Goal: Task Accomplishment & Management: Use online tool/utility

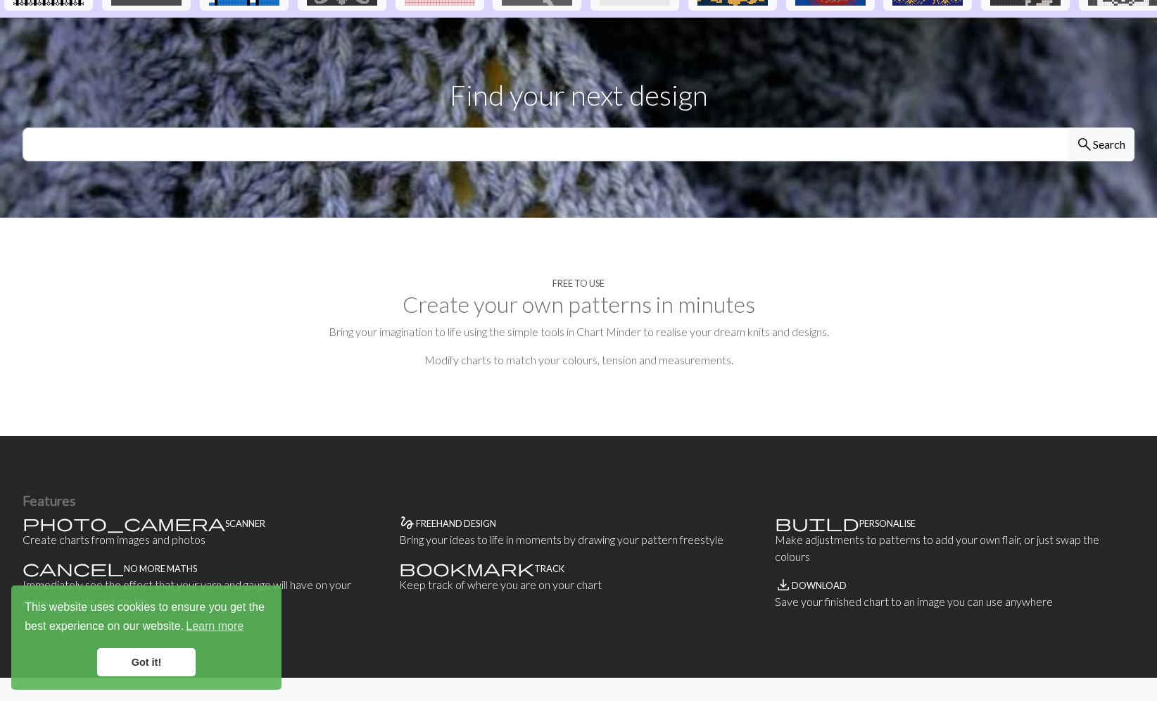
scroll to position [493, 0]
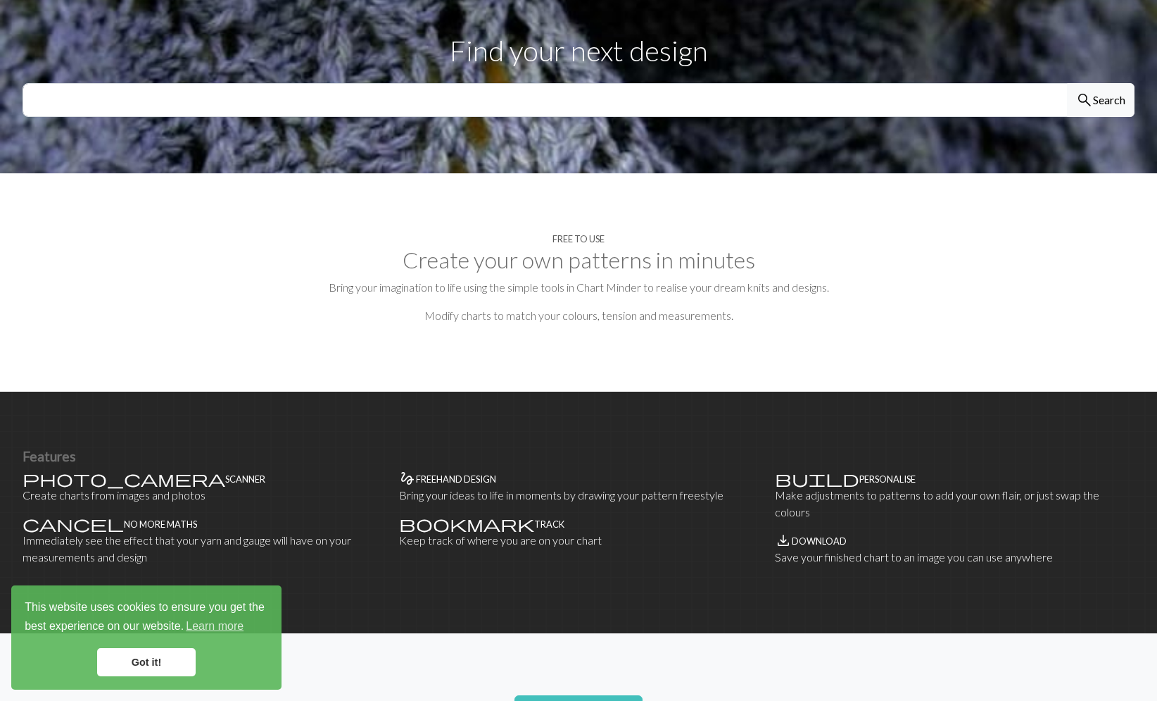
click at [180, 660] on link "Got it!" at bounding box center [146, 662] width 99 height 28
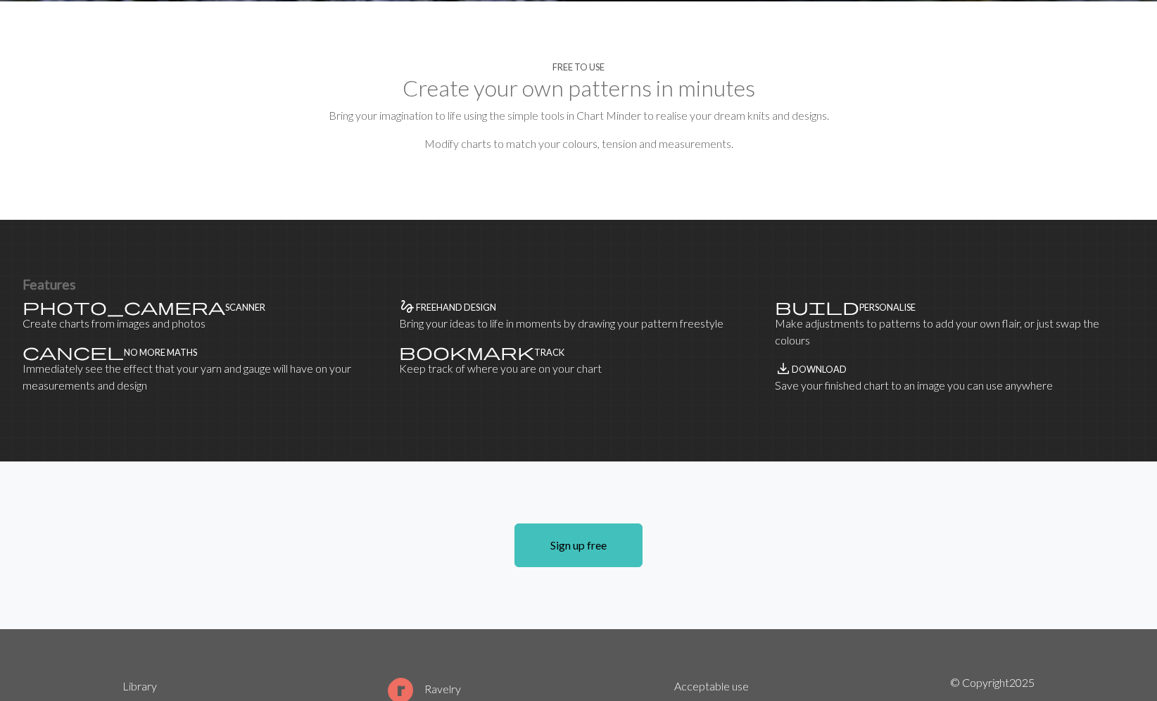
scroll to position [728, 0]
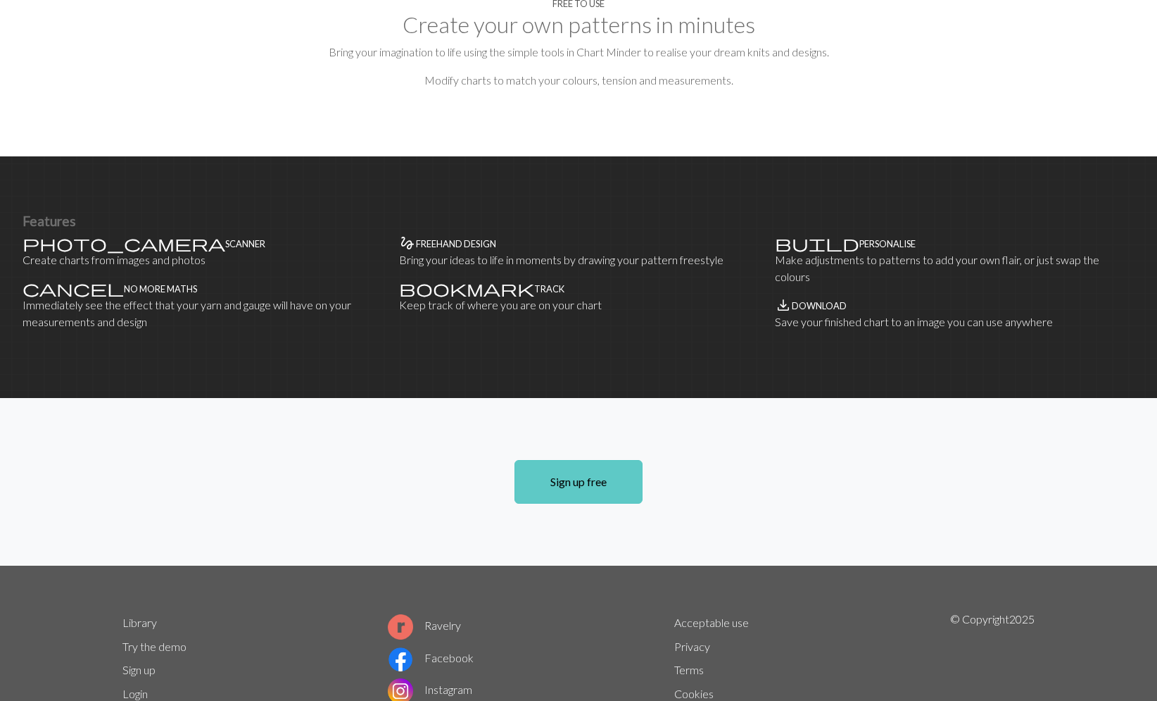
click at [568, 460] on link "Sign up free" at bounding box center [579, 482] width 128 height 44
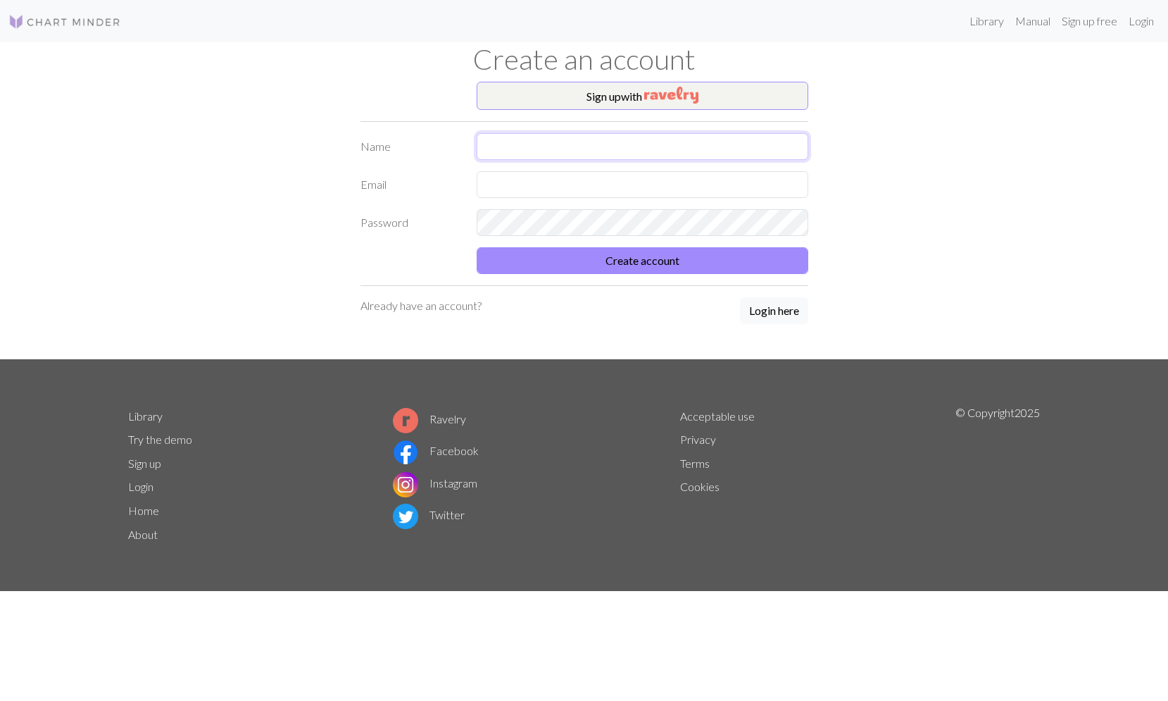
click at [785, 149] on input "text" at bounding box center [643, 146] width 332 height 27
type input "[PERSON_NAME]"
type input "[EMAIL_ADDRESS][DOMAIN_NAME]"
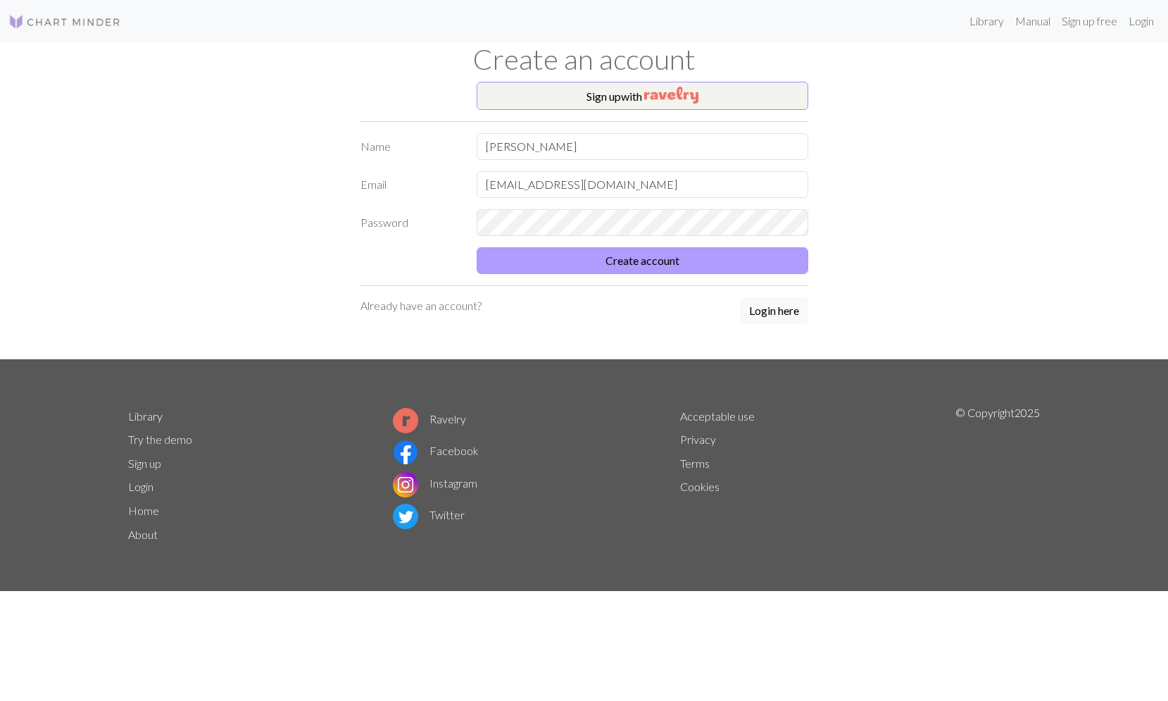
click at [690, 266] on button "Create account" at bounding box center [643, 260] width 332 height 27
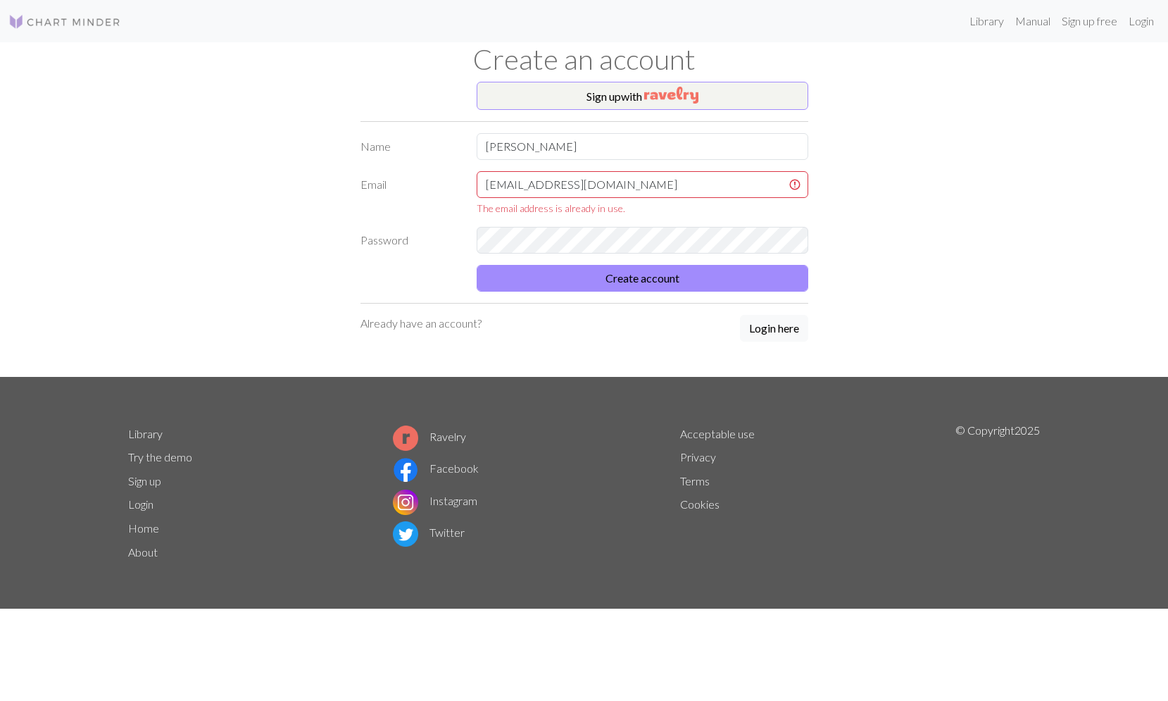
click at [85, 20] on img at bounding box center [64, 21] width 113 height 17
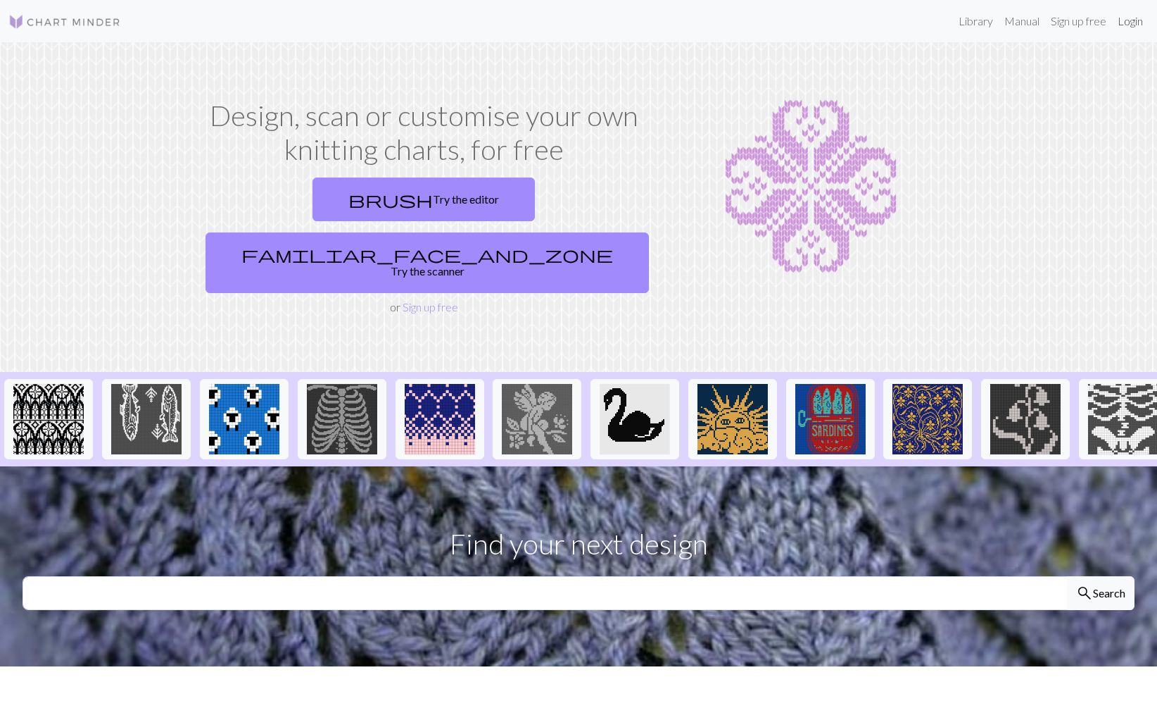
click at [1125, 21] on link "Login" at bounding box center [1130, 21] width 37 height 28
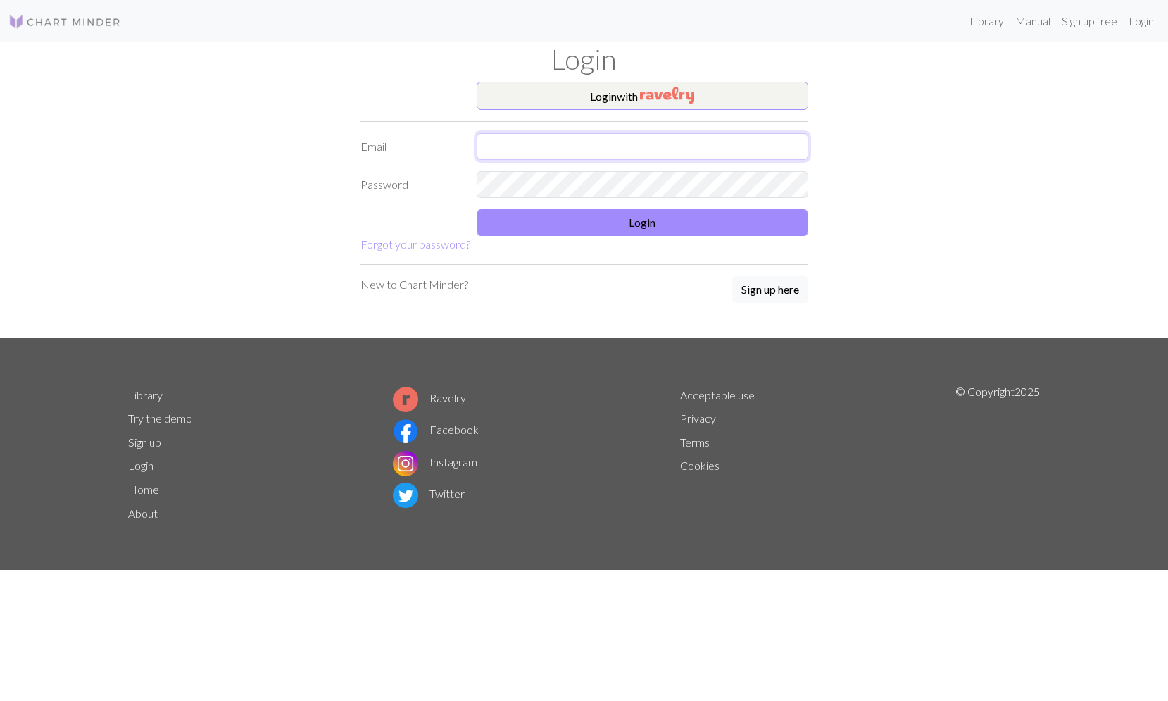
type input "hollybowser@san.rr.com"
click at [609, 223] on button "Login" at bounding box center [643, 222] width 332 height 27
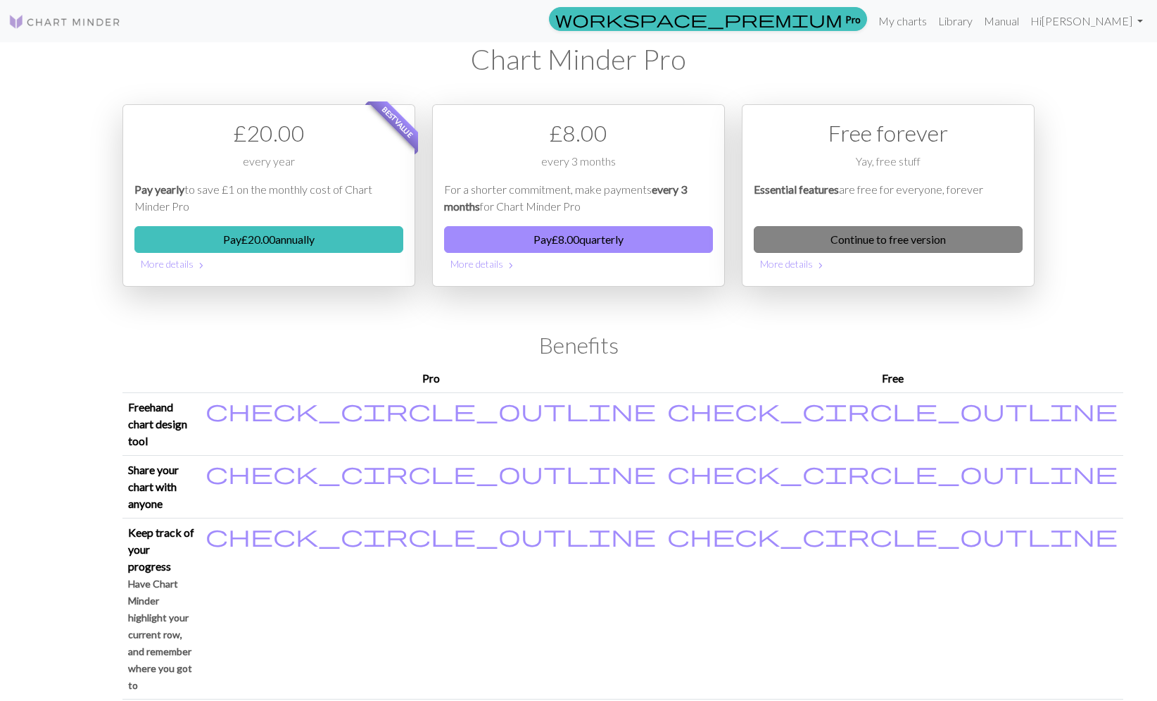
click at [904, 242] on link "Continue to free version" at bounding box center [888, 239] width 269 height 27
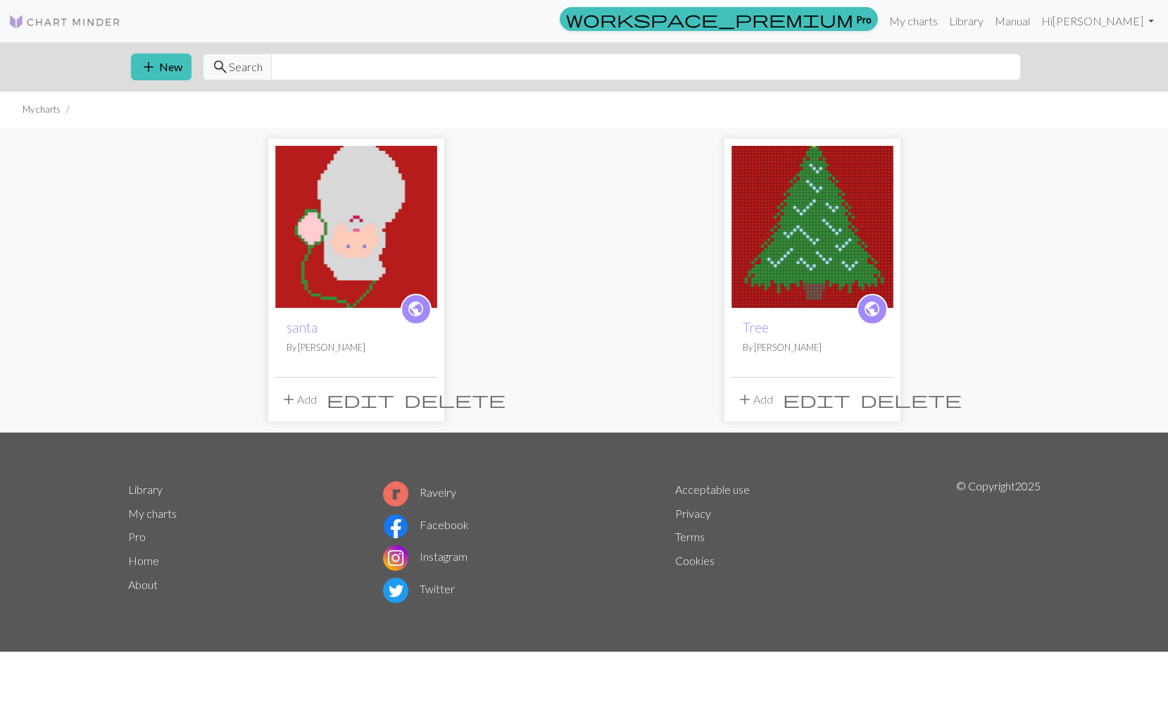
click at [832, 261] on img at bounding box center [812, 227] width 162 height 162
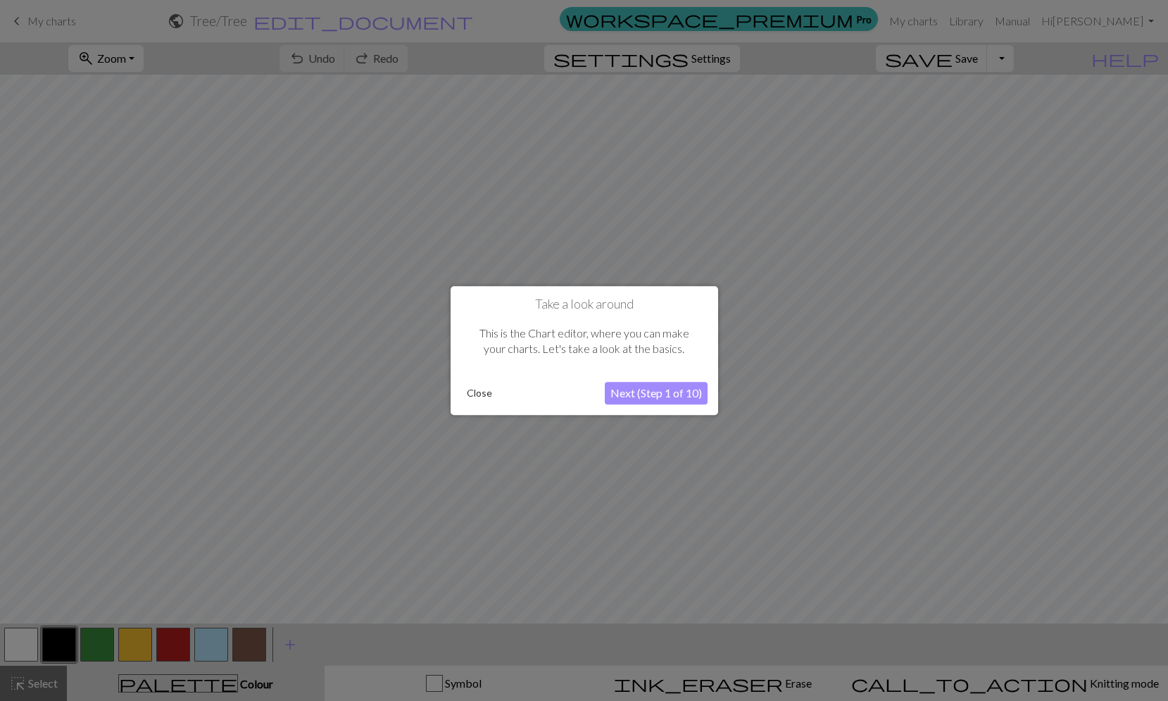
click at [658, 391] on button "Next (Step 1 of 10)" at bounding box center [656, 393] width 103 height 23
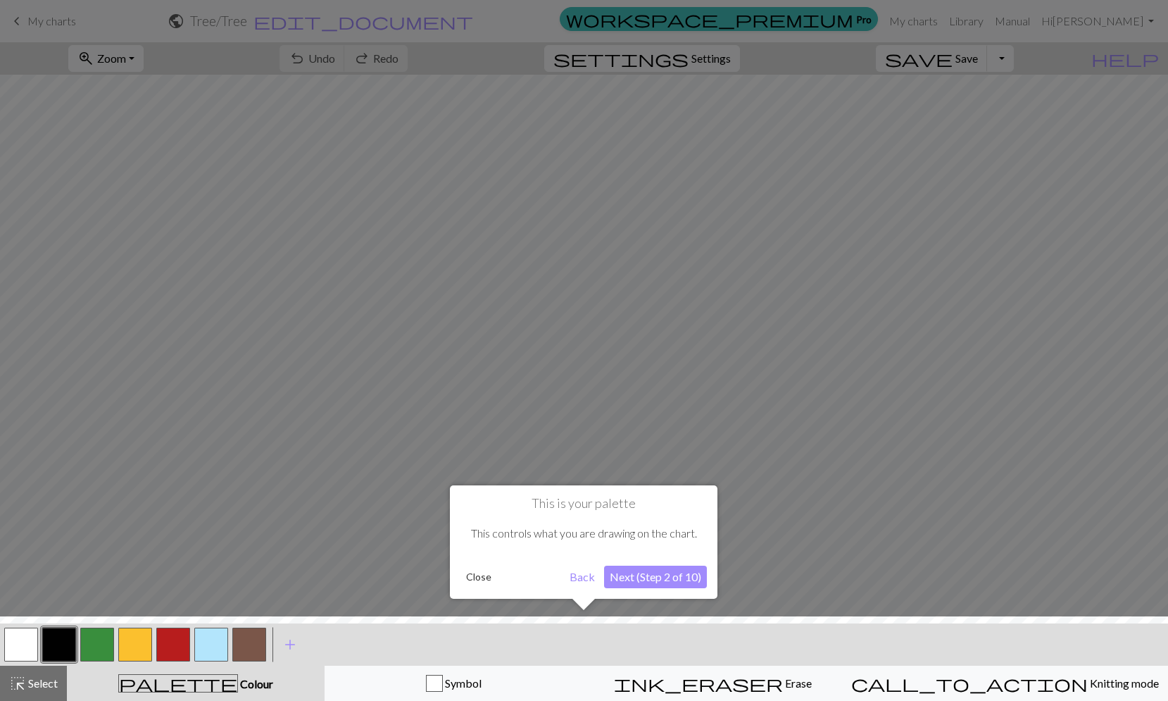
click at [663, 572] on button "Next (Step 2 of 10)" at bounding box center [655, 576] width 103 height 23
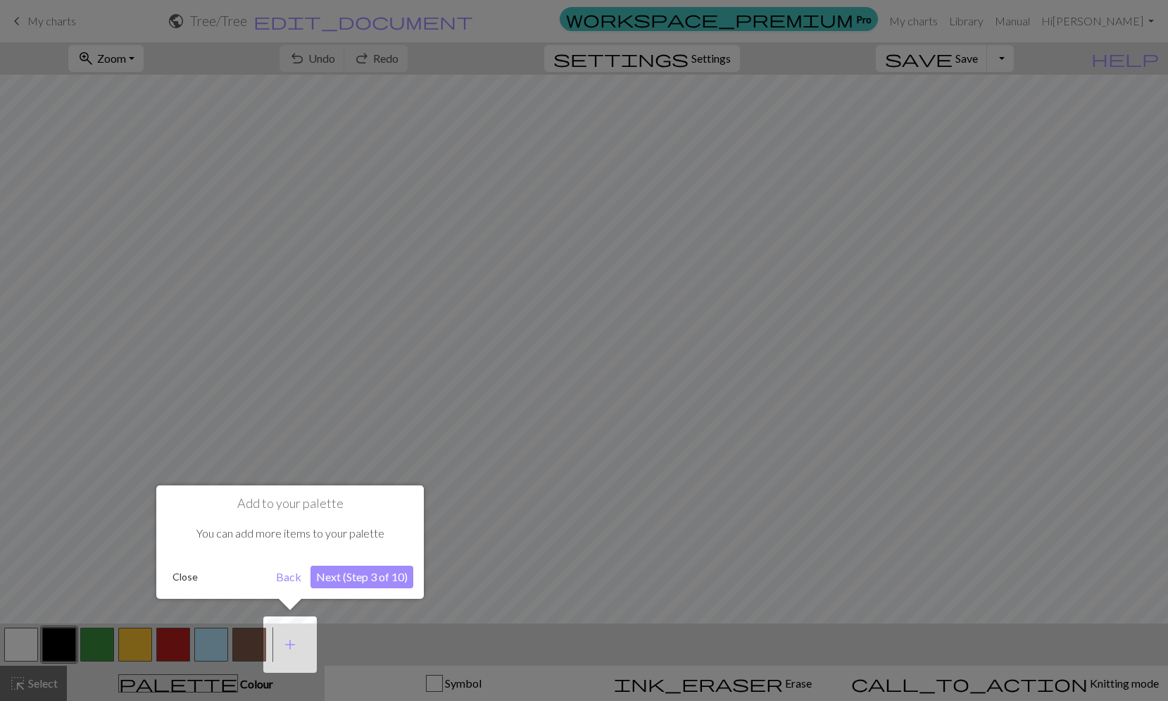
click at [358, 579] on button "Next (Step 3 of 10)" at bounding box center [361, 576] width 103 height 23
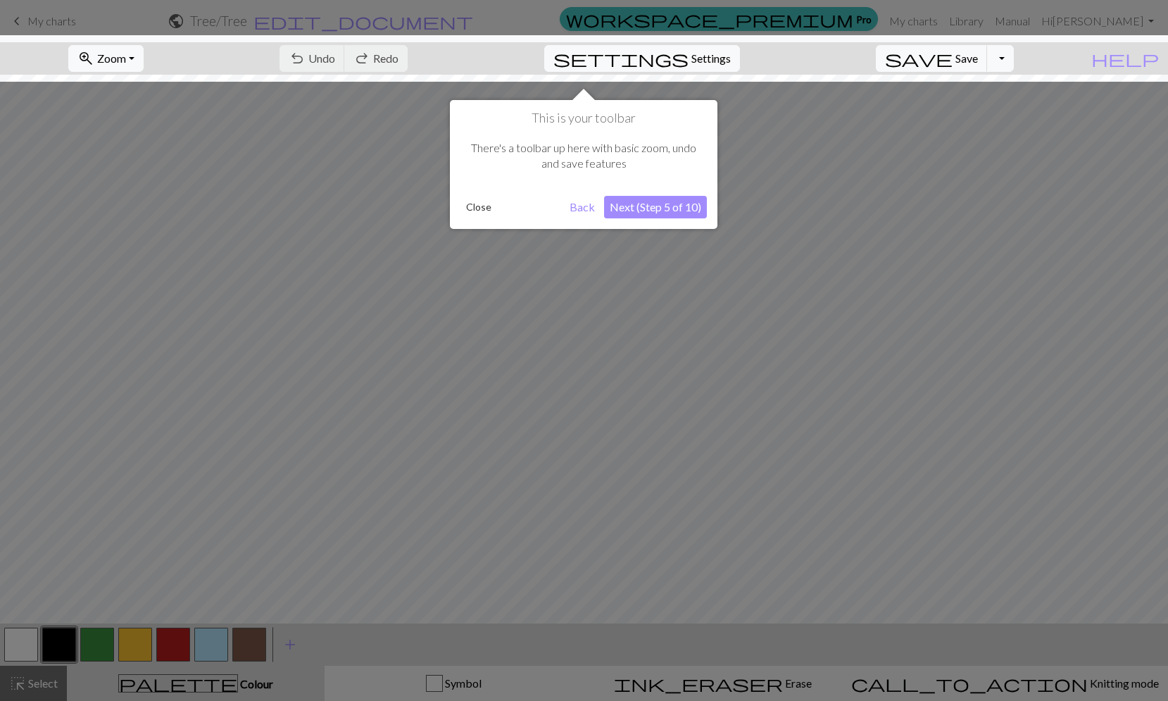
click at [641, 220] on div "This is your toolbar There's a toolbar up here with basic zoom, undo and save f…" at bounding box center [584, 164] width 268 height 129
click at [651, 213] on button "Next (Step 5 of 10)" at bounding box center [655, 207] width 103 height 23
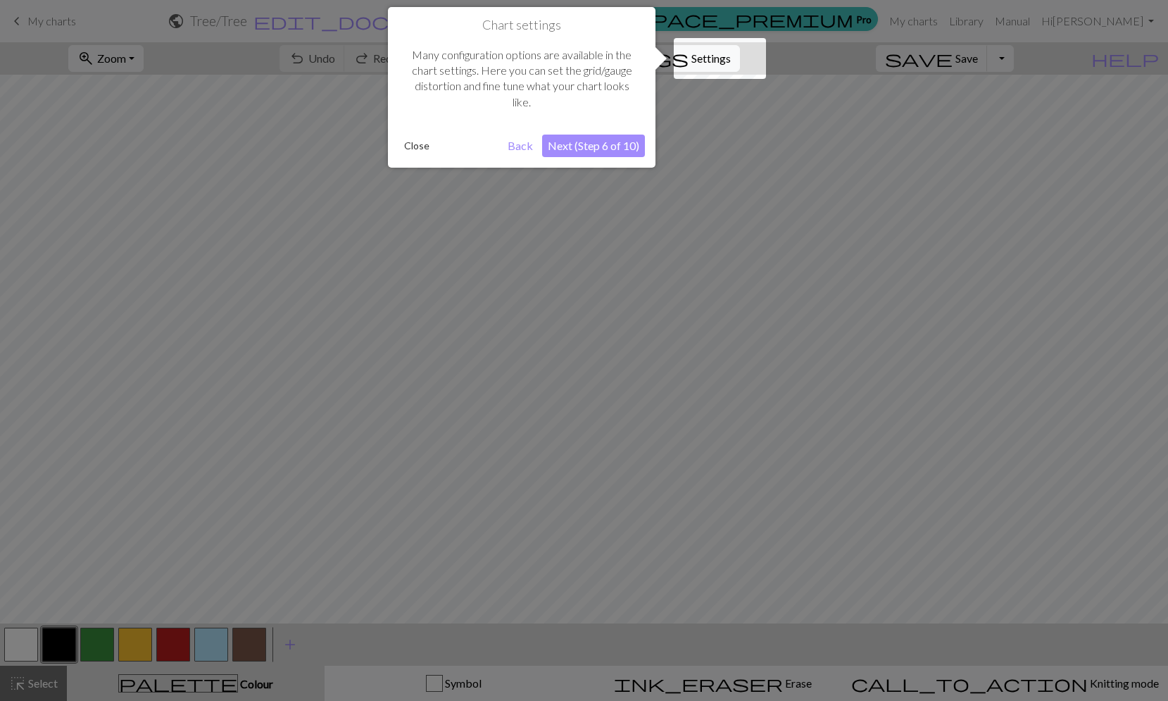
click at [610, 145] on button "Next (Step 6 of 10)" at bounding box center [593, 145] width 103 height 23
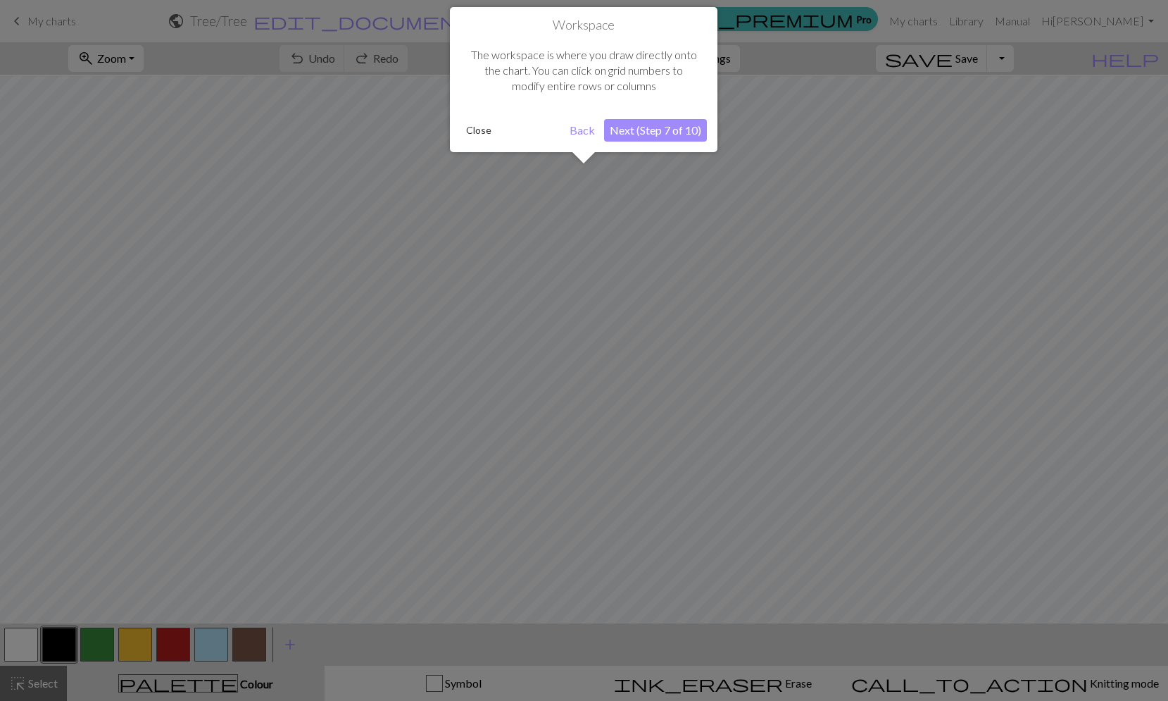
scroll to position [54, 0]
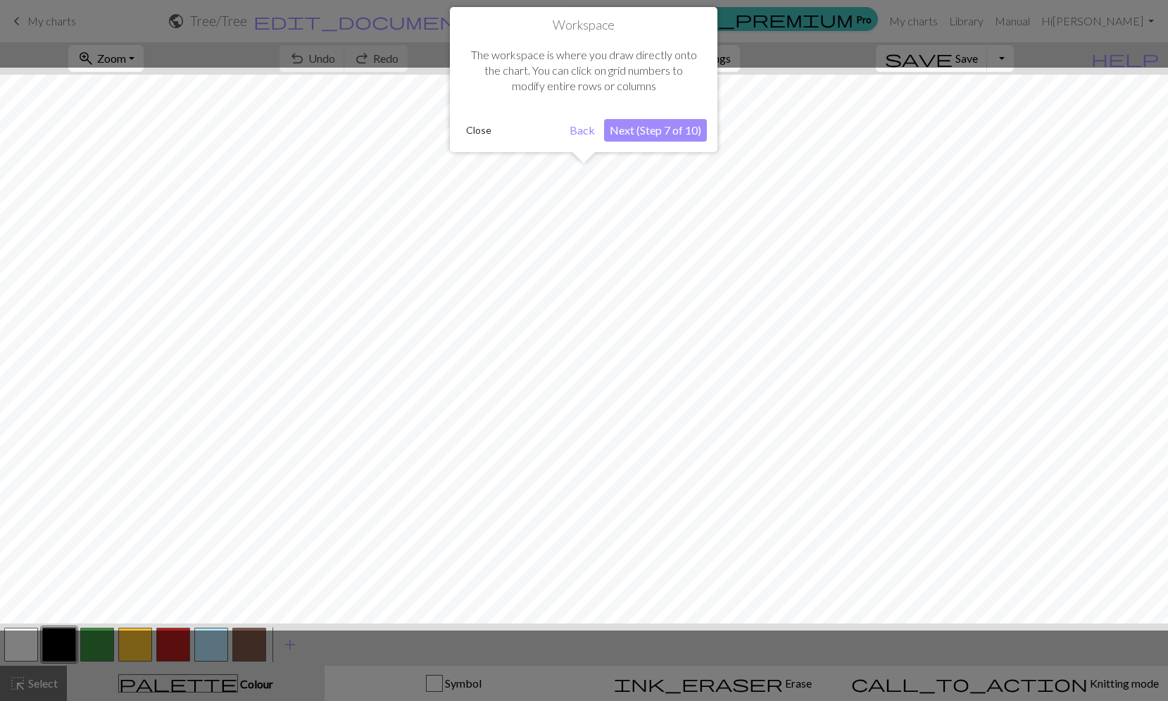
click at [660, 127] on button "Next (Step 7 of 10)" at bounding box center [655, 130] width 103 height 23
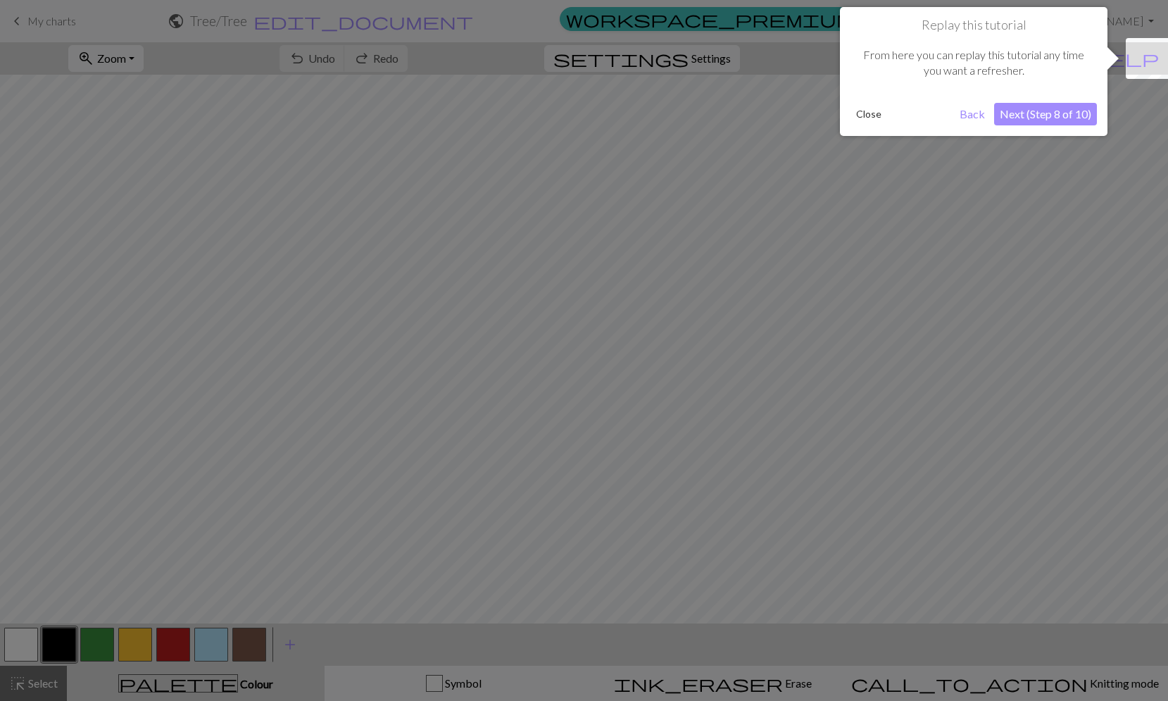
click at [876, 113] on button "Close" at bounding box center [868, 113] width 37 height 21
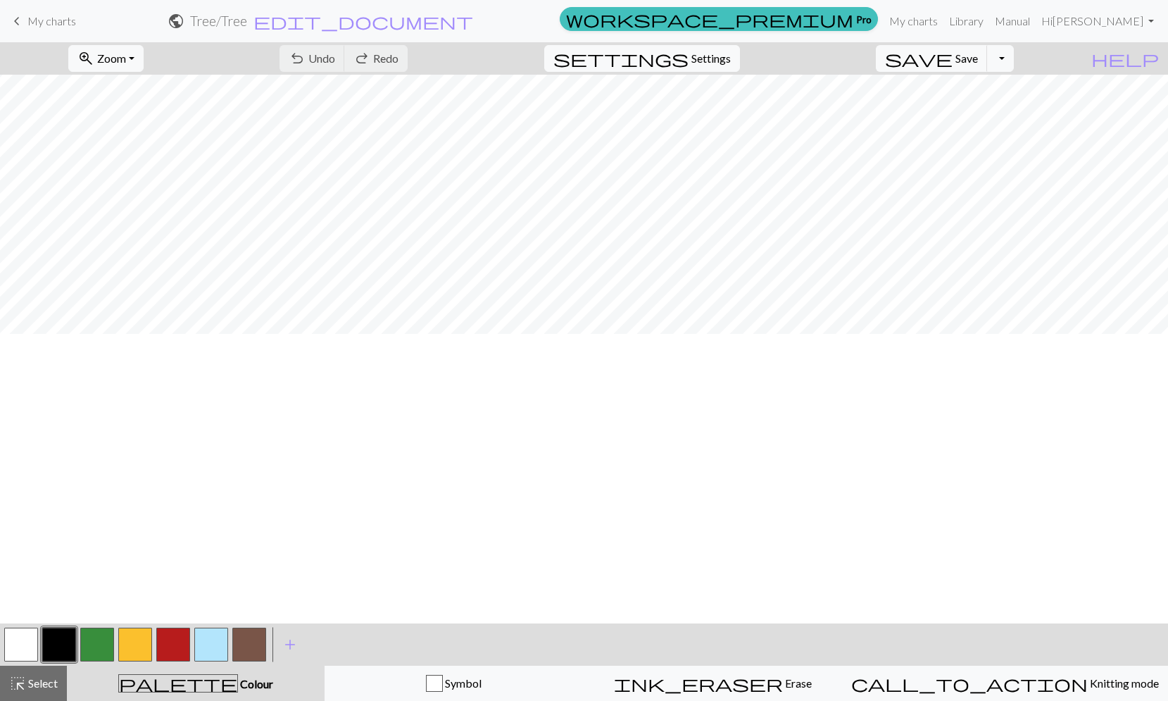
scroll to position [0, 0]
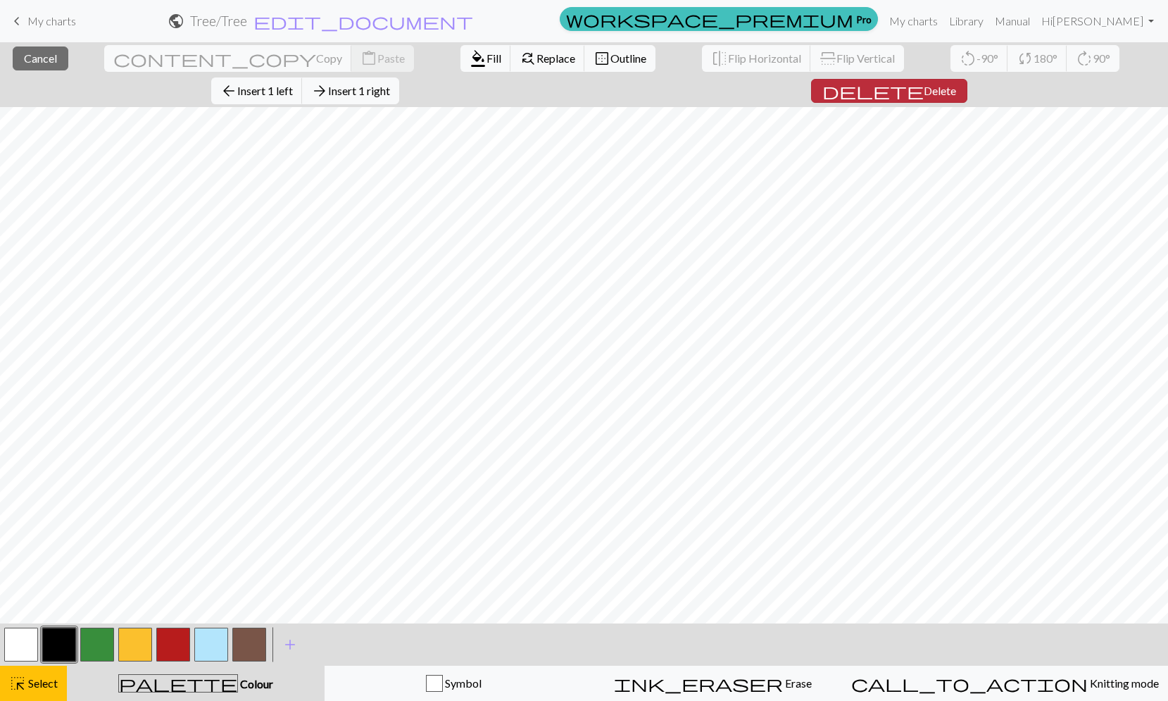
click at [956, 84] on span "Delete" at bounding box center [940, 90] width 32 height 13
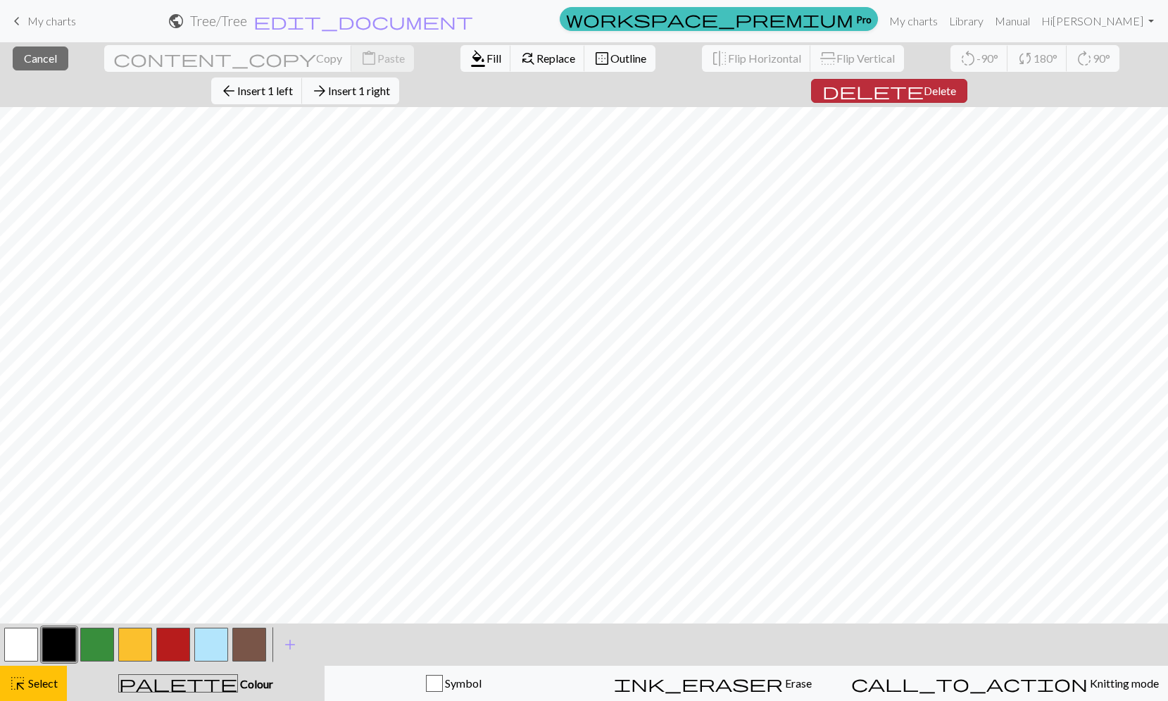
click at [956, 84] on span "Delete" at bounding box center [940, 90] width 32 height 13
click at [390, 84] on span "Insert 1 right" at bounding box center [359, 90] width 62 height 13
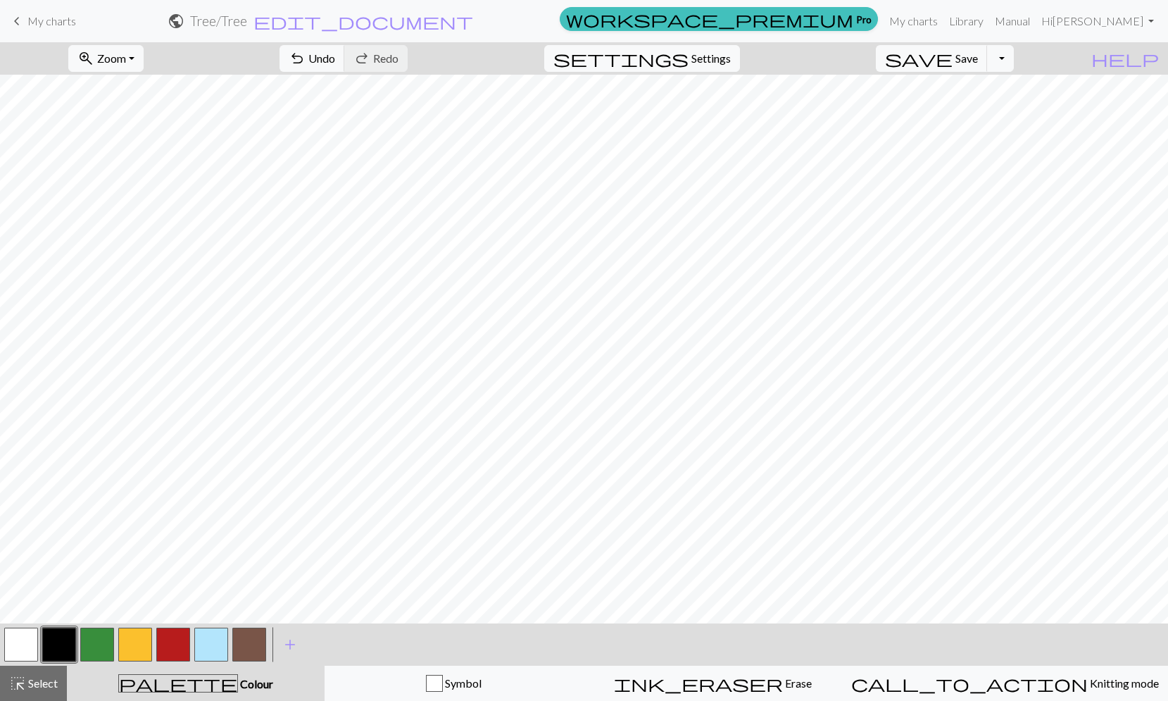
click at [170, 646] on button "button" at bounding box center [173, 644] width 34 height 34
click at [978, 59] on span "Save" at bounding box center [966, 57] width 23 height 13
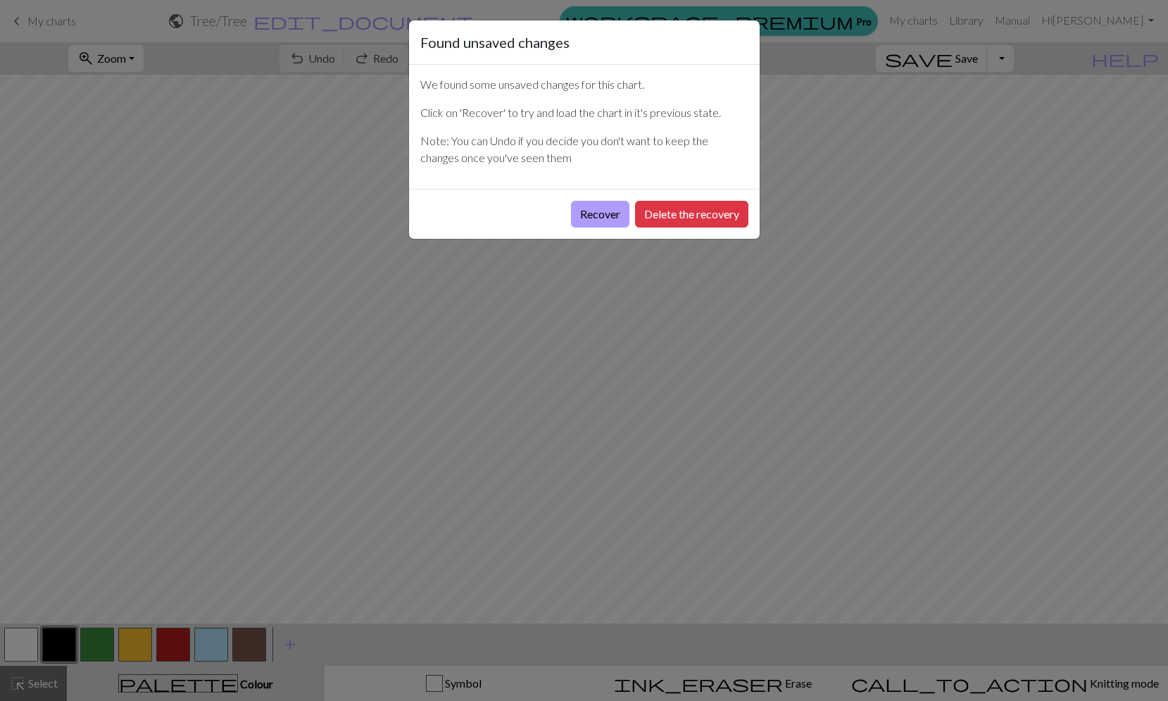
click at [598, 214] on button "Recover" at bounding box center [600, 214] width 58 height 27
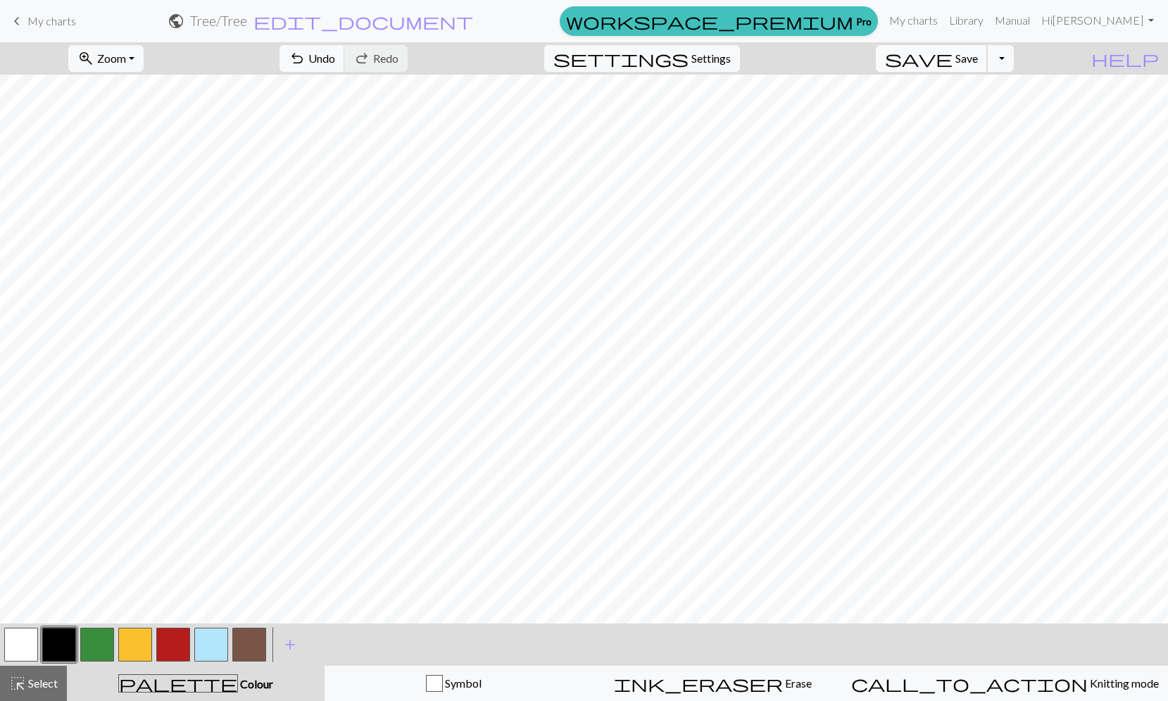
click at [978, 61] on span "Save" at bounding box center [966, 57] width 23 height 13
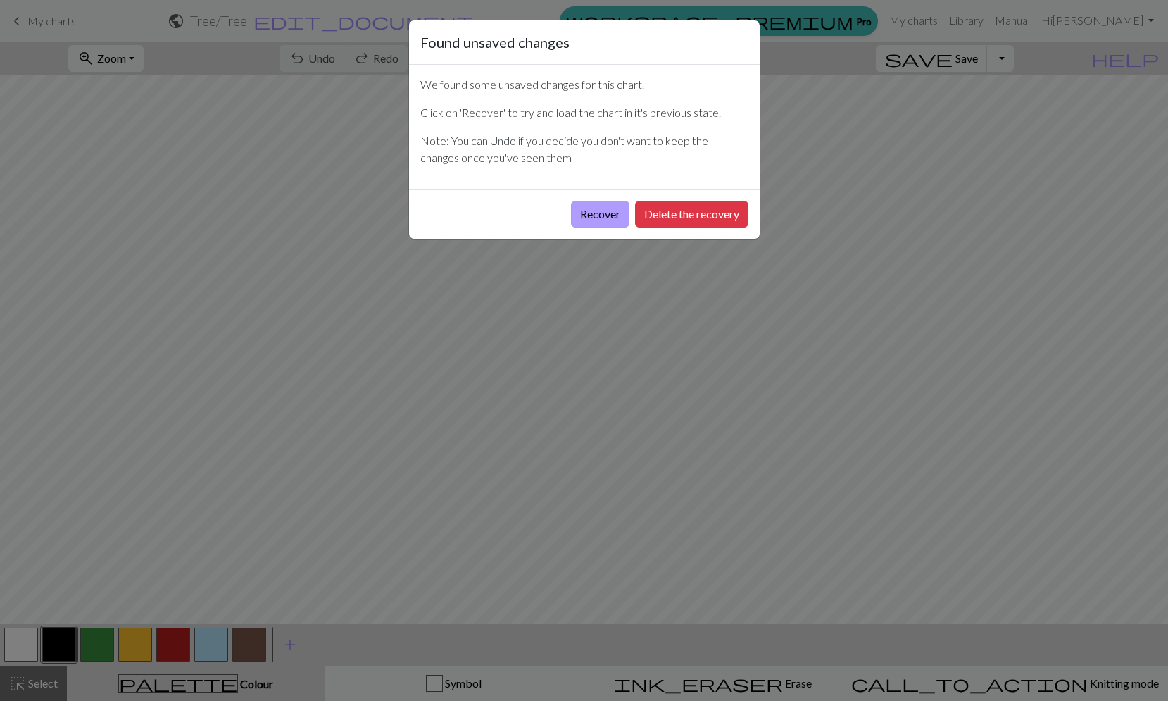
click at [599, 215] on button "Recover" at bounding box center [600, 214] width 58 height 27
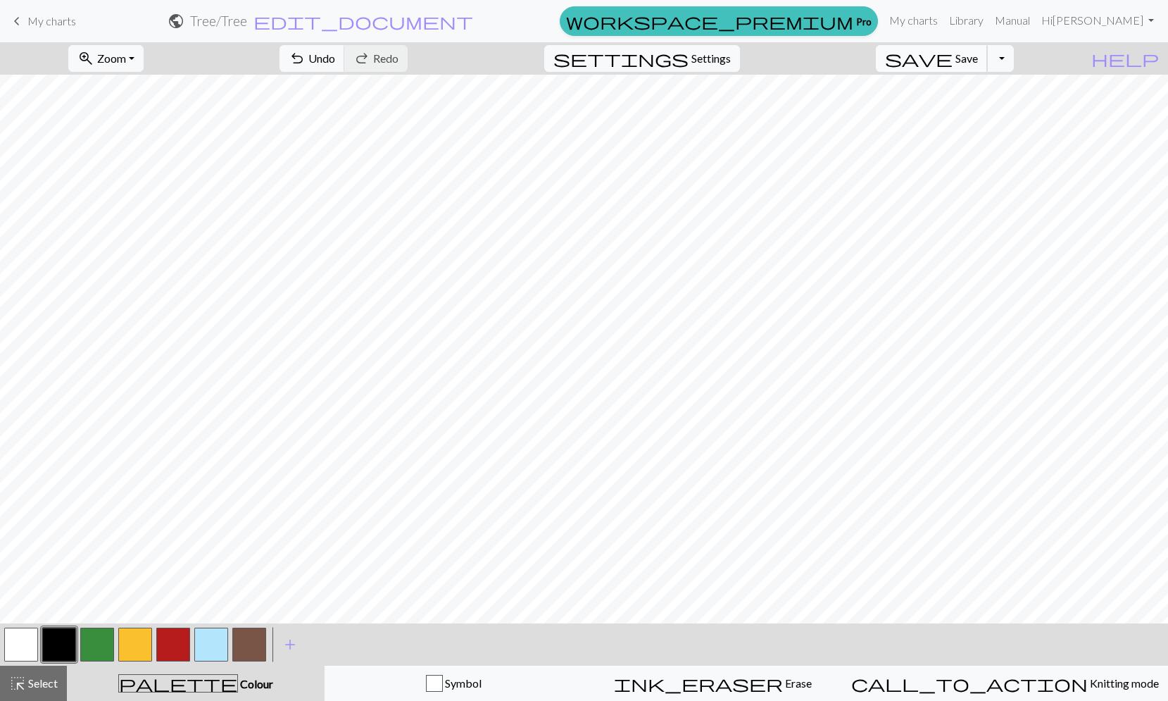
click at [978, 56] on span "Save" at bounding box center [966, 57] width 23 height 13
click at [943, 19] on link "My charts" at bounding box center [914, 20] width 60 height 28
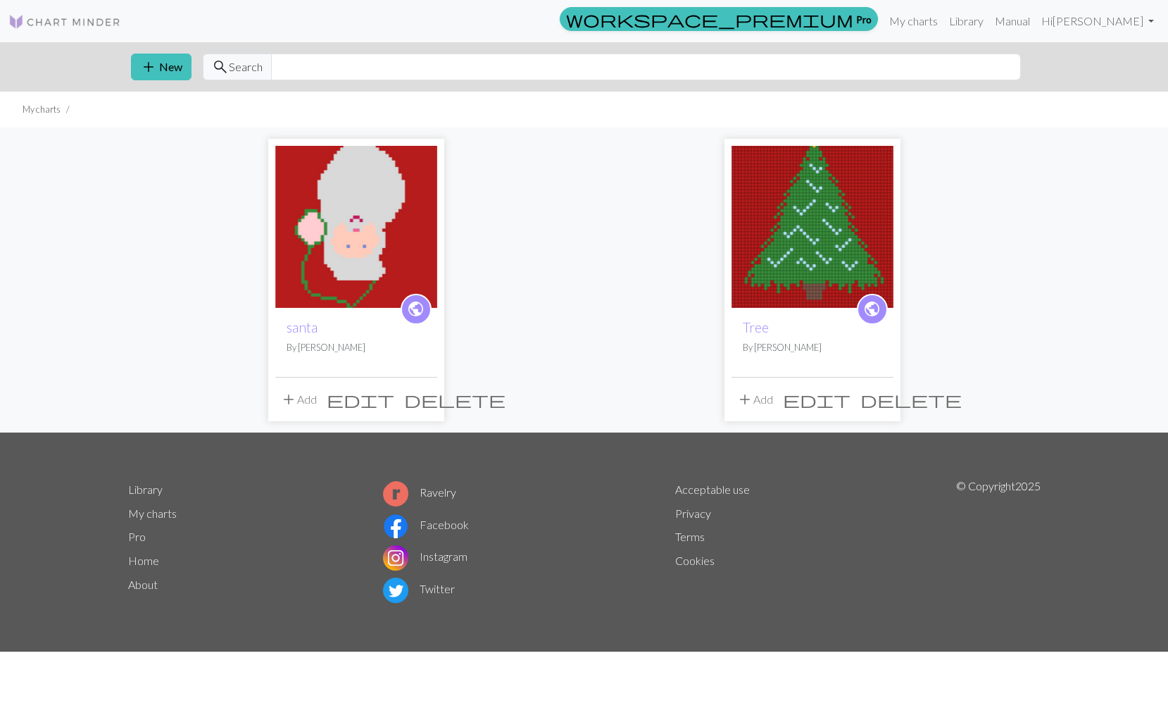
click at [795, 225] on img at bounding box center [812, 227] width 162 height 162
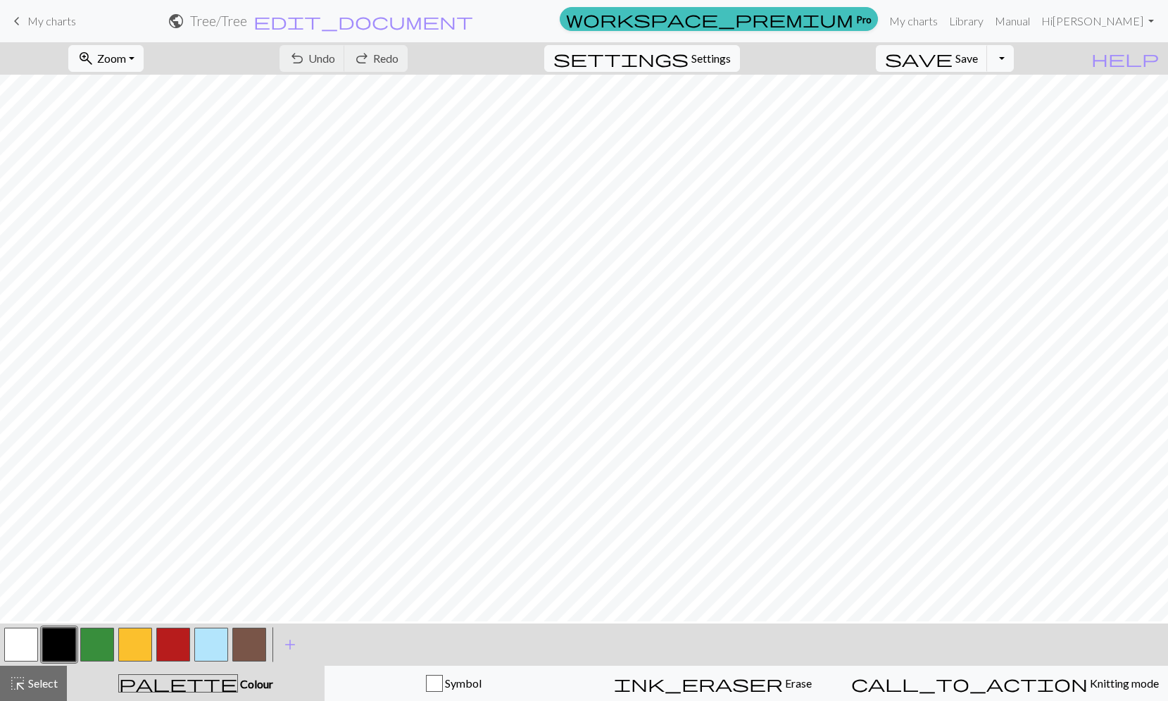
scroll to position [275, 0]
click at [89, 642] on button "button" at bounding box center [97, 644] width 34 height 34
click at [174, 640] on button "button" at bounding box center [173, 644] width 34 height 34
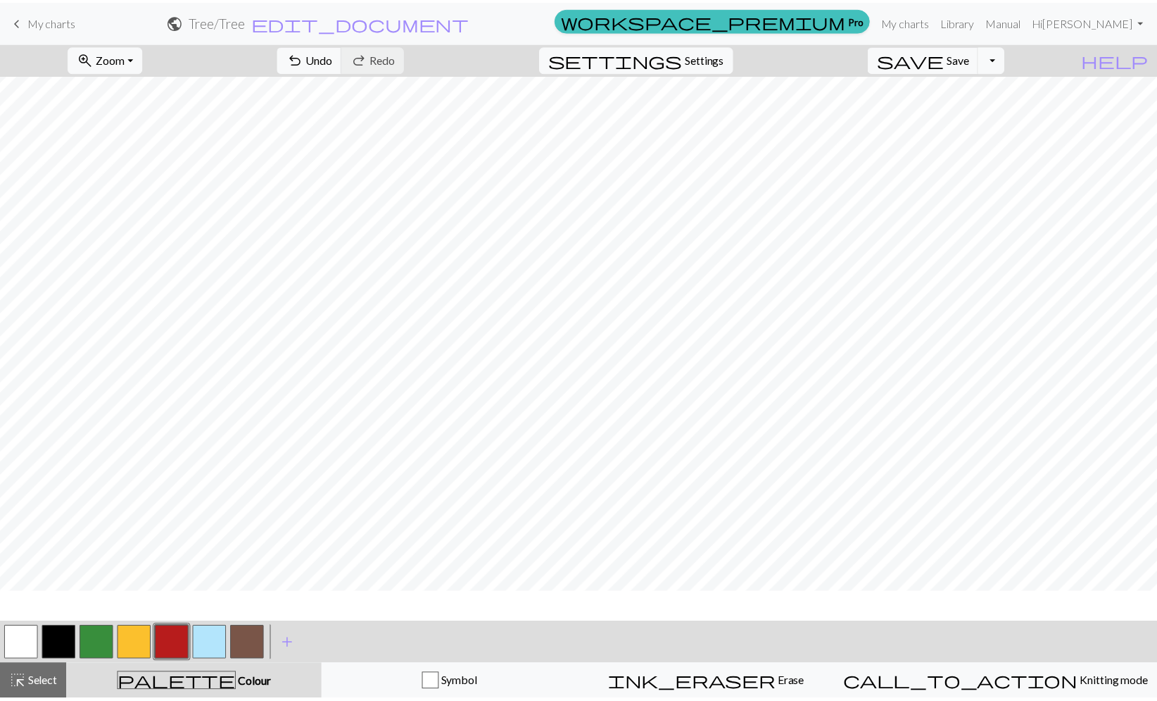
scroll to position [0, 0]
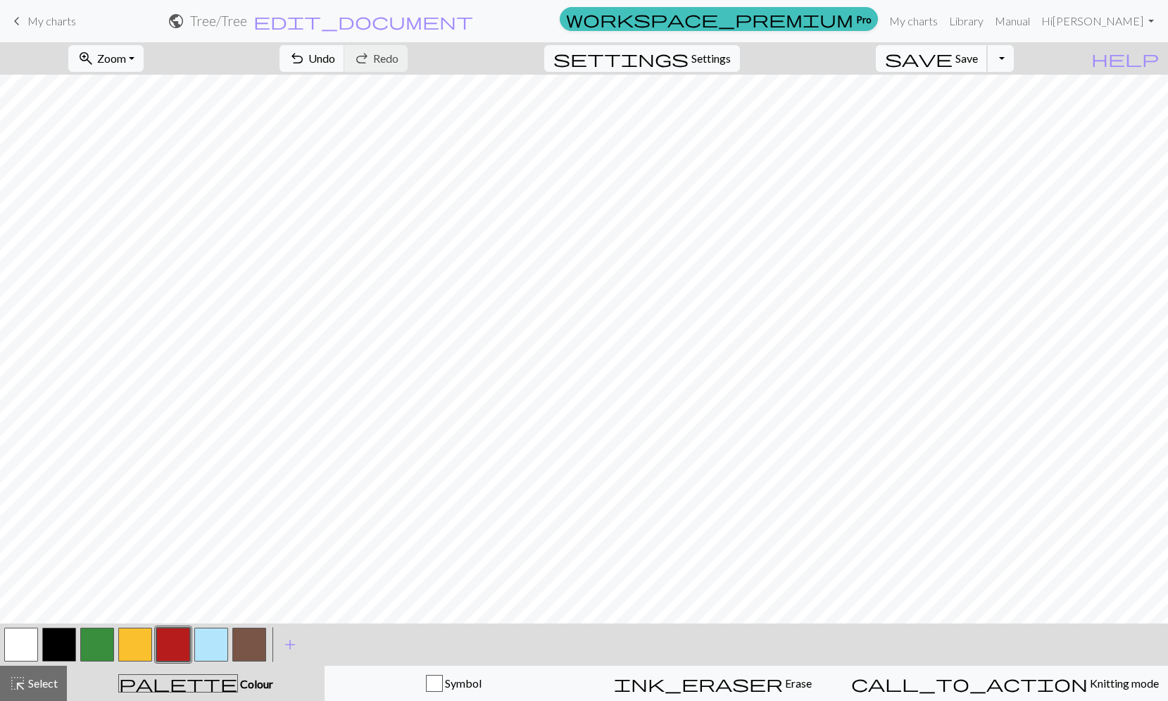
click at [978, 63] on span "Save" at bounding box center [966, 57] width 23 height 13
click at [853, 22] on span "workspace_premium" at bounding box center [709, 19] width 287 height 20
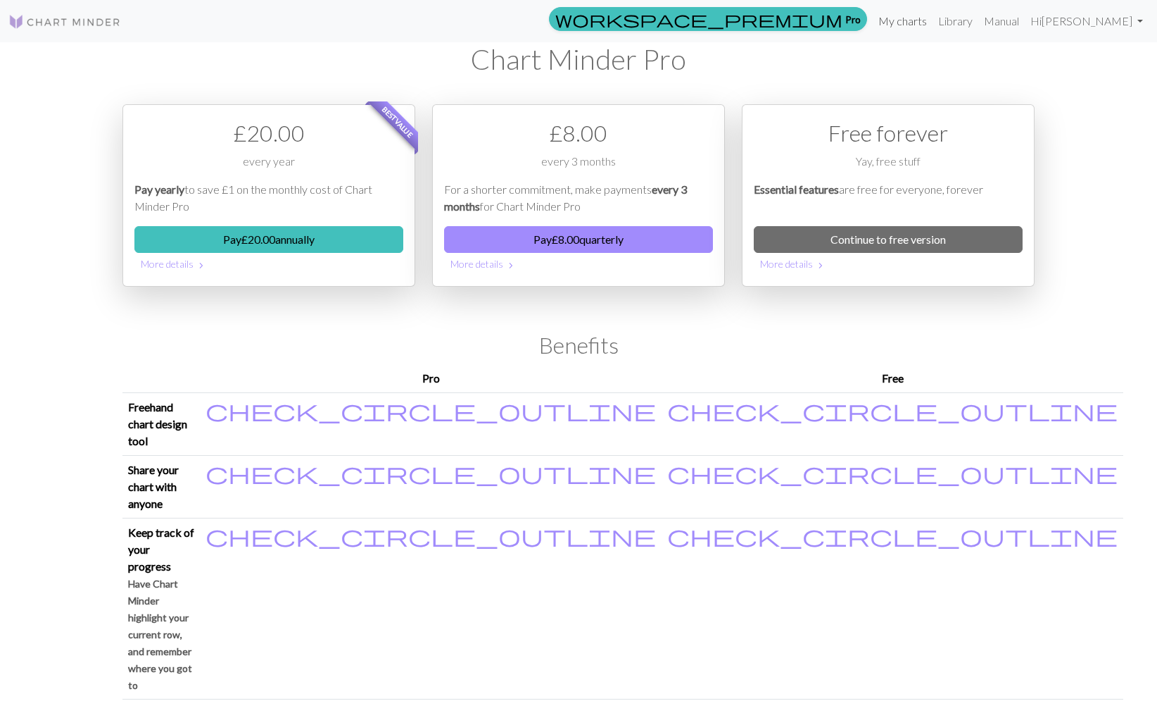
click at [931, 20] on link "My charts" at bounding box center [903, 21] width 60 height 28
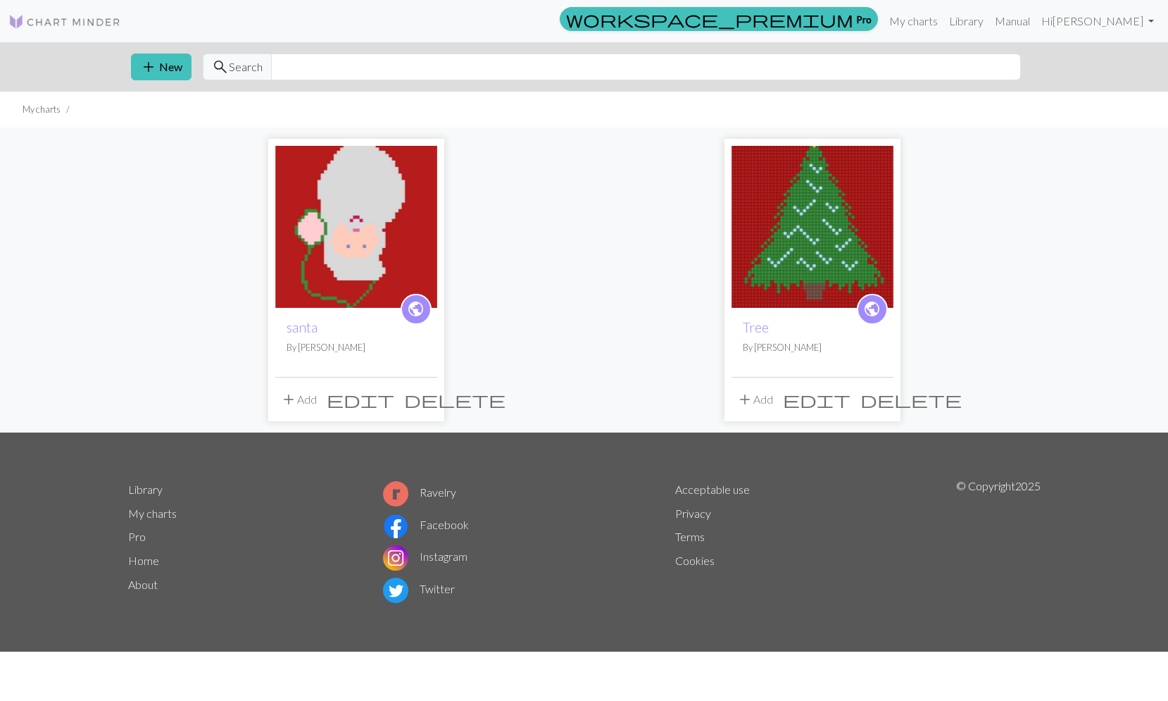
click at [831, 276] on img at bounding box center [812, 227] width 162 height 162
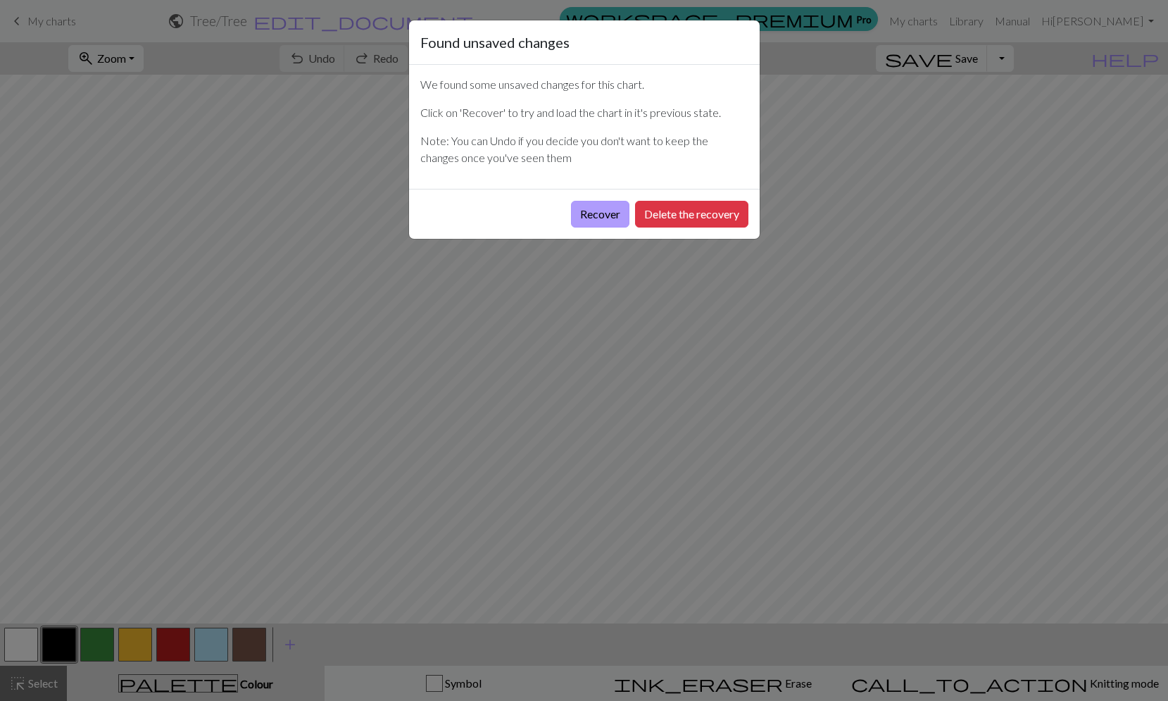
click at [605, 211] on button "Recover" at bounding box center [600, 214] width 58 height 27
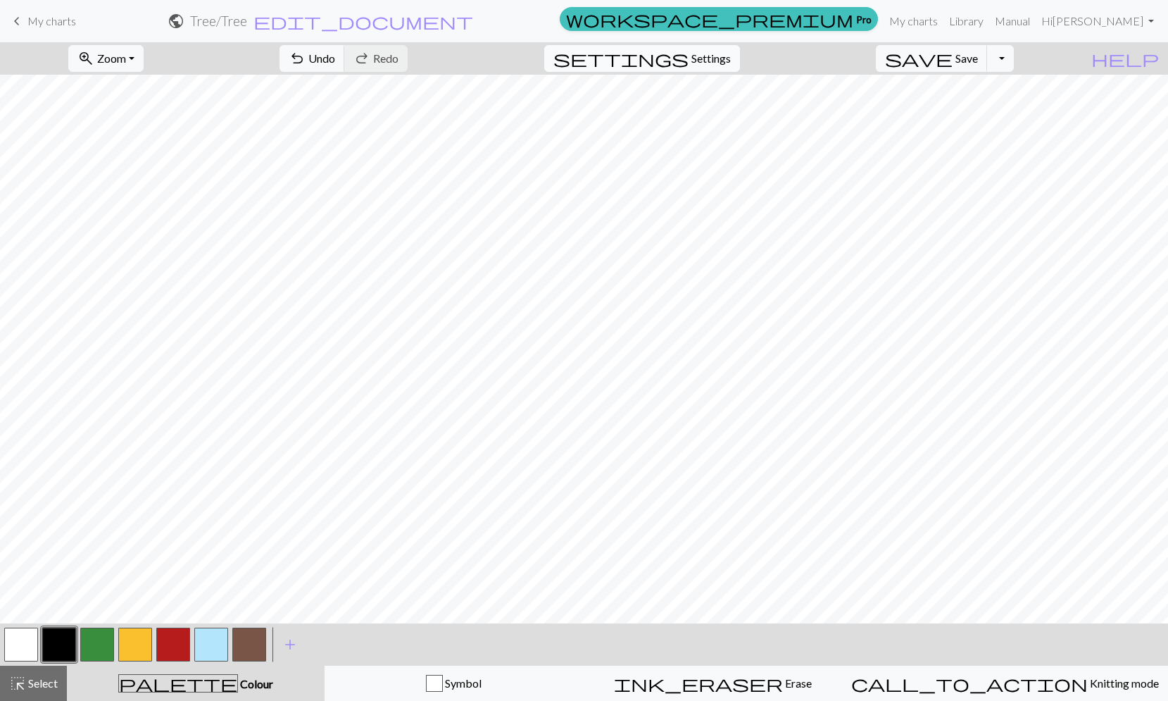
click at [689, 63] on span "settings" at bounding box center [620, 59] width 135 height 20
select select "dk"
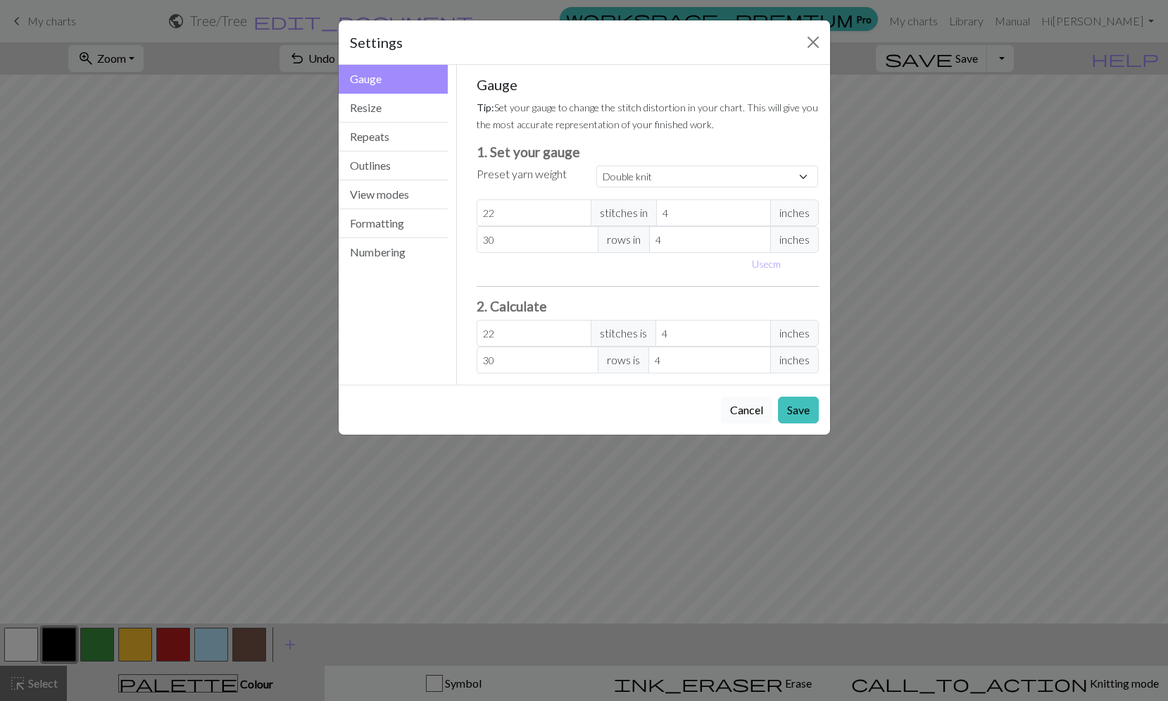
click at [745, 410] on button "Cancel" at bounding box center [746, 409] width 51 height 27
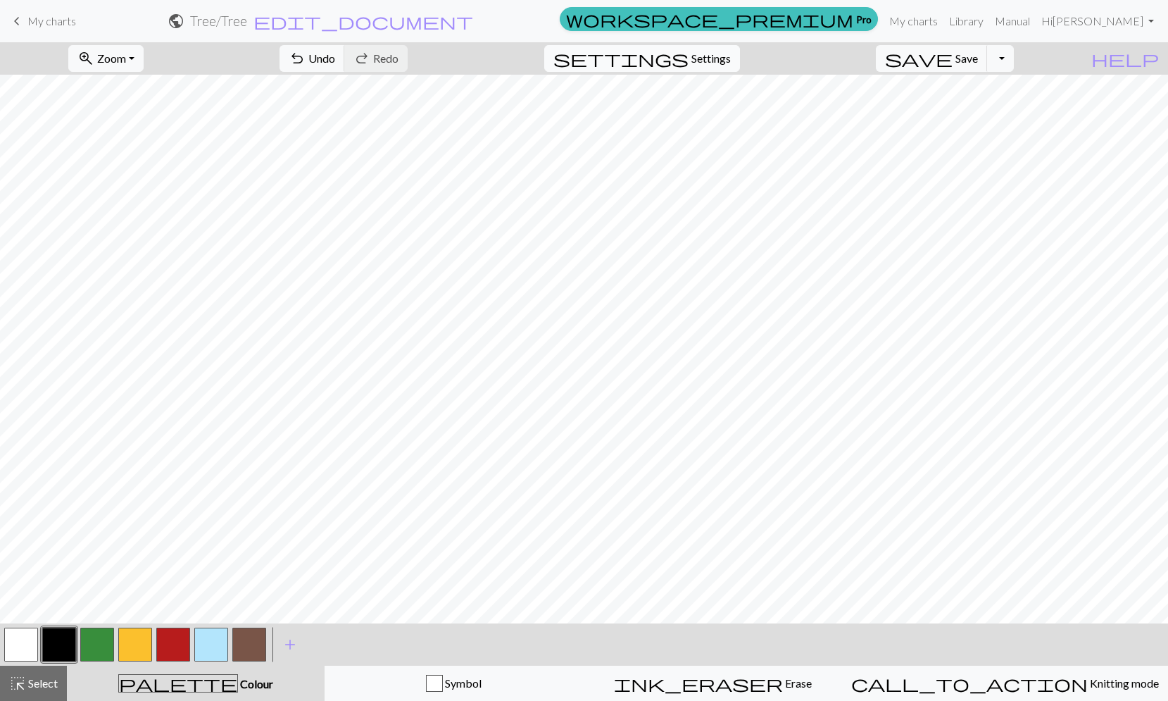
click at [722, 59] on span "Settings" at bounding box center [710, 58] width 39 height 17
select select "dk"
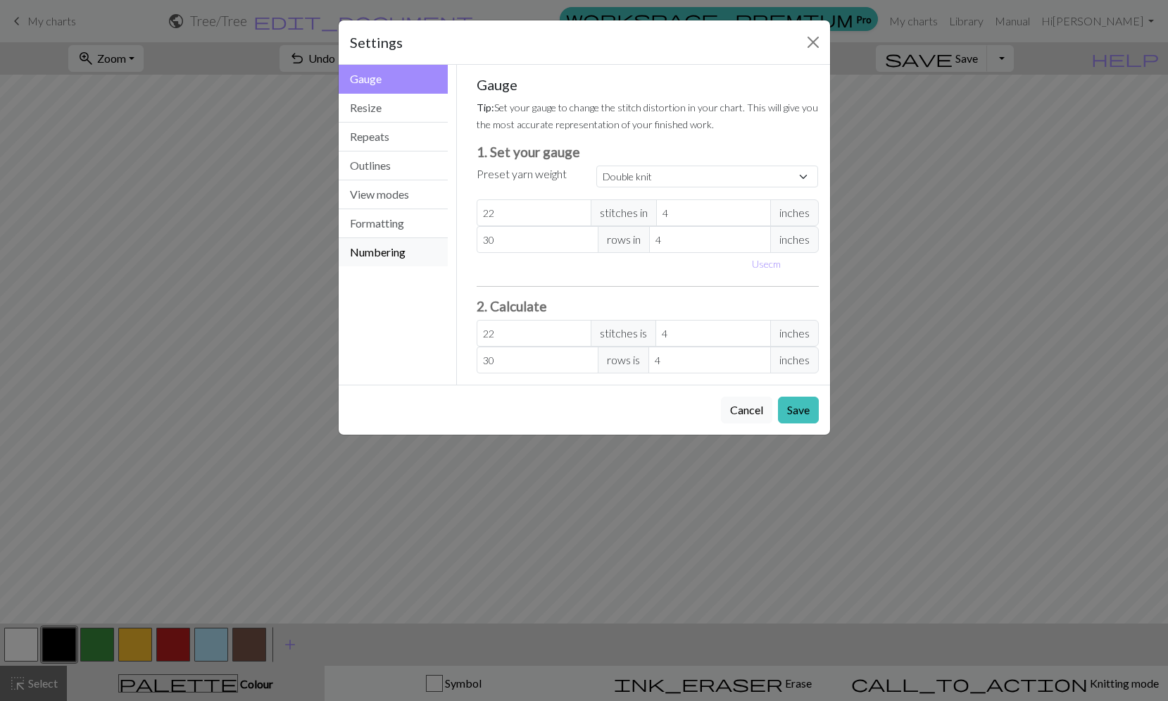
click at [382, 252] on button "Numbering" at bounding box center [394, 252] width 110 height 28
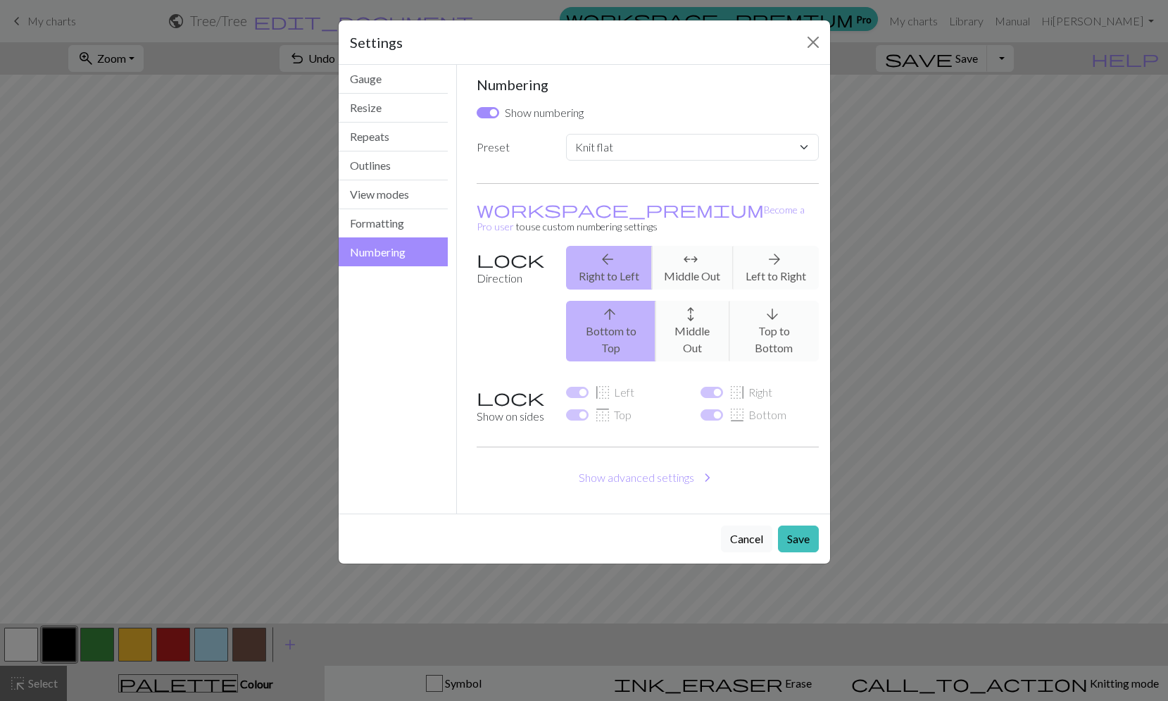
click at [796, 252] on div "arrow_back Right to Left arrows_outward Middle Out arrow_forward Left to Right" at bounding box center [692, 268] width 269 height 44
click at [771, 251] on div "arrow_back Right to Left arrows_outward Middle Out arrow_forward Left to Right" at bounding box center [692, 268] width 269 height 44
click at [784, 249] on div "arrow_back Right to Left arrows_outward Middle Out arrow_forward Left to Right" at bounding box center [692, 268] width 269 height 44
click at [746, 525] on button "Cancel" at bounding box center [746, 538] width 51 height 27
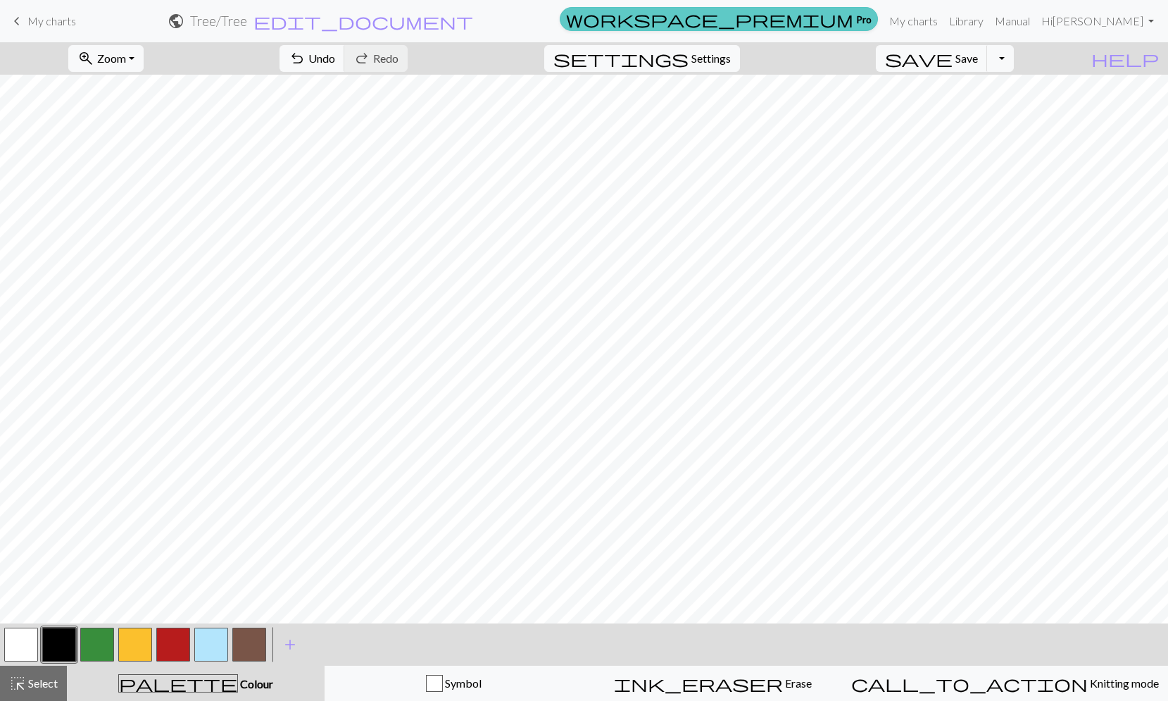
click at [877, 18] on link "workspace_premium Pro" at bounding box center [719, 19] width 318 height 24
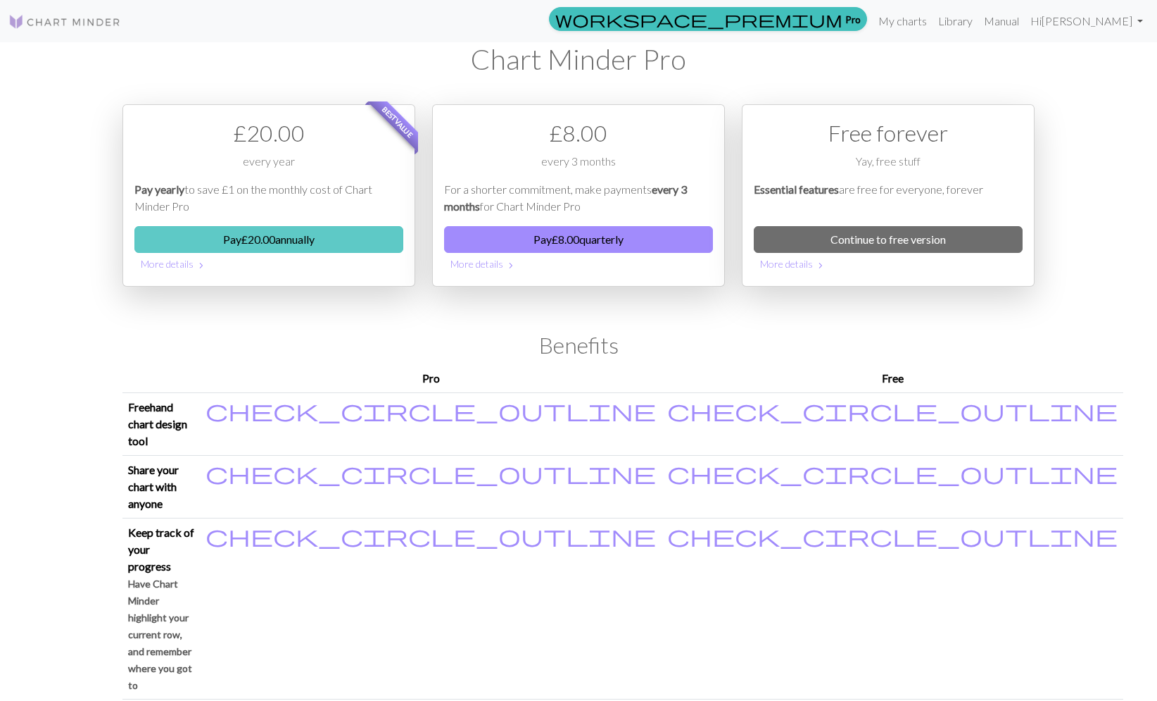
click at [334, 239] on button "Pay £ 20.00 annually" at bounding box center [268, 239] width 269 height 27
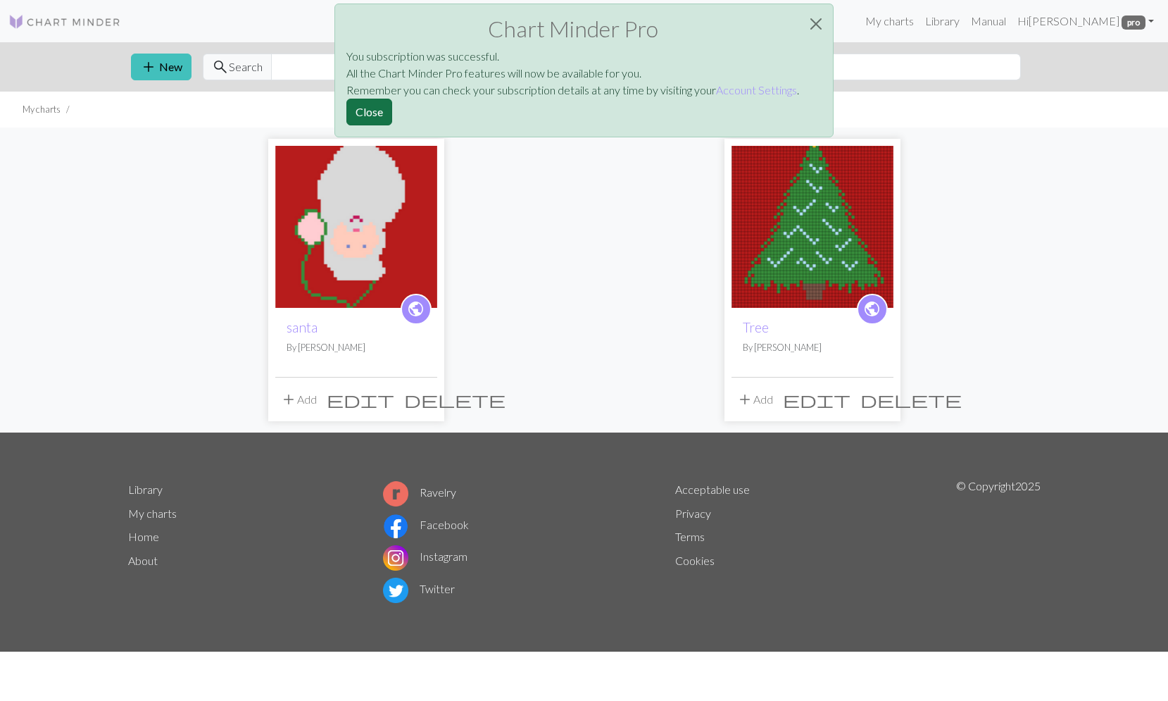
click at [359, 110] on button "Close" at bounding box center [369, 112] width 46 height 27
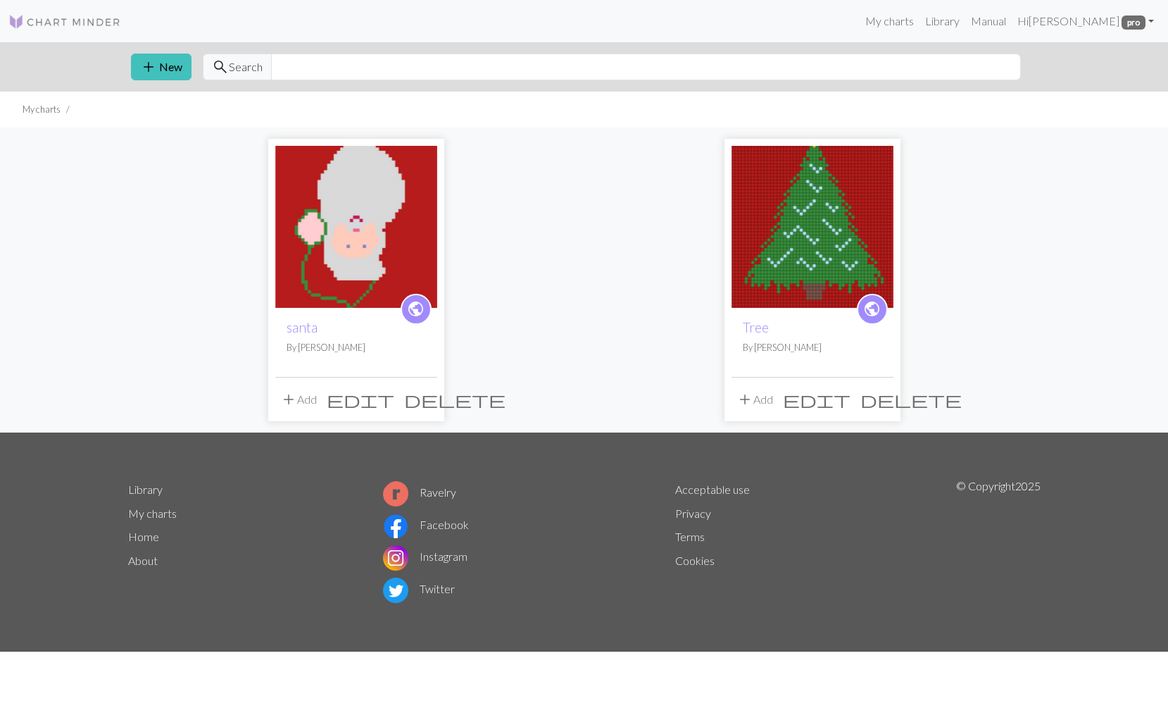
click at [803, 241] on img at bounding box center [812, 227] width 162 height 162
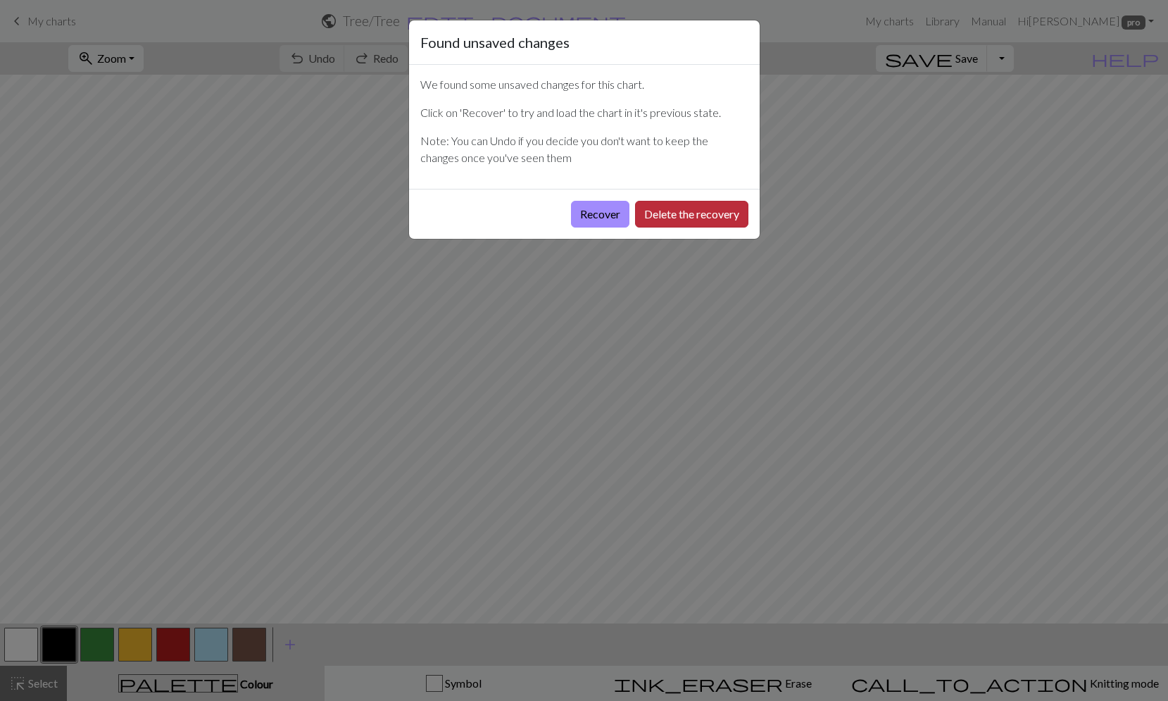
click at [695, 213] on button "Delete the recovery" at bounding box center [691, 214] width 113 height 27
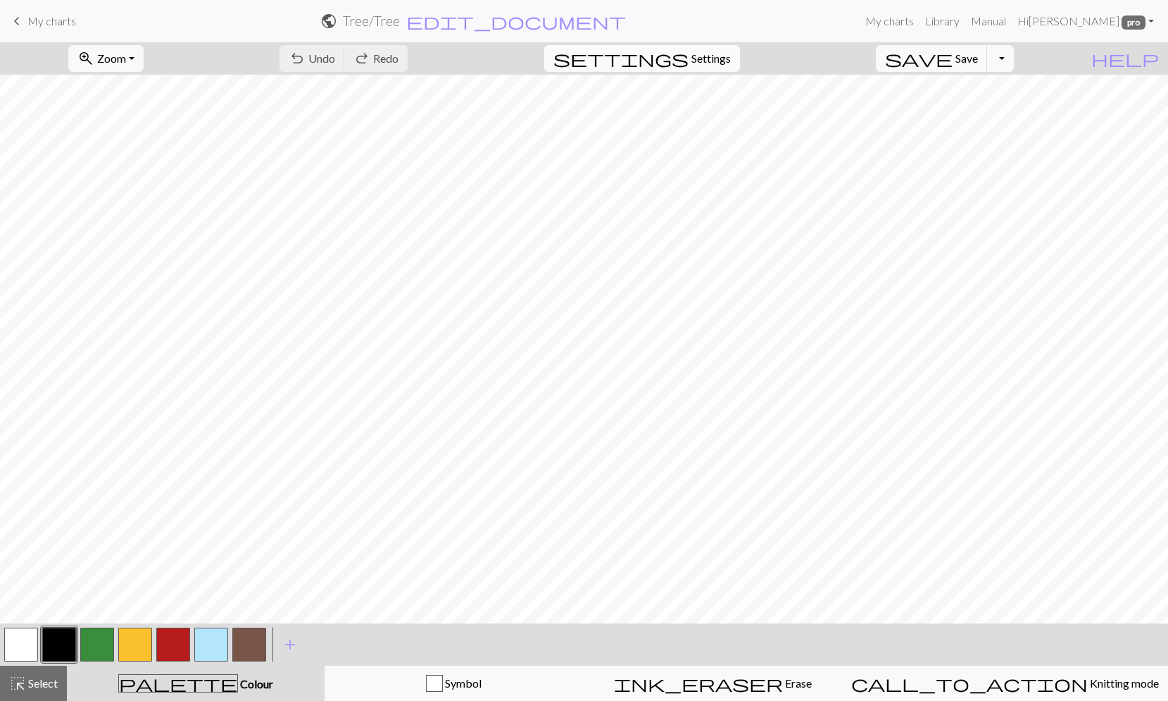
click at [721, 59] on span "Settings" at bounding box center [710, 58] width 39 height 17
select select "dk"
select select "flat"
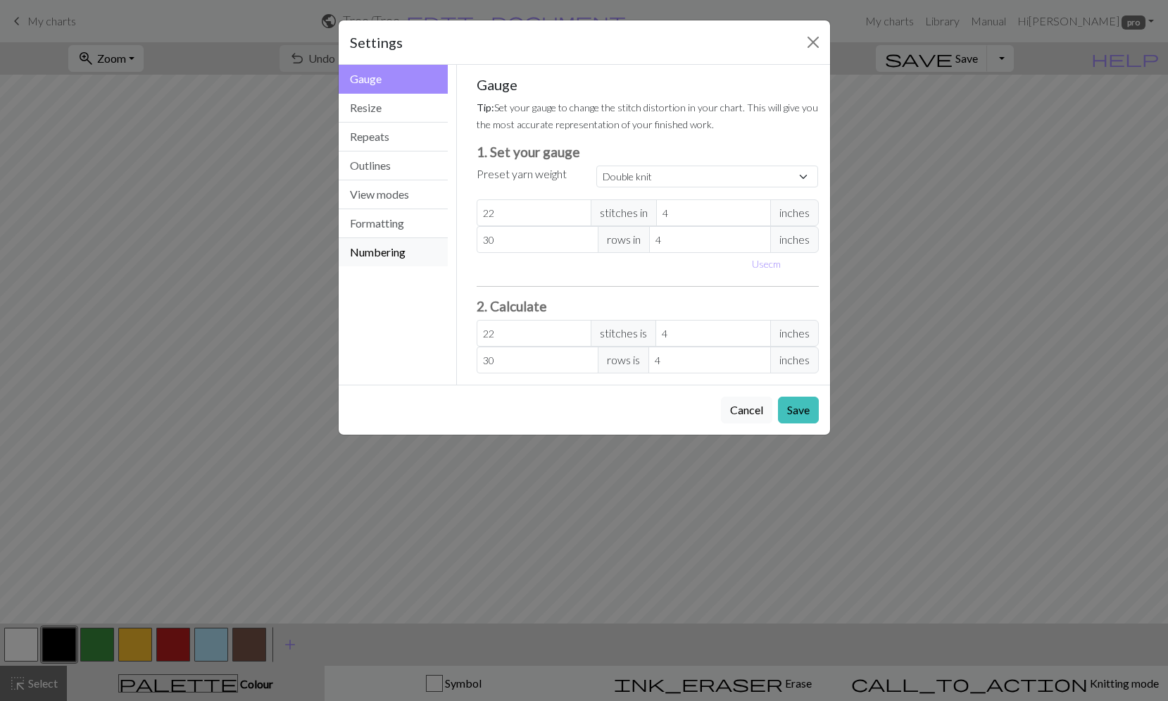
click at [406, 249] on button "Numbering" at bounding box center [394, 252] width 110 height 28
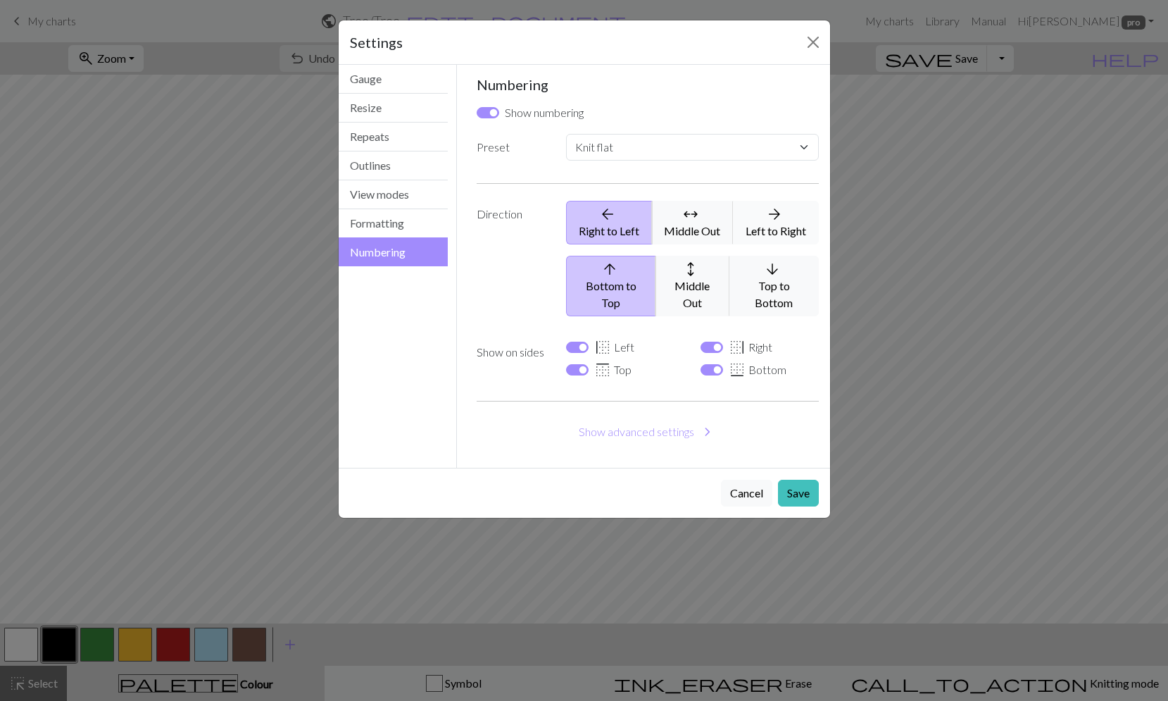
click at [779, 225] on button "arrow_forward Left to Right" at bounding box center [775, 223] width 85 height 44
select select
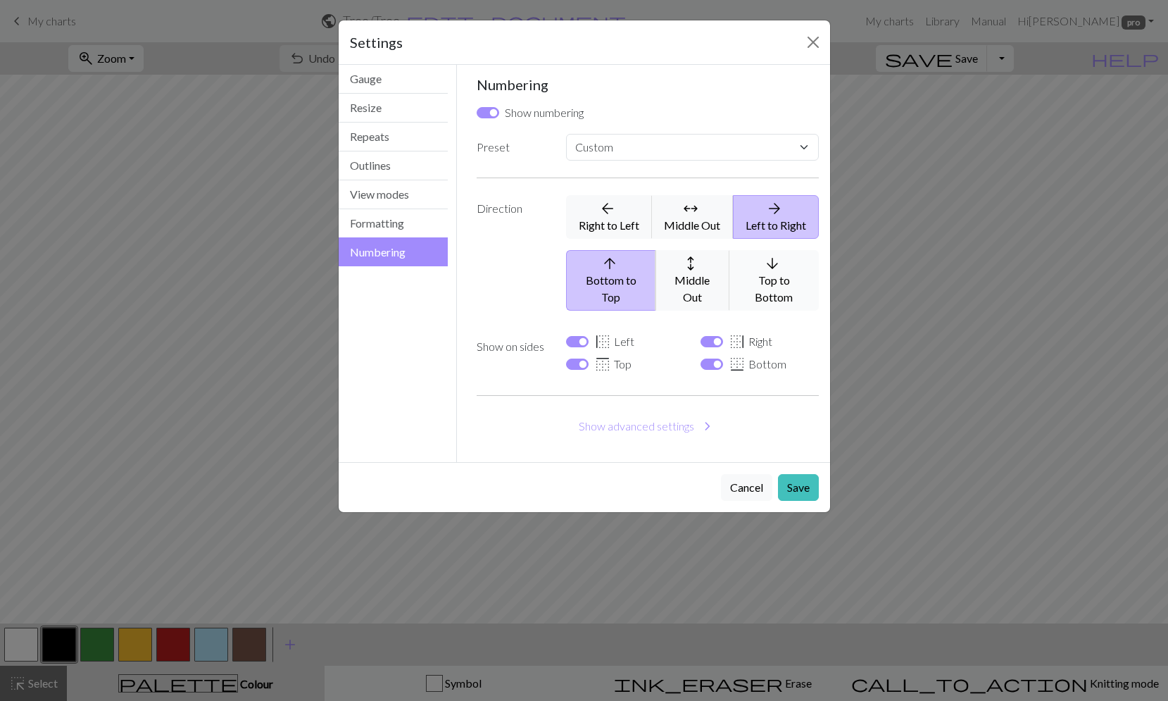
click at [791, 271] on icon "arrow_downward" at bounding box center [773, 263] width 68 height 17
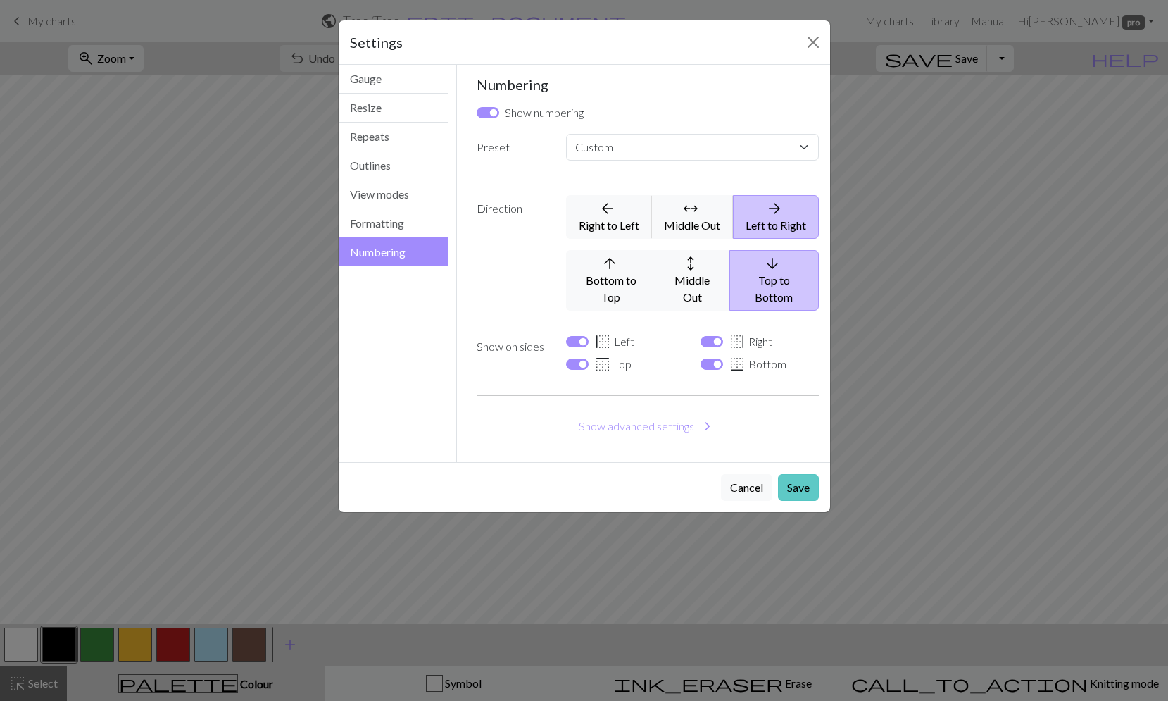
click at [800, 474] on button "Save" at bounding box center [798, 487] width 41 height 27
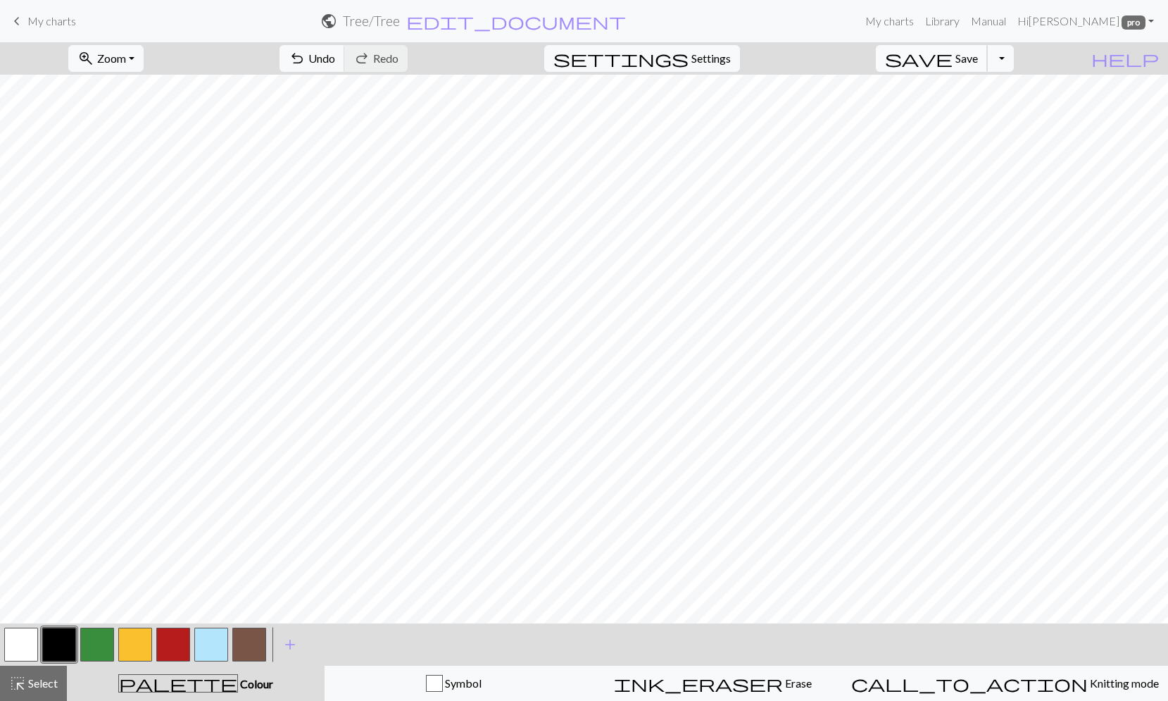
click at [978, 59] on span "Save" at bounding box center [966, 57] width 23 height 13
click at [1014, 60] on button "Toggle Dropdown" at bounding box center [1000, 58] width 27 height 27
click at [144, 60] on button "zoom_in Zoom Zoom" at bounding box center [105, 58] width 75 height 27
click at [143, 170] on button "50%" at bounding box center [124, 169] width 111 height 23
click at [144, 58] on button "zoom_in Zoom Zoom" at bounding box center [105, 58] width 75 height 27
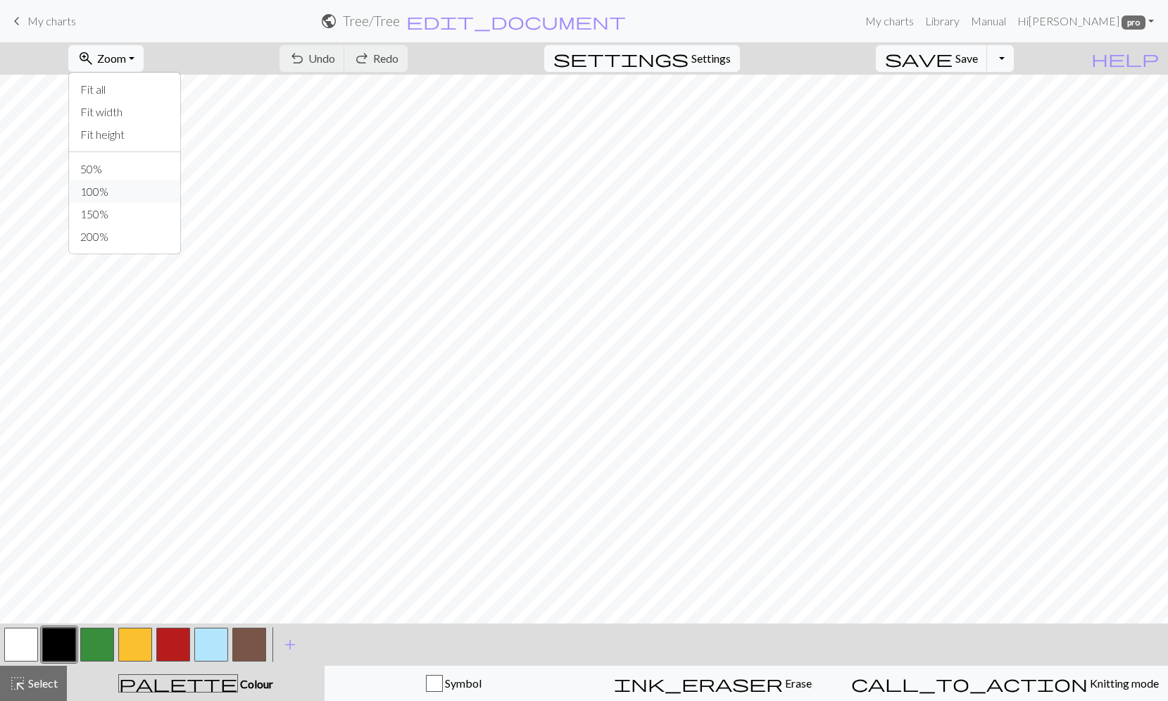
click at [138, 185] on button "100%" at bounding box center [124, 191] width 111 height 23
click at [144, 54] on button "zoom_in Zoom Zoom" at bounding box center [105, 58] width 75 height 27
click at [149, 174] on button "50%" at bounding box center [124, 169] width 111 height 23
click at [215, 647] on button "button" at bounding box center [211, 644] width 34 height 34
click at [94, 639] on button "button" at bounding box center [97, 644] width 34 height 34
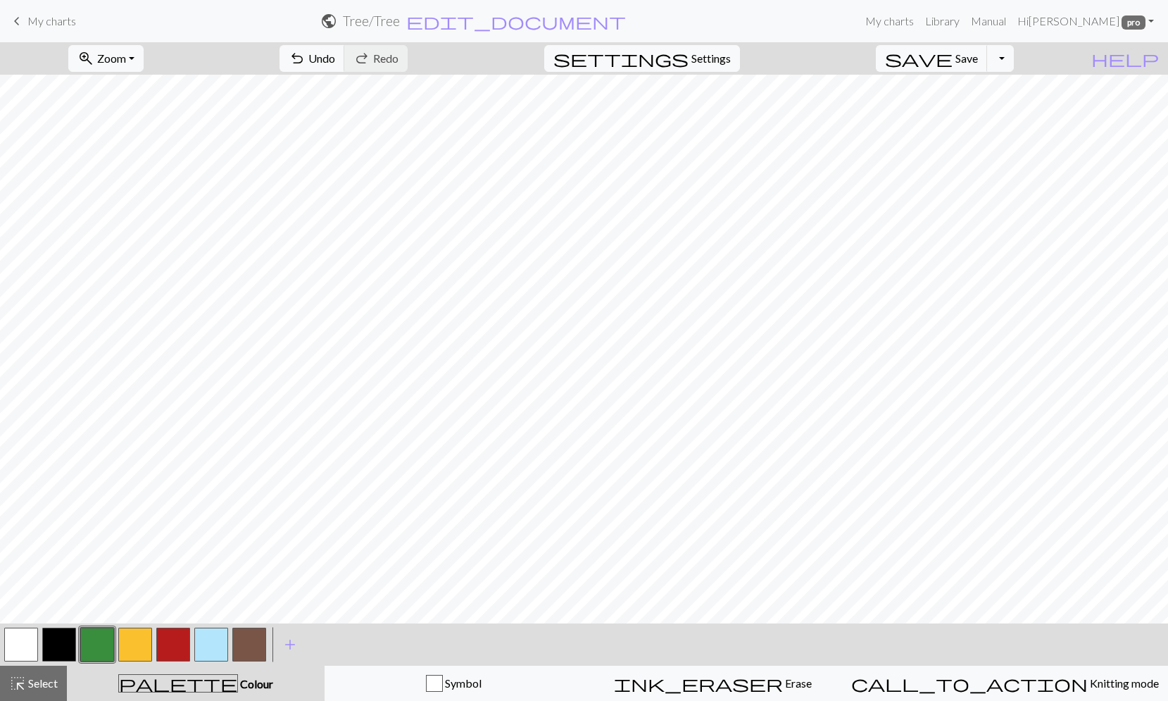
drag, startPoint x: 209, startPoint y: 641, endPoint x: 219, endPoint y: 636, distance: 11.0
click at [219, 636] on button "button" at bounding box center [211, 644] width 34 height 34
drag, startPoint x: 92, startPoint y: 651, endPoint x: 153, endPoint y: 631, distance: 64.6
click at [94, 651] on button "button" at bounding box center [97, 644] width 34 height 34
click at [215, 642] on button "button" at bounding box center [211, 644] width 34 height 34
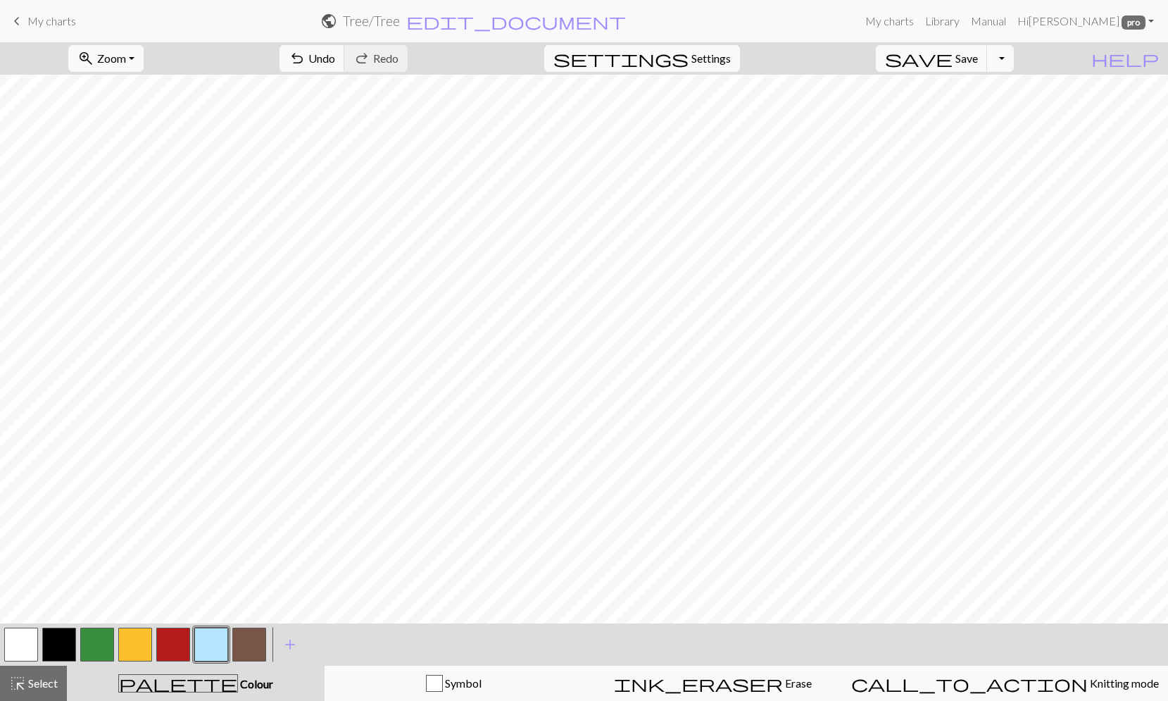
drag, startPoint x: 98, startPoint y: 642, endPoint x: 116, endPoint y: 614, distance: 33.6
click at [98, 641] on button "button" at bounding box center [97, 644] width 34 height 34
click at [214, 639] on button "button" at bounding box center [211, 644] width 34 height 34
drag, startPoint x: 104, startPoint y: 638, endPoint x: 118, endPoint y: 624, distance: 19.4
click at [104, 636] on button "button" at bounding box center [97, 644] width 34 height 34
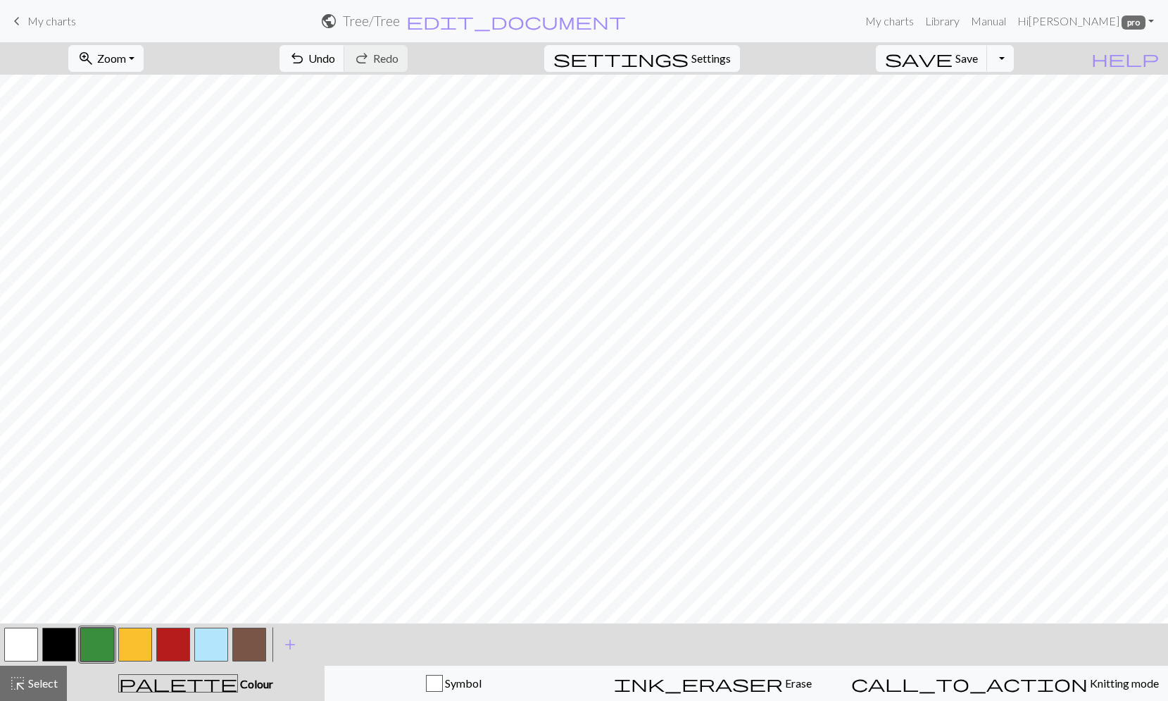
drag, startPoint x: 206, startPoint y: 640, endPoint x: 231, endPoint y: 613, distance: 37.4
click at [206, 638] on button "button" at bounding box center [211, 644] width 34 height 34
click at [101, 640] on button "button" at bounding box center [97, 644] width 34 height 34
click at [207, 639] on button "button" at bounding box center [211, 644] width 34 height 34
click at [978, 54] on span "Save" at bounding box center [966, 57] width 23 height 13
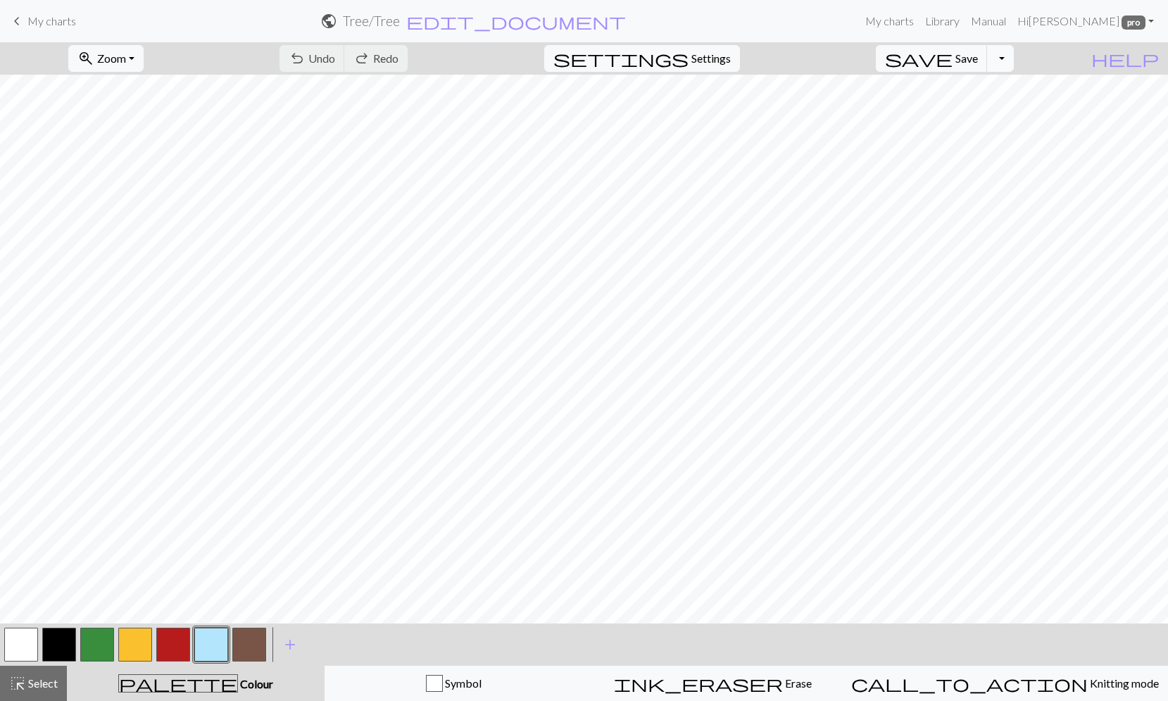
click at [1014, 65] on button "Toggle Dropdown" at bounding box center [1000, 58] width 27 height 27
click at [985, 115] on button "save_alt Download" at bounding box center [897, 112] width 232 height 23
click at [535, 54] on button "Download" at bounding box center [550, 45] width 68 height 27
click at [725, 57] on span "Settings" at bounding box center [710, 58] width 39 height 17
select select "flat"
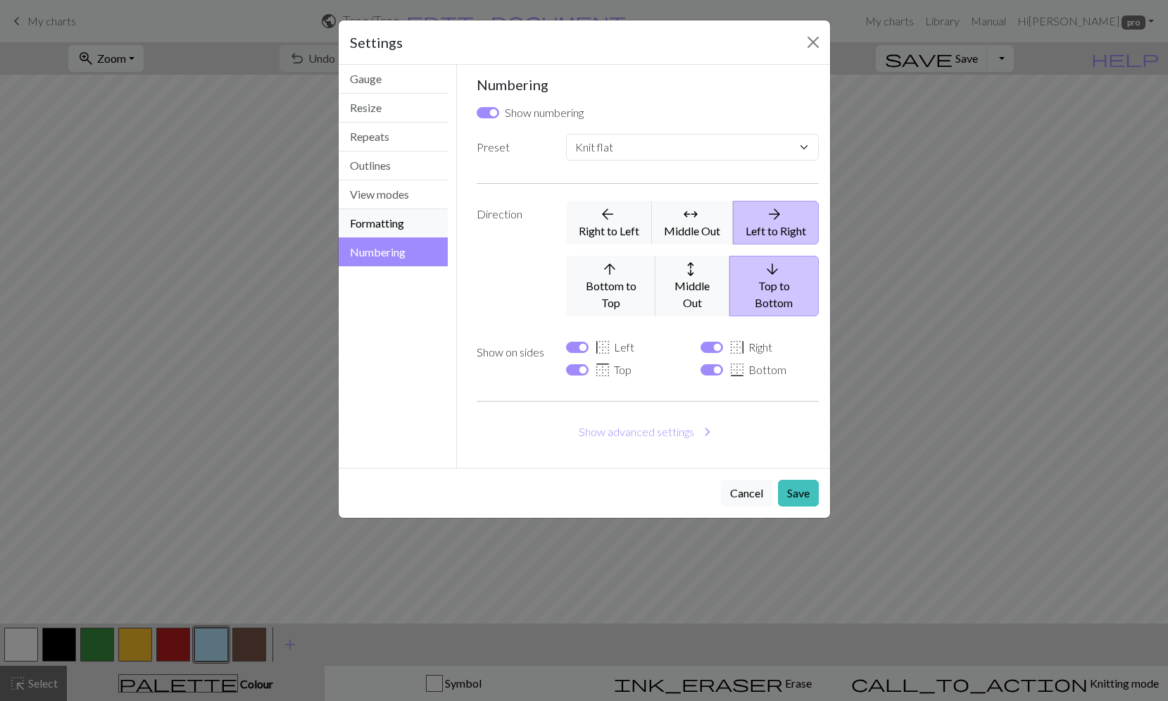
click at [394, 220] on button "Formatting" at bounding box center [394, 223] width 110 height 29
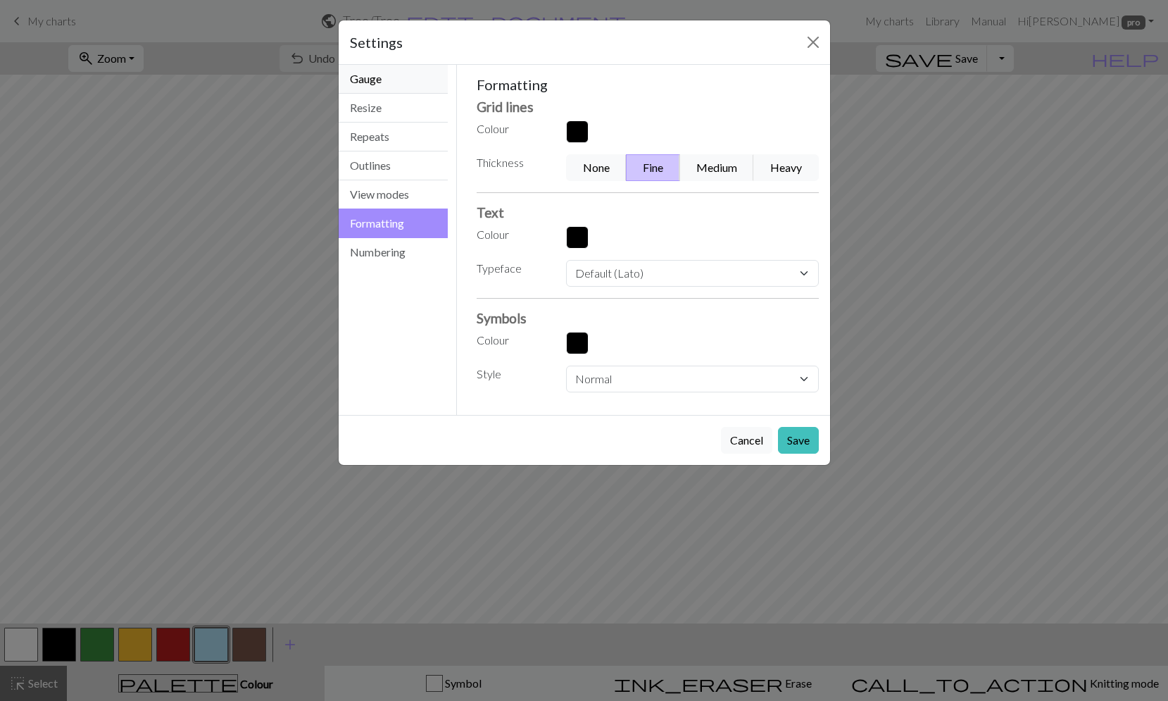
click at [384, 77] on button "Gauge" at bounding box center [394, 79] width 110 height 29
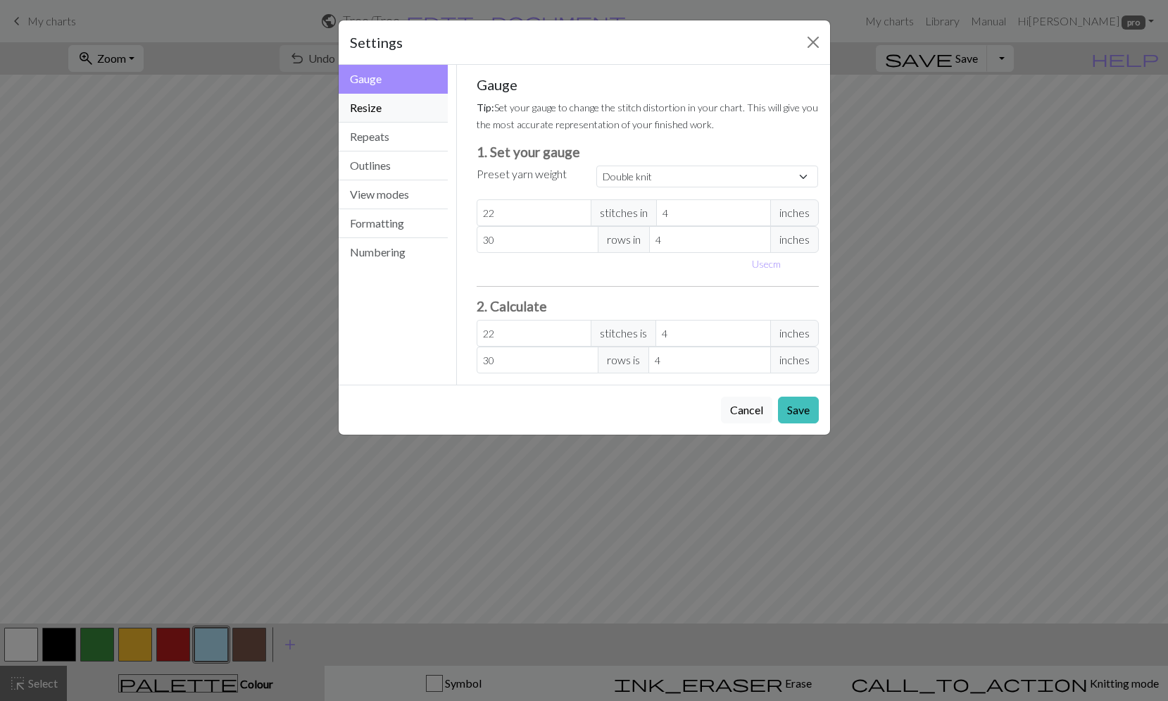
click at [382, 110] on button "Resize" at bounding box center [394, 108] width 110 height 29
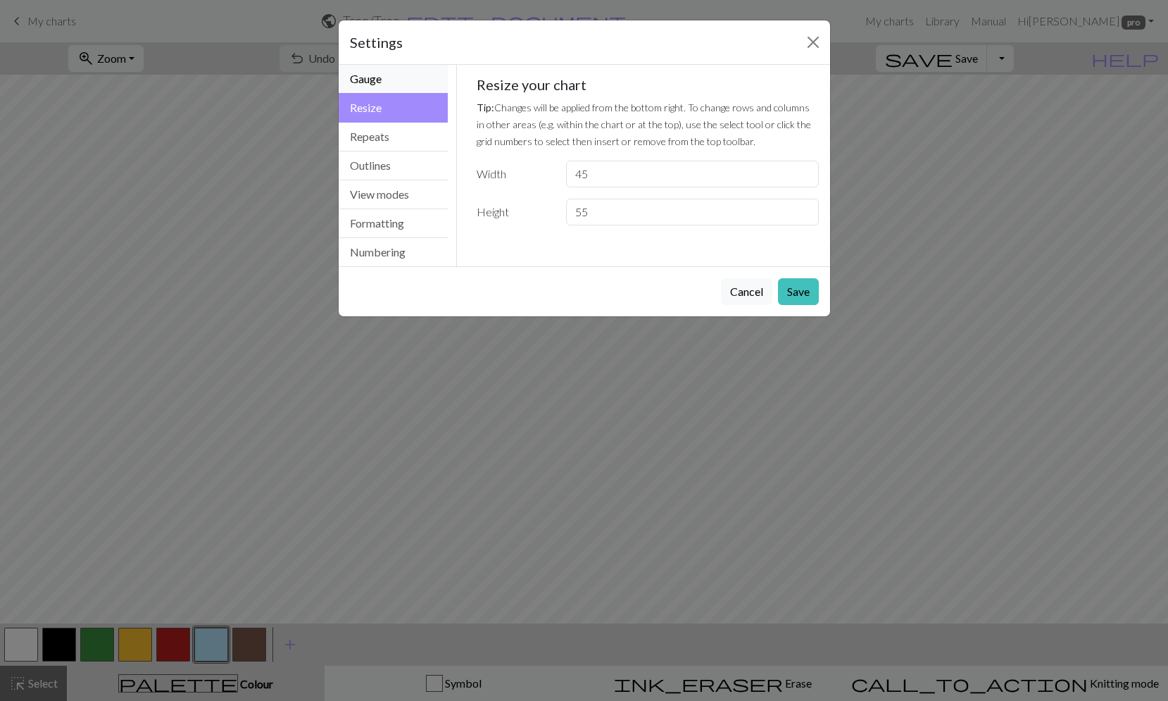
click at [384, 80] on button "Gauge" at bounding box center [394, 79] width 110 height 29
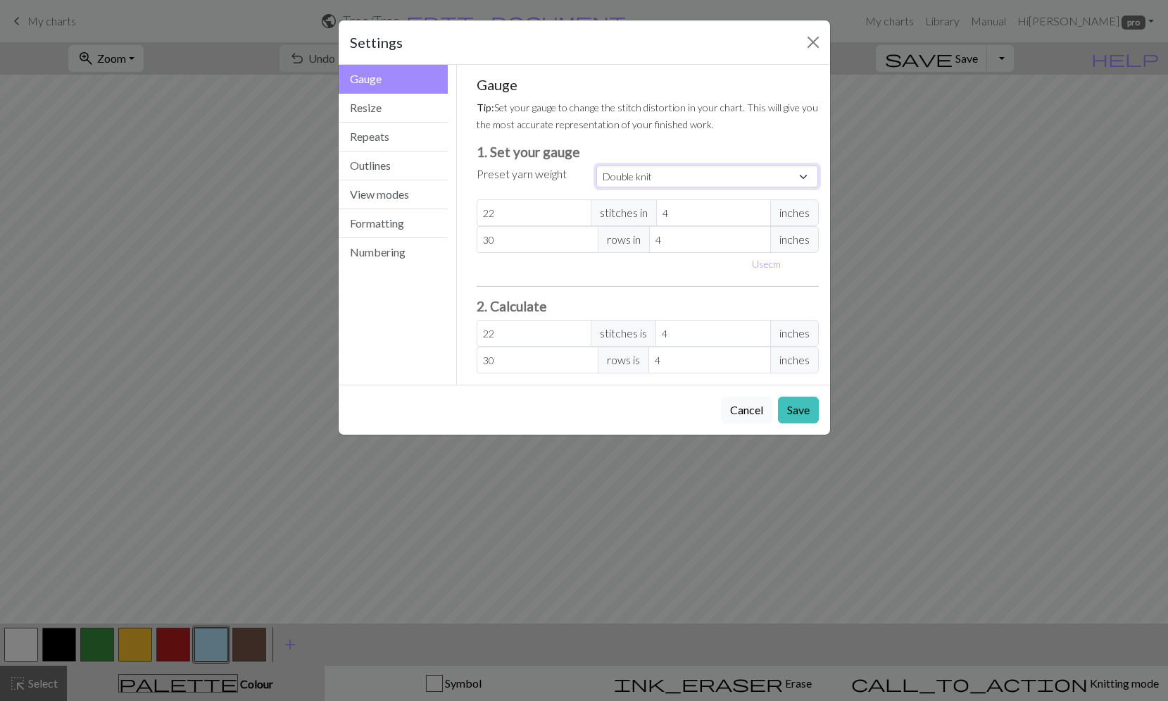
select select "worsted"
type input "20"
type input "26"
type input "20"
type input "26"
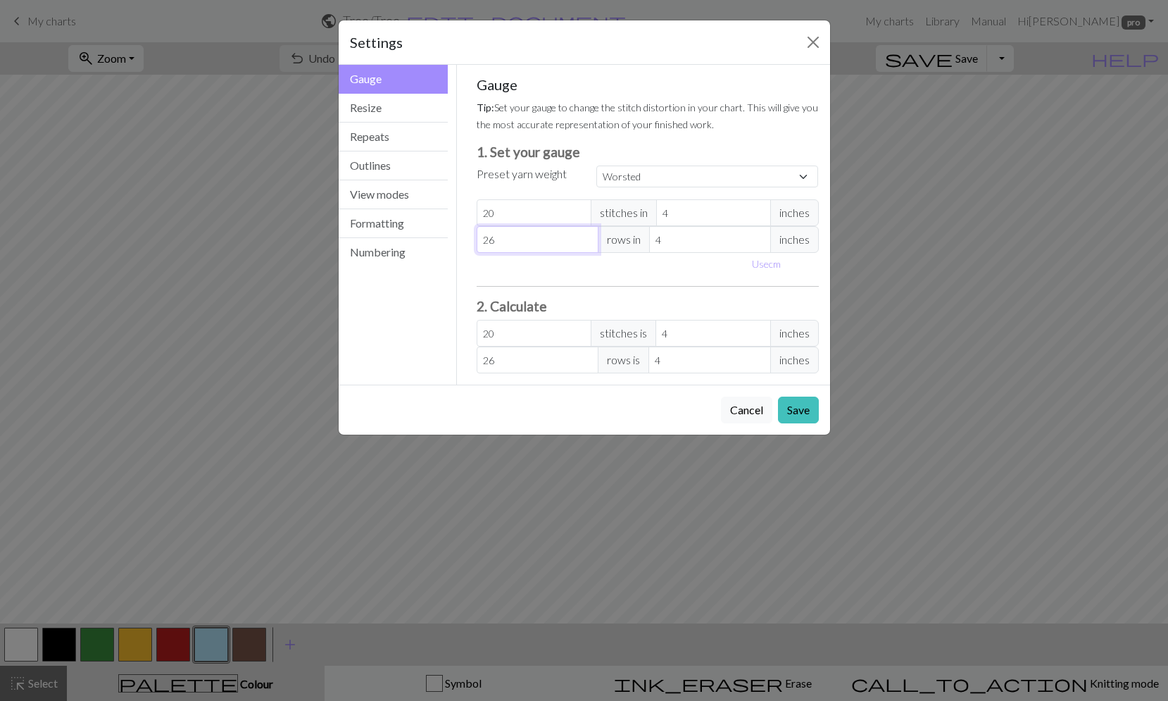
type input "25"
select select "custom"
type input "25"
click at [586, 241] on input "25" at bounding box center [538, 239] width 122 height 27
type input "26"
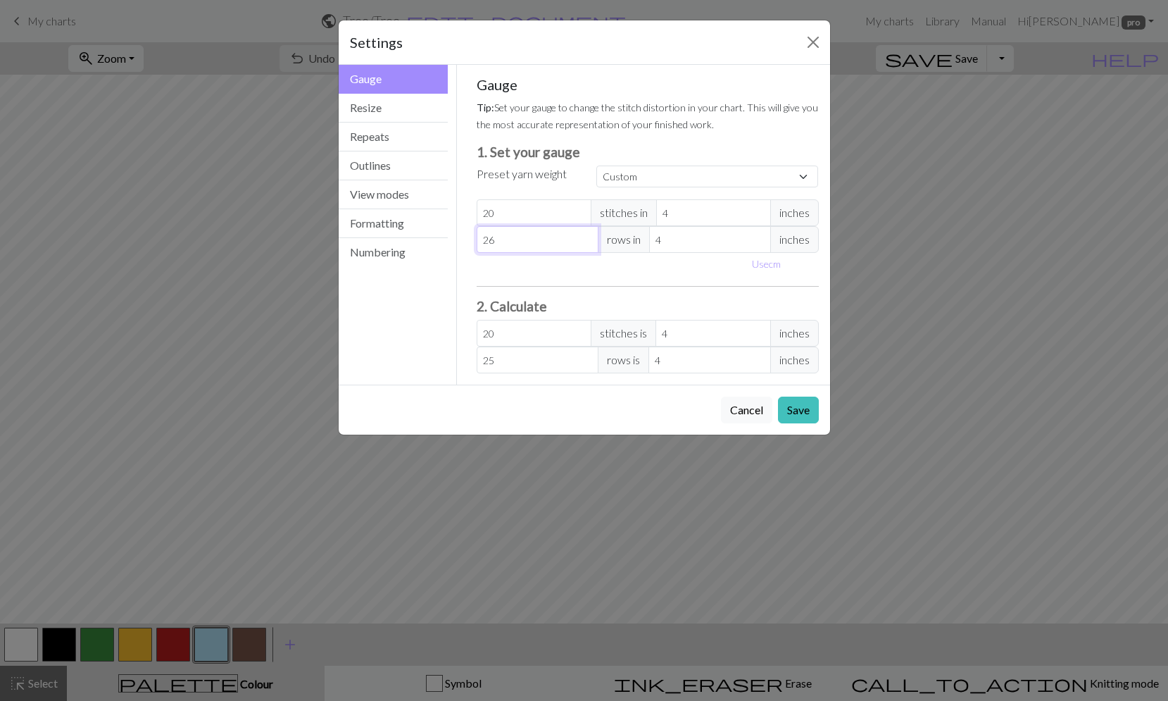
type input "26"
click at [586, 237] on input "26" at bounding box center [538, 239] width 122 height 27
type input "27"
click at [586, 237] on input "27" at bounding box center [538, 239] width 122 height 27
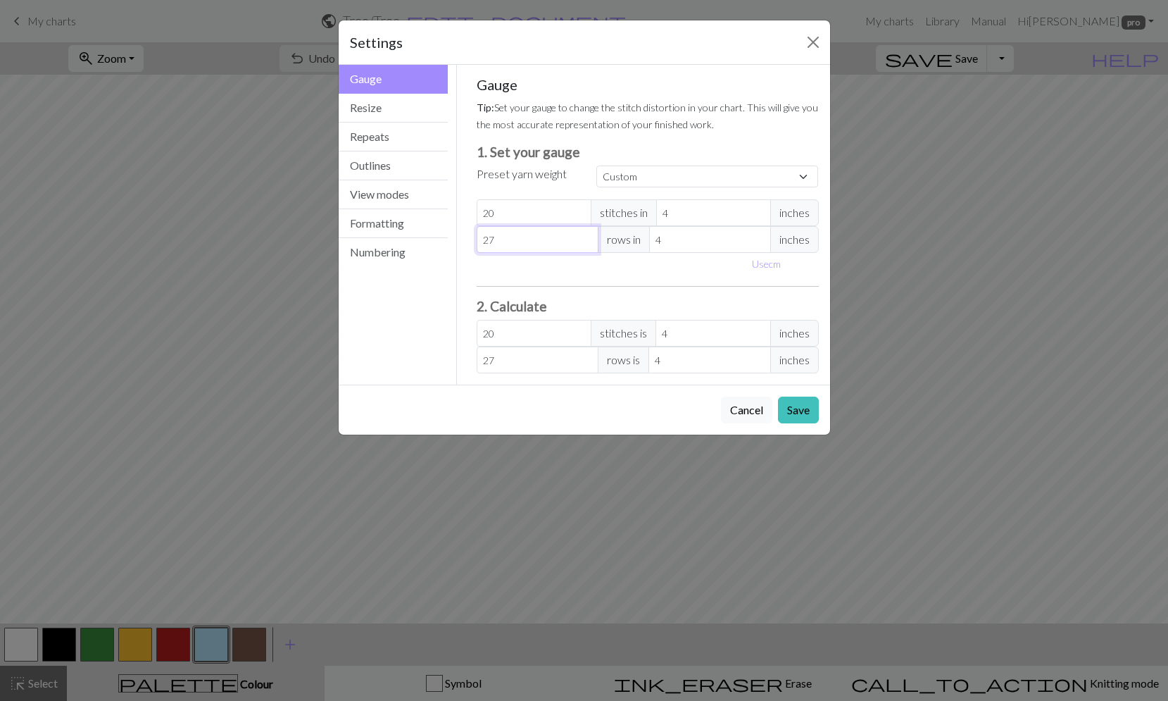
type input "28"
click at [586, 237] on input "28" at bounding box center [538, 239] width 122 height 27
type input "29"
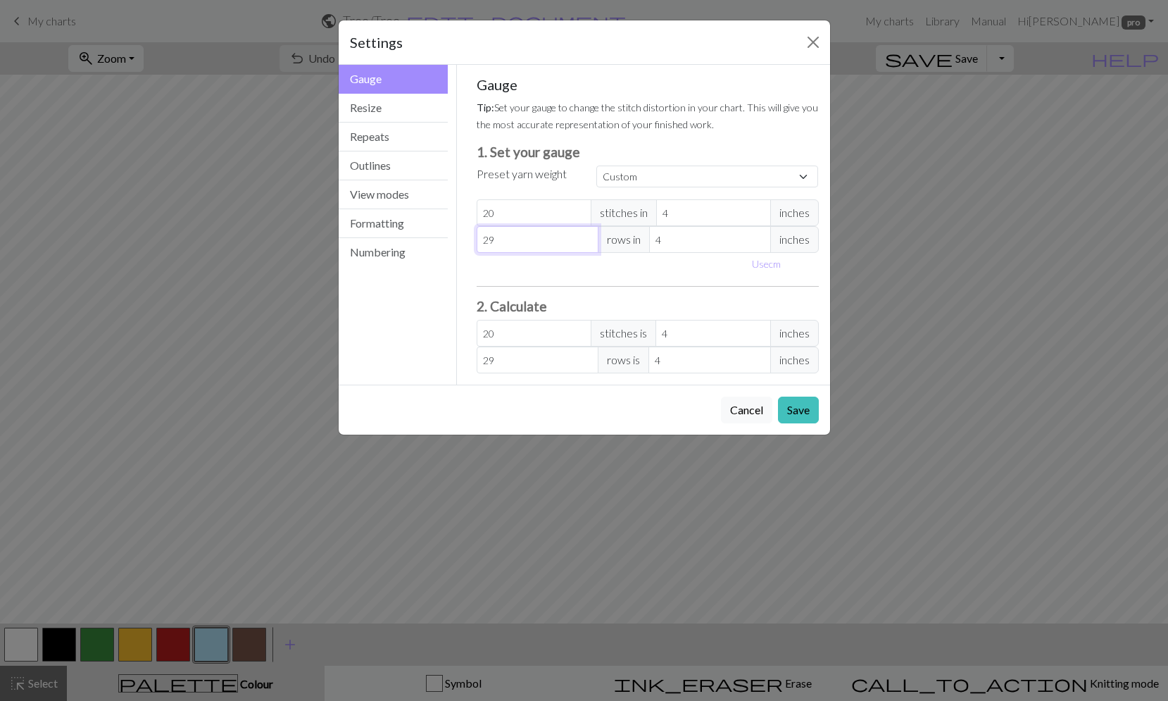
click at [586, 237] on input "29" at bounding box center [538, 239] width 122 height 27
type input "28"
click at [586, 244] on input "28" at bounding box center [538, 239] width 122 height 27
type input "27"
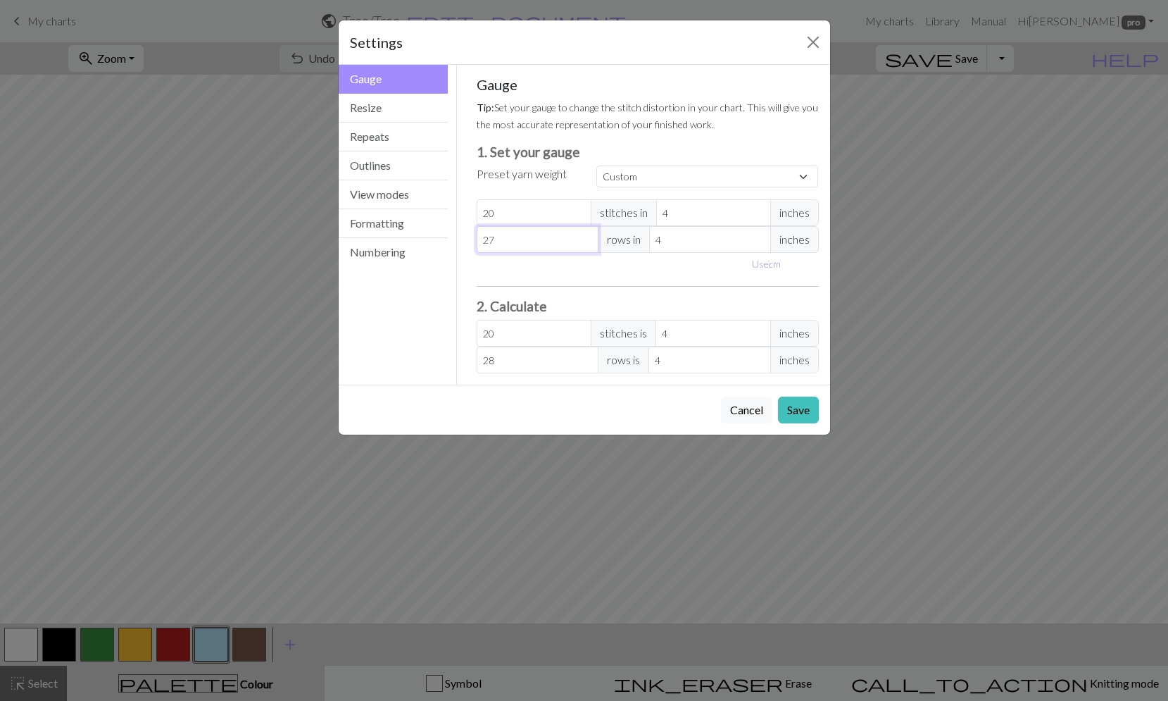
type input "27"
click at [586, 244] on input "27" at bounding box center [538, 239] width 122 height 27
type input "26"
click at [586, 244] on input "26" at bounding box center [538, 239] width 122 height 27
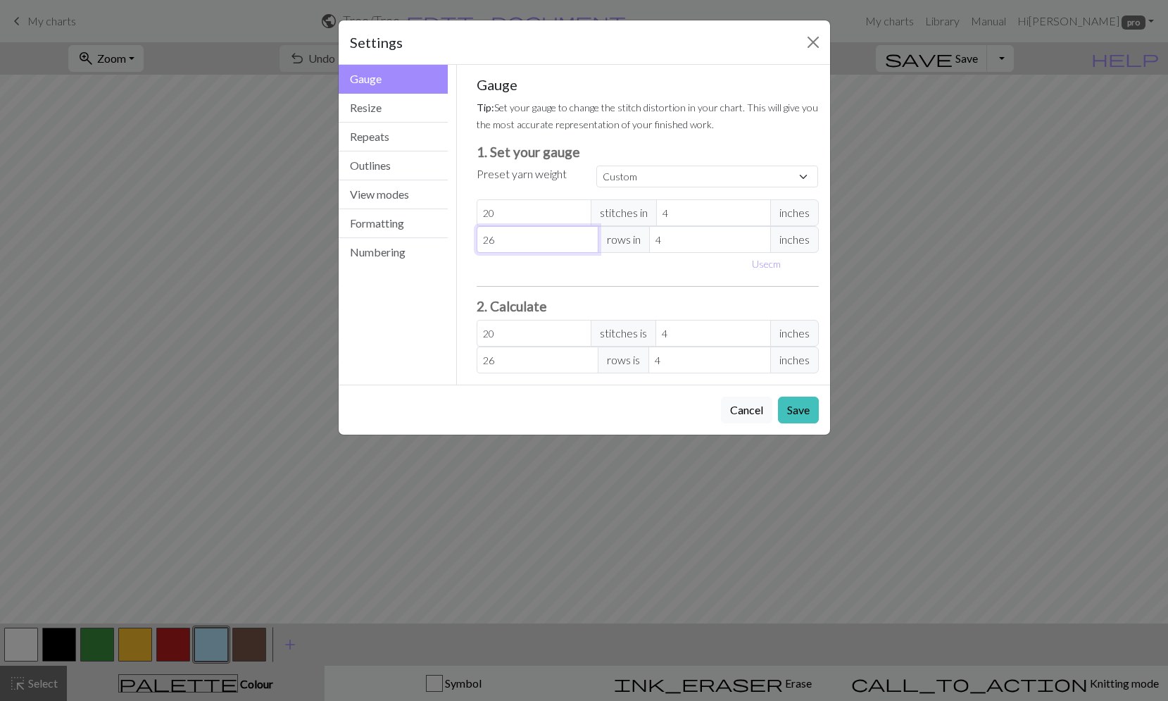
type input "25"
click at [586, 244] on input "25" at bounding box center [538, 239] width 122 height 27
type input "24"
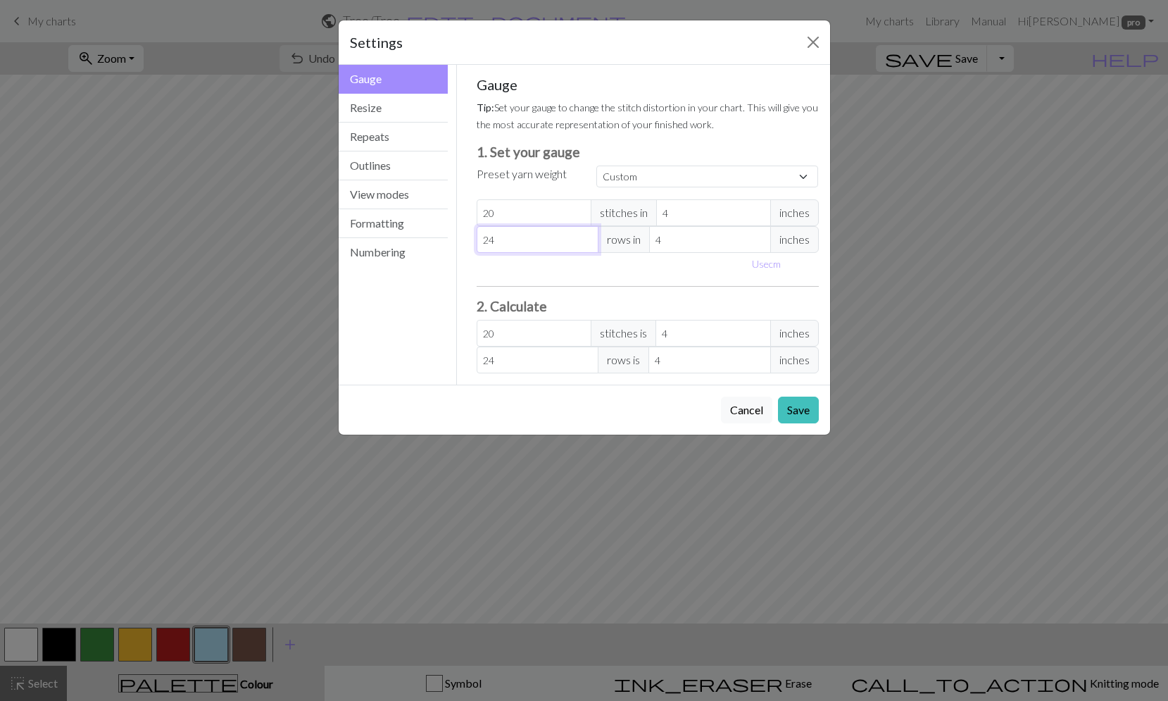
click at [586, 244] on input "24" at bounding box center [538, 239] width 122 height 27
type input "23"
click at [586, 244] on input "23" at bounding box center [538, 239] width 122 height 27
type input "22"
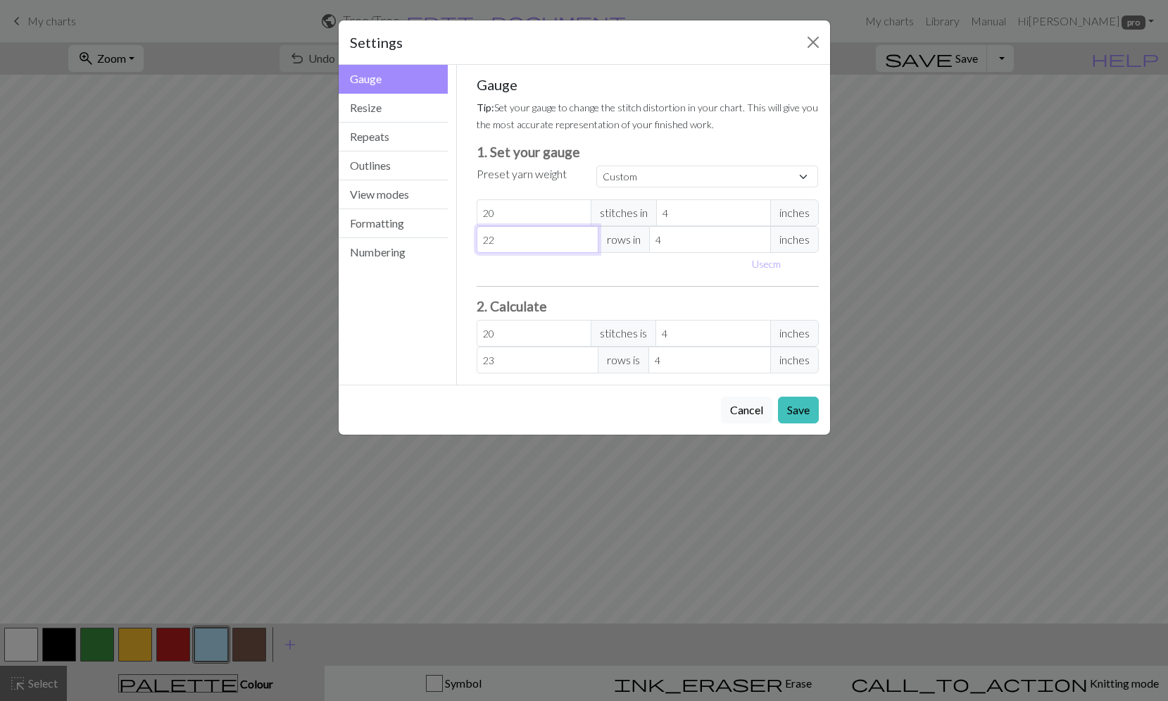
type input "22"
click at [586, 244] on input "22" at bounding box center [538, 239] width 122 height 27
type input "21"
click at [586, 244] on input "21" at bounding box center [538, 239] width 122 height 27
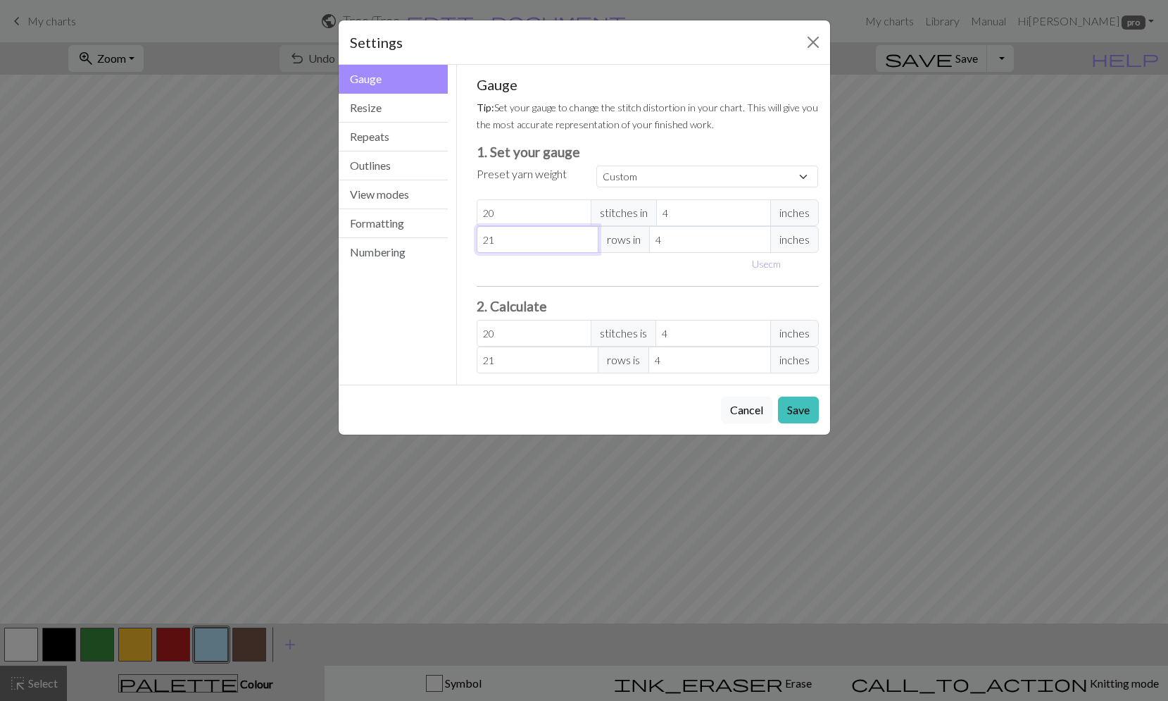
type input "20"
click at [586, 244] on input "20" at bounding box center [538, 239] width 122 height 27
type input "19"
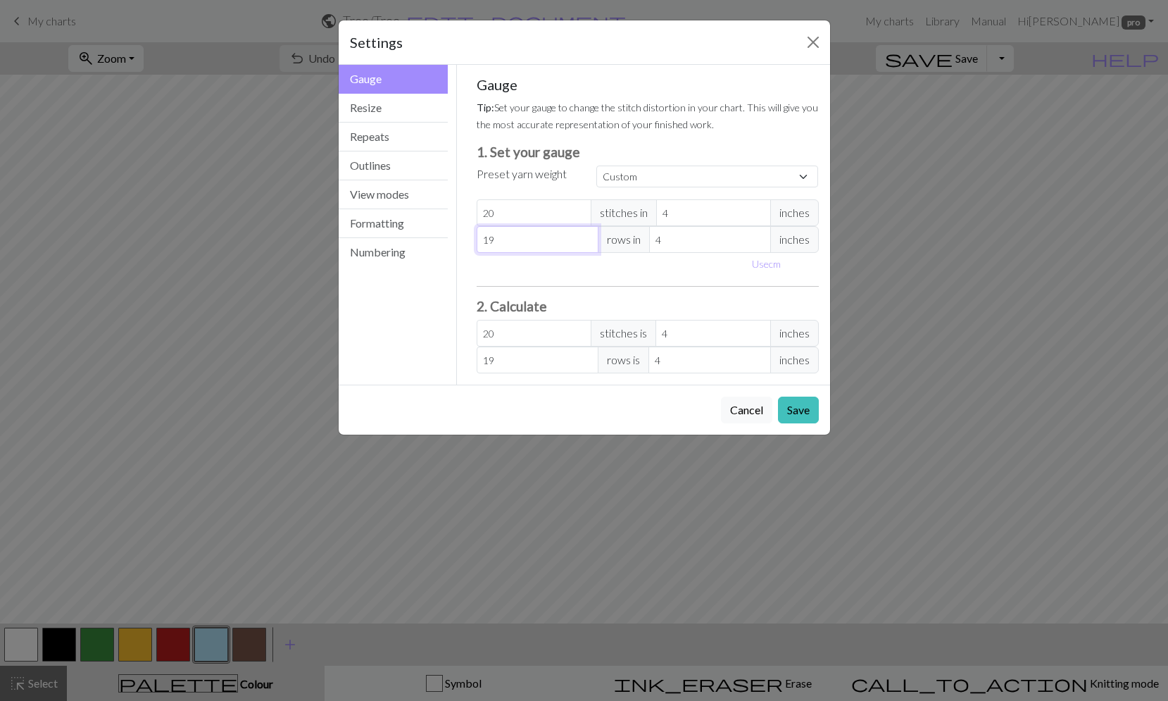
click at [586, 244] on input "19" at bounding box center [538, 239] width 122 height 27
type input "18"
click at [586, 244] on input "18" at bounding box center [538, 239] width 122 height 27
type input "17"
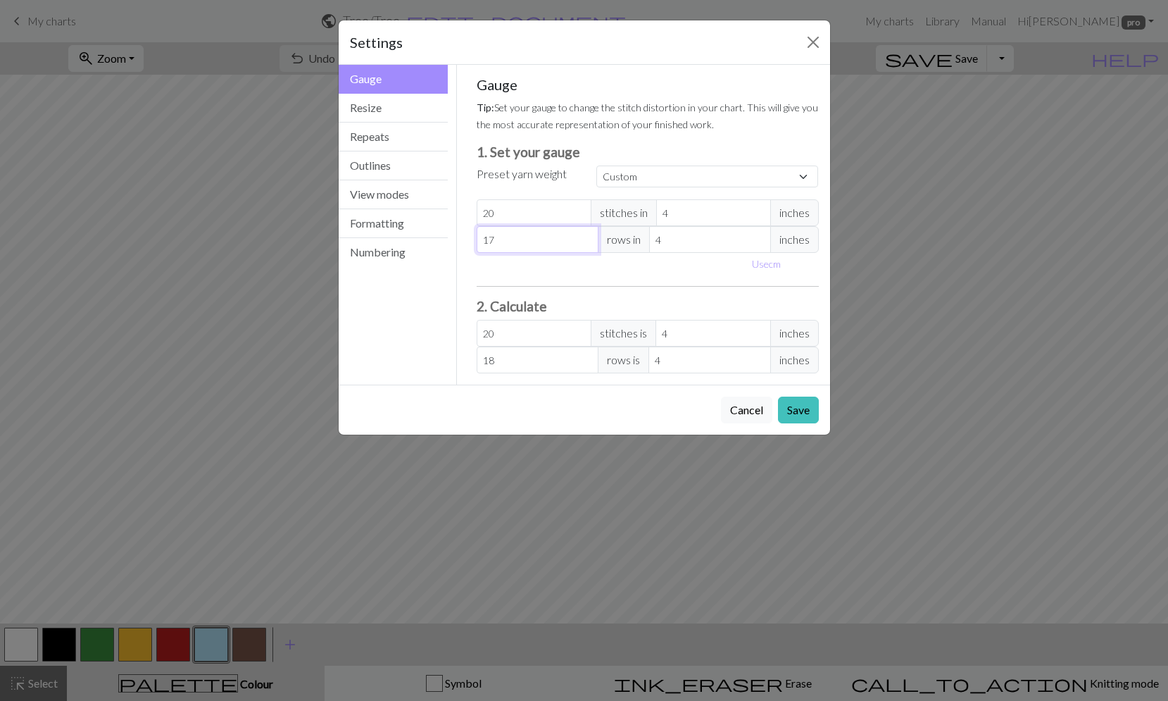
type input "17"
click at [586, 244] on input "17" at bounding box center [538, 239] width 122 height 27
type input "16"
click at [586, 244] on input "16" at bounding box center [538, 239] width 122 height 27
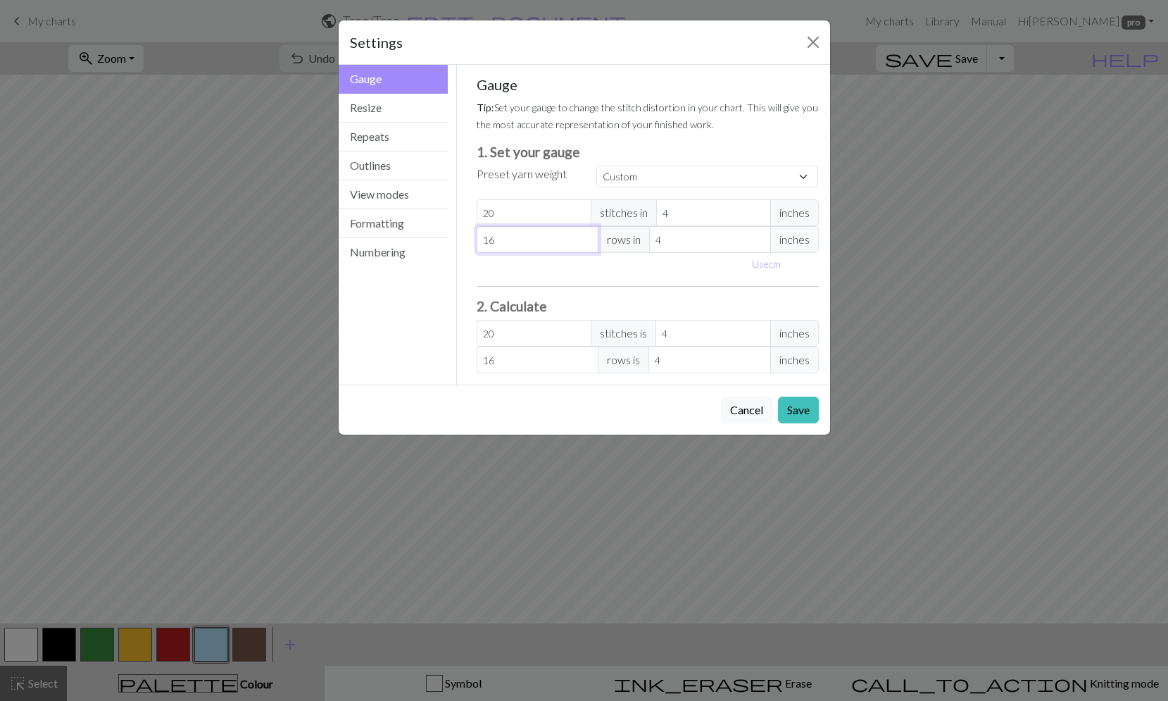
type input "15"
click at [586, 244] on input "15" at bounding box center [538, 239] width 122 height 27
click at [805, 412] on button "Save" at bounding box center [798, 409] width 41 height 27
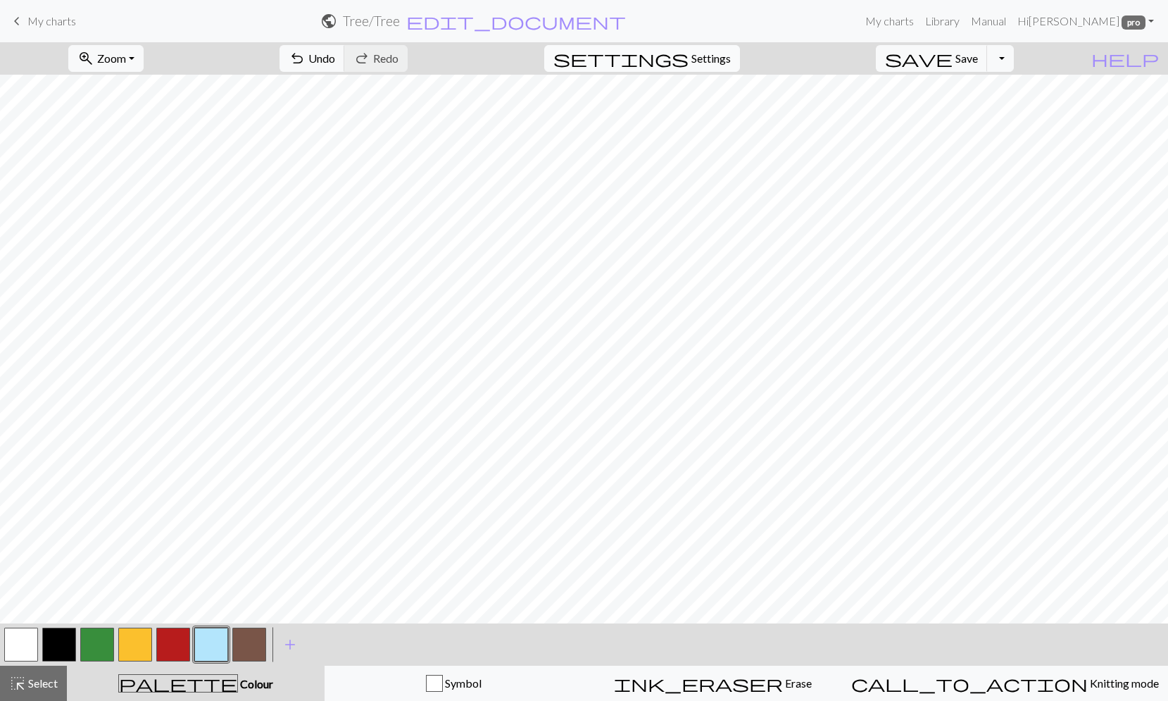
click at [731, 58] on span "Settings" at bounding box center [710, 58] width 39 height 17
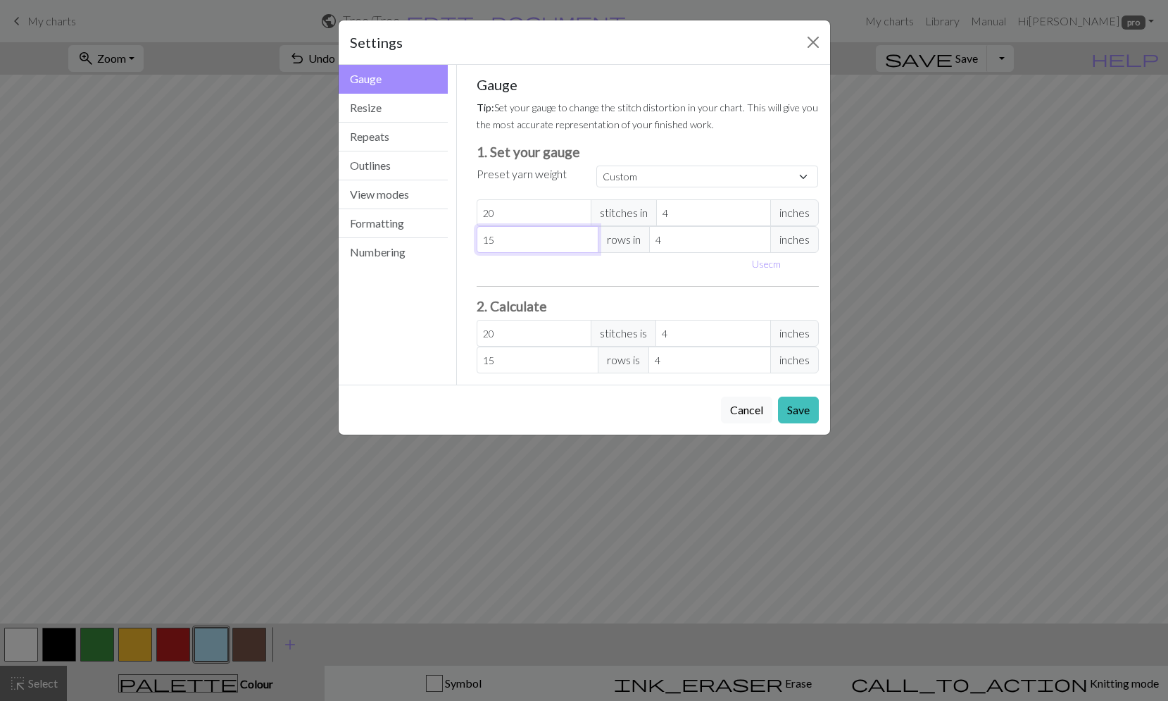
type input "16"
click at [587, 236] on input "16" at bounding box center [538, 239] width 122 height 27
type input "17"
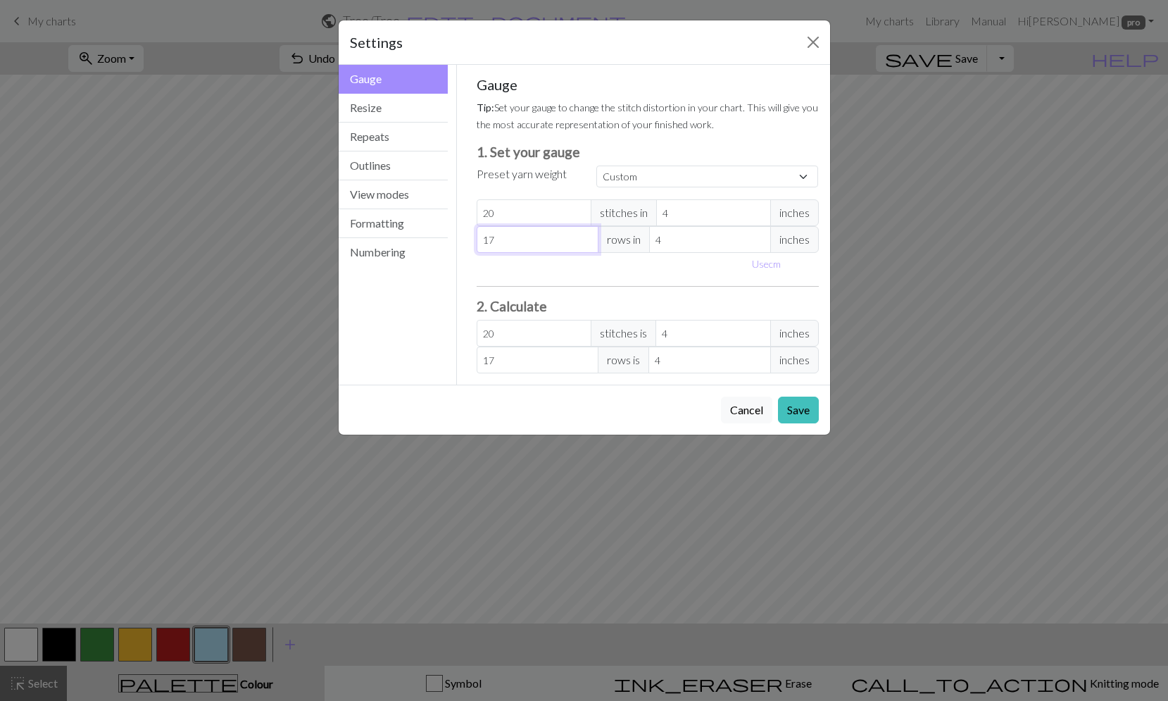
click at [587, 236] on input "17" at bounding box center [538, 239] width 122 height 27
type input "18"
click at [587, 236] on input "18" at bounding box center [538, 239] width 122 height 27
click at [807, 410] on button "Save" at bounding box center [798, 409] width 41 height 27
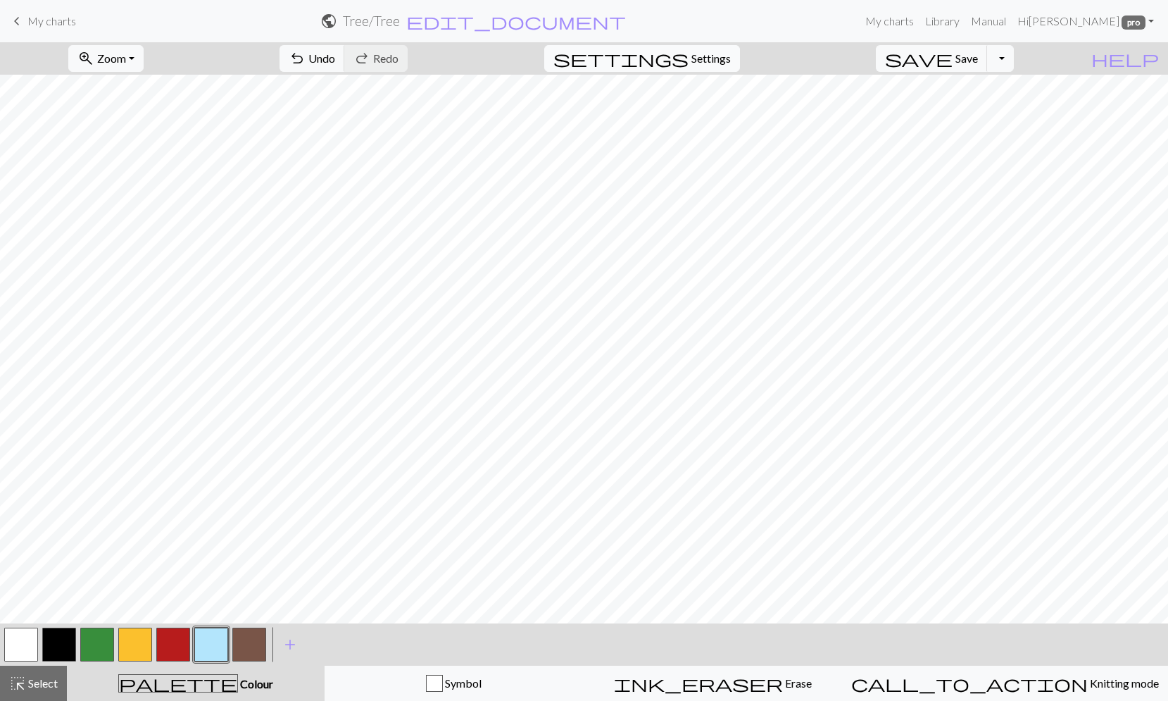
click at [729, 61] on span "Settings" at bounding box center [710, 58] width 39 height 17
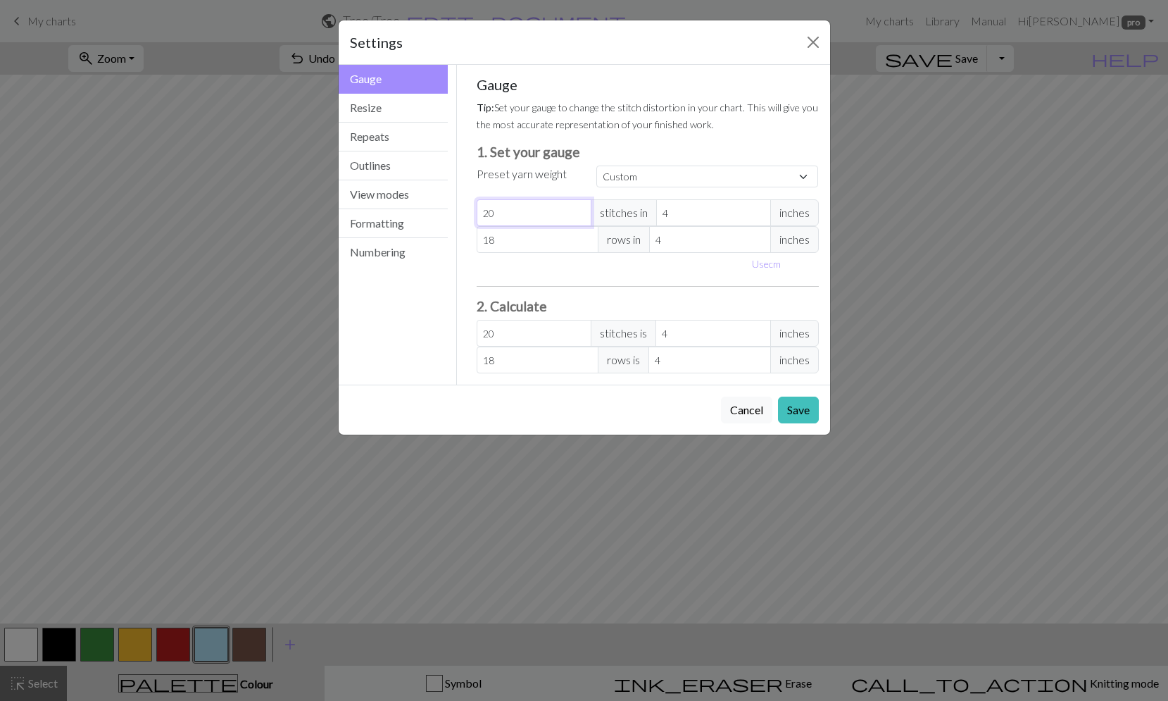
type input "19"
click at [577, 214] on input "19" at bounding box center [534, 212] width 115 height 27
type input "18"
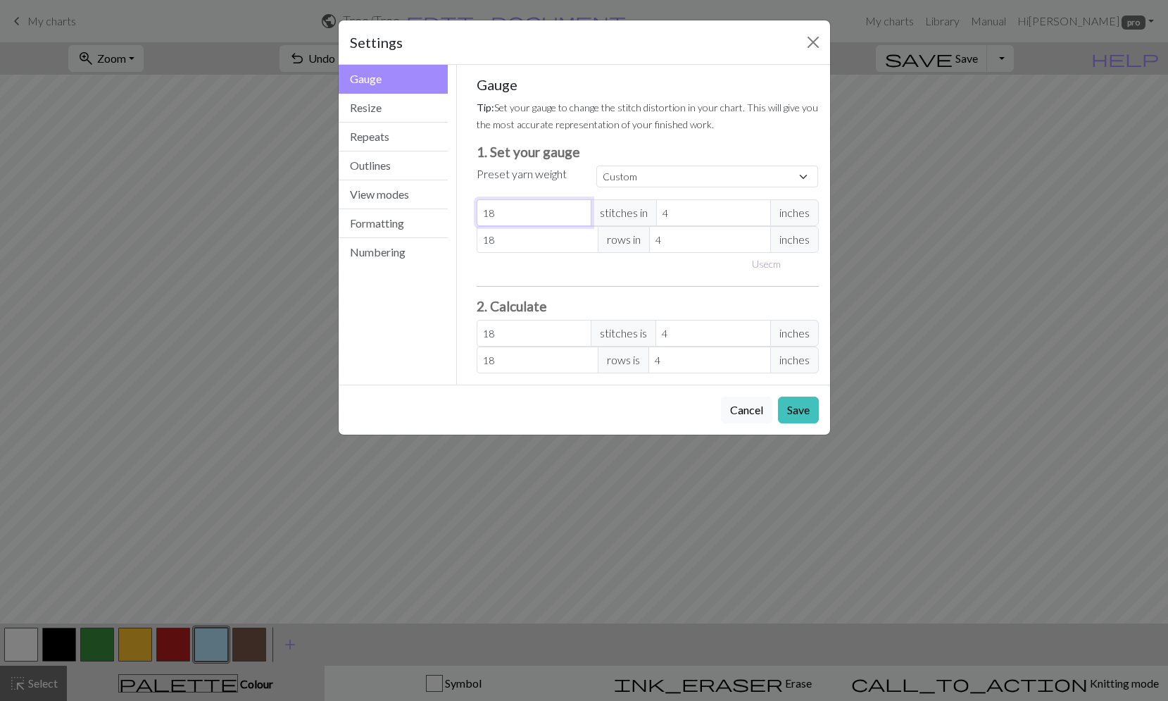
click at [578, 213] on input "18" at bounding box center [534, 212] width 115 height 27
click at [803, 409] on button "Save" at bounding box center [798, 409] width 41 height 27
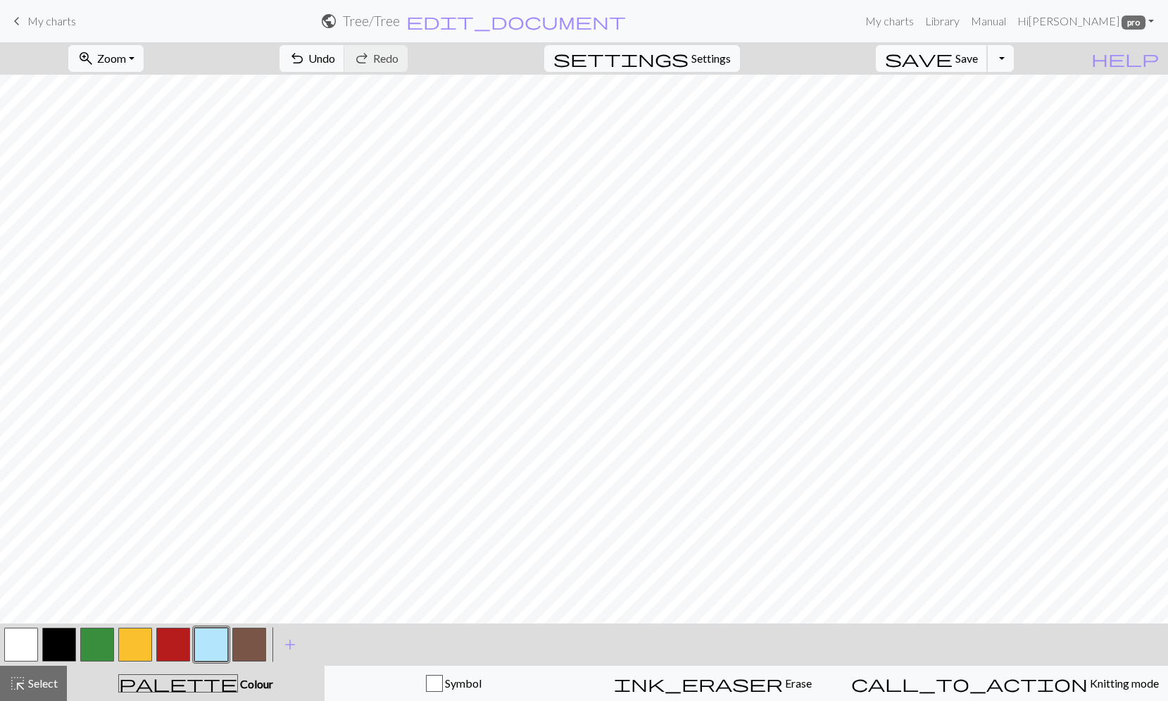
click at [978, 59] on span "Save" at bounding box center [966, 57] width 23 height 13
click at [1014, 54] on button "Toggle Dropdown" at bounding box center [1000, 58] width 27 height 27
click at [988, 111] on button "save_alt Download" at bounding box center [897, 112] width 232 height 23
click at [560, 46] on button "Download" at bounding box center [550, 45] width 68 height 27
click at [727, 61] on span "Settings" at bounding box center [710, 58] width 39 height 17
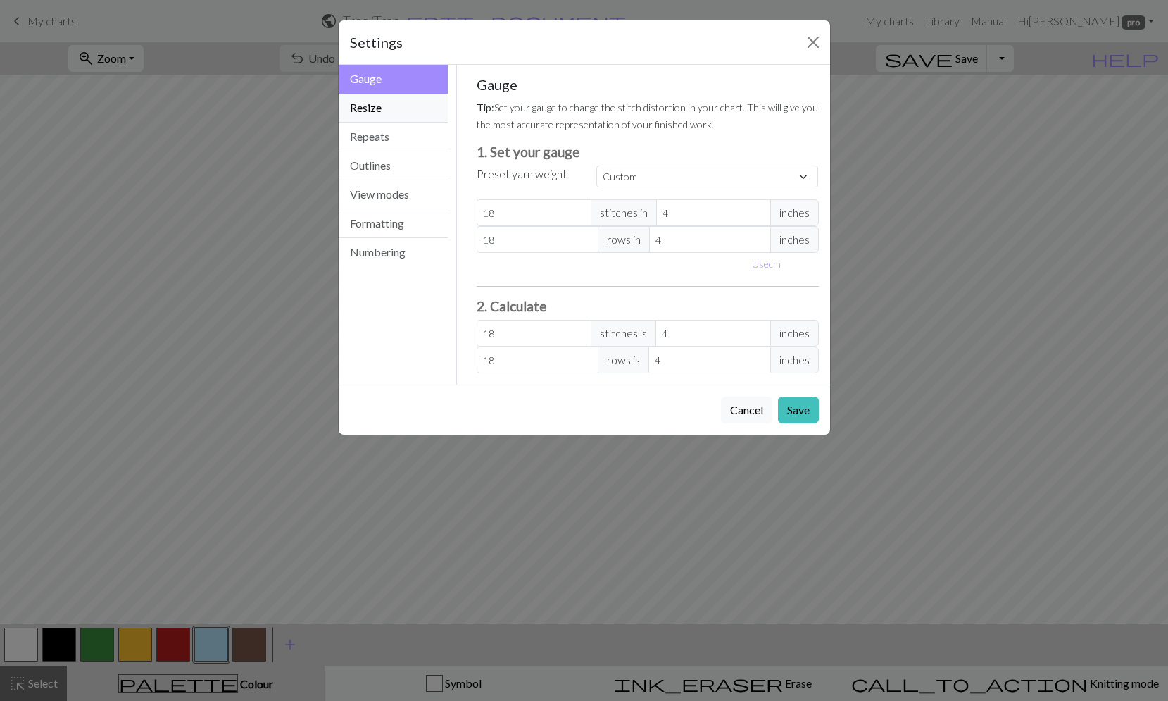
click at [367, 112] on button "Resize" at bounding box center [394, 108] width 110 height 29
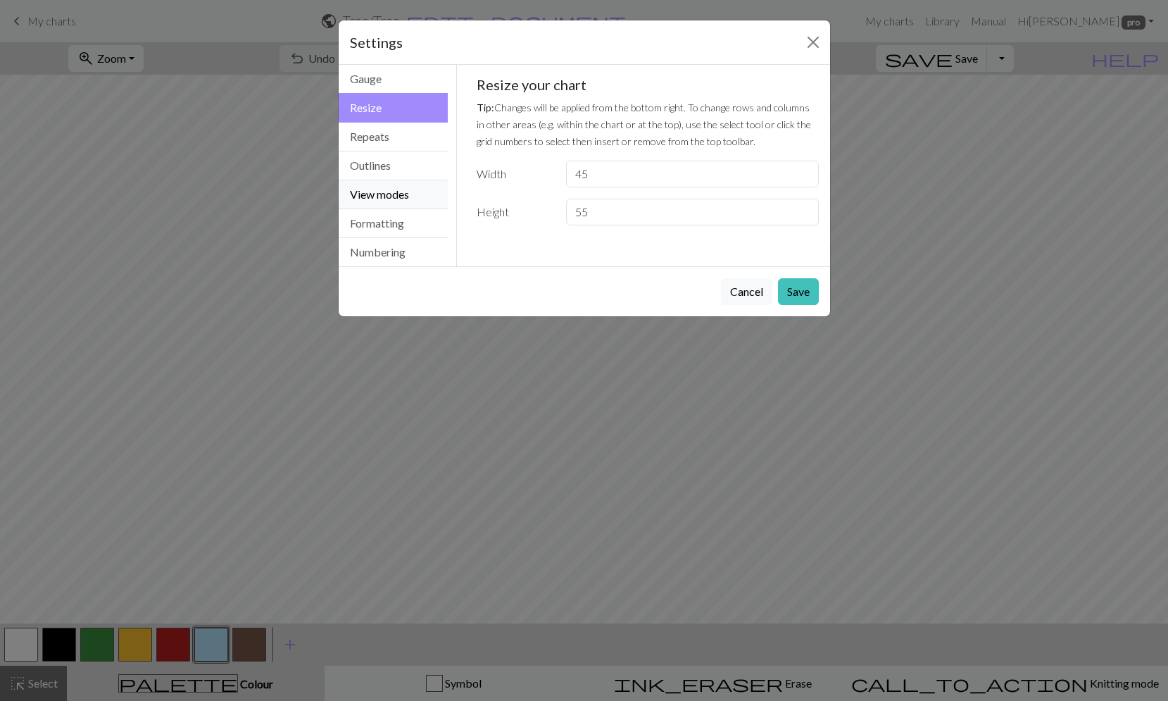
click at [371, 194] on button "View modes" at bounding box center [394, 194] width 110 height 29
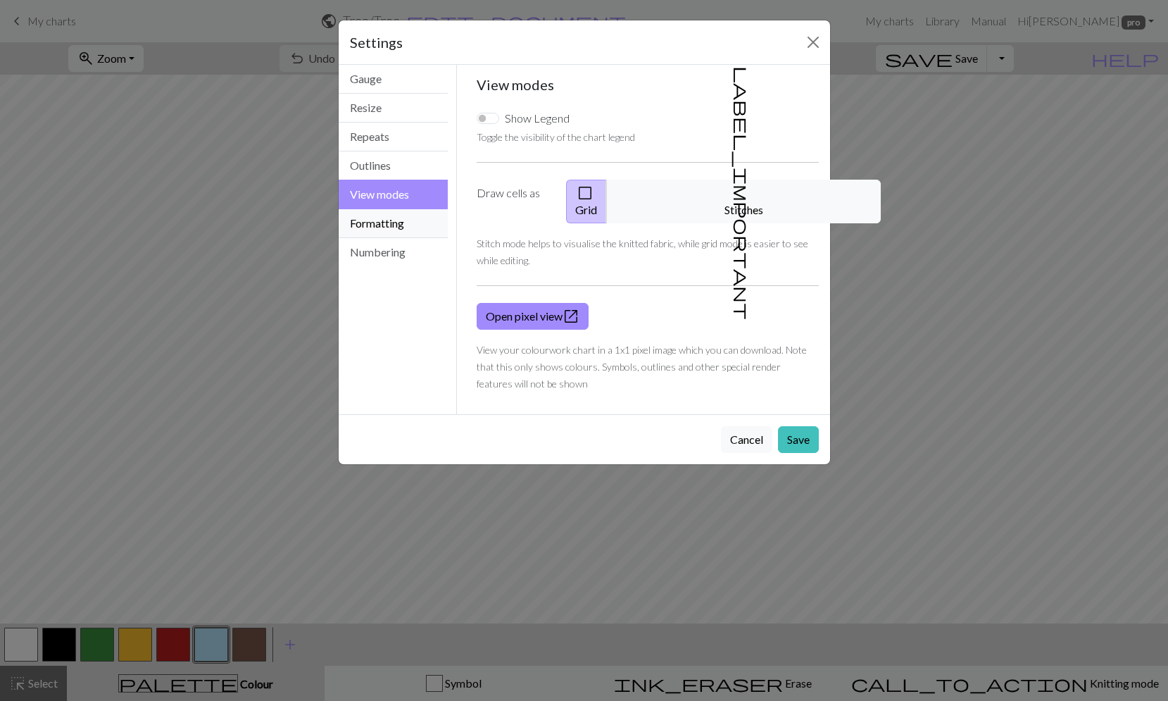
click at [374, 223] on button "Formatting" at bounding box center [394, 223] width 110 height 29
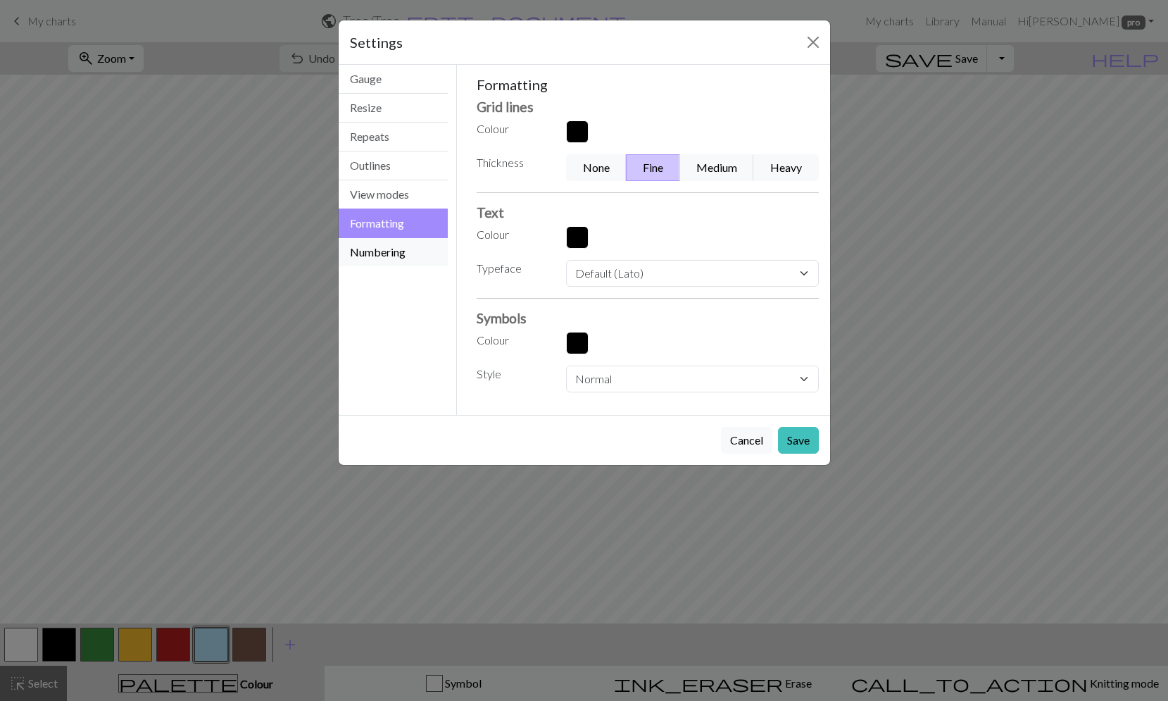
click at [379, 259] on button "Numbering" at bounding box center [394, 252] width 110 height 28
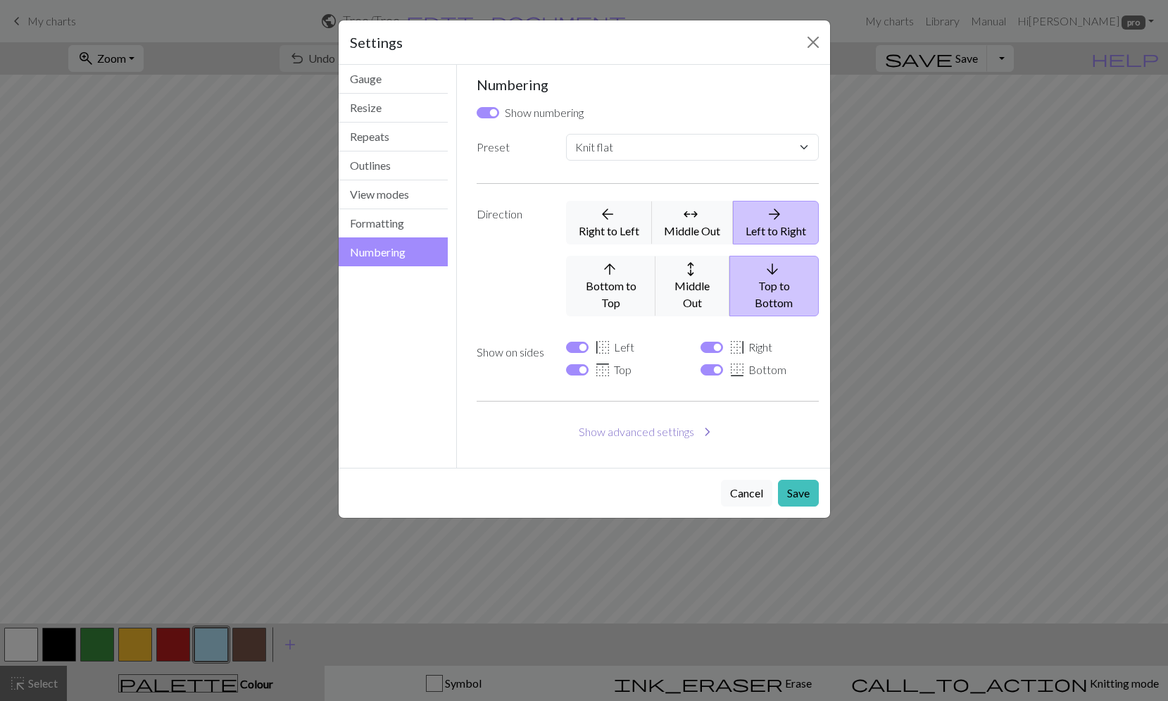
click at [632, 418] on button "Show advanced settings chevron_right" at bounding box center [648, 431] width 342 height 27
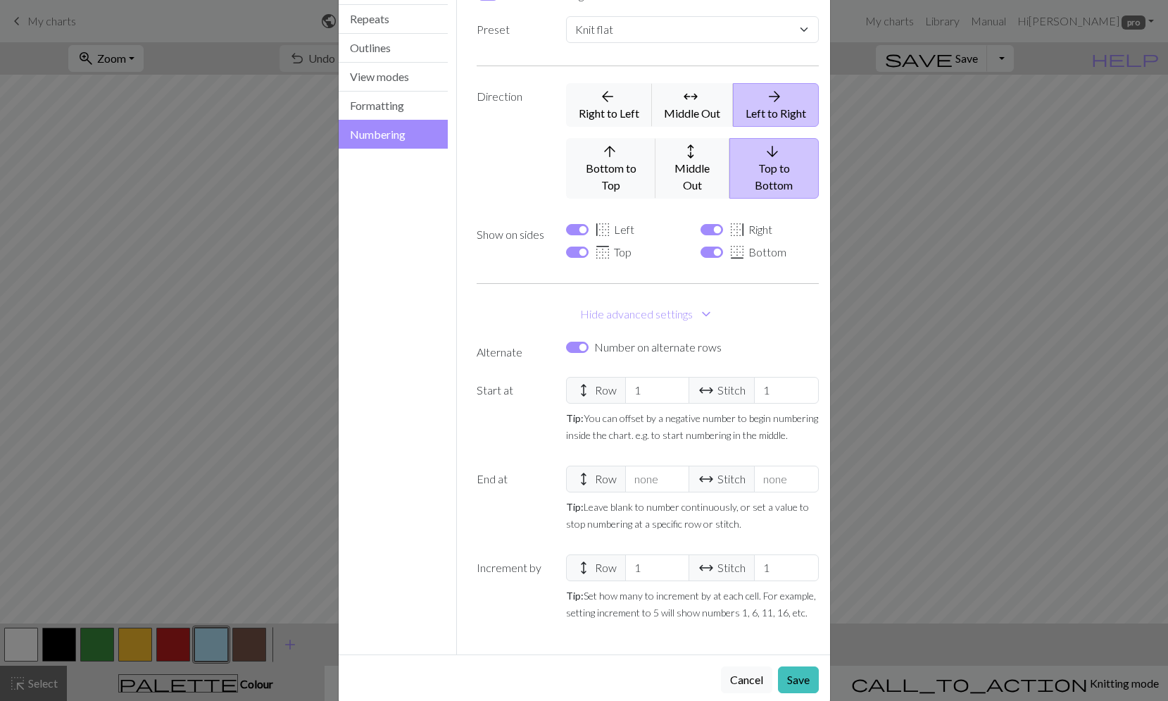
scroll to position [120, 0]
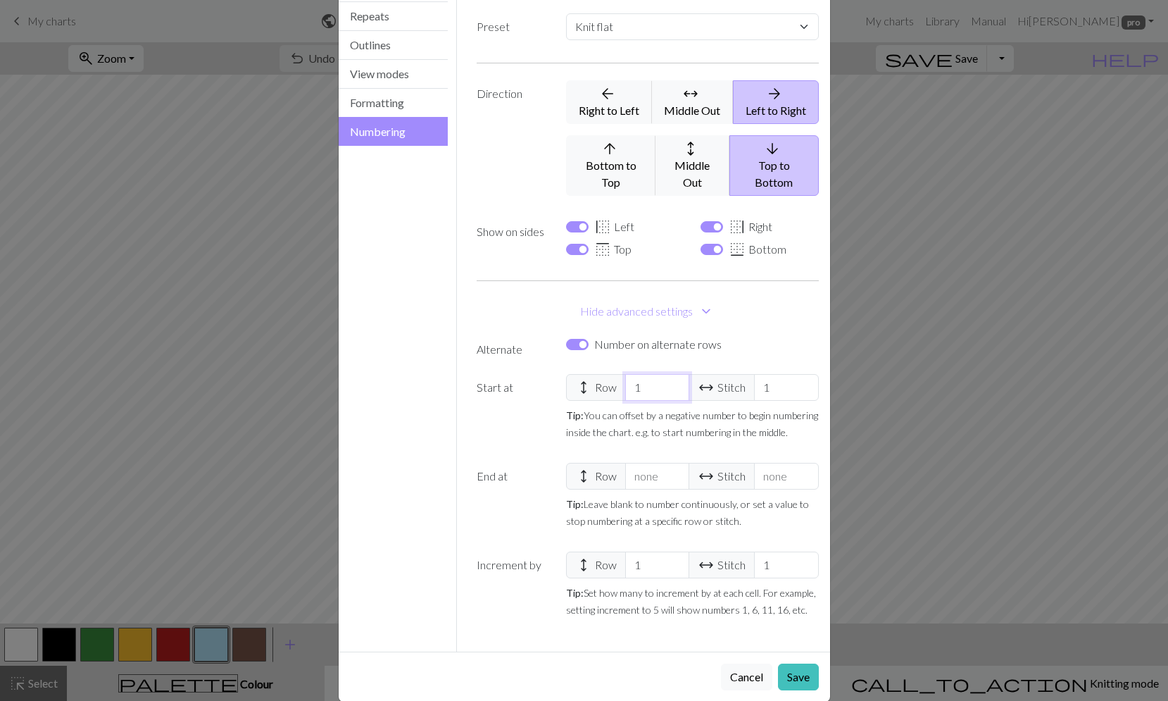
type input "2"
select select
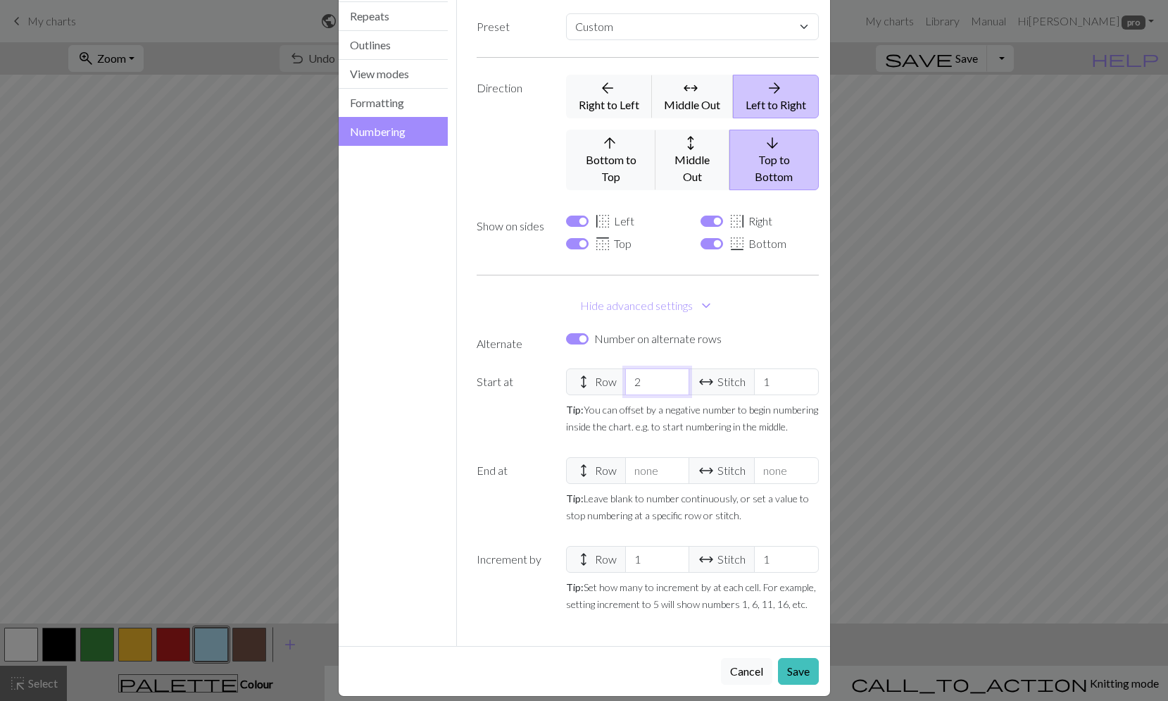
scroll to position [119, 0]
click at [671, 370] on input "2" at bounding box center [657, 383] width 64 height 27
click at [671, 370] on input "3" at bounding box center [657, 383] width 64 height 27
click at [671, 370] on input "4" at bounding box center [657, 383] width 64 height 27
click at [671, 370] on input "5" at bounding box center [657, 383] width 64 height 27
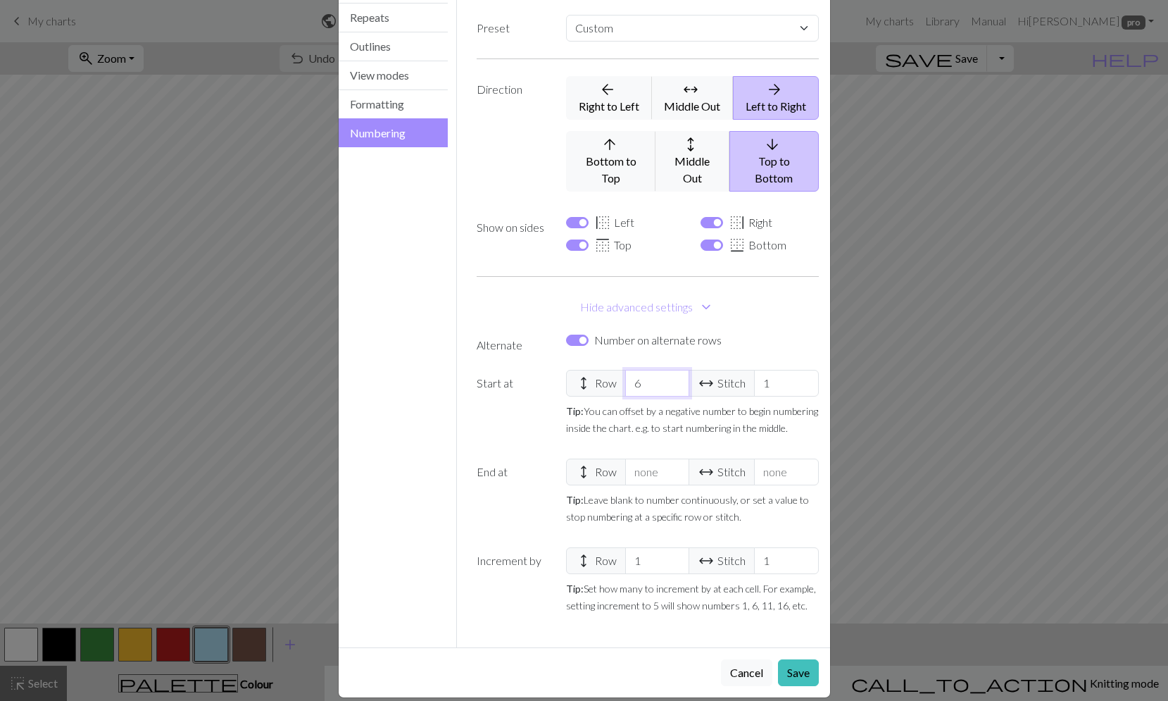
click at [671, 370] on input "6" at bounding box center [657, 383] width 64 height 27
click at [671, 370] on input "7" at bounding box center [657, 383] width 64 height 27
click at [671, 370] on input "8" at bounding box center [657, 383] width 64 height 27
click at [671, 370] on input "9" at bounding box center [657, 383] width 64 height 27
click at [671, 370] on input "10" at bounding box center [657, 383] width 64 height 27
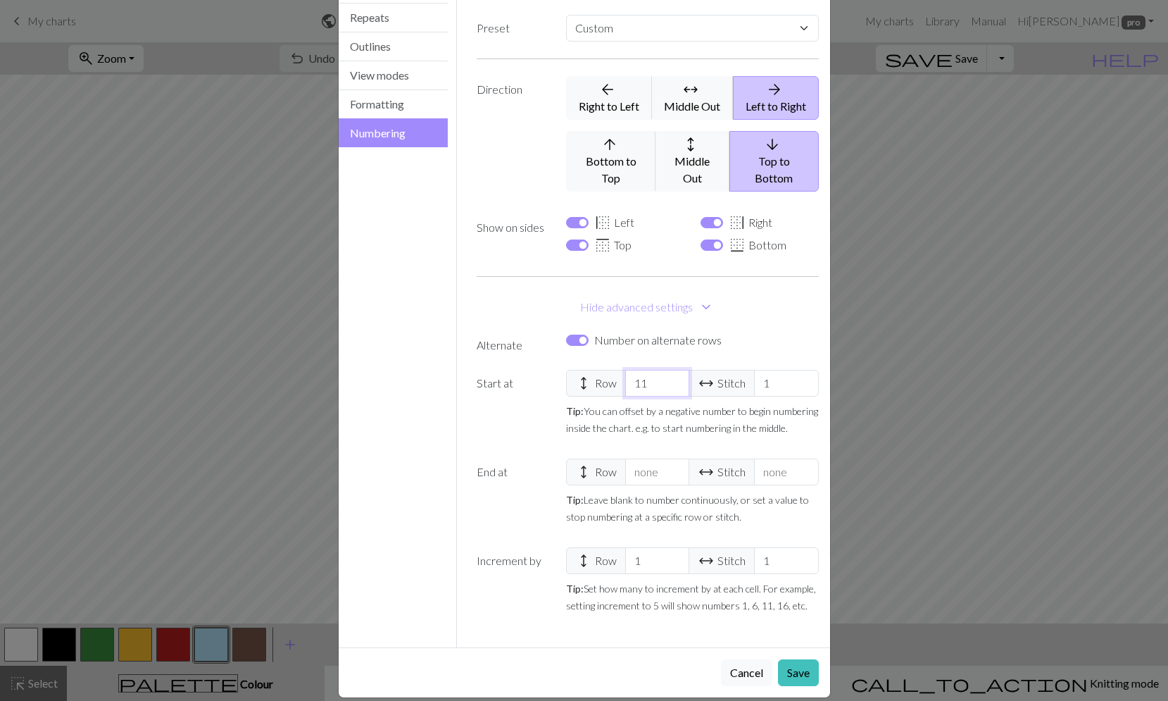
click at [671, 370] on input "11" at bounding box center [657, 383] width 64 height 27
click at [671, 370] on input "12" at bounding box center [657, 383] width 64 height 27
click at [671, 370] on input "13" at bounding box center [657, 383] width 64 height 27
click at [671, 370] on input "14" at bounding box center [657, 383] width 64 height 27
click at [671, 370] on input "15" at bounding box center [657, 383] width 64 height 27
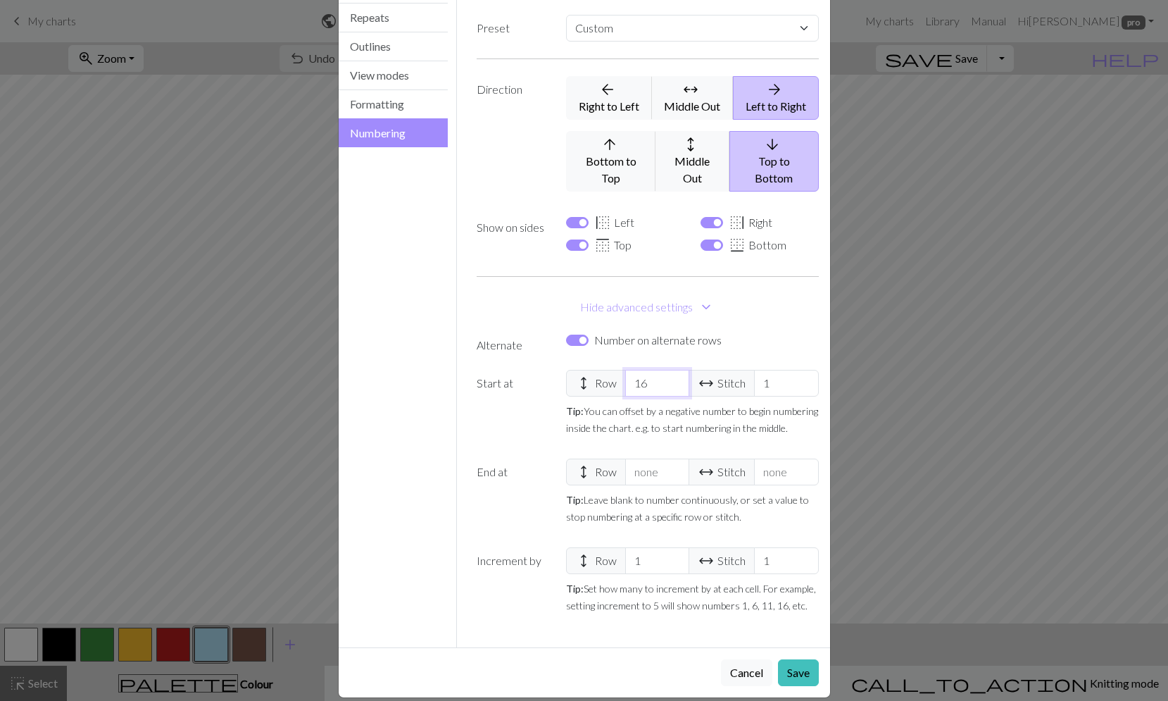
click at [671, 370] on input "16" at bounding box center [657, 383] width 64 height 27
click at [671, 370] on input "17" at bounding box center [657, 383] width 64 height 27
click at [671, 370] on input "18" at bounding box center [657, 383] width 64 height 27
click at [671, 370] on input "19" at bounding box center [657, 383] width 64 height 27
click at [671, 370] on input "20" at bounding box center [657, 383] width 64 height 27
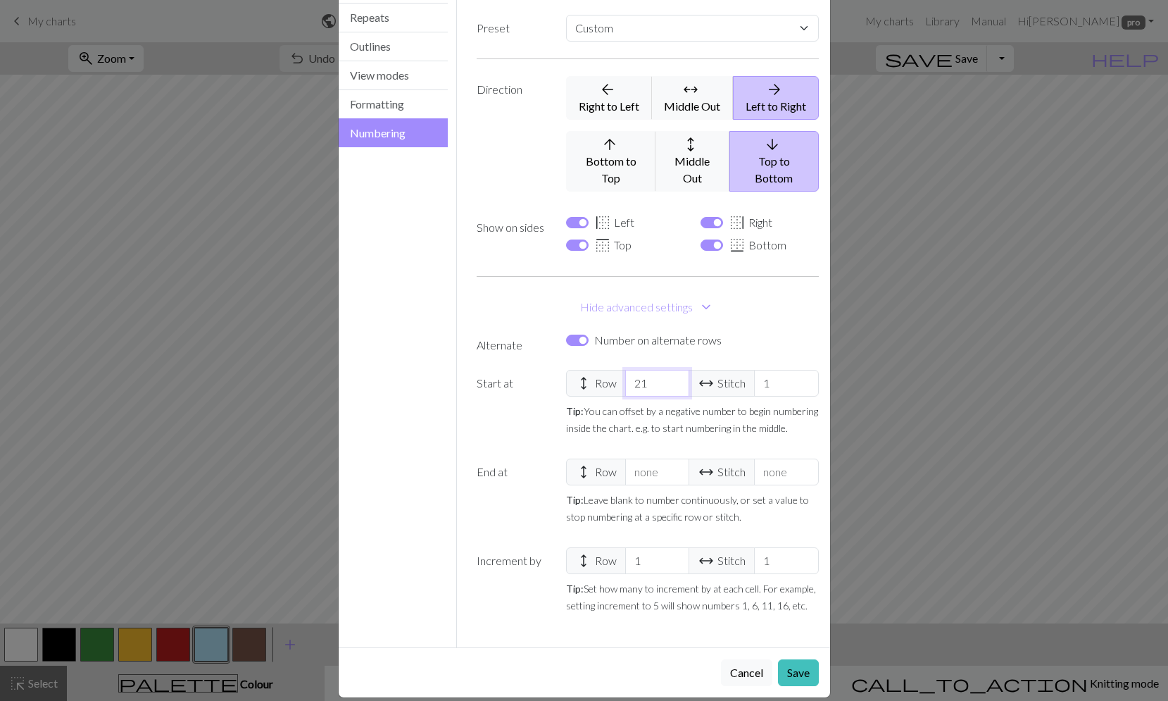
click at [671, 370] on input "21" at bounding box center [657, 383] width 64 height 27
click at [671, 370] on input "22" at bounding box center [657, 383] width 64 height 27
click at [671, 370] on input "23" at bounding box center [657, 383] width 64 height 27
click at [671, 370] on input "24" at bounding box center [657, 383] width 64 height 27
click at [671, 370] on input "25" at bounding box center [657, 383] width 64 height 27
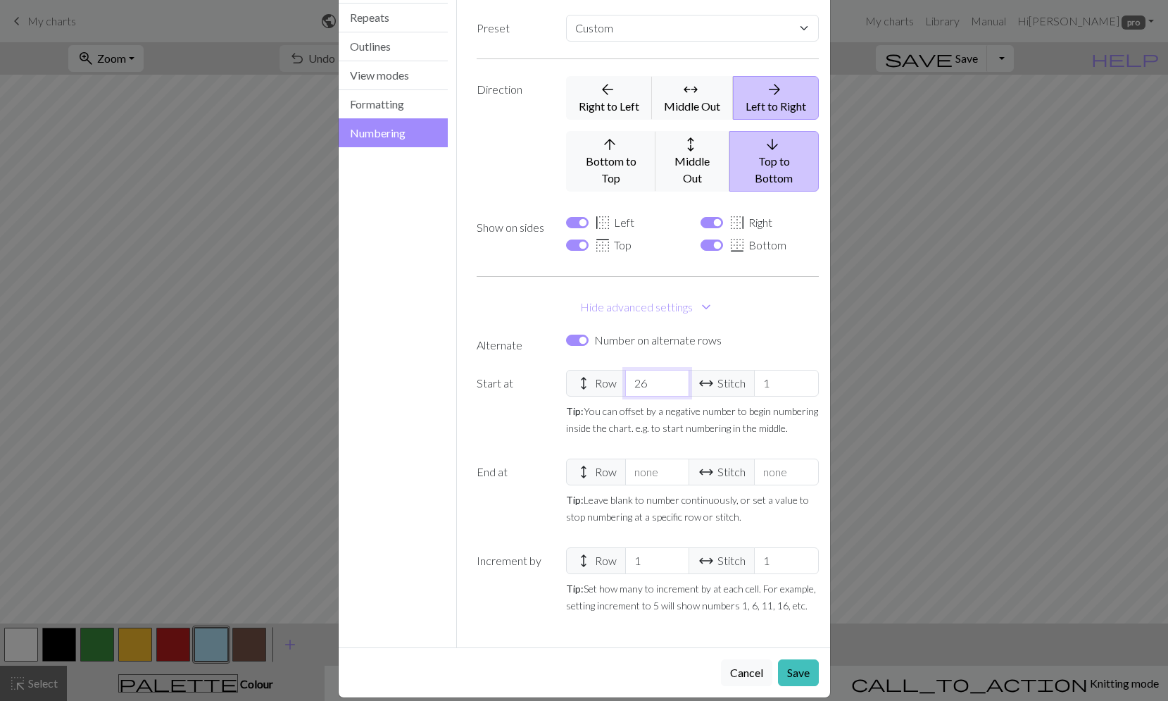
click at [671, 370] on input "26" at bounding box center [657, 383] width 64 height 27
click at [671, 370] on input "27" at bounding box center [657, 383] width 64 height 27
click at [671, 370] on input "28" at bounding box center [657, 383] width 64 height 27
click at [671, 370] on input "29" at bounding box center [657, 383] width 64 height 27
click at [671, 370] on input "28" at bounding box center [657, 383] width 64 height 27
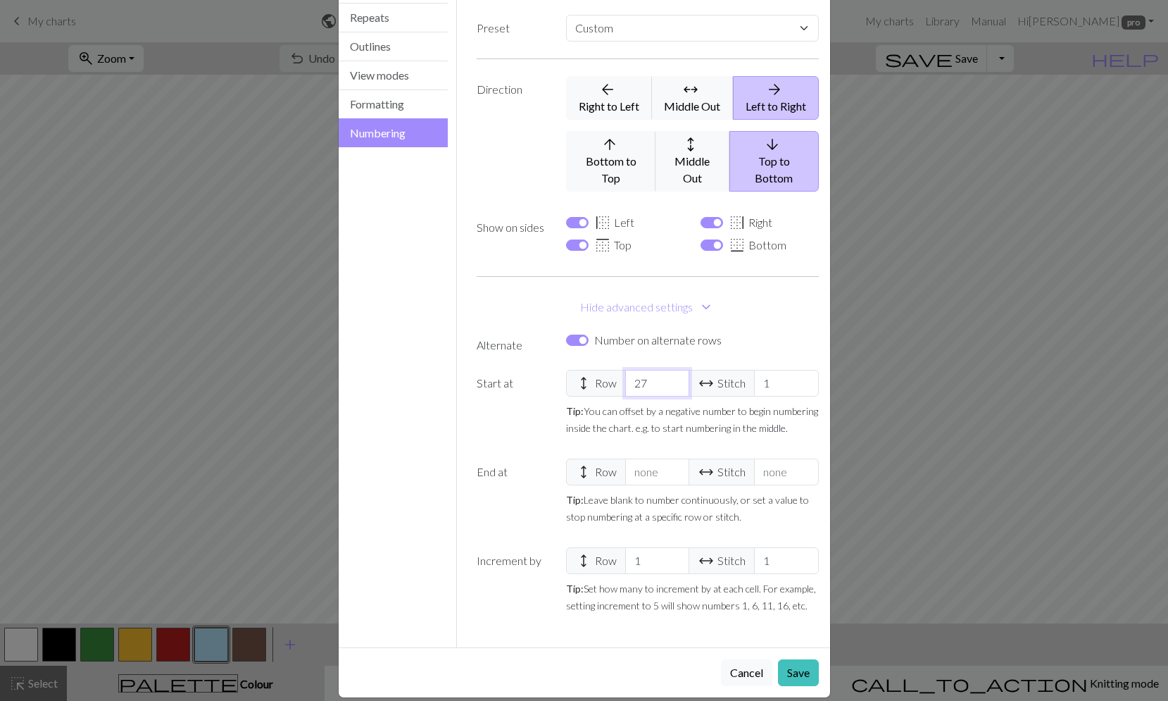
click at [671, 370] on input "27" at bounding box center [657, 383] width 64 height 27
click at [671, 370] on input "26" at bounding box center [657, 383] width 64 height 27
click at [671, 370] on input "25" at bounding box center [657, 383] width 64 height 27
click at [671, 370] on input "24" at bounding box center [657, 383] width 64 height 27
click at [671, 370] on input "23" at bounding box center [657, 383] width 64 height 27
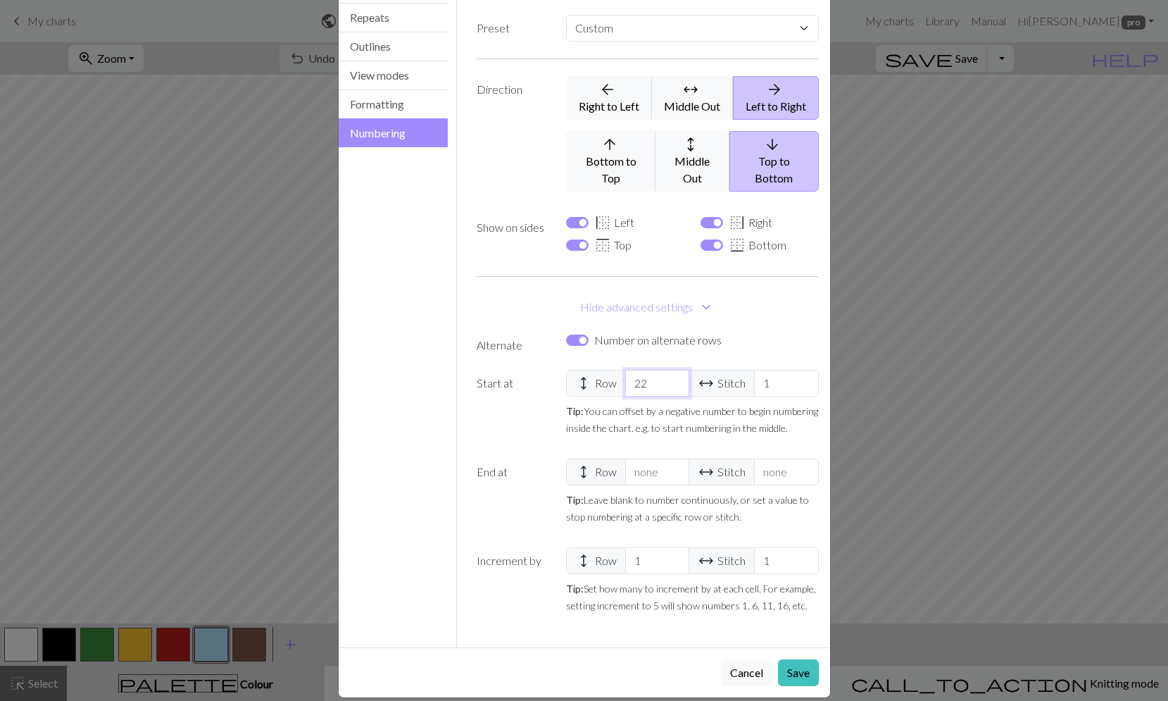
click at [671, 370] on input "22" at bounding box center [657, 383] width 64 height 27
click at [671, 370] on input "21" at bounding box center [657, 383] width 64 height 27
click at [671, 370] on input "20" at bounding box center [657, 383] width 64 height 27
click at [671, 370] on input "19" at bounding box center [657, 383] width 64 height 27
click at [670, 370] on input "20" at bounding box center [657, 383] width 64 height 27
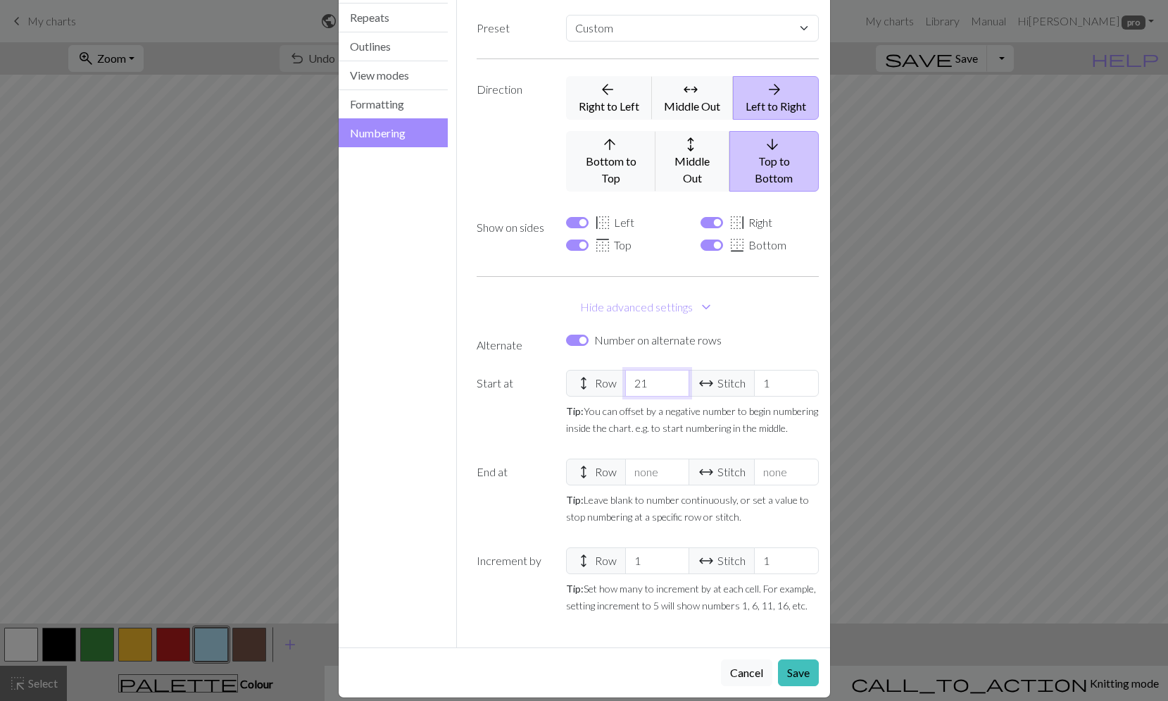
click at [670, 370] on input "21" at bounding box center [657, 383] width 64 height 27
click at [670, 370] on input "22" at bounding box center [657, 383] width 64 height 27
click at [670, 370] on input "23" at bounding box center [657, 383] width 64 height 27
click at [670, 370] on input "24" at bounding box center [657, 383] width 64 height 27
click at [670, 370] on input "25" at bounding box center [657, 383] width 64 height 27
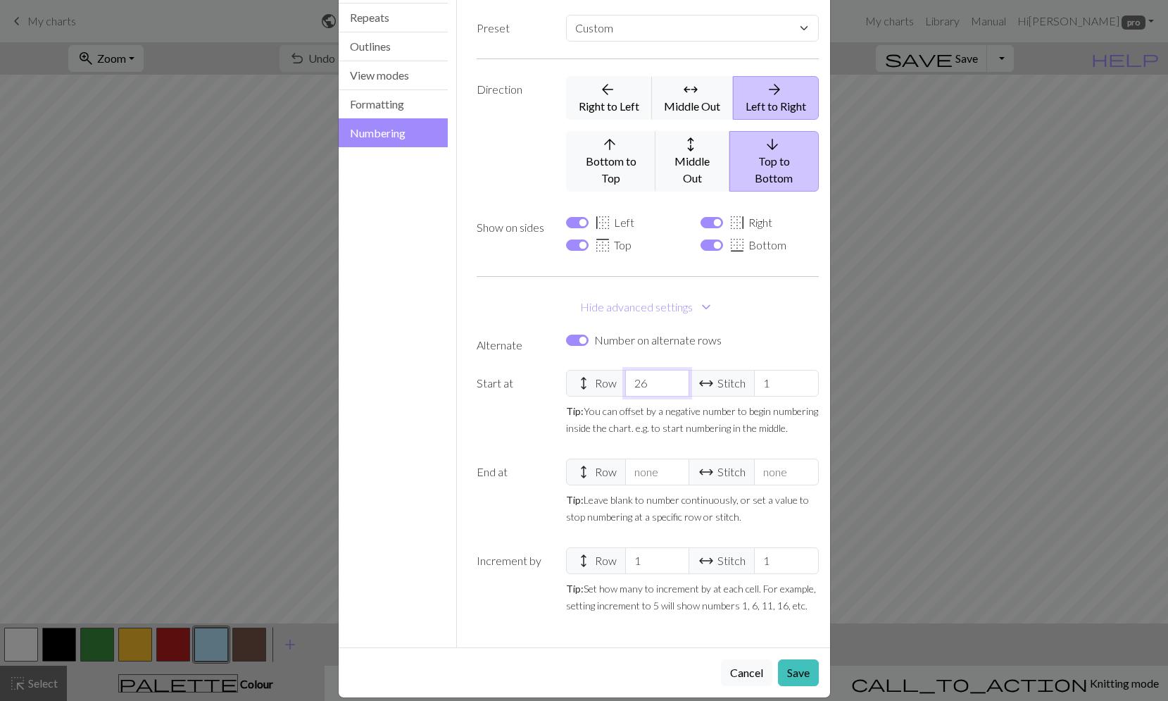
click at [670, 370] on input "26" at bounding box center [657, 383] width 64 height 27
click at [670, 370] on input "27" at bounding box center [657, 383] width 64 height 27
click at [670, 370] on input "28" at bounding box center [657, 383] width 64 height 27
click at [670, 370] on input "29" at bounding box center [657, 383] width 64 height 27
click at [670, 370] on input "30" at bounding box center [657, 383] width 64 height 27
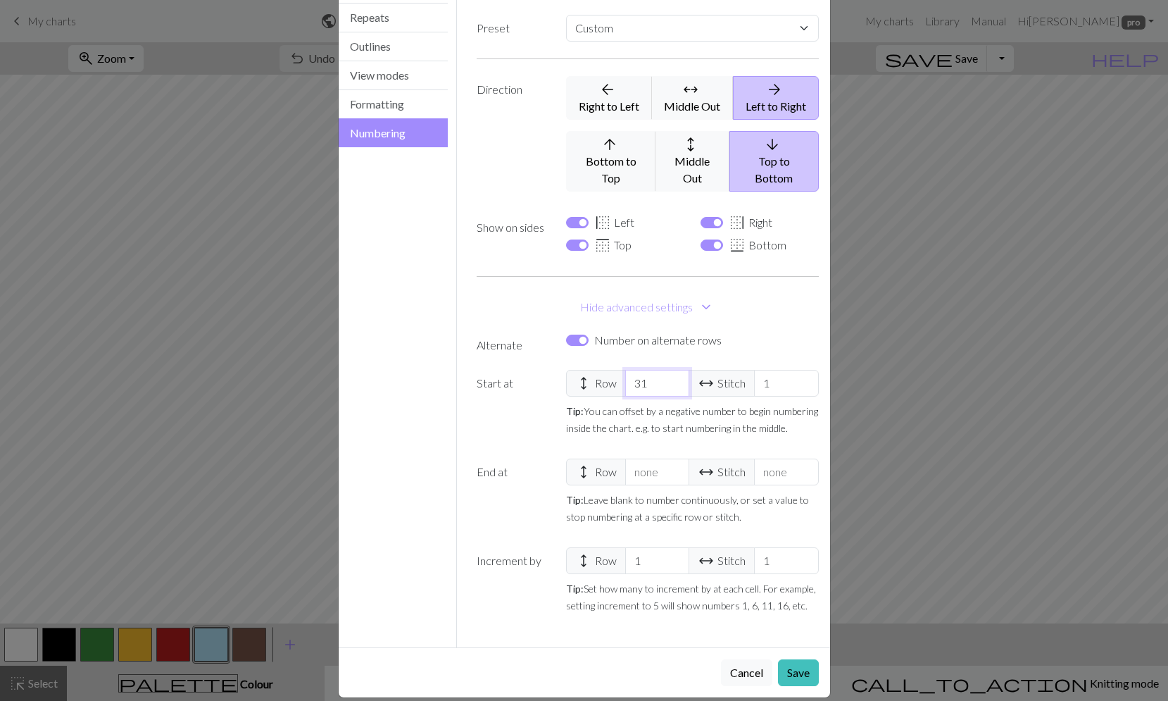
click at [670, 370] on input "31" at bounding box center [657, 383] width 64 height 27
click at [670, 370] on input "32" at bounding box center [657, 383] width 64 height 27
click at [670, 370] on input "33" at bounding box center [657, 383] width 64 height 27
click at [670, 370] on input "34" at bounding box center [657, 383] width 64 height 27
click at [670, 370] on input "35" at bounding box center [657, 383] width 64 height 27
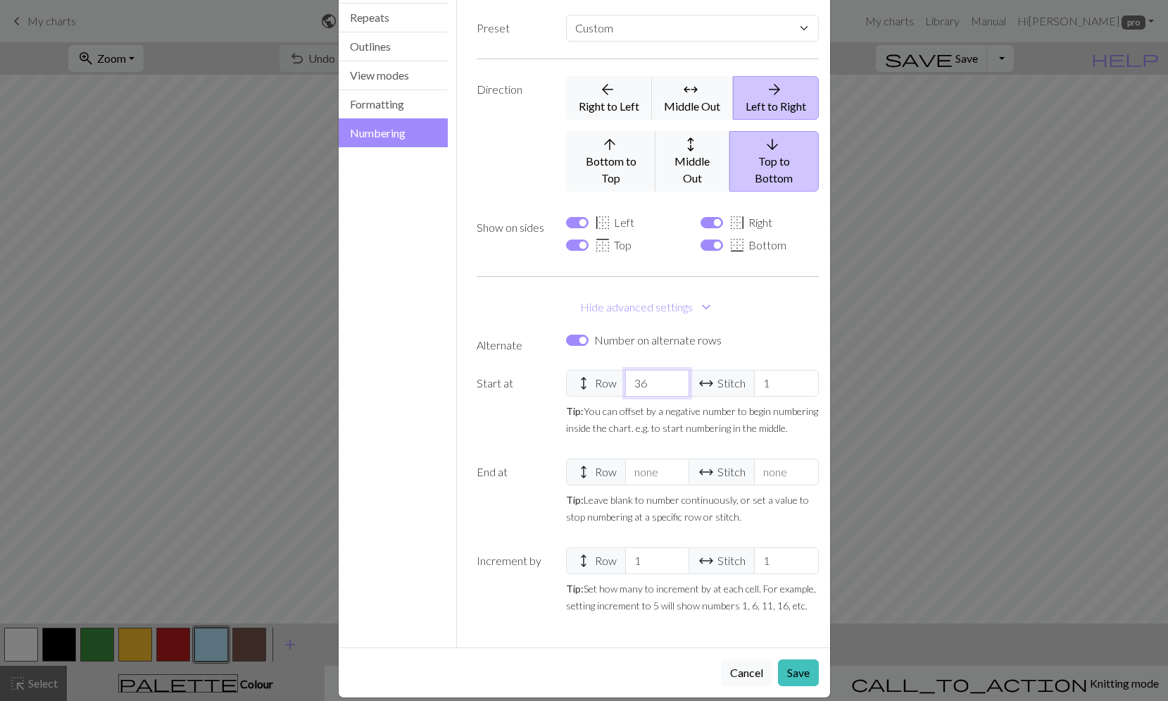
click at [670, 370] on input "36" at bounding box center [657, 383] width 64 height 27
click at [670, 370] on input "37" at bounding box center [657, 383] width 64 height 27
type input "38"
click at [670, 370] on input "38" at bounding box center [657, 383] width 64 height 27
click at [772, 370] on input "1" at bounding box center [786, 383] width 64 height 27
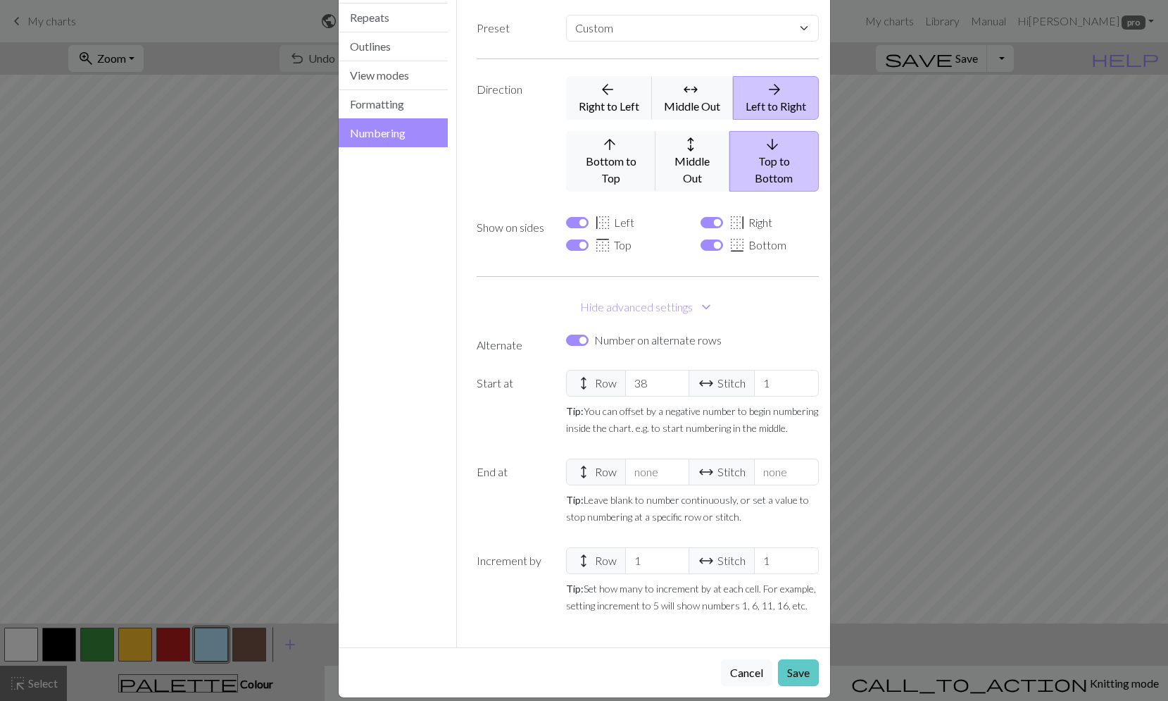
click at [796, 659] on button "Save" at bounding box center [798, 672] width 41 height 27
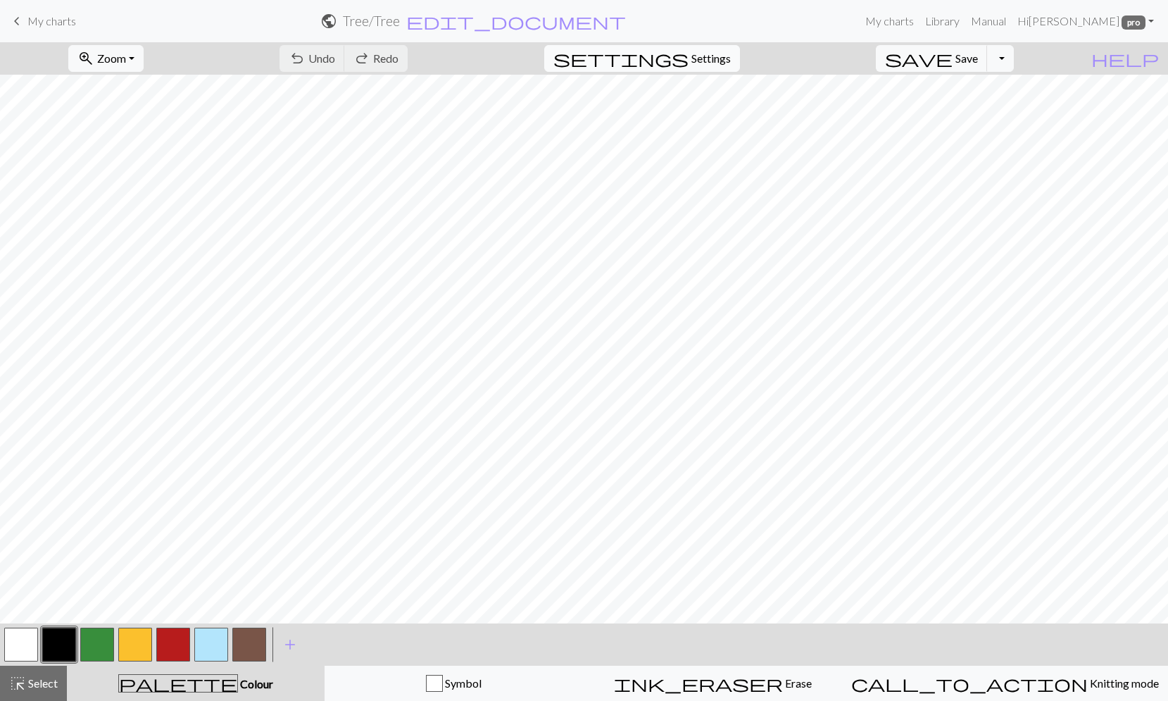
click at [731, 56] on span "Settings" at bounding box center [710, 58] width 39 height 17
select select "flat"
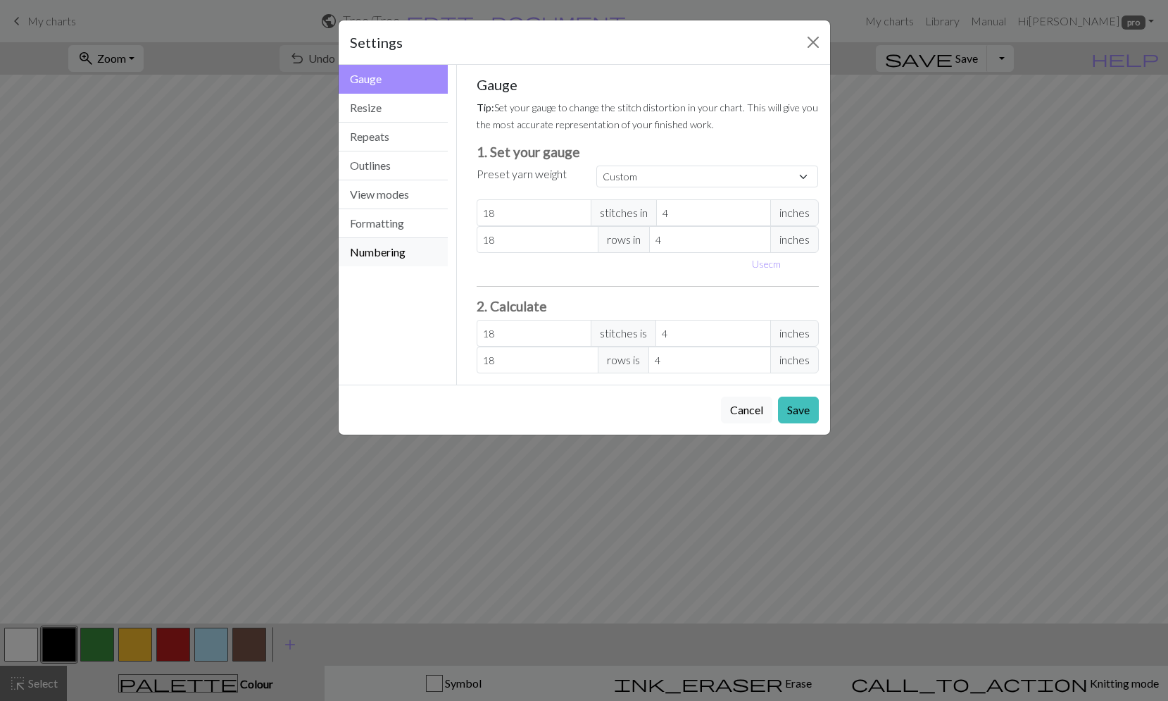
click at [417, 249] on button "Numbering" at bounding box center [394, 252] width 110 height 28
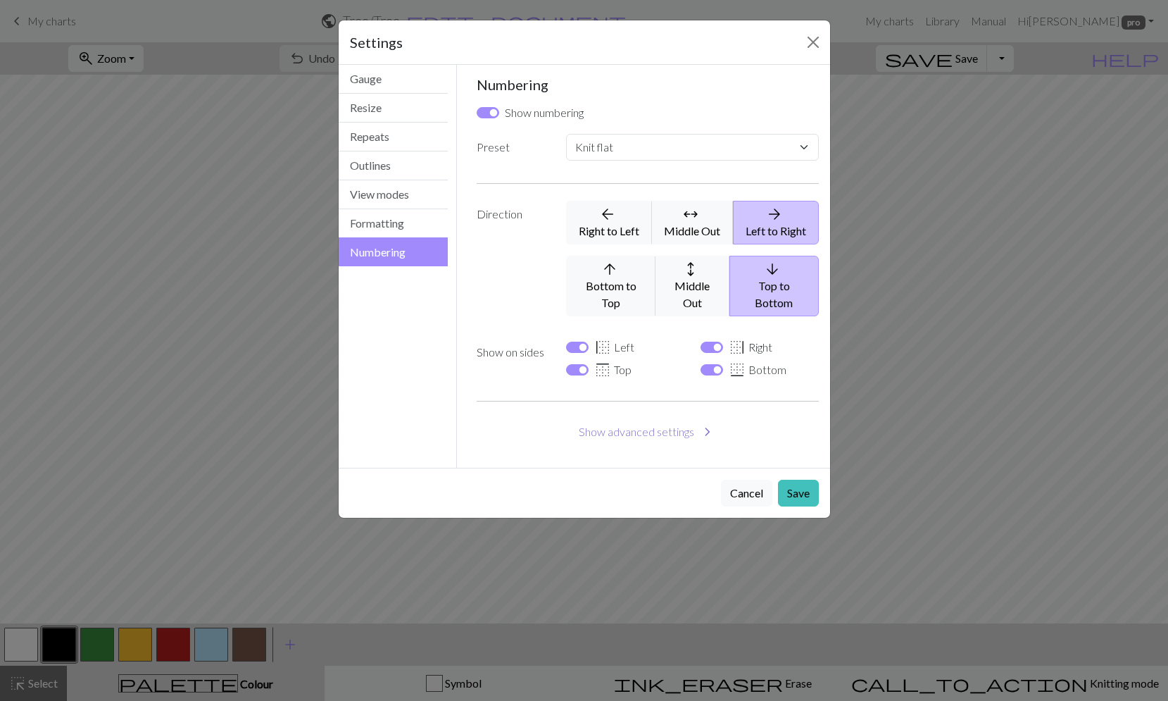
click at [667, 419] on button "Show advanced settings chevron_right" at bounding box center [648, 431] width 342 height 27
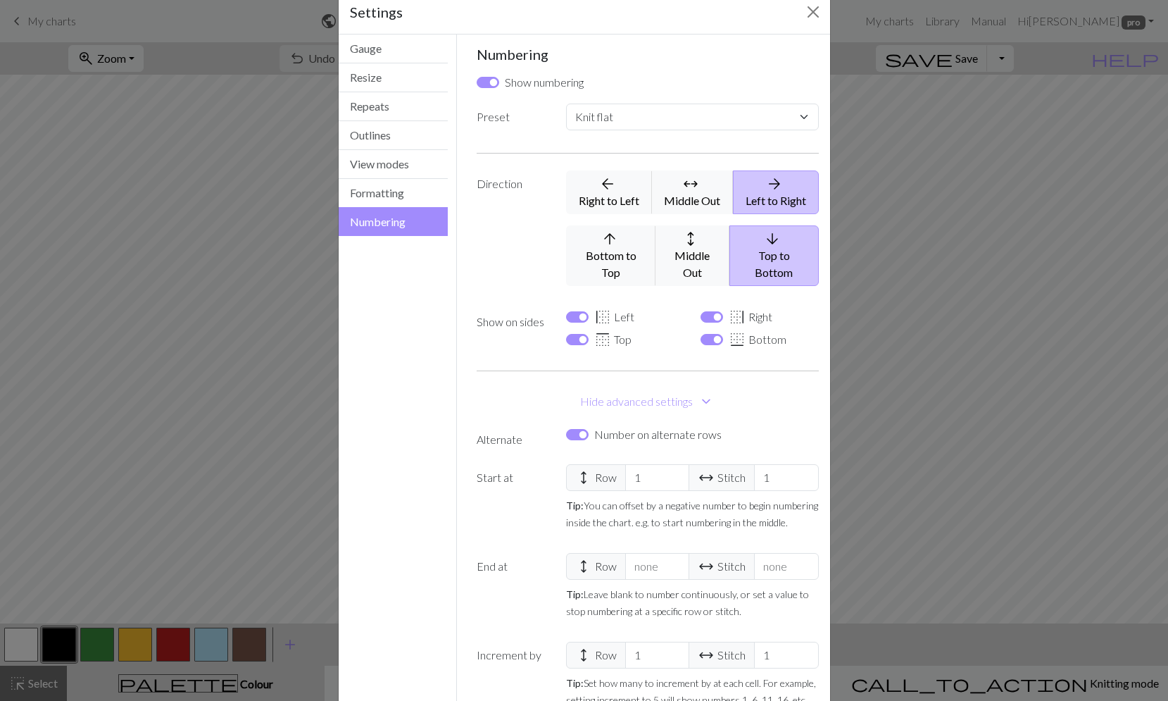
scroll to position [112, 0]
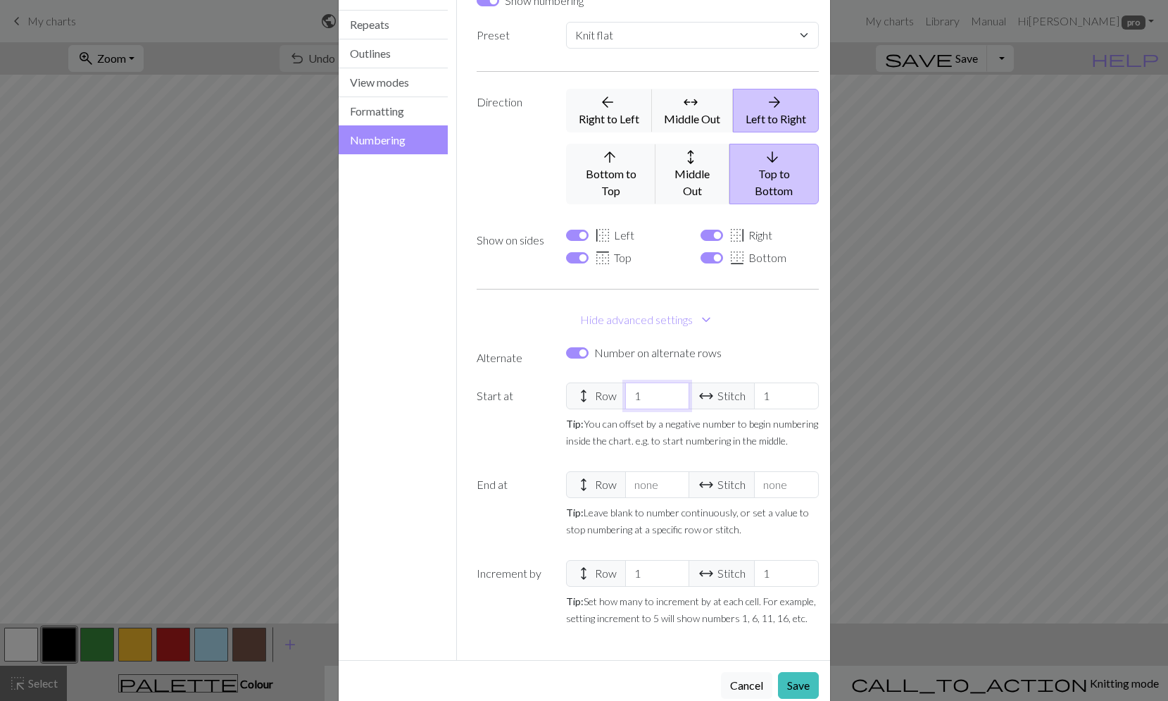
type input "2"
select select
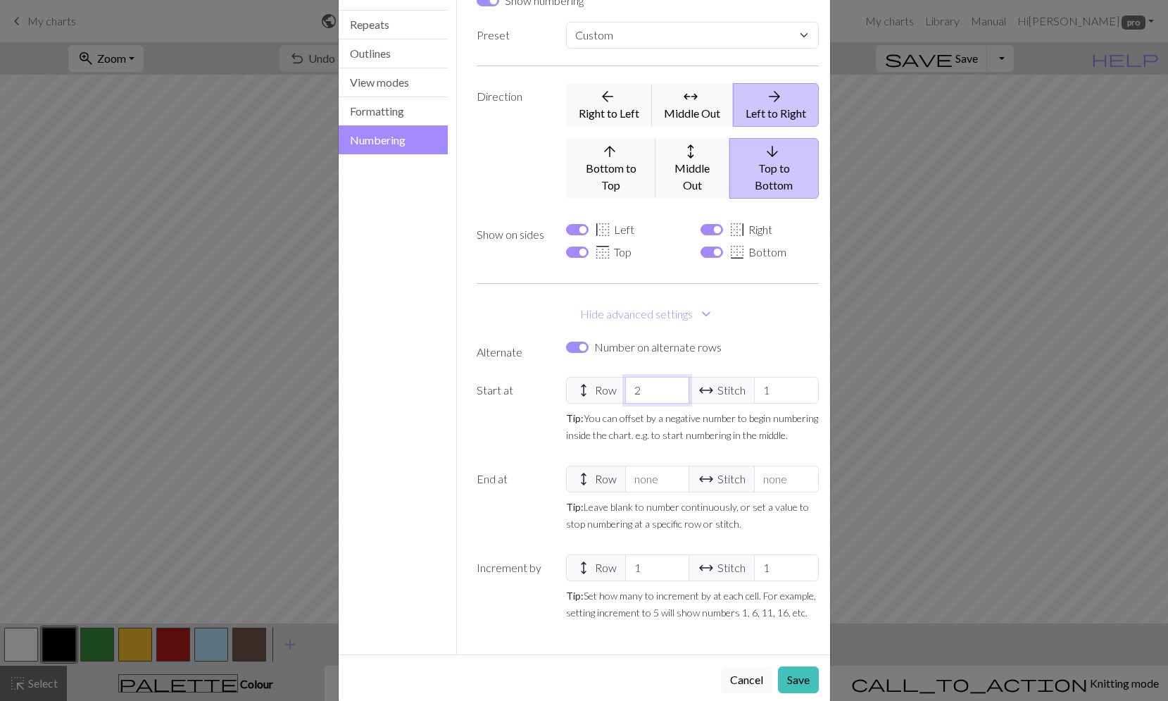
click at [672, 377] on input "2" at bounding box center [657, 390] width 64 height 27
click at [672, 377] on input "3" at bounding box center [657, 390] width 64 height 27
click at [670, 377] on input "7" at bounding box center [657, 390] width 64 height 27
drag, startPoint x: 644, startPoint y: 368, endPoint x: 605, endPoint y: 372, distance: 39.6
click at [605, 377] on div "height Row 7 arrow_range Stitch 1" at bounding box center [692, 390] width 252 height 27
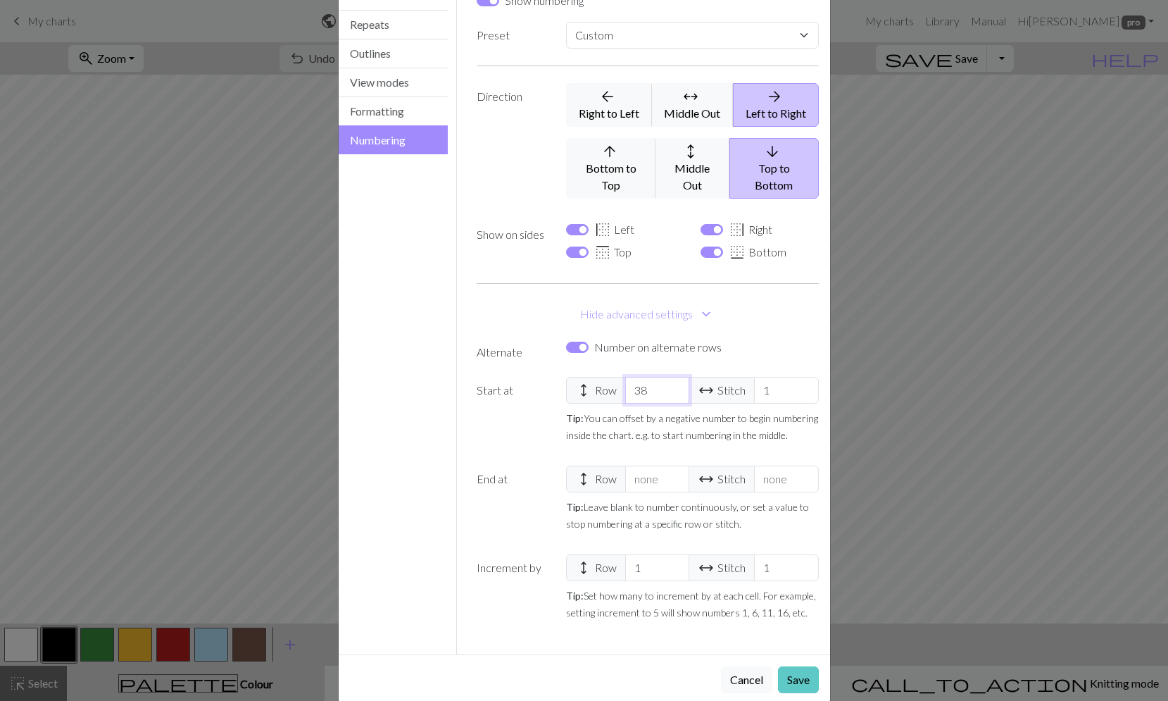
type input "38"
click at [798, 666] on button "Save" at bounding box center [798, 679] width 41 height 27
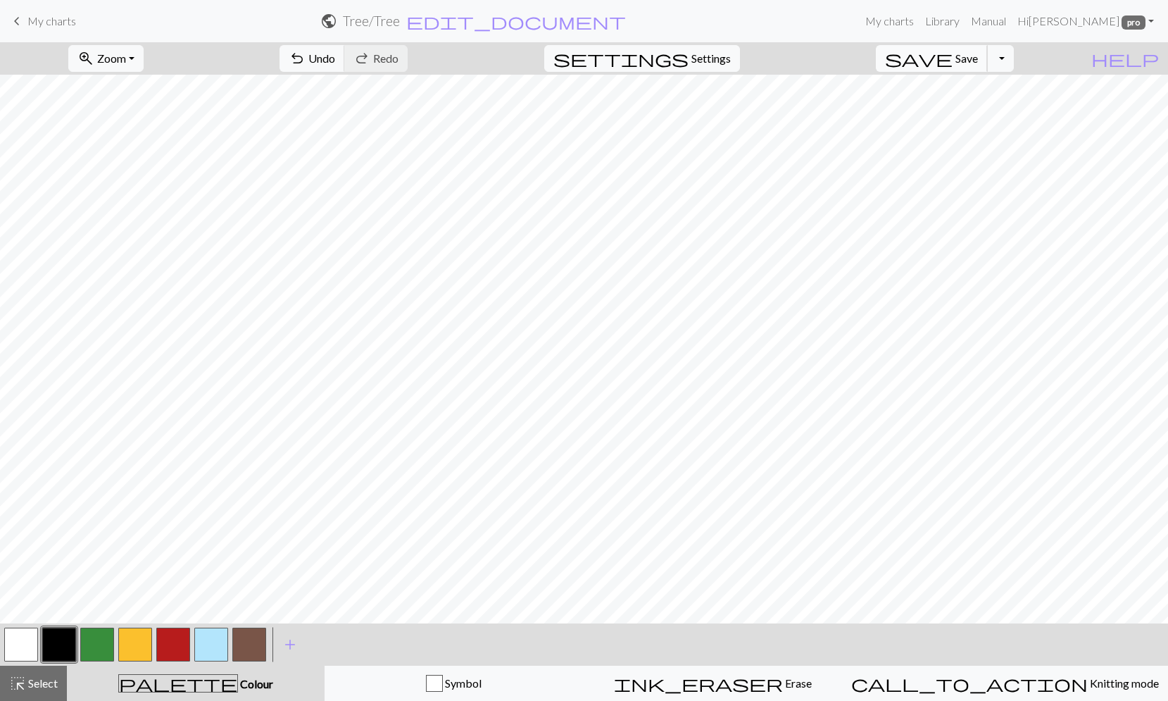
click at [978, 57] on span "Save" at bounding box center [966, 57] width 23 height 13
click at [1014, 59] on button "Toggle Dropdown" at bounding box center [1000, 58] width 27 height 27
click at [991, 113] on button "save_alt Download" at bounding box center [897, 112] width 232 height 23
click at [577, 46] on button "Download" at bounding box center [550, 45] width 68 height 27
click at [960, 20] on link "Library" at bounding box center [942, 21] width 46 height 28
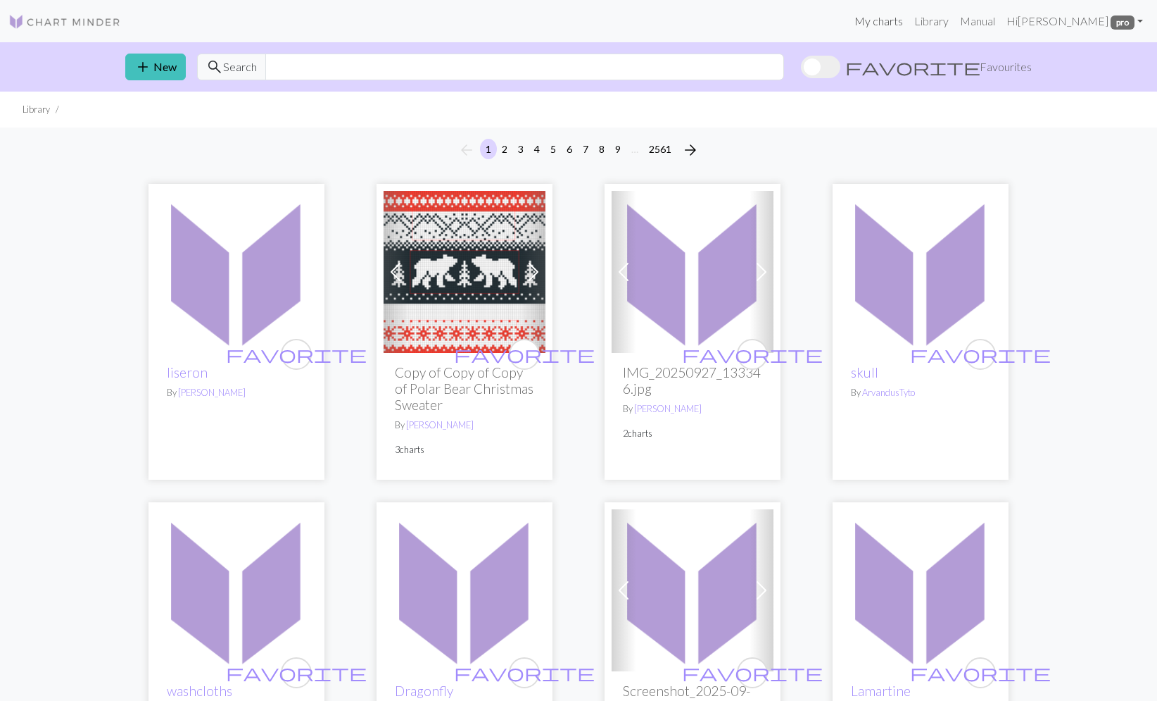
click at [908, 21] on link "My charts" at bounding box center [879, 21] width 60 height 28
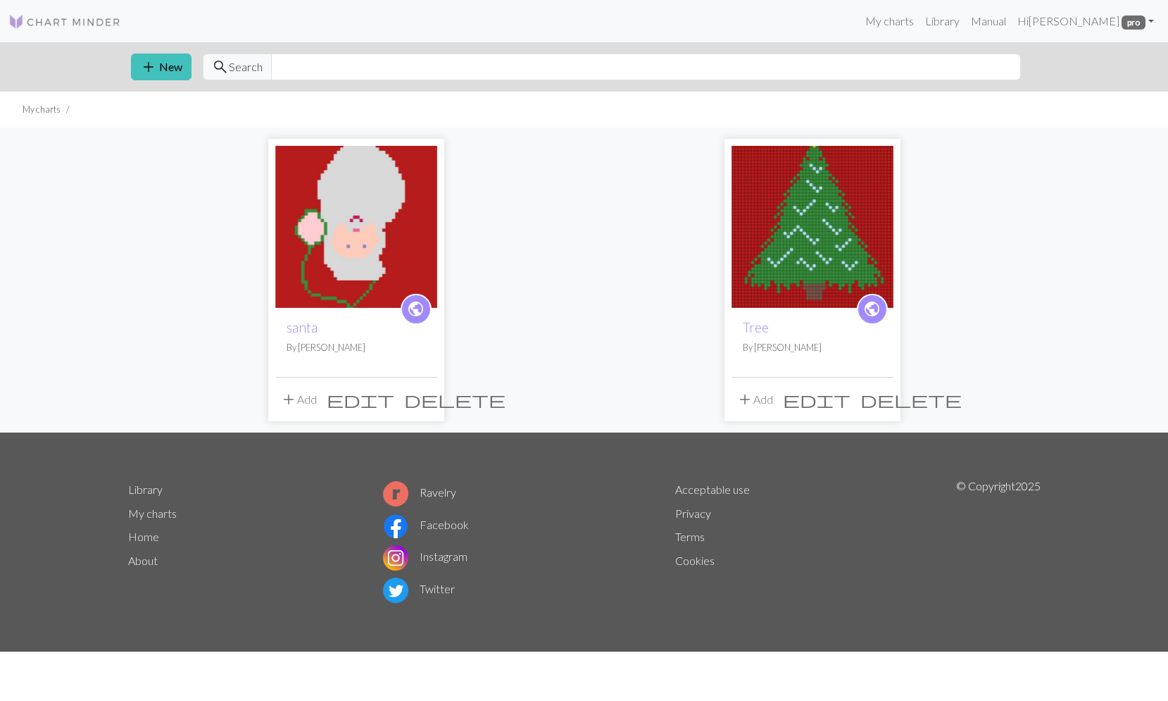
click at [371, 246] on img at bounding box center [356, 227] width 162 height 162
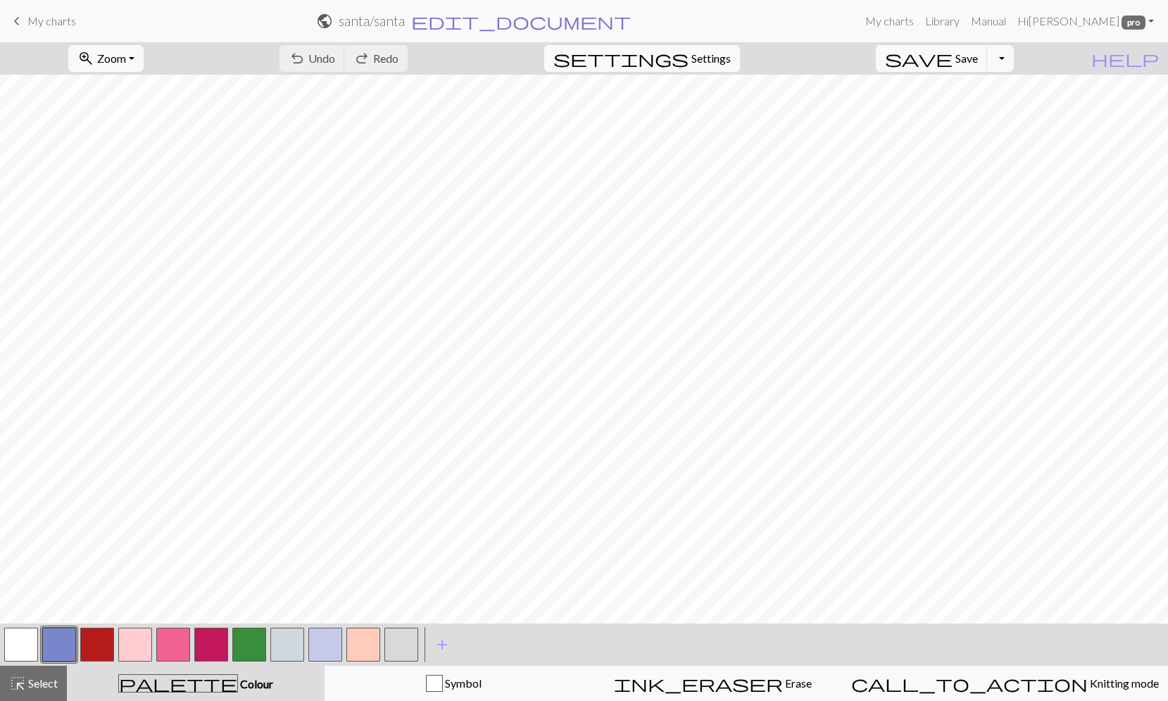
click at [534, 21] on span "edit_document" at bounding box center [521, 21] width 220 height 20
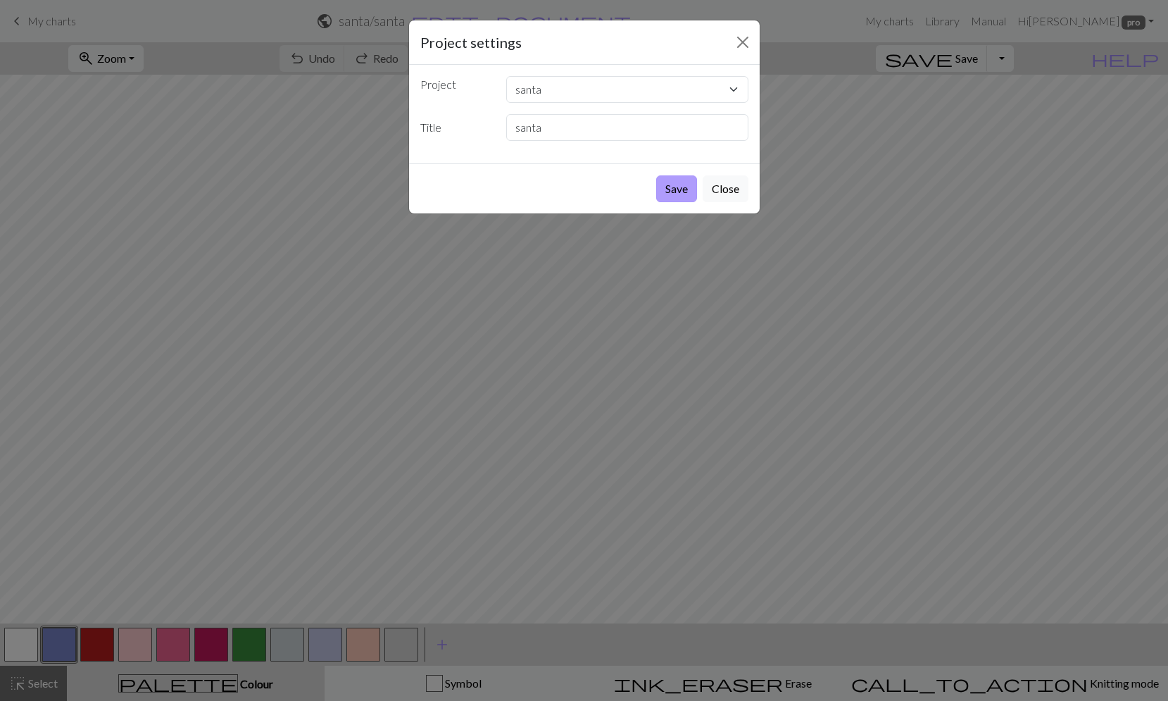
click at [677, 187] on button "Save" at bounding box center [676, 188] width 41 height 27
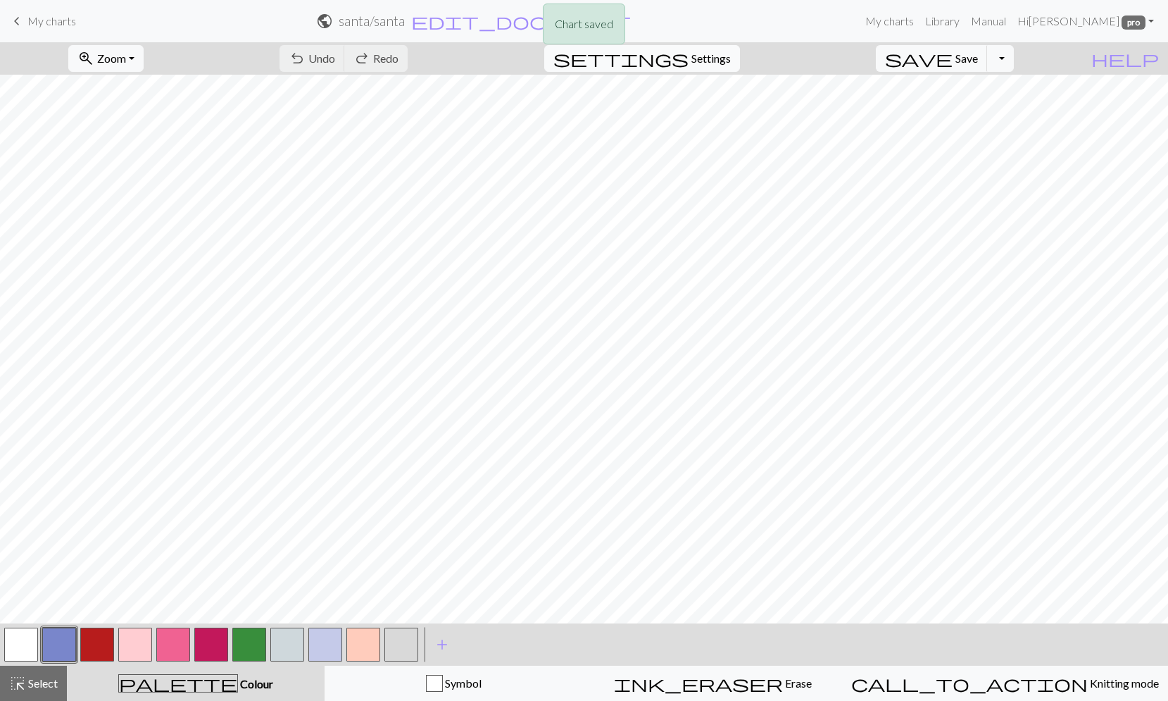
click at [731, 59] on span "Settings" at bounding box center [710, 58] width 39 height 17
select select "dk"
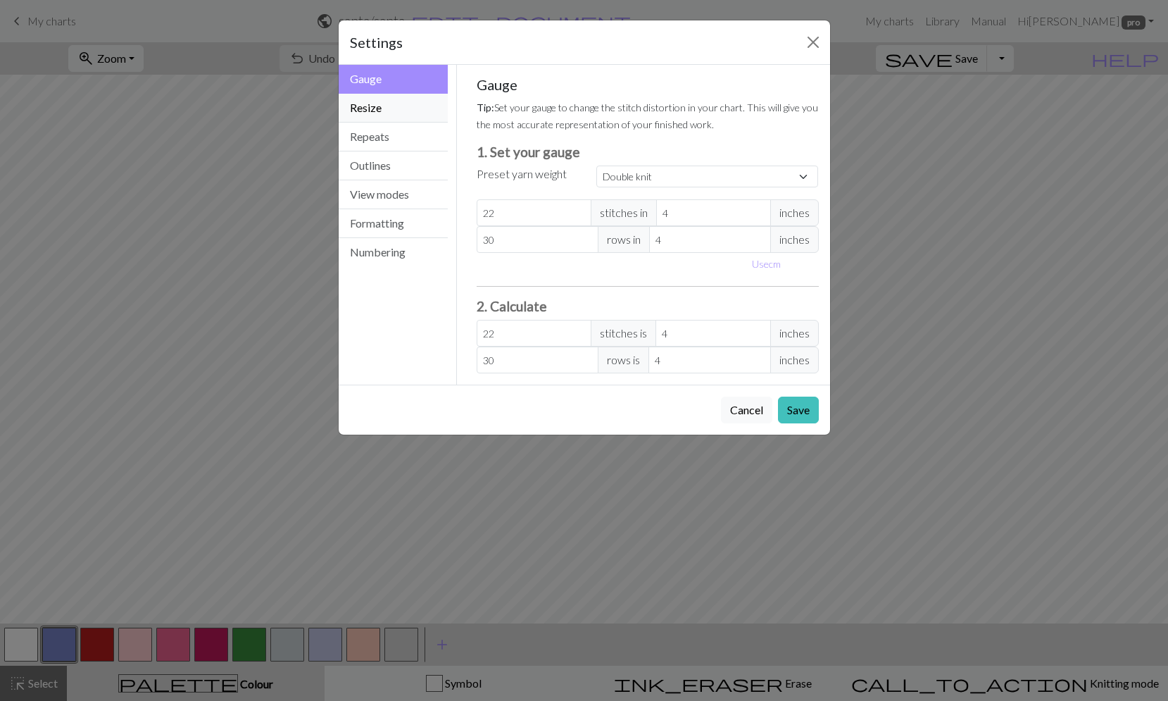
click at [399, 111] on button "Resize" at bounding box center [394, 108] width 110 height 29
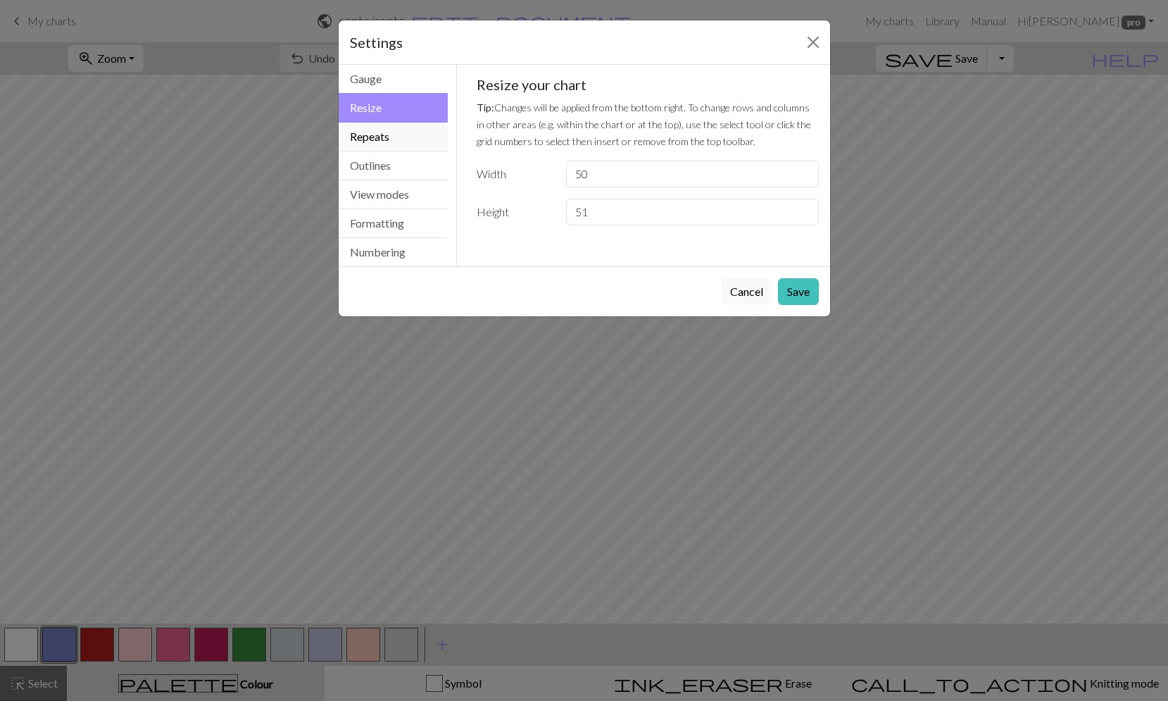
click at [385, 139] on button "Repeats" at bounding box center [394, 137] width 110 height 29
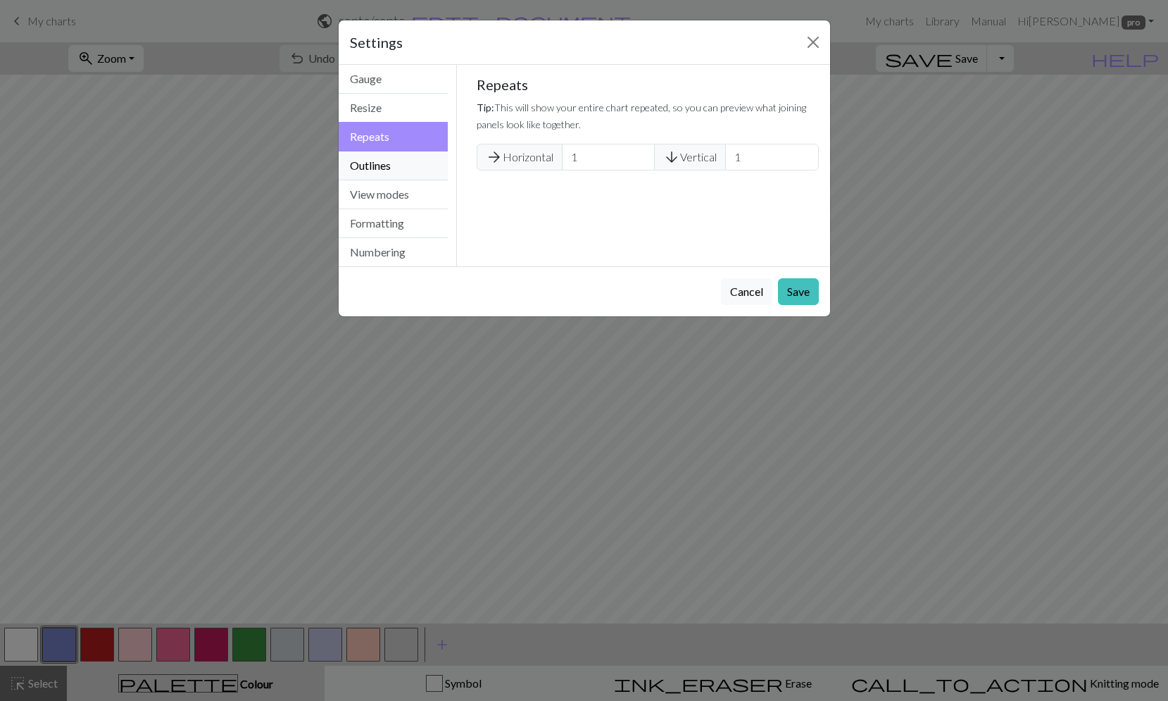
click at [389, 166] on button "Outlines" at bounding box center [394, 165] width 110 height 29
click at [386, 195] on button "View modes" at bounding box center [394, 194] width 110 height 29
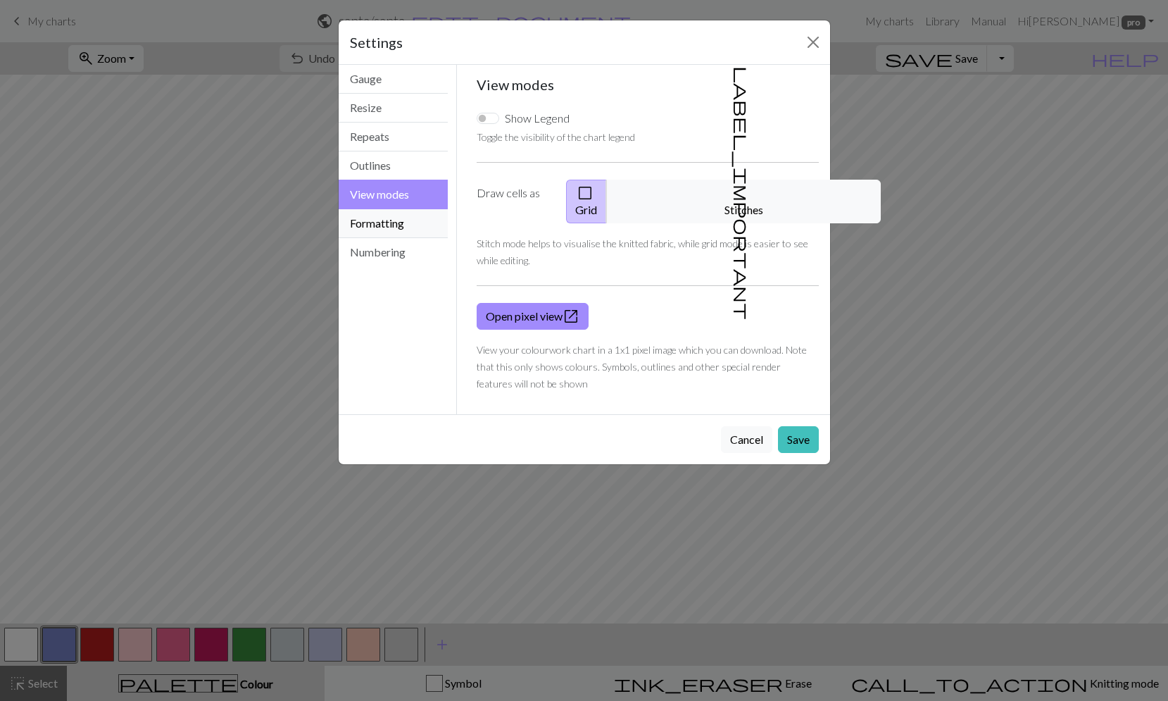
click at [389, 215] on button "Formatting" at bounding box center [394, 223] width 110 height 29
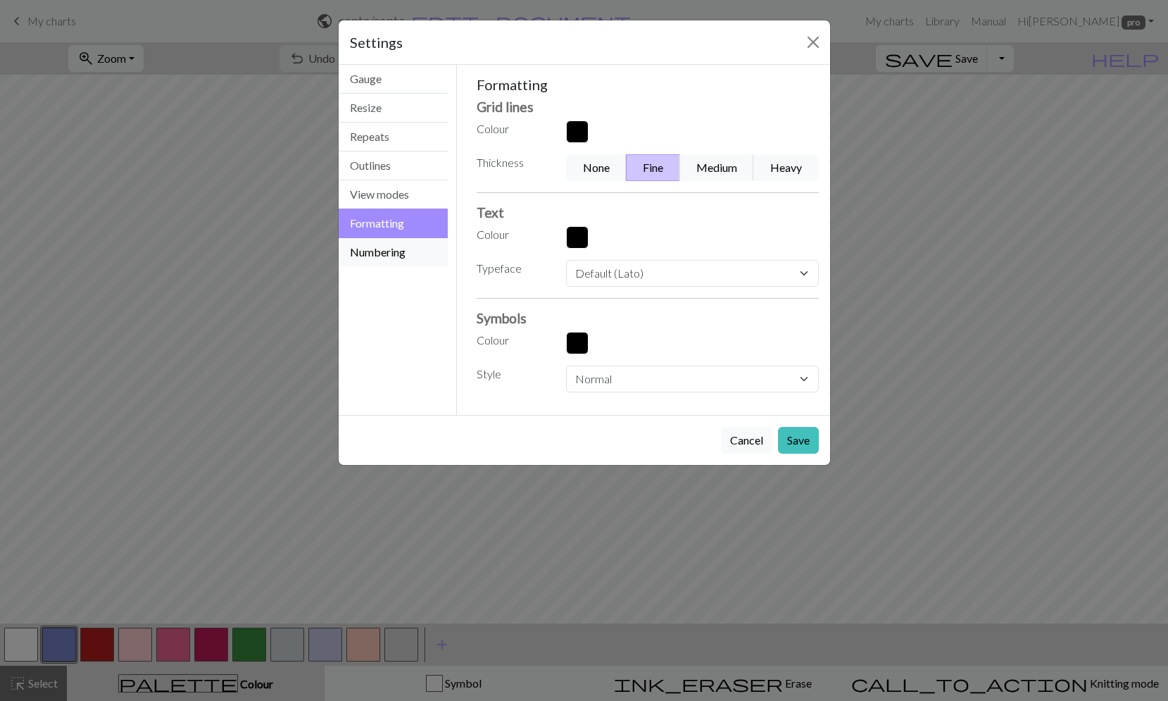
click at [389, 249] on button "Numbering" at bounding box center [394, 252] width 110 height 28
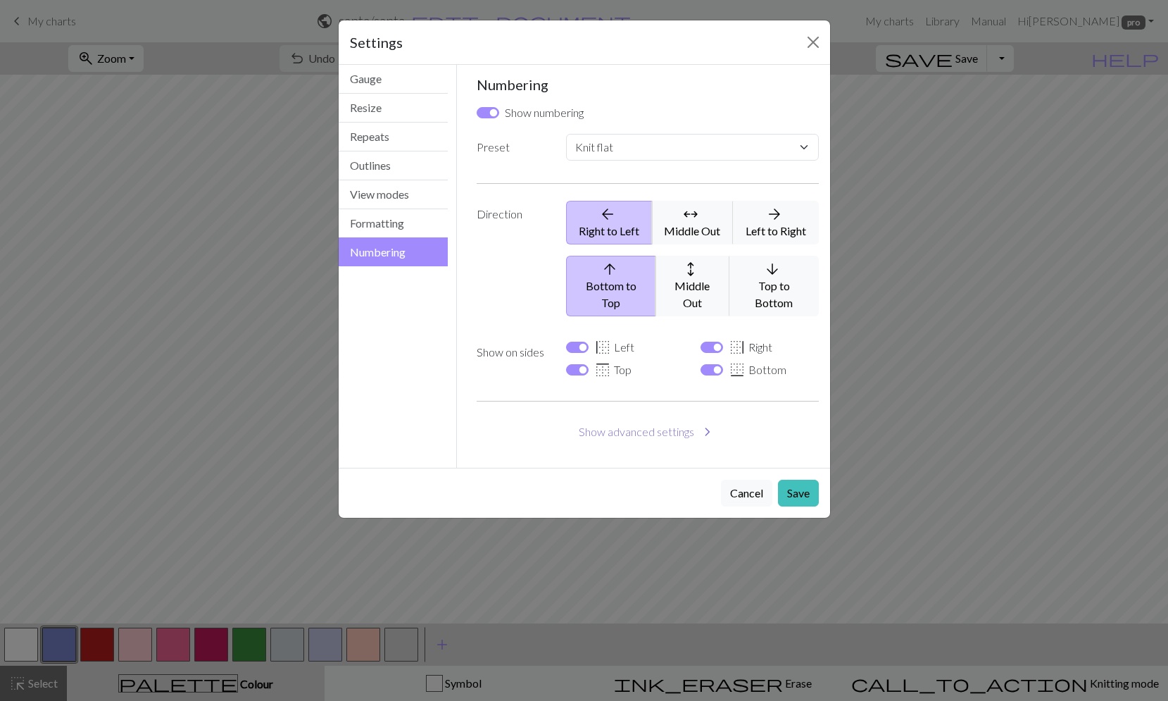
click at [657, 418] on button "Show advanced settings chevron_right" at bounding box center [648, 431] width 342 height 27
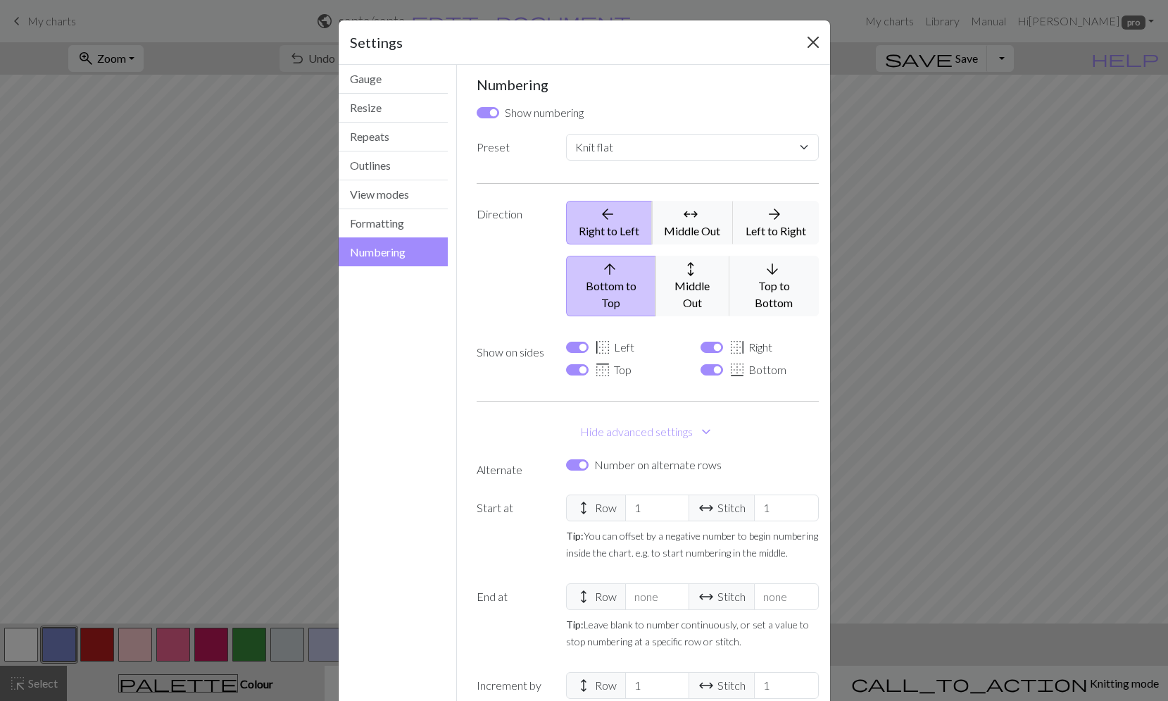
click at [802, 45] on button "Close" at bounding box center [813, 42] width 23 height 23
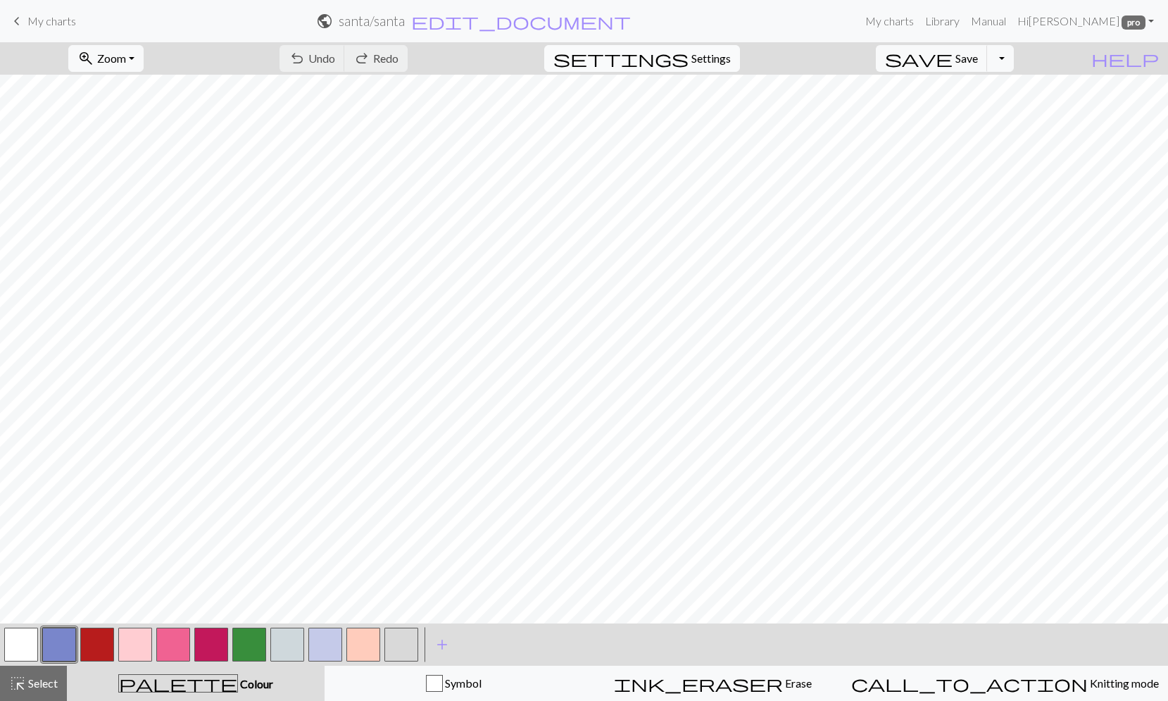
click at [719, 54] on span "Settings" at bounding box center [710, 58] width 39 height 17
select select "flat"
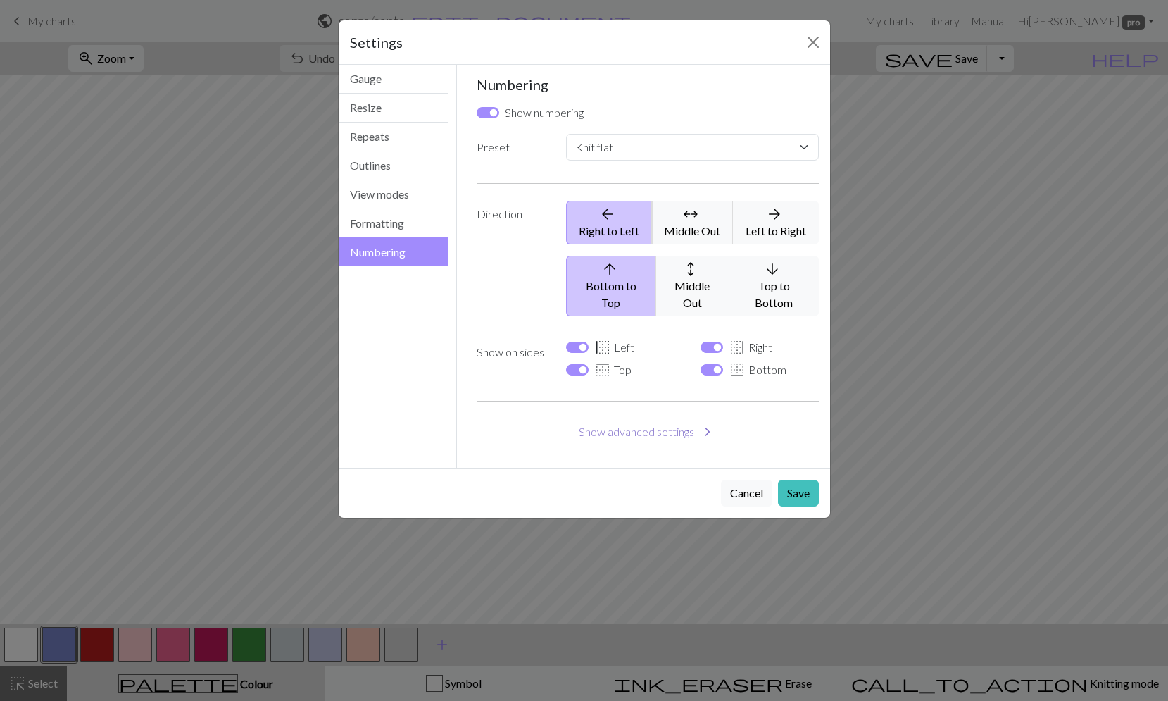
click at [638, 418] on button "Show advanced settings chevron_right" at bounding box center [648, 431] width 342 height 27
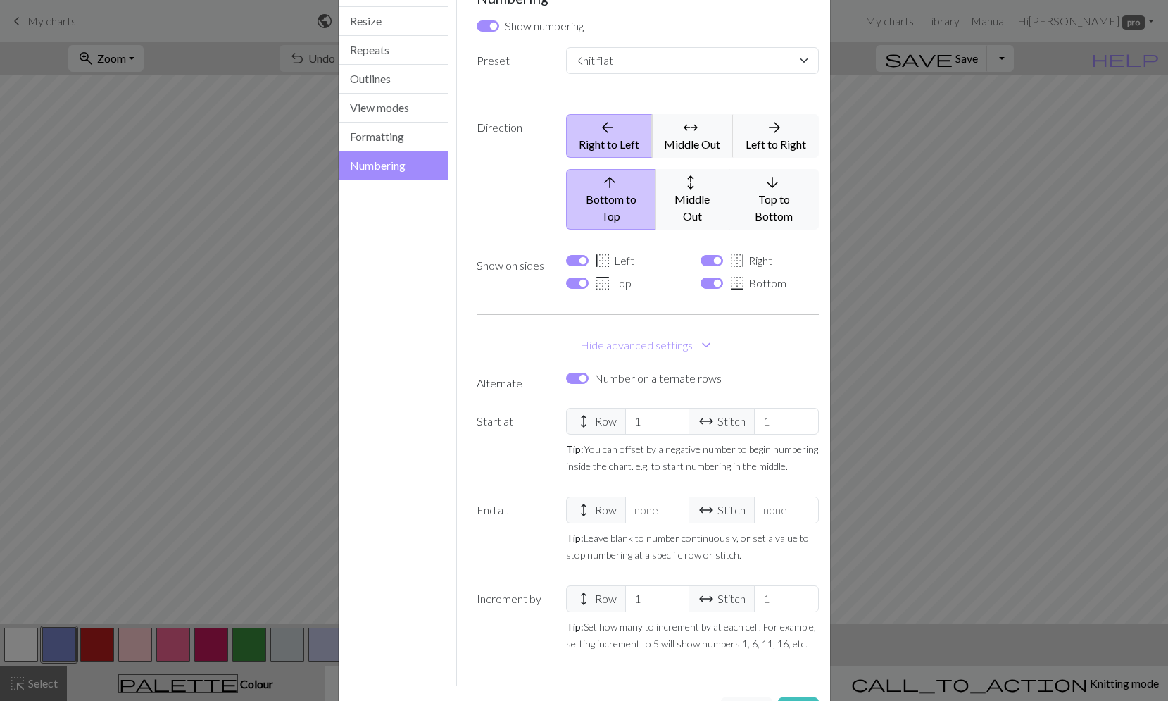
scroll to position [107, 0]
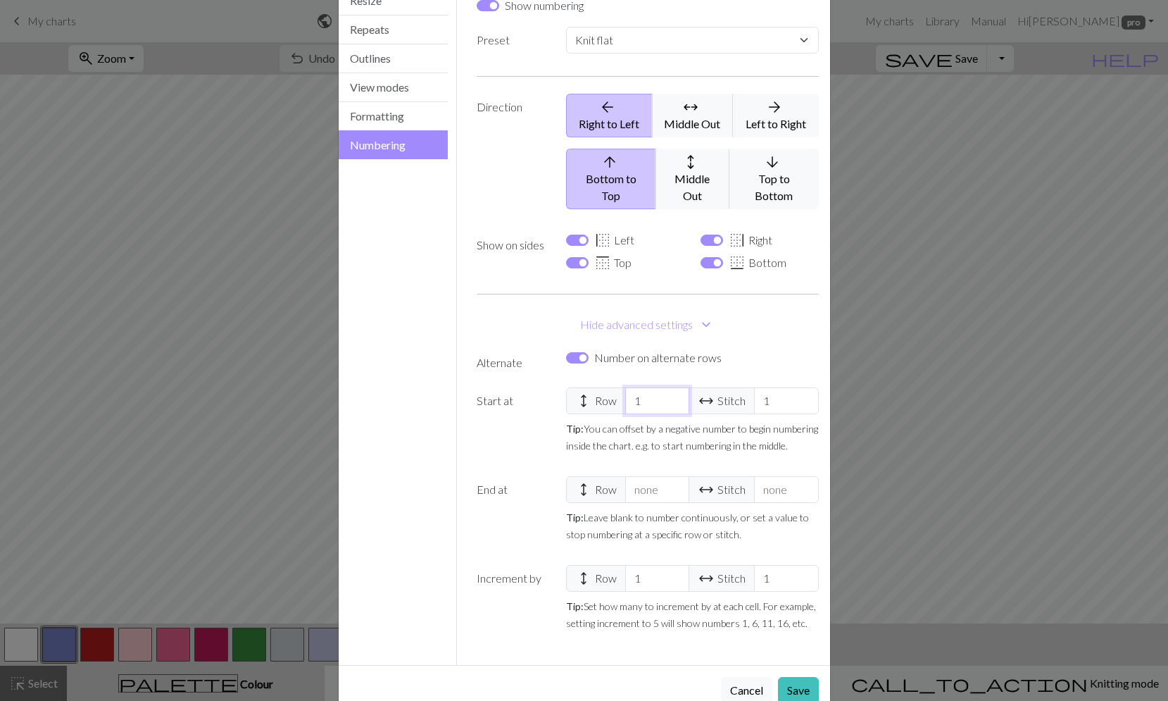
type input "2"
select select
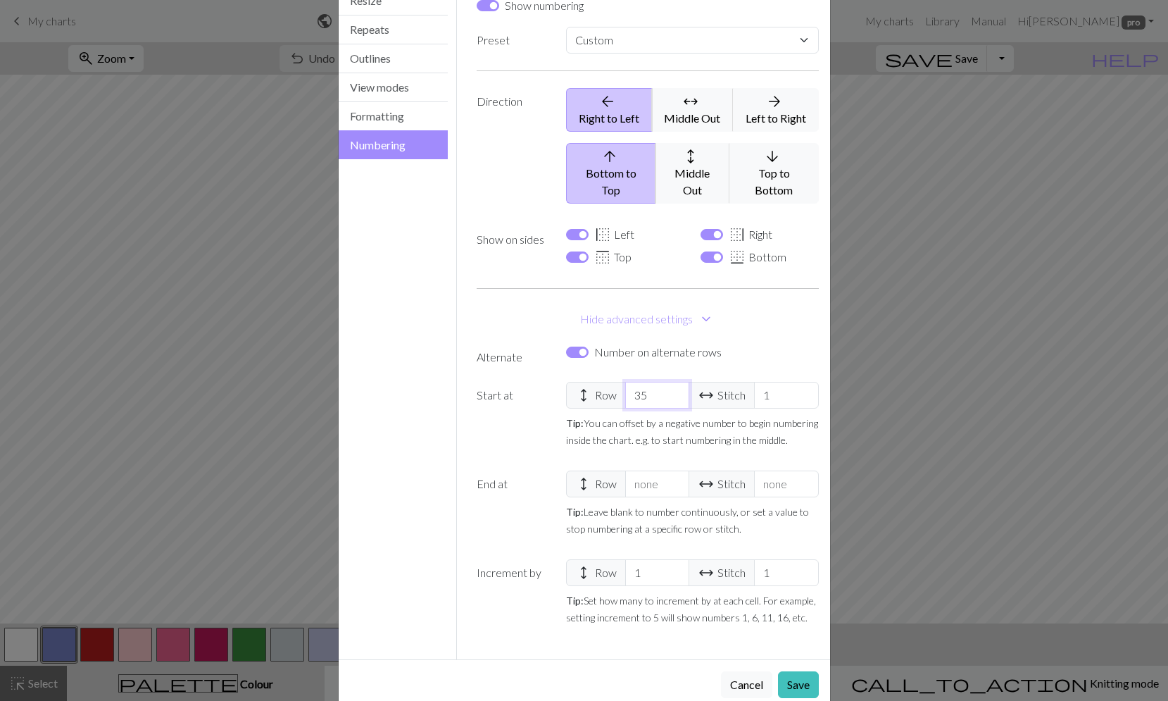
click at [670, 382] on input "35" at bounding box center [657, 395] width 64 height 27
click at [670, 382] on input "36" at bounding box center [657, 395] width 64 height 27
click at [670, 382] on input "37" at bounding box center [657, 395] width 64 height 27
type input "38"
click at [671, 382] on input "38" at bounding box center [657, 395] width 64 height 27
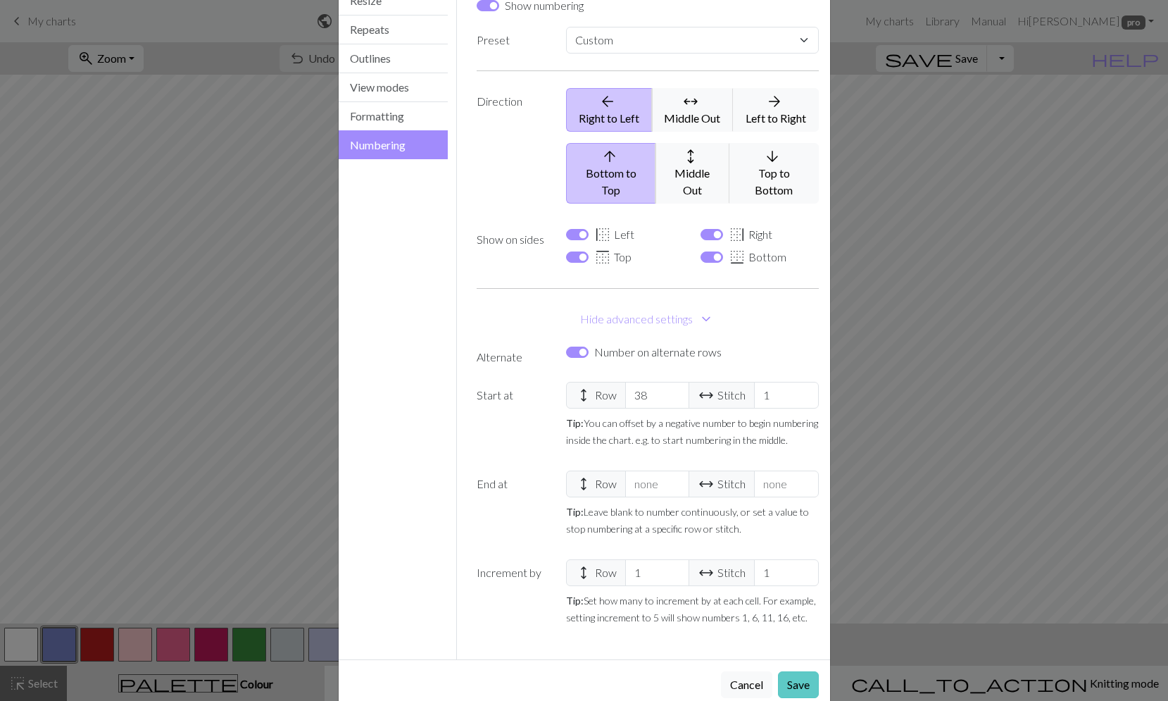
click at [800, 671] on button "Save" at bounding box center [798, 684] width 41 height 27
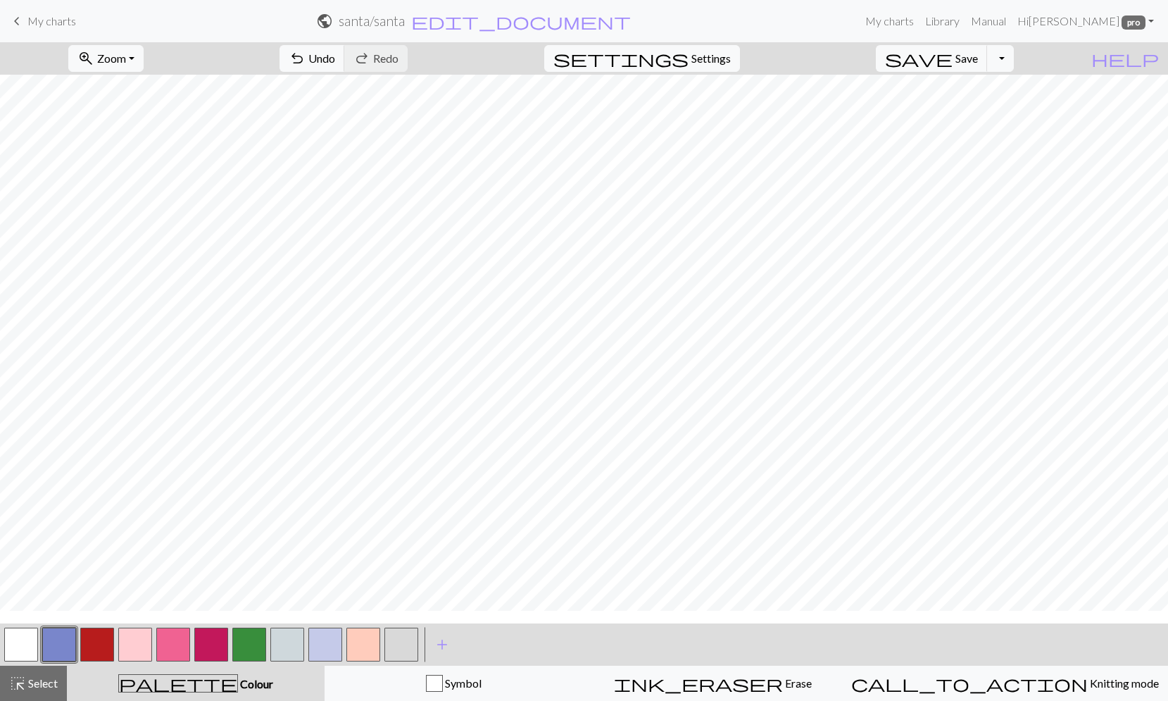
scroll to position [0, 0]
click at [731, 61] on span "Settings" at bounding box center [710, 58] width 39 height 17
select select "flat"
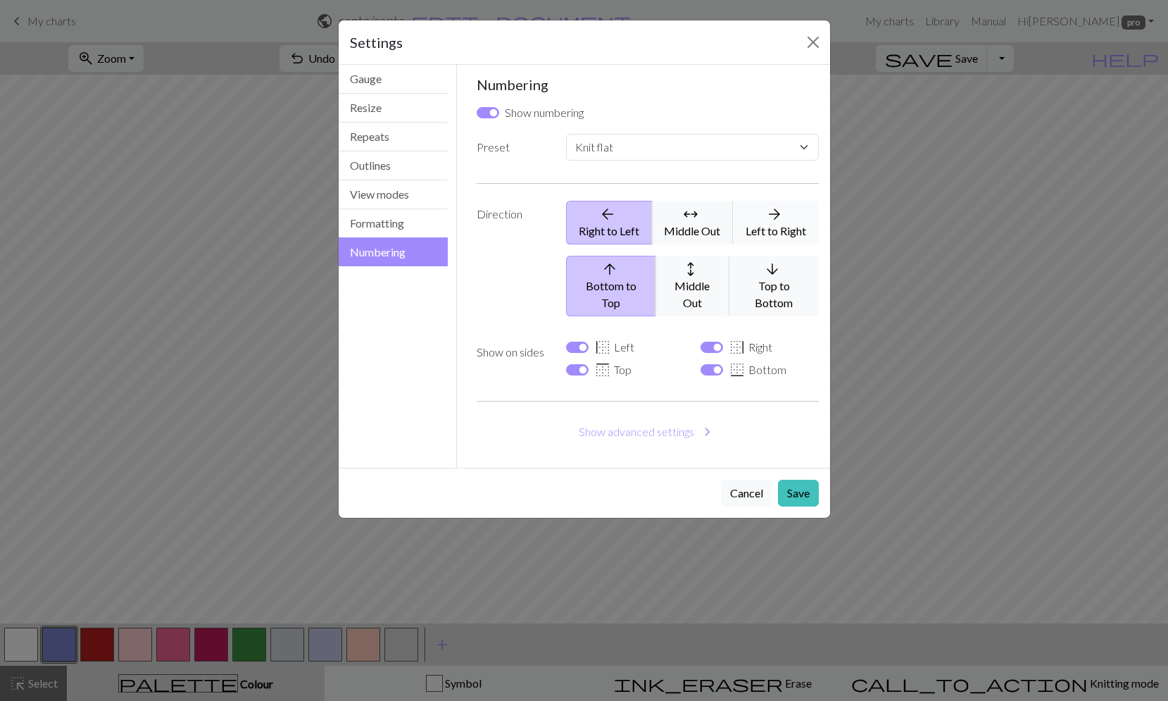
click at [768, 220] on span "arrow_forward" at bounding box center [774, 214] width 17 height 20
select select
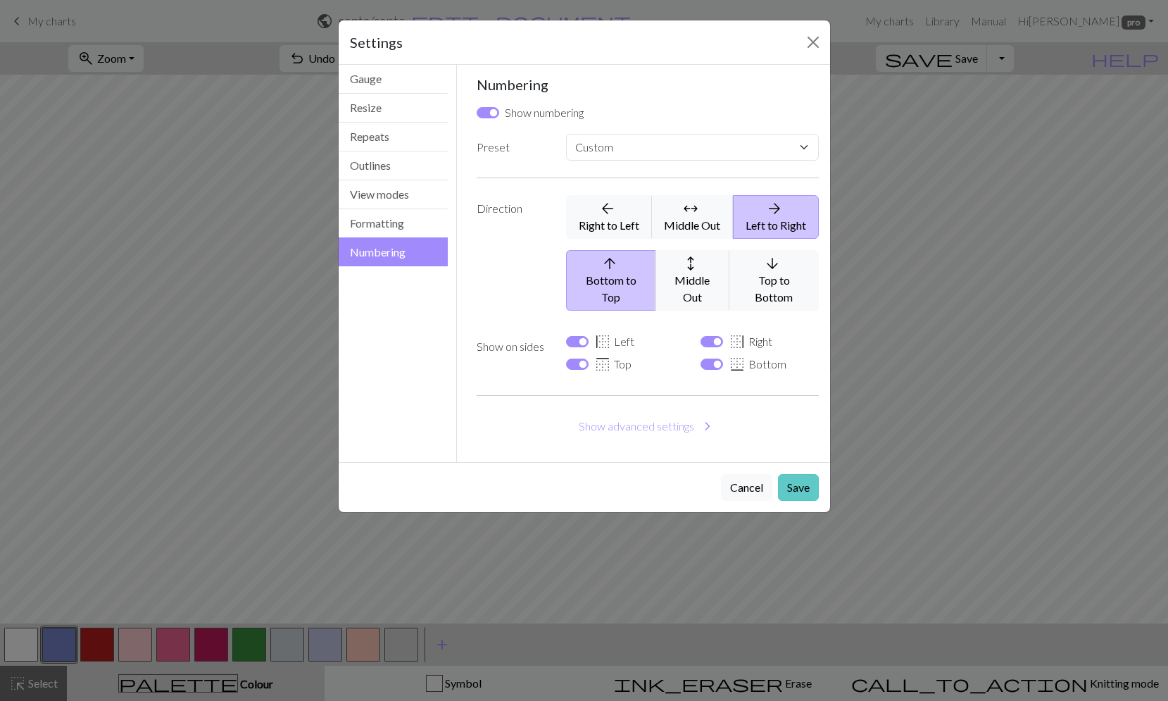
click at [806, 474] on button "Save" at bounding box center [798, 487] width 41 height 27
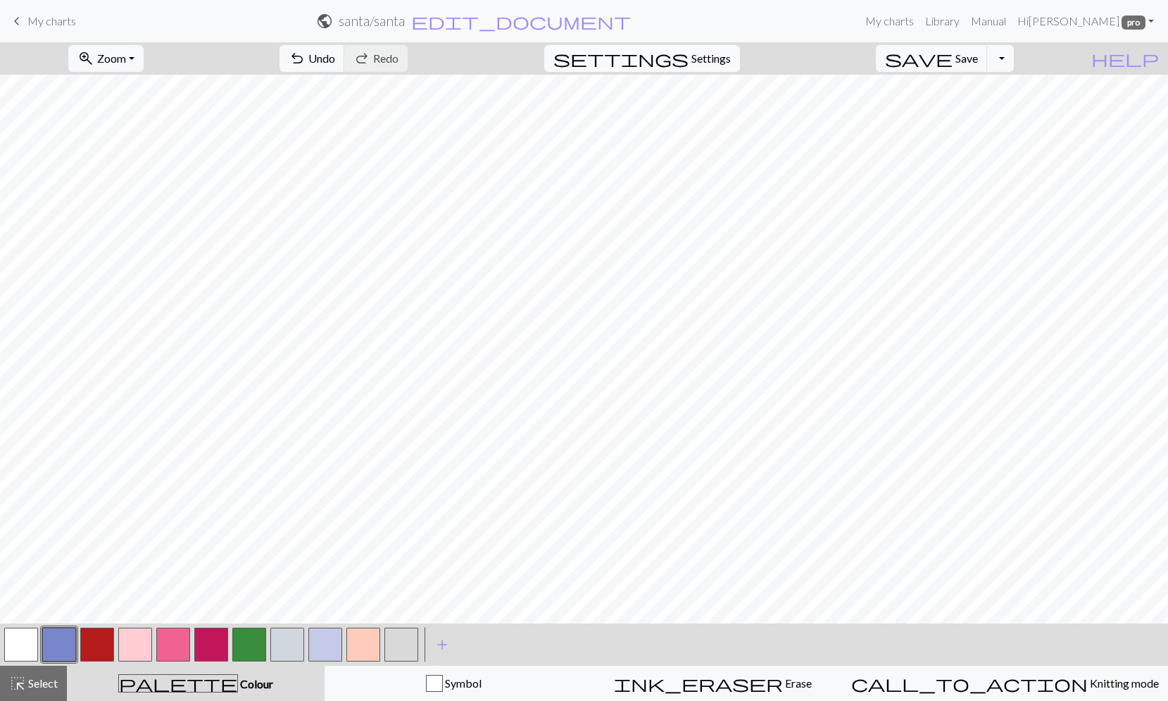
click at [731, 59] on span "Settings" at bounding box center [710, 58] width 39 height 17
select select "flat"
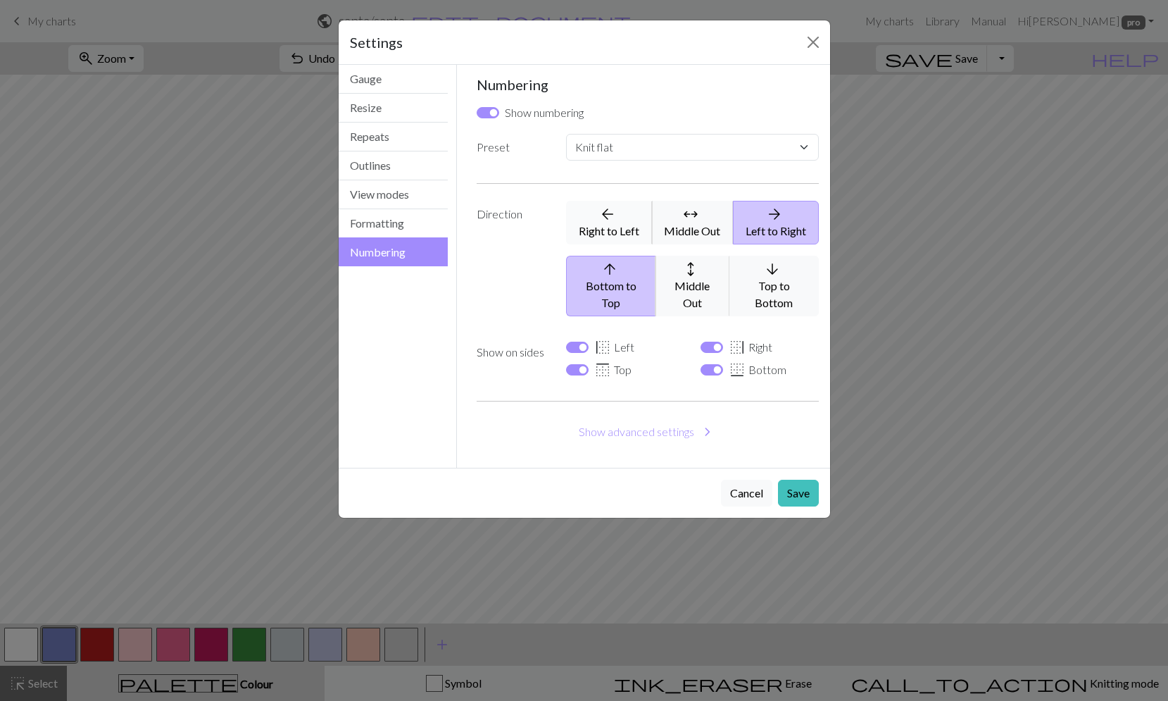
click at [621, 225] on button "arrow_back Right to Left" at bounding box center [609, 223] width 86 height 44
select select
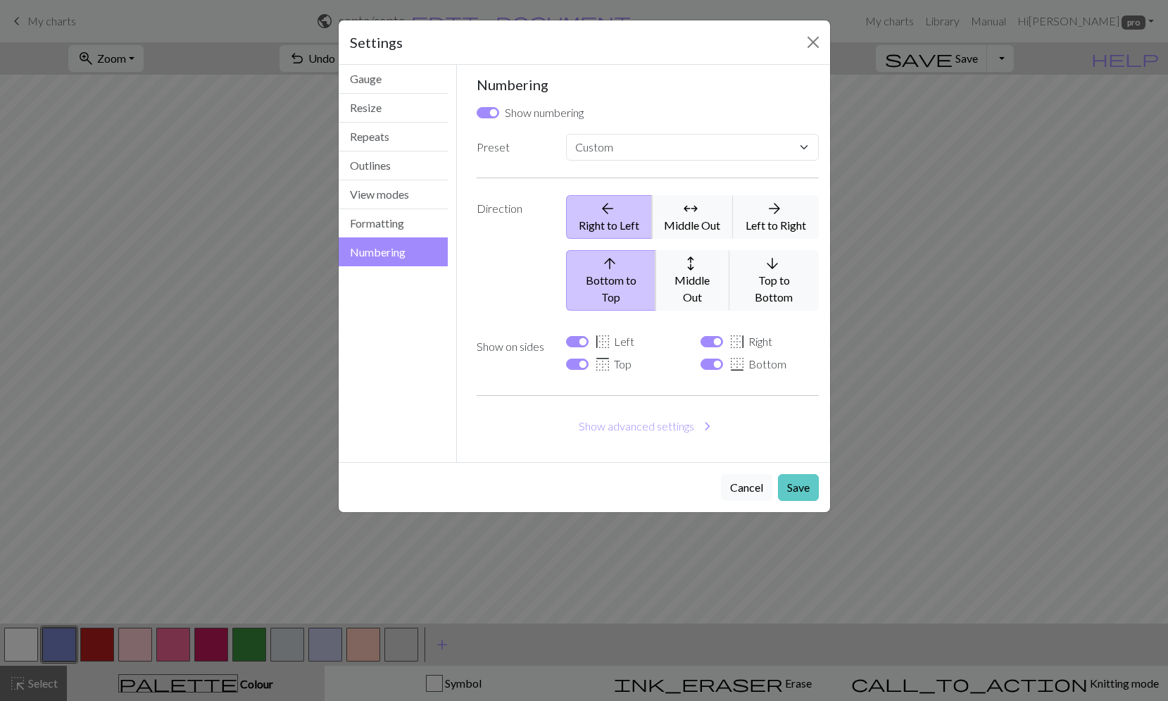
click at [799, 474] on button "Save" at bounding box center [798, 487] width 41 height 27
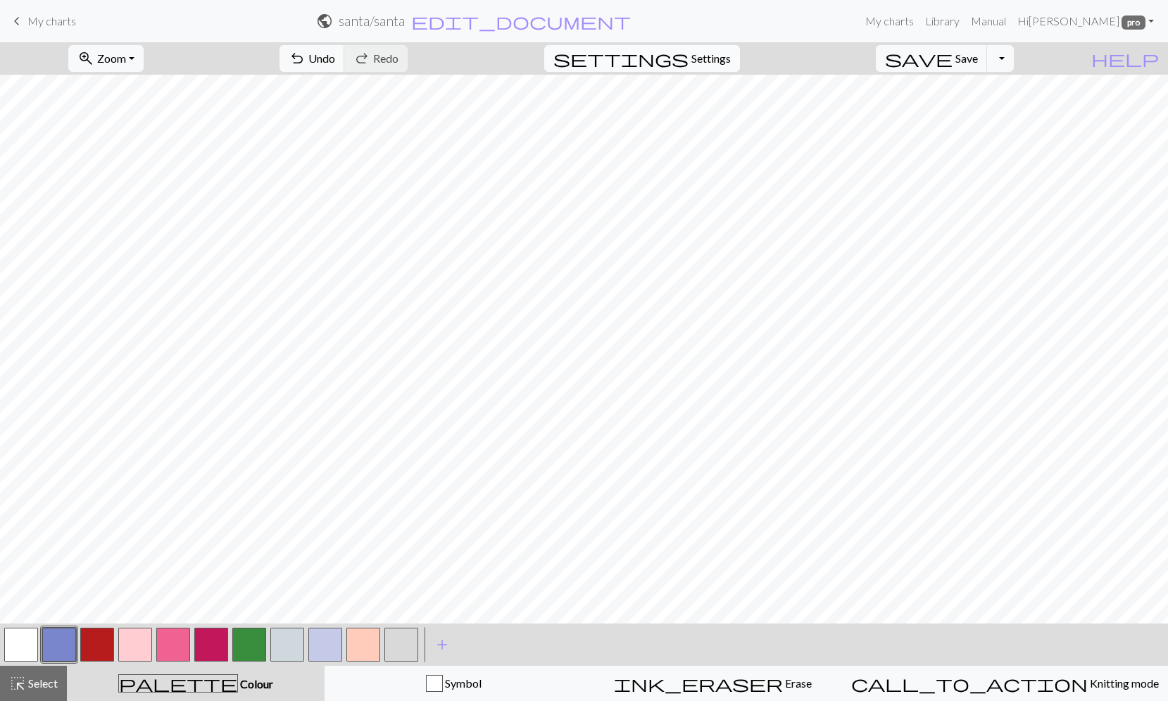
click at [722, 57] on span "Settings" at bounding box center [710, 58] width 39 height 17
select select "flat"
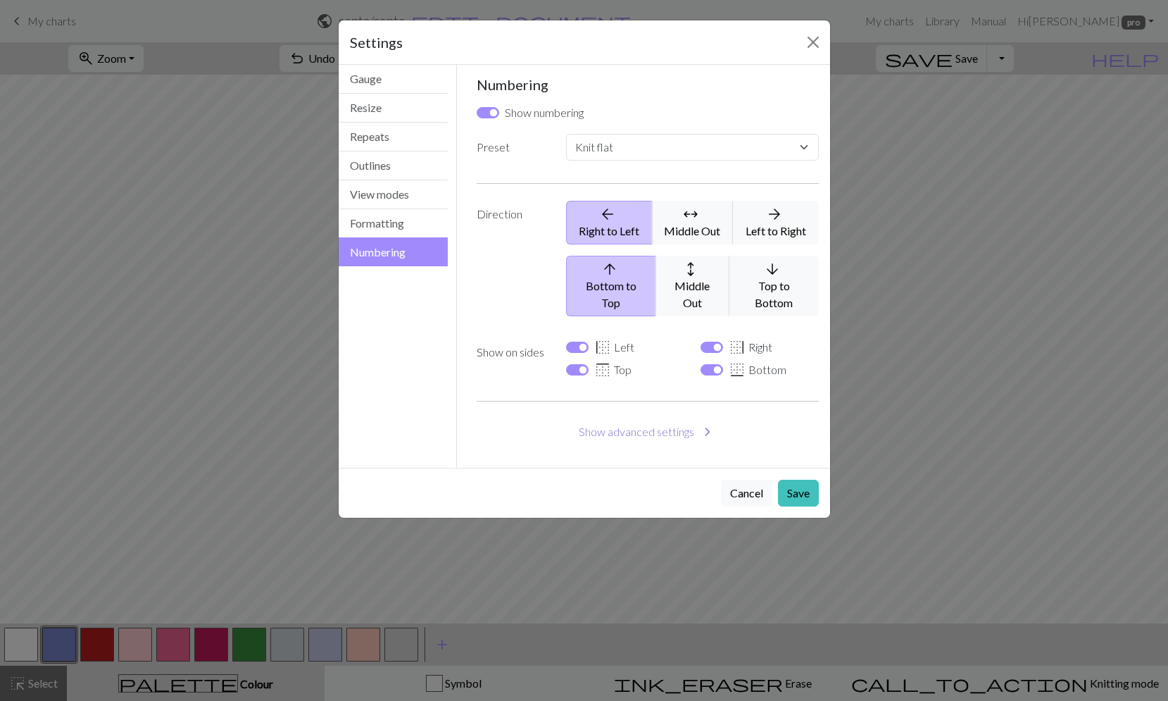
click at [666, 418] on button "Show advanced settings chevron_right" at bounding box center [648, 431] width 342 height 27
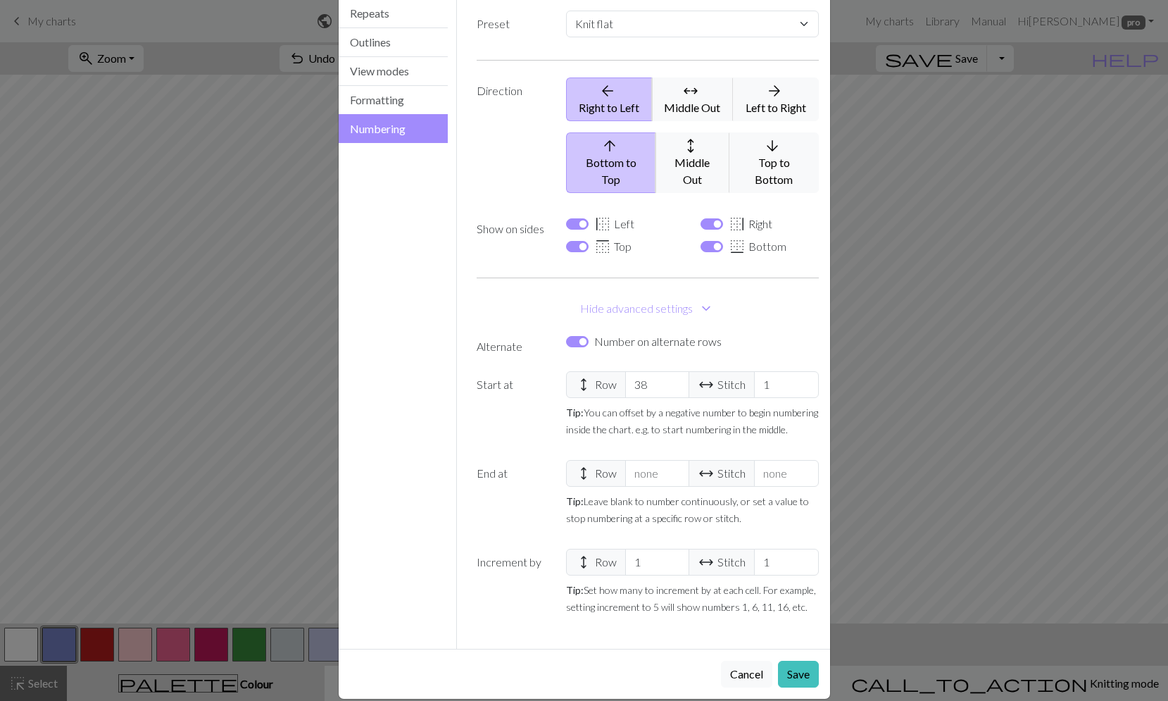
scroll to position [125, 0]
click at [802, 659] on button "Save" at bounding box center [798, 672] width 41 height 27
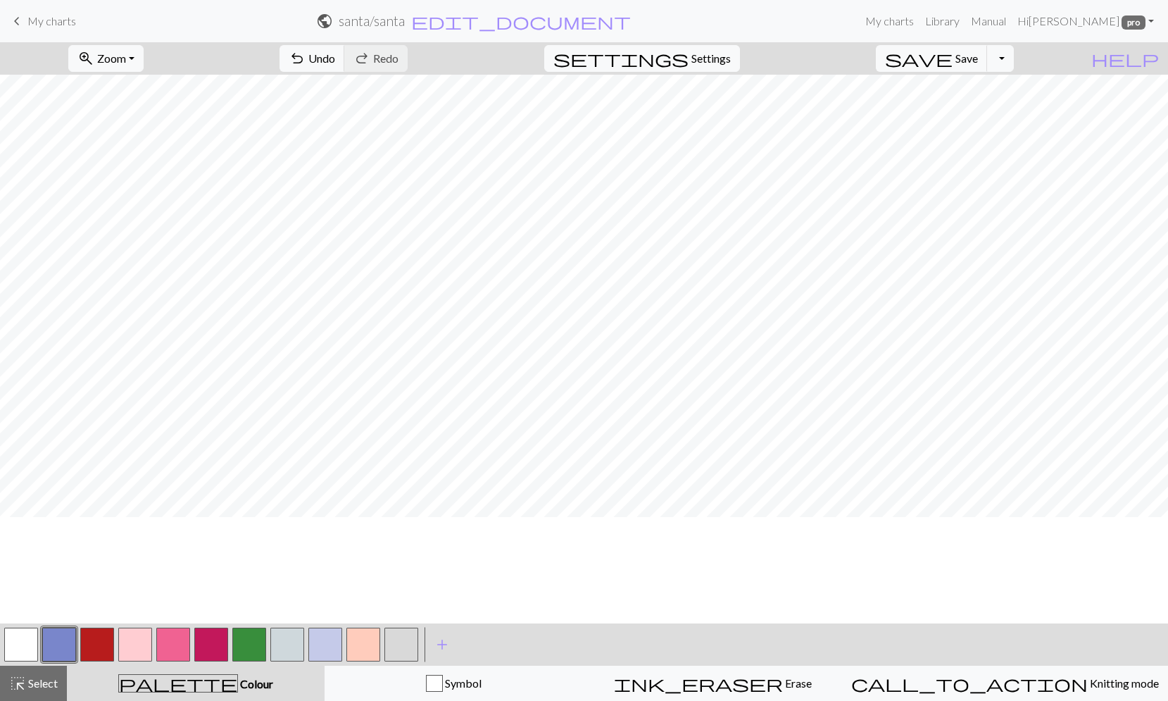
scroll to position [0, 0]
click at [731, 61] on span "Settings" at bounding box center [710, 58] width 39 height 17
select select "flat"
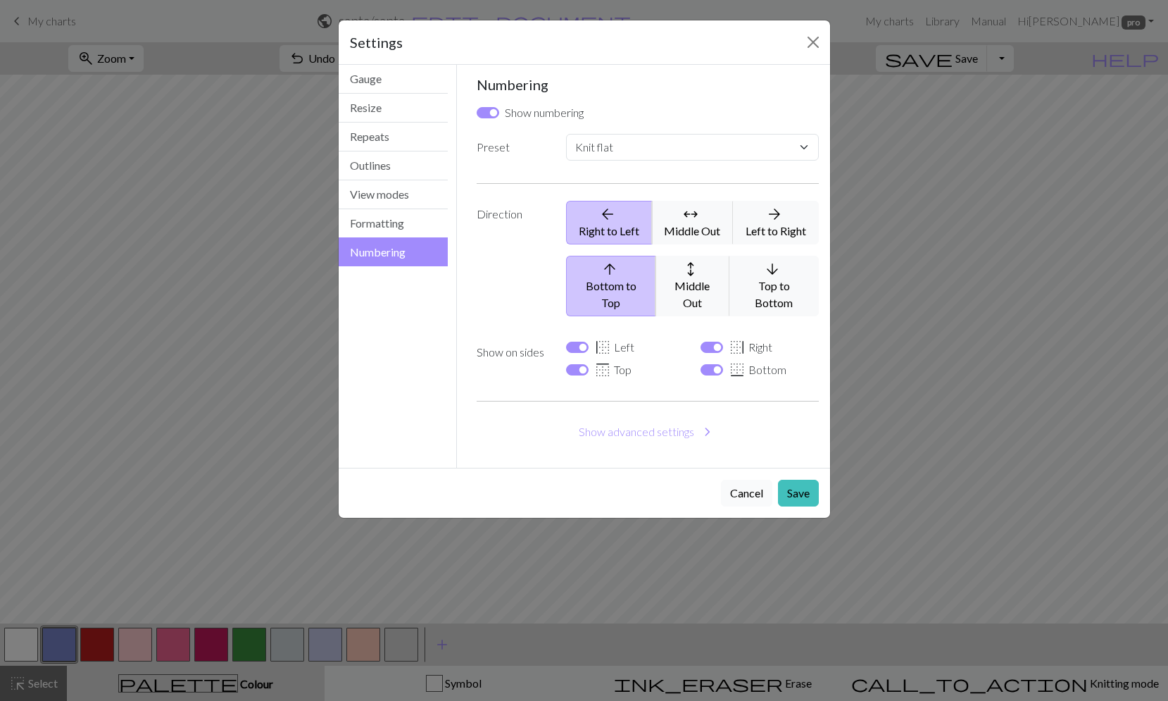
click at [735, 479] on button "Cancel" at bounding box center [746, 492] width 51 height 27
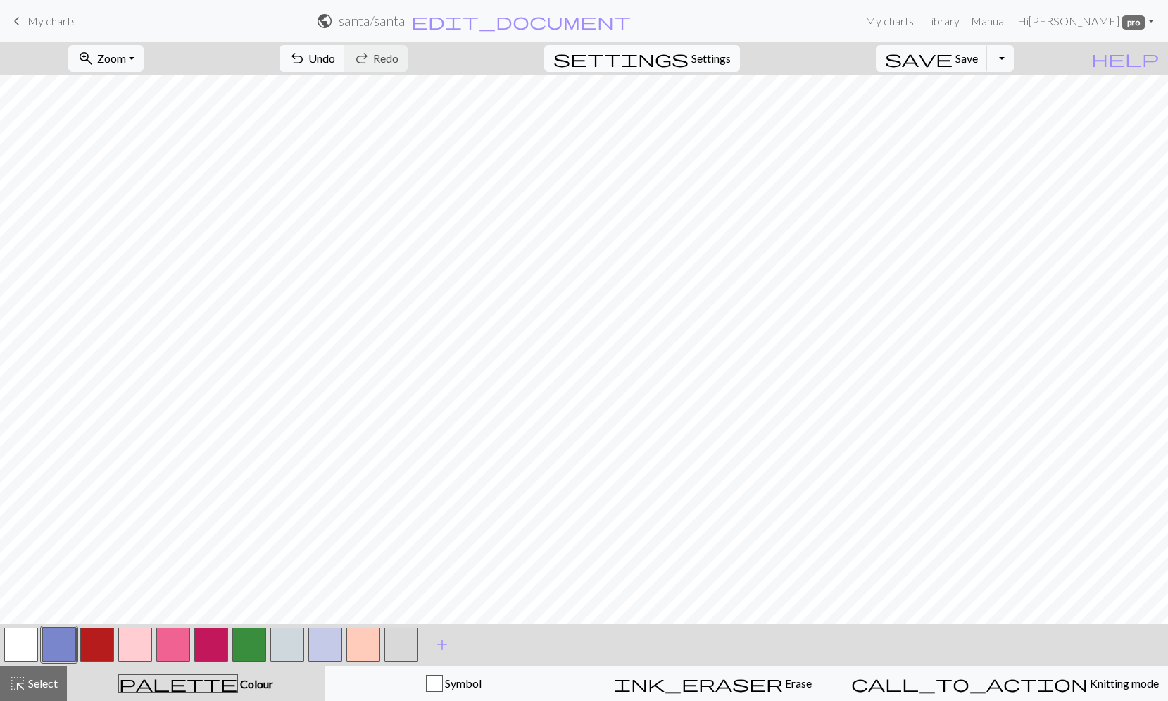
click at [729, 60] on span "Settings" at bounding box center [710, 58] width 39 height 17
select select "flat"
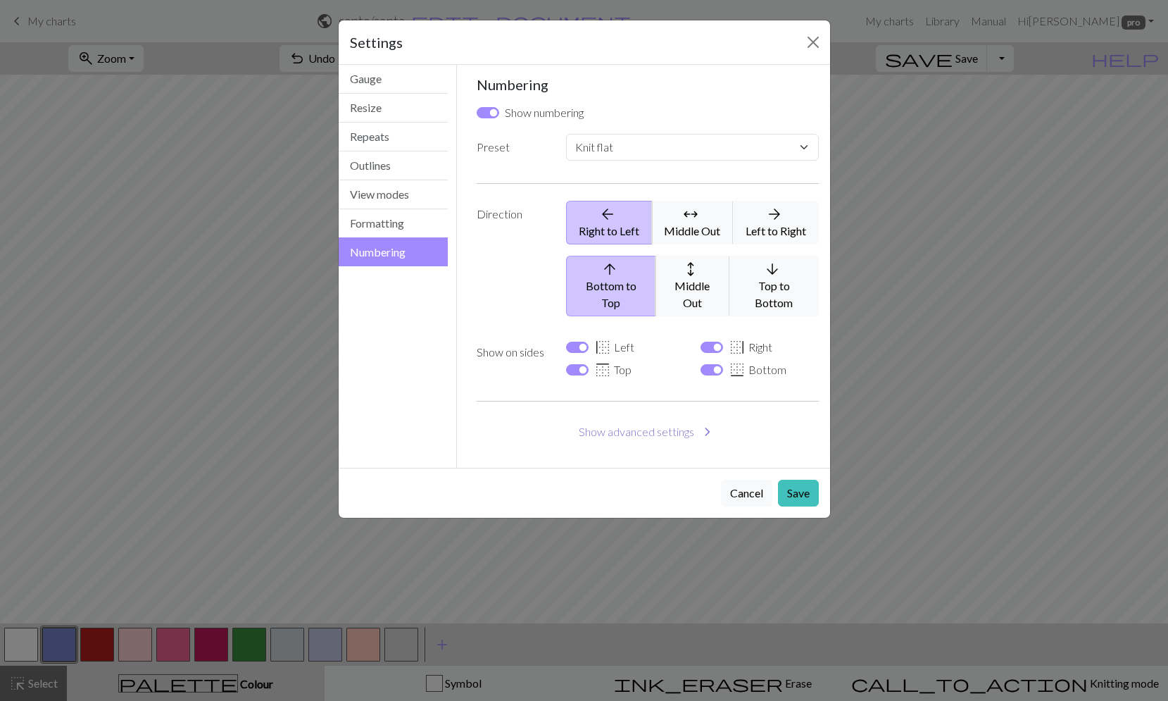
click at [658, 418] on button "Show advanced settings chevron_right" at bounding box center [648, 431] width 342 height 27
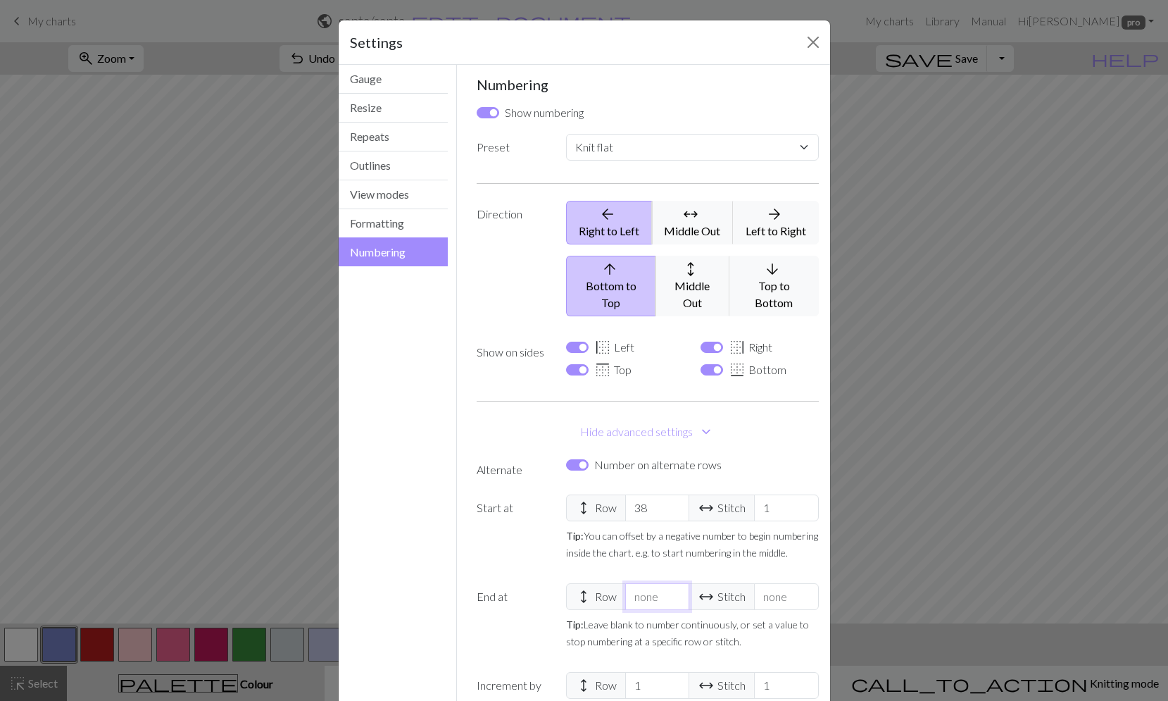
type input "-1"
select select
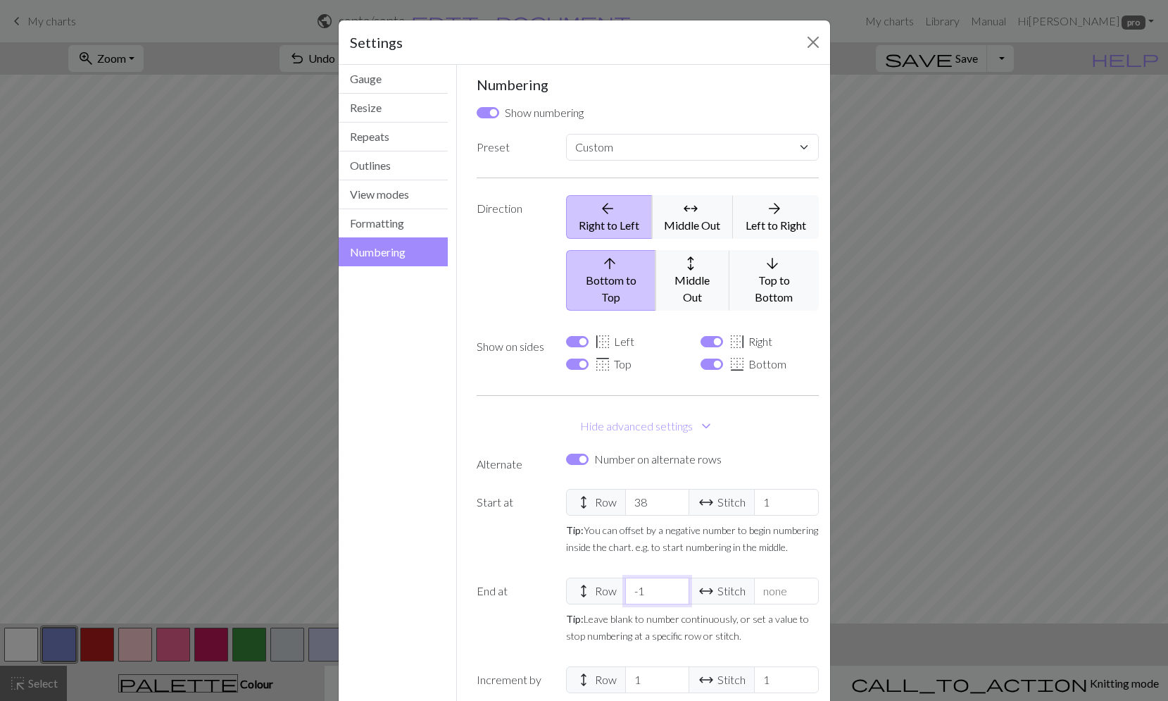
click at [671, 583] on input "-1" at bounding box center [657, 590] width 64 height 27
click at [670, 577] on input "number" at bounding box center [657, 590] width 64 height 27
click at [670, 577] on input "1" at bounding box center [657, 590] width 64 height 27
click at [670, 577] on input "74" at bounding box center [657, 590] width 64 height 27
click at [670, 577] on input "75" at bounding box center [657, 590] width 64 height 27
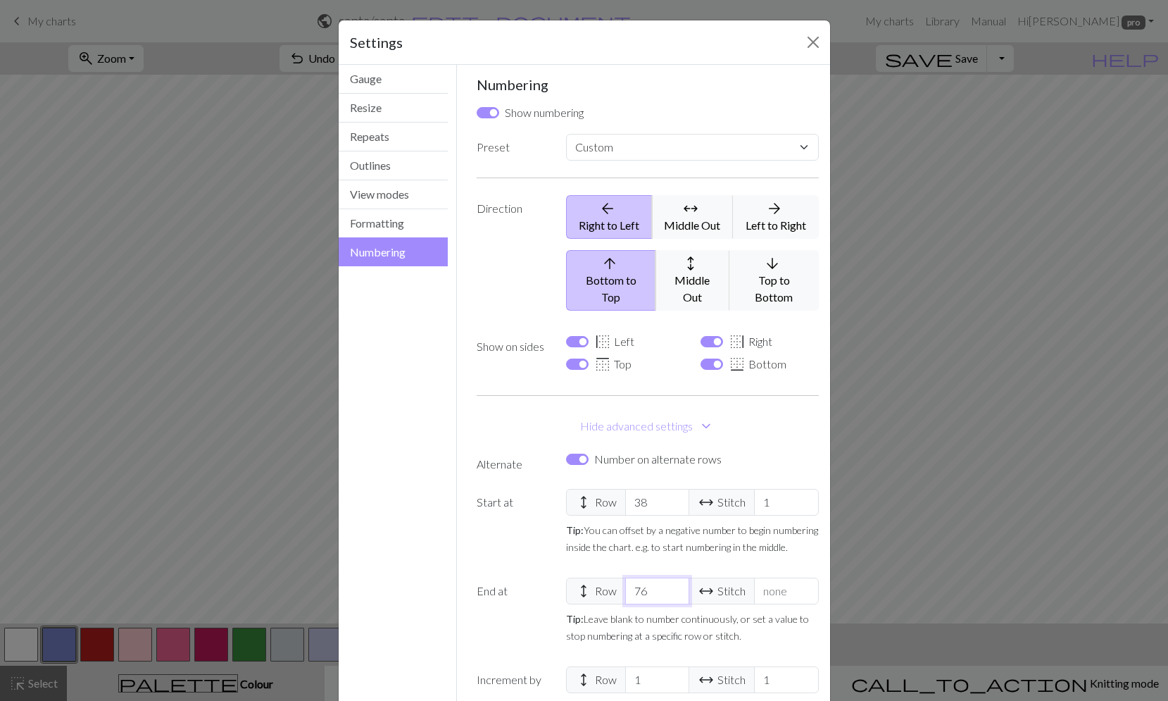
click at [670, 577] on input "76" at bounding box center [657, 590] width 64 height 27
click at [670, 577] on input "77" at bounding box center [657, 590] width 64 height 27
click at [670, 577] on input "78" at bounding box center [657, 590] width 64 height 27
click at [670, 577] on input "79" at bounding box center [657, 590] width 64 height 27
click at [670, 577] on input "80" at bounding box center [657, 590] width 64 height 27
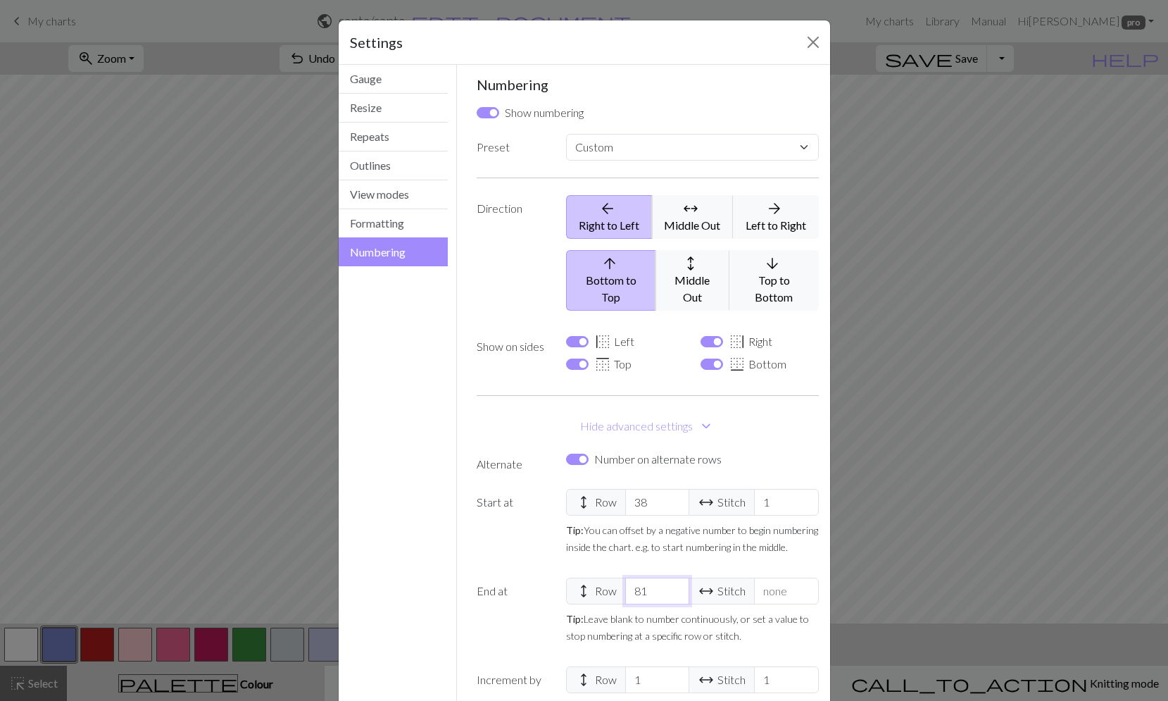
click at [670, 577] on input "81" at bounding box center [657, 590] width 64 height 27
click at [670, 577] on input "82" at bounding box center [657, 590] width 64 height 27
click at [670, 577] on input "83" at bounding box center [657, 590] width 64 height 27
click at [670, 577] on input "84" at bounding box center [657, 590] width 64 height 27
click at [670, 577] on input "85" at bounding box center [657, 590] width 64 height 27
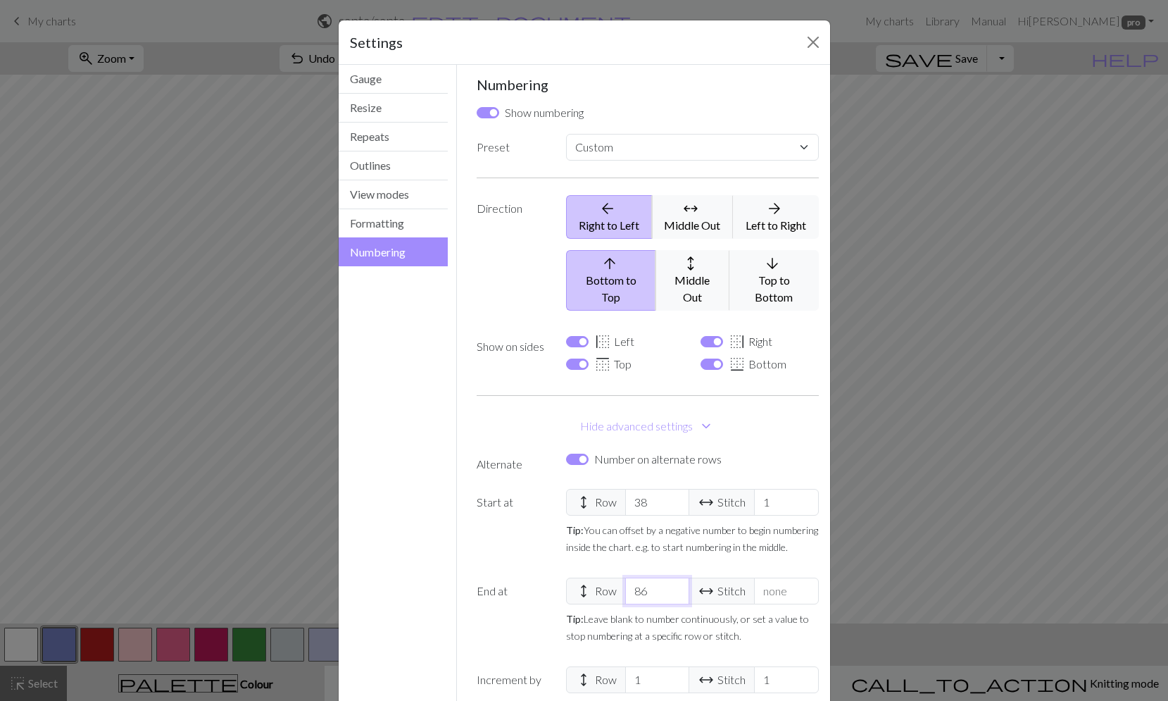
click at [670, 577] on input "86" at bounding box center [657, 590] width 64 height 27
click at [670, 577] on input "87" at bounding box center [657, 590] width 64 height 27
click at [670, 577] on input "88" at bounding box center [657, 590] width 64 height 27
click at [670, 577] on input "89" at bounding box center [657, 590] width 64 height 27
click at [670, 577] on input "90" at bounding box center [657, 590] width 64 height 27
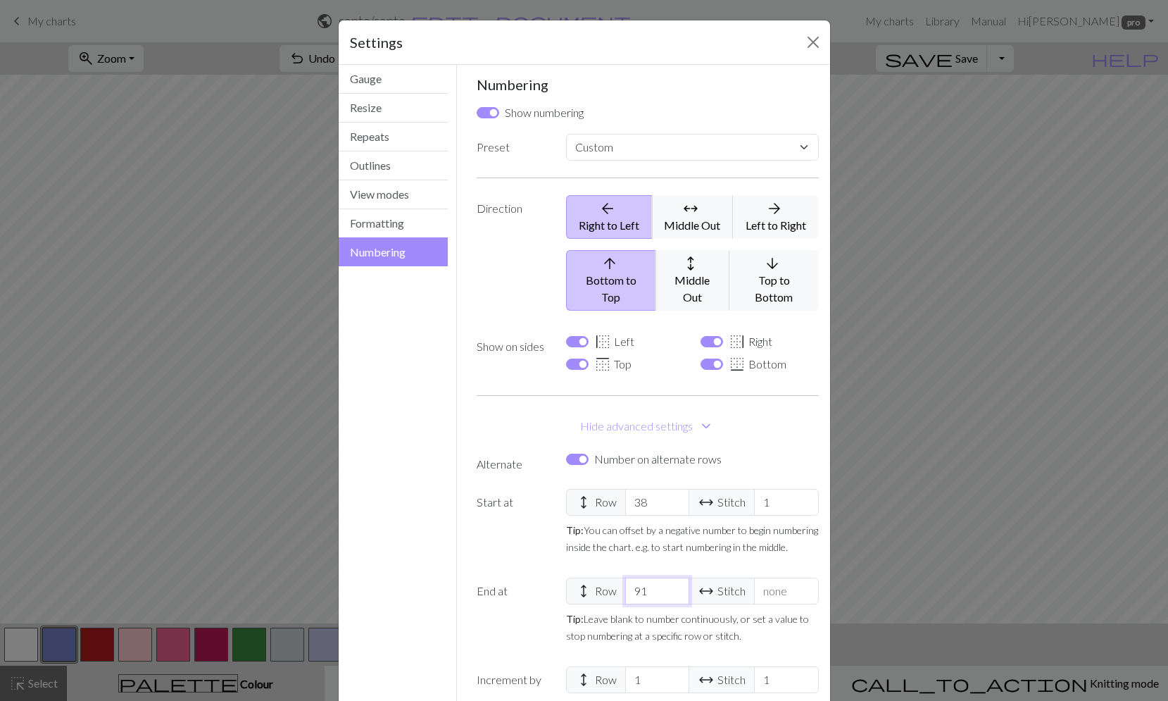
click at [670, 577] on input "91" at bounding box center [657, 590] width 64 height 27
type input "92"
click at [670, 577] on input "92" at bounding box center [657, 590] width 64 height 27
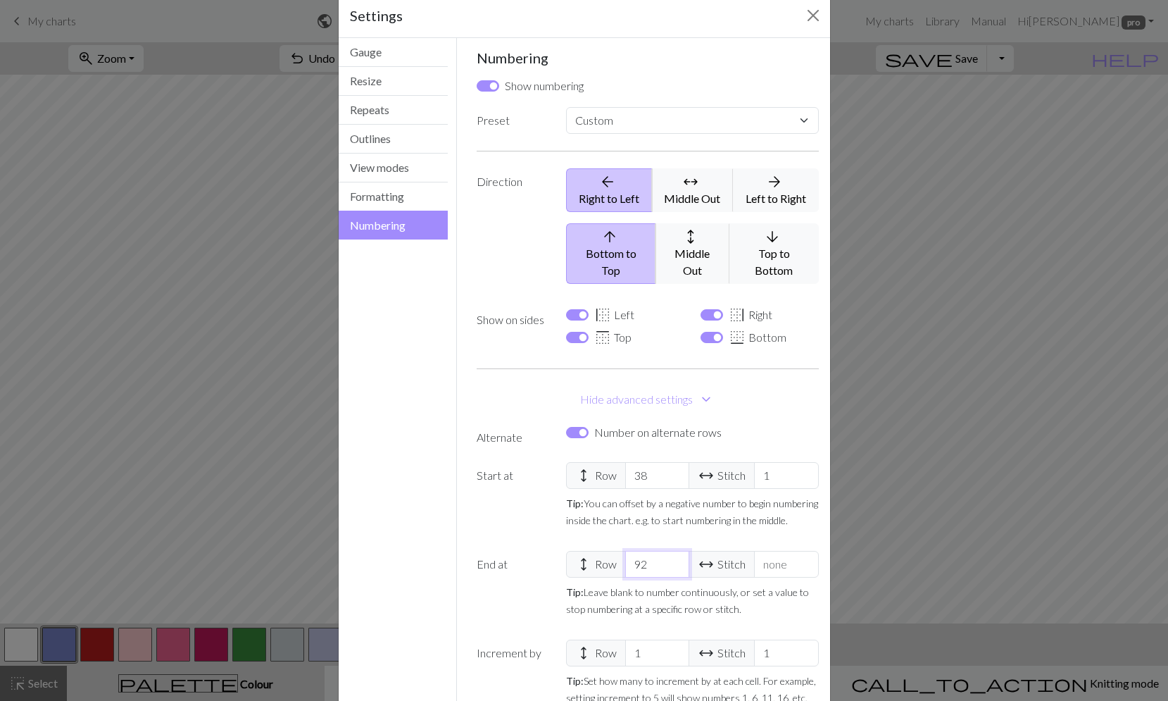
scroll to position [119, 0]
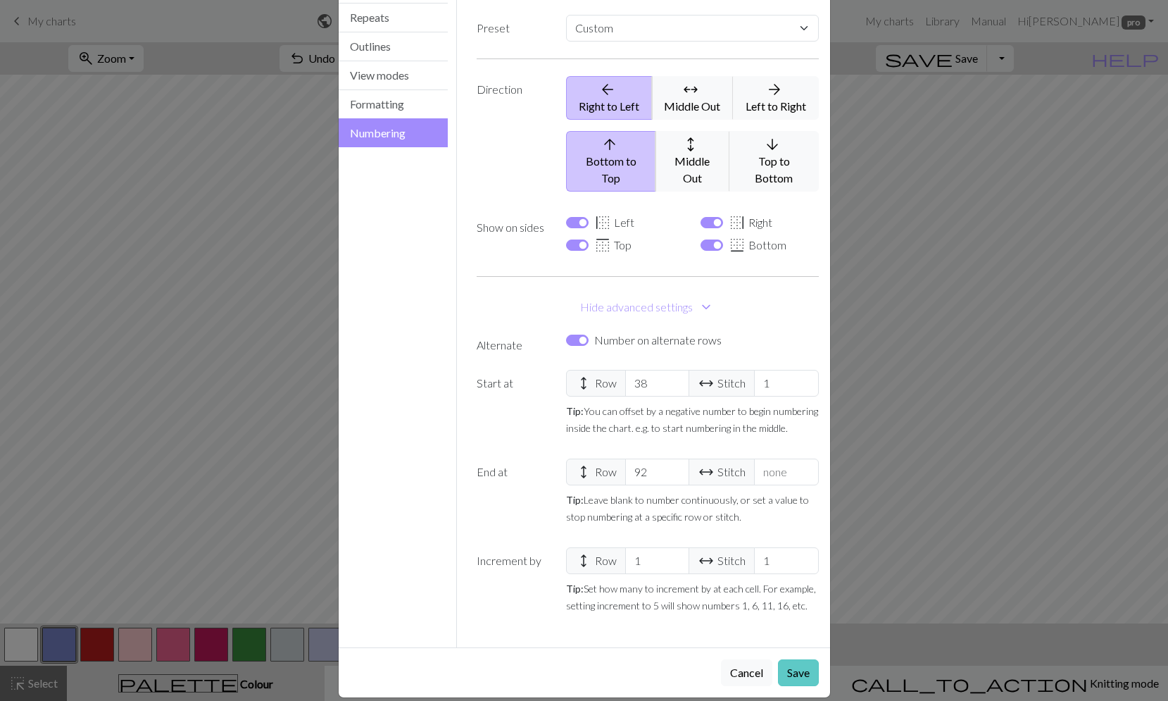
click at [789, 659] on button "Save" at bounding box center [798, 672] width 41 height 27
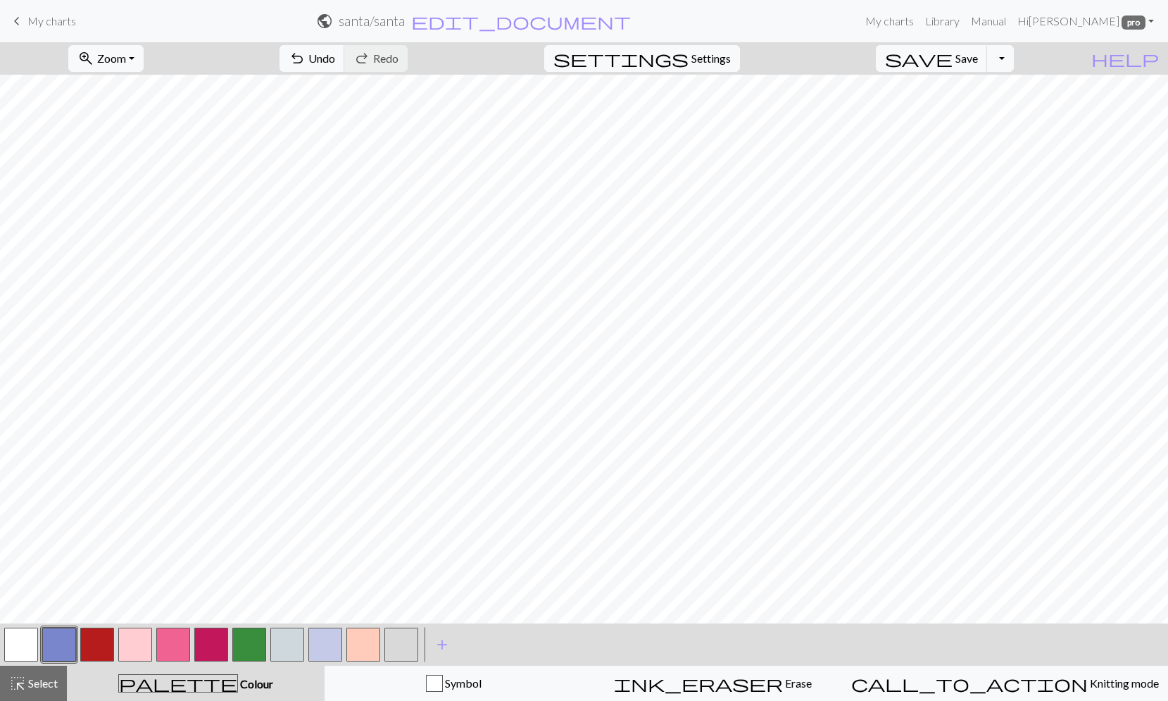
scroll to position [0, 0]
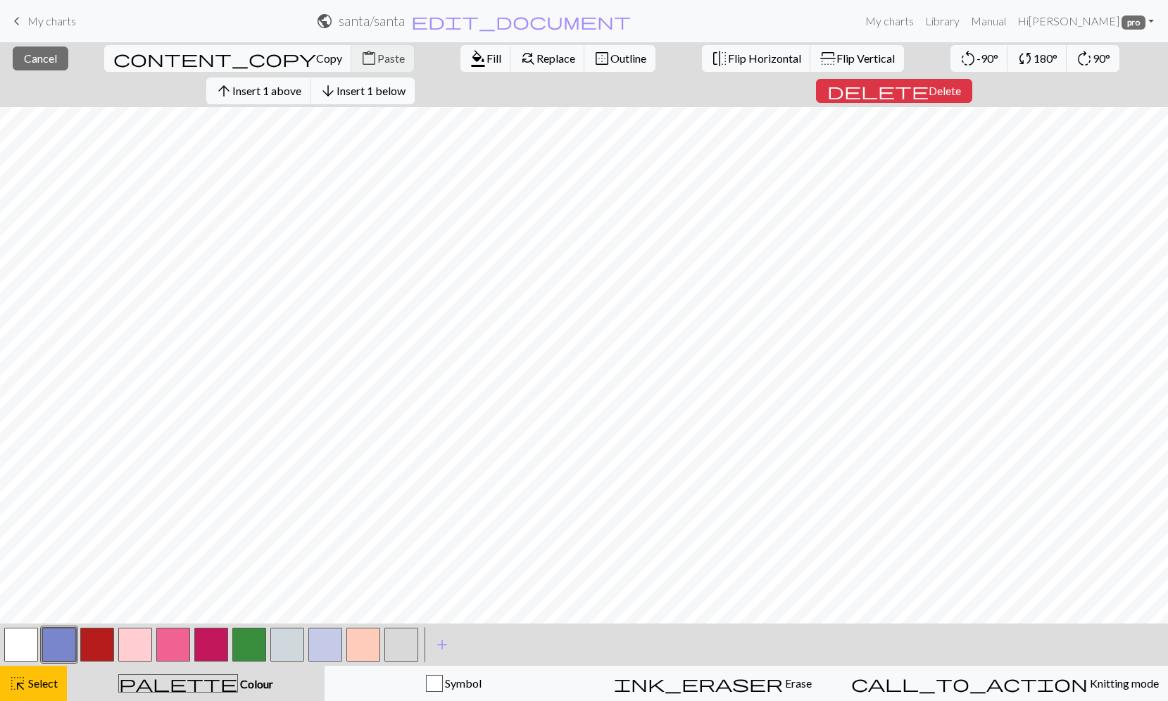
click at [406, 84] on span "Insert 1 below" at bounding box center [371, 90] width 69 height 13
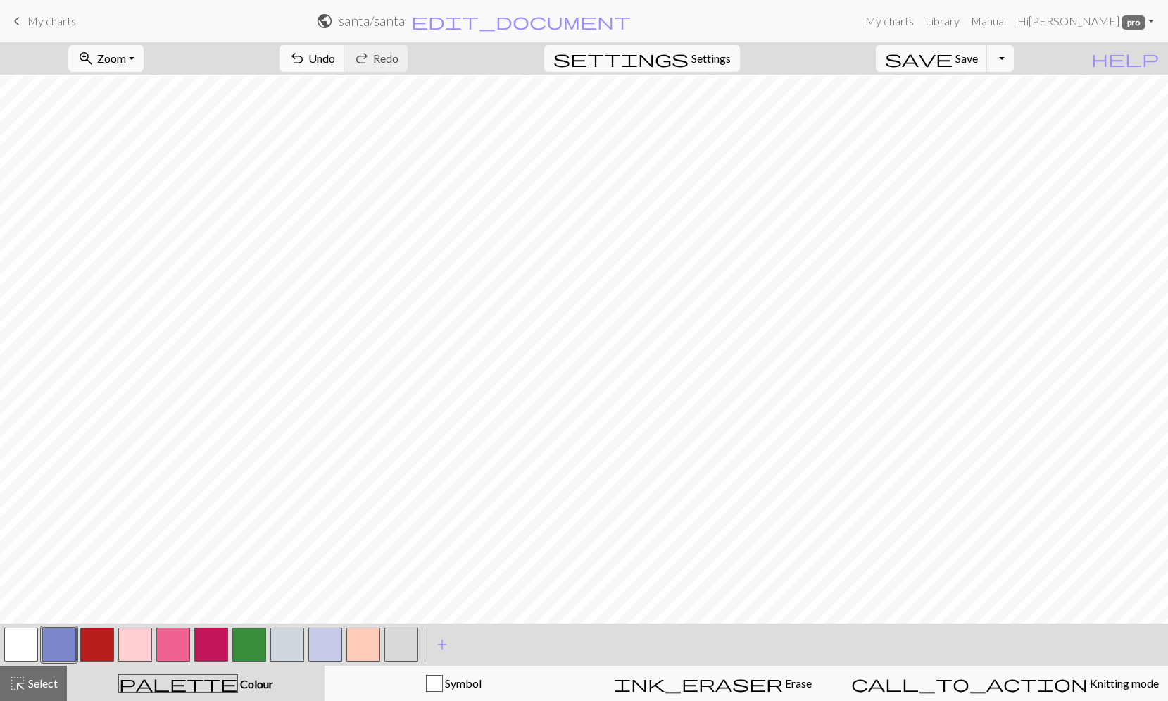
scroll to position [258, 0]
click at [978, 59] on span "Save" at bounding box center [966, 57] width 23 height 13
click at [911, 19] on link "My charts" at bounding box center [890, 21] width 60 height 28
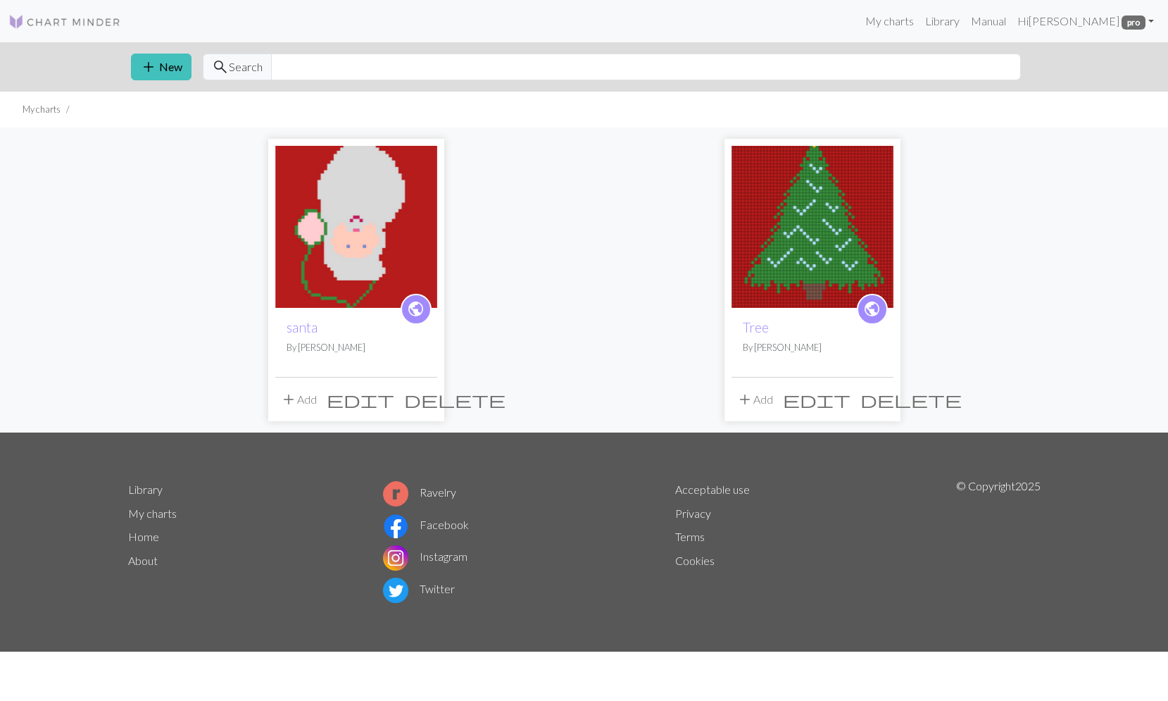
click at [846, 251] on img at bounding box center [812, 227] width 162 height 162
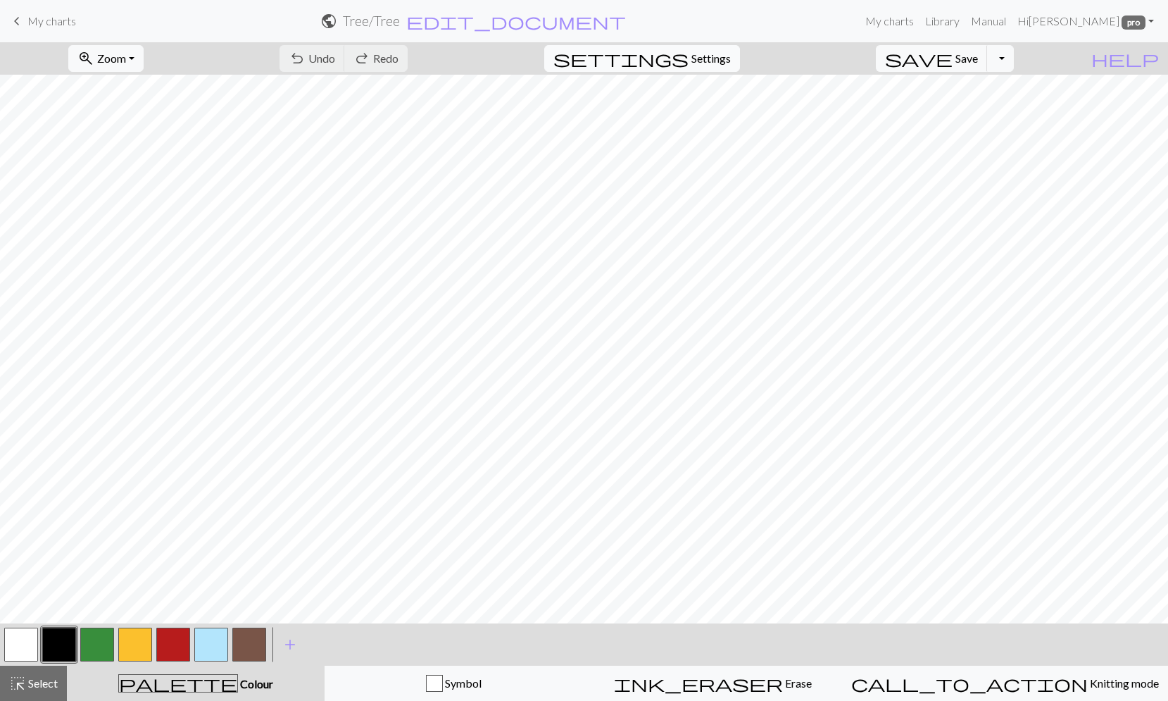
click at [731, 58] on span "Settings" at bounding box center [710, 58] width 39 height 17
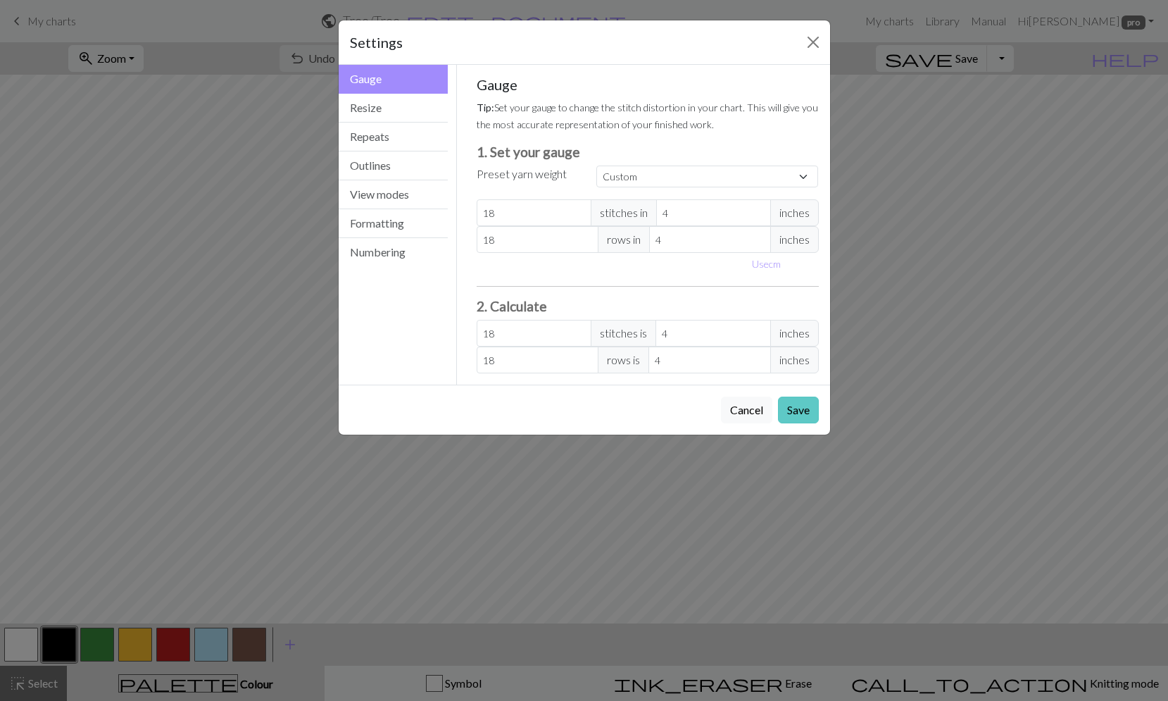
click at [803, 414] on button "Save" at bounding box center [798, 409] width 41 height 27
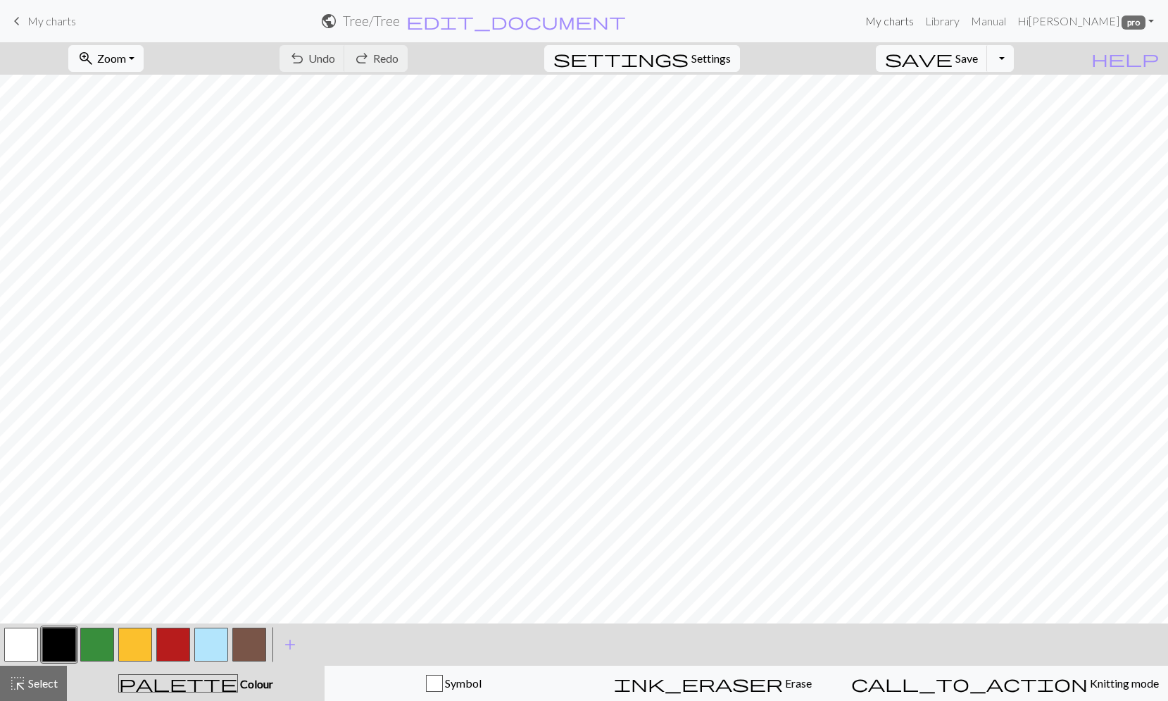
click at [918, 23] on link "My charts" at bounding box center [890, 21] width 60 height 28
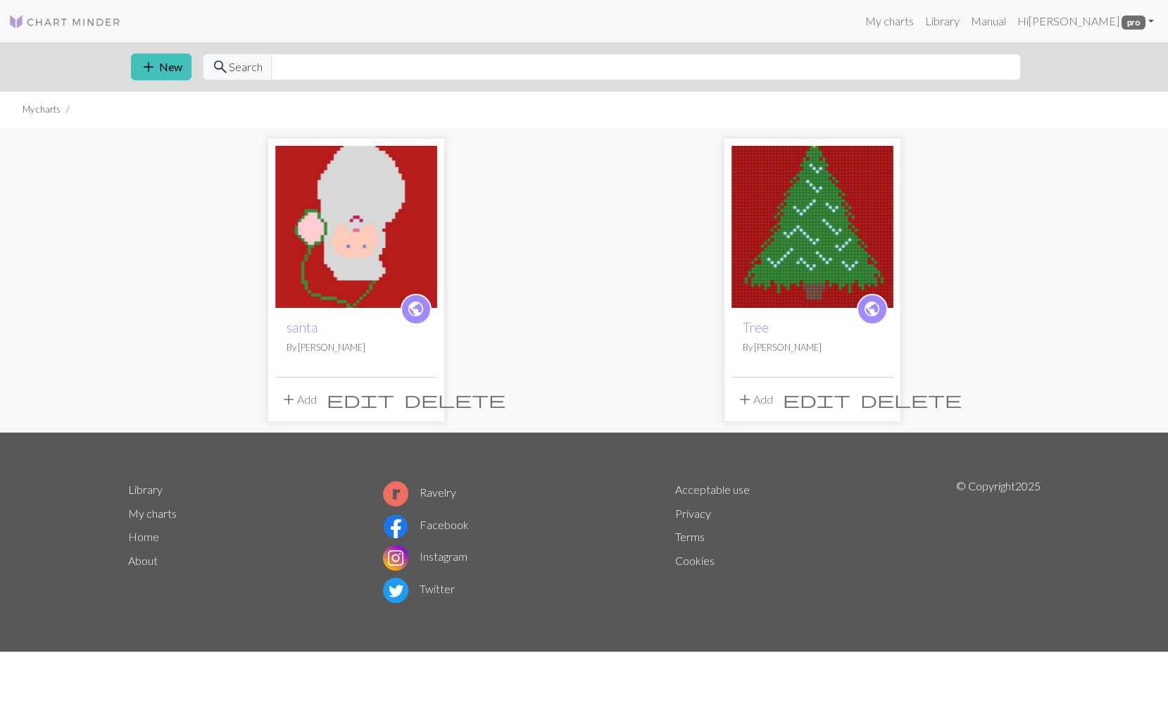
click at [413, 232] on img at bounding box center [356, 227] width 162 height 162
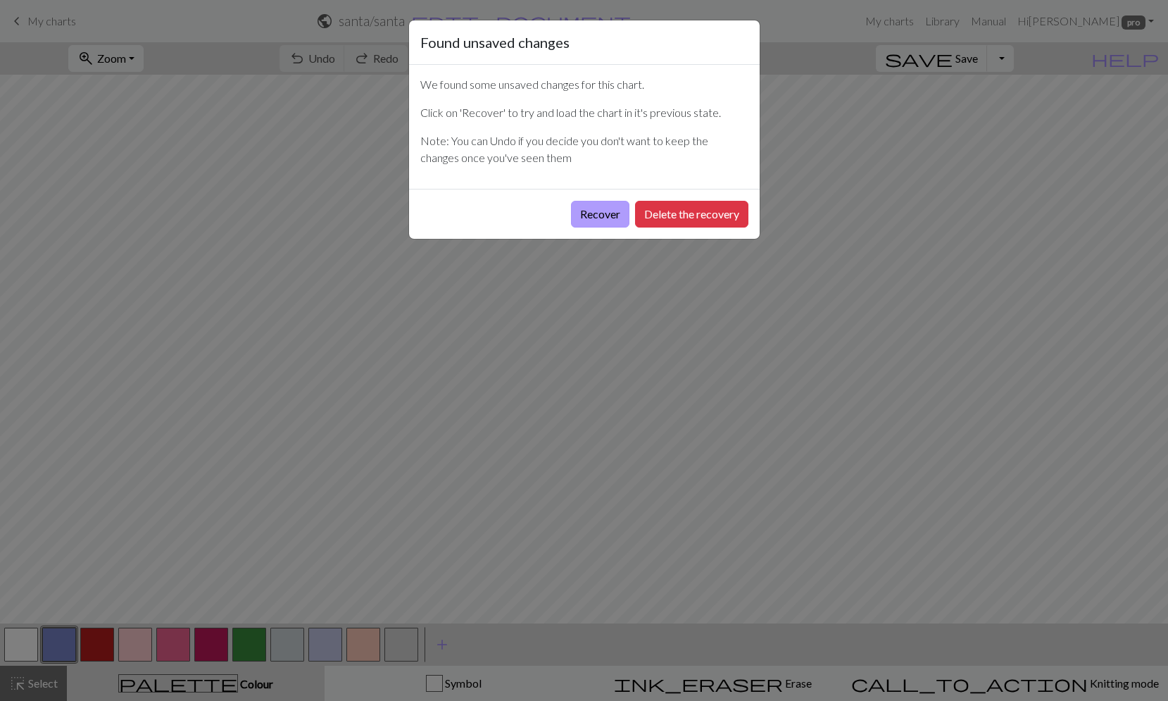
click at [597, 211] on button "Recover" at bounding box center [600, 214] width 58 height 27
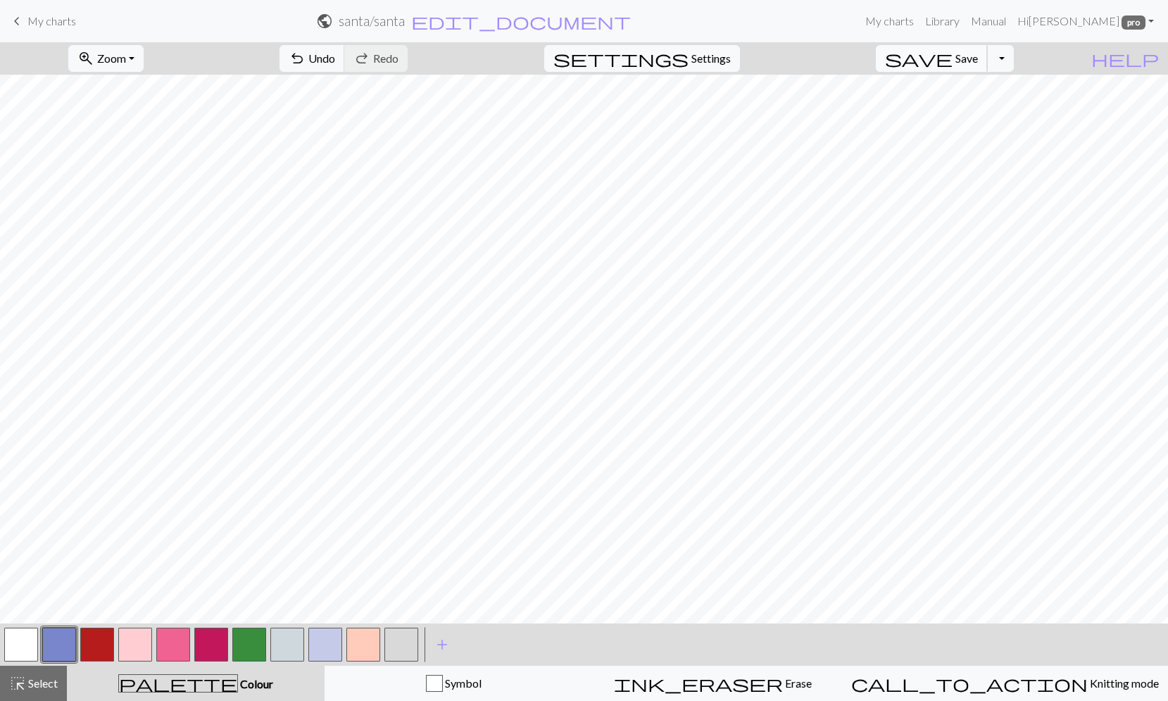
click at [953, 56] on span "save" at bounding box center [919, 59] width 68 height 20
click at [726, 57] on span "Settings" at bounding box center [710, 58] width 39 height 17
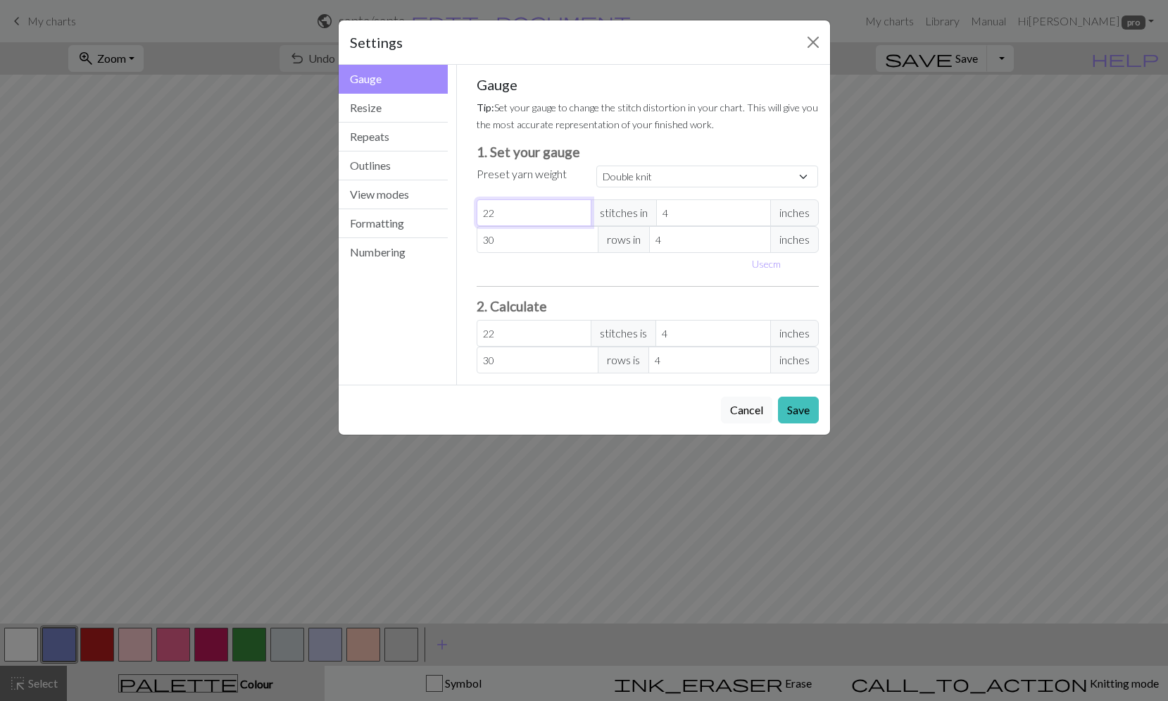
drag, startPoint x: 513, startPoint y: 217, endPoint x: 459, endPoint y: 215, distance: 54.2
click at [458, 215] on div "Gauge Tip: Set your gauge to change the stitch distortion in your chart. This w…" at bounding box center [648, 225] width 382 height 320
select select "custom"
type input "1"
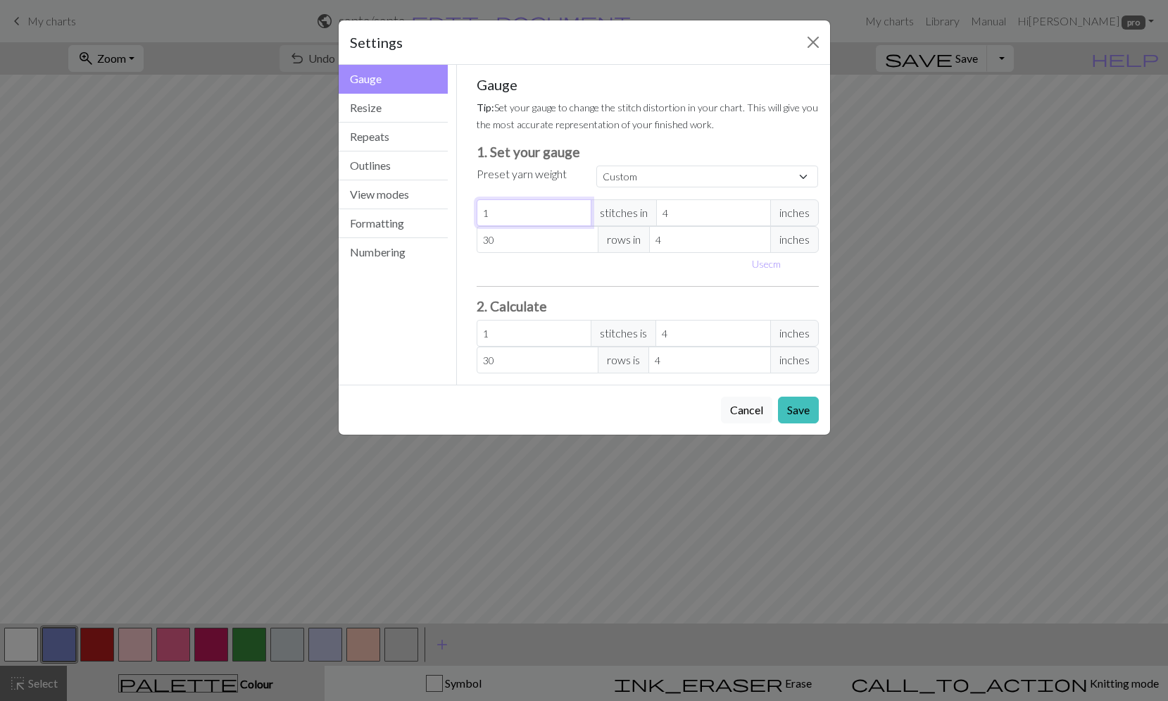
type input "18"
drag, startPoint x: 503, startPoint y: 239, endPoint x: 460, endPoint y: 240, distance: 43.7
click at [460, 240] on div "Gauge Tip: Set your gauge to change the stitch distortion in your chart. This w…" at bounding box center [648, 225] width 382 height 320
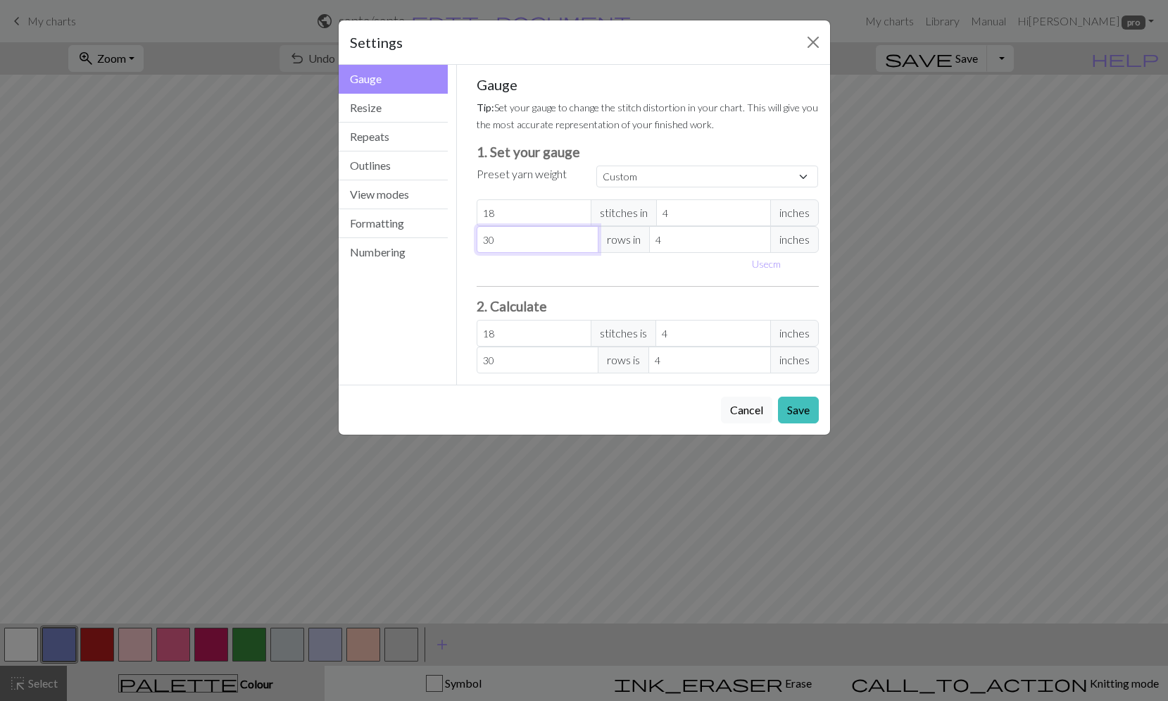
type input "1"
type input "18"
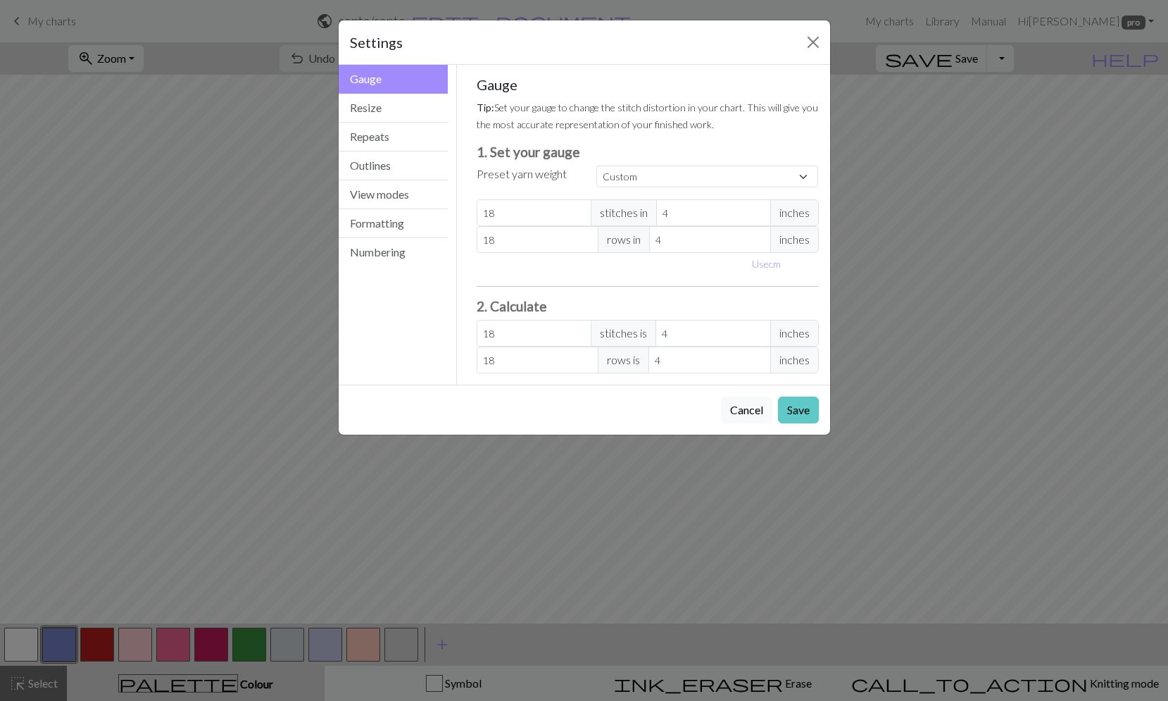
click at [805, 405] on button "Save" at bounding box center [798, 409] width 41 height 27
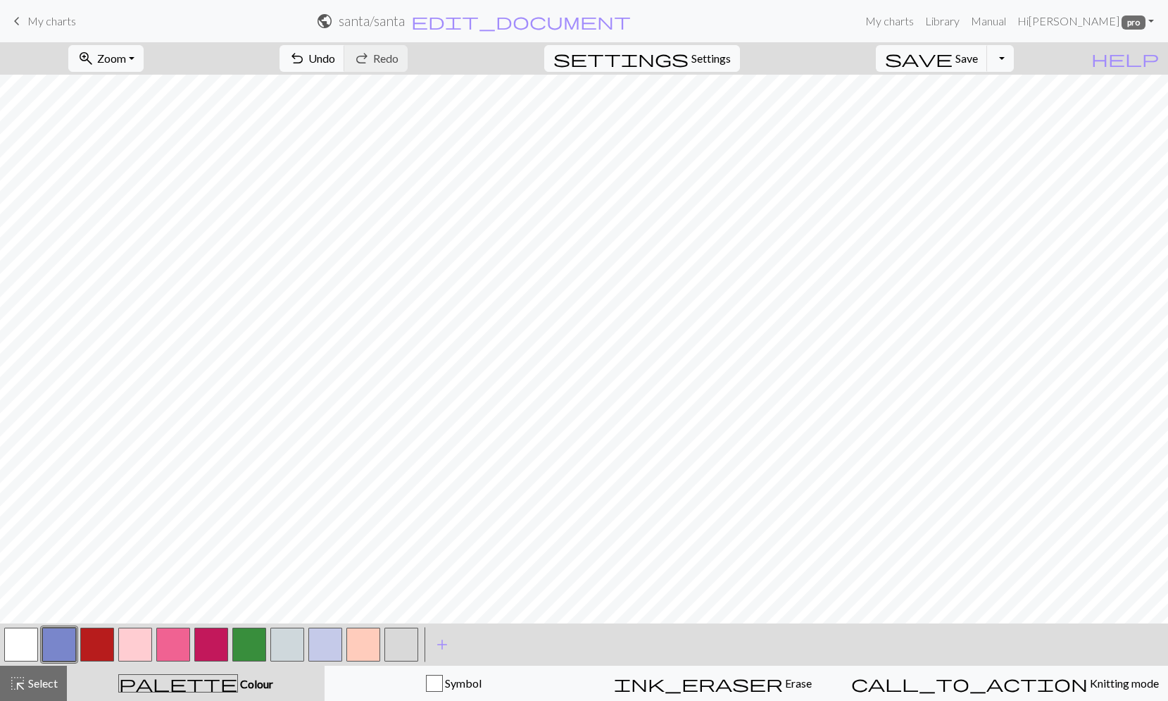
click at [111, 642] on button "button" at bounding box center [97, 644] width 34 height 34
click at [403, 647] on button "button" at bounding box center [401, 644] width 34 height 34
click at [282, 645] on button "button" at bounding box center [287, 644] width 34 height 34
drag, startPoint x: 95, startPoint y: 639, endPoint x: 107, endPoint y: 618, distance: 24.3
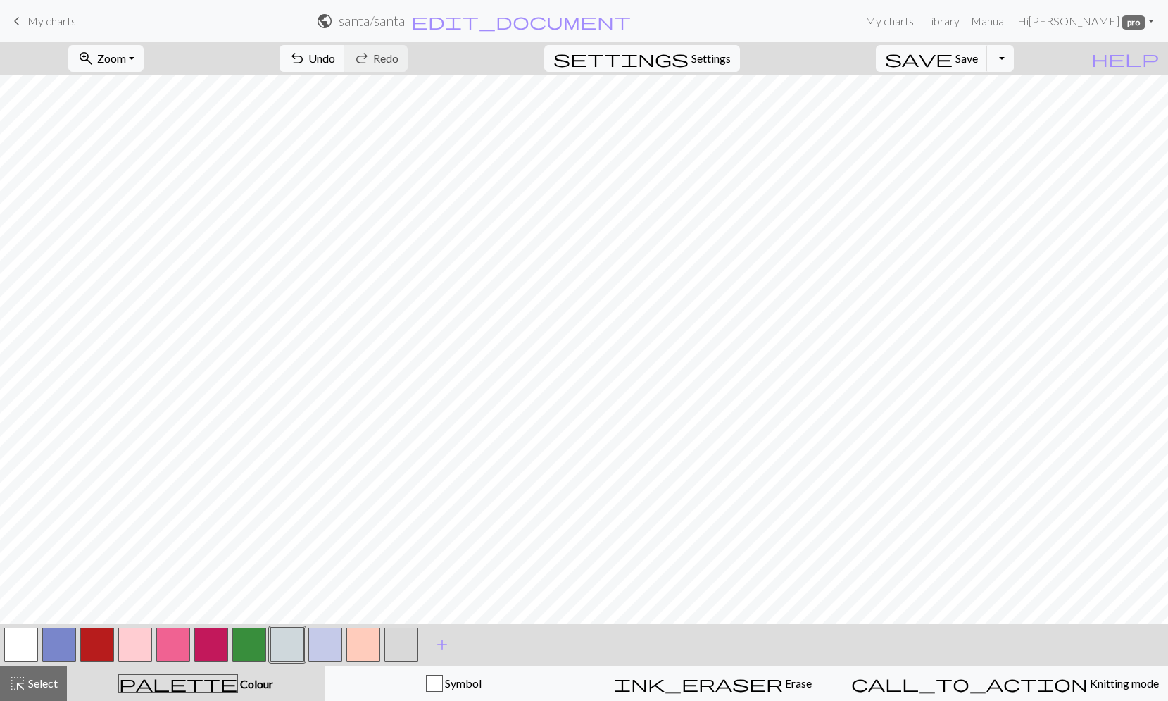
click at [96, 638] on button "button" at bounding box center [97, 644] width 34 height 34
drag, startPoint x: 294, startPoint y: 643, endPoint x: 303, endPoint y: 630, distance: 16.6
click at [294, 643] on button "button" at bounding box center [287, 644] width 34 height 34
click at [97, 637] on button "button" at bounding box center [97, 644] width 34 height 34
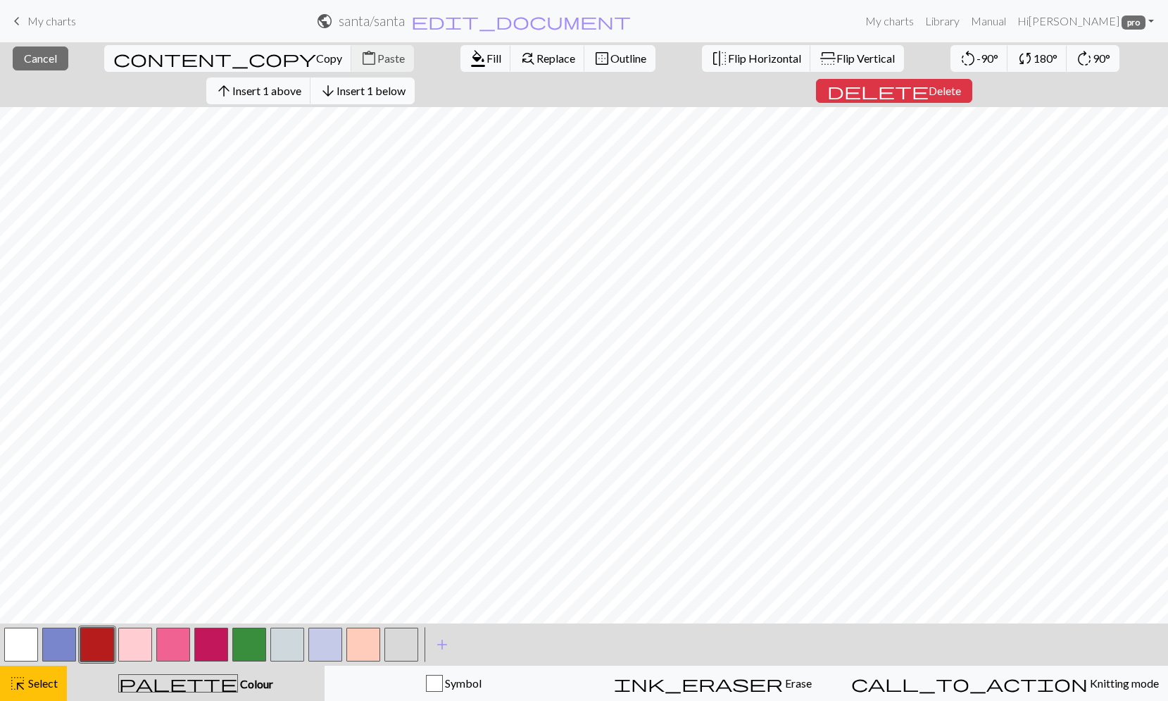
click at [406, 84] on span "Insert 1 below" at bounding box center [371, 90] width 69 height 13
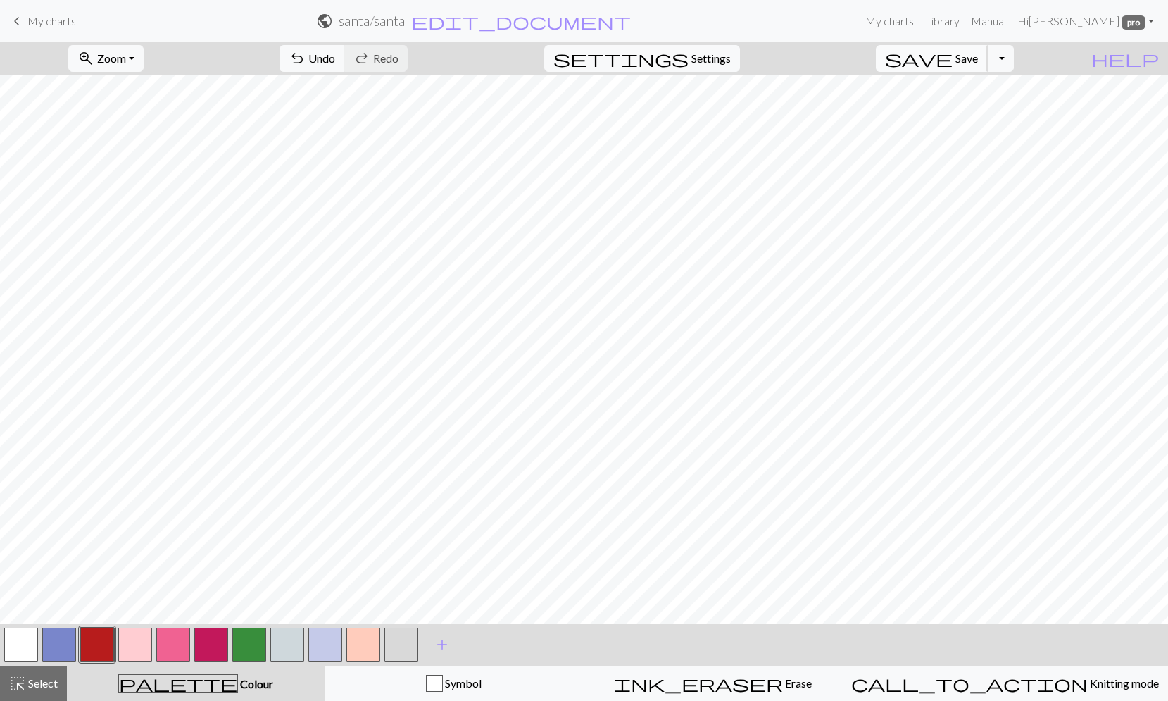
click at [978, 53] on span "Save" at bounding box center [966, 57] width 23 height 13
drag, startPoint x: 280, startPoint y: 646, endPoint x: 291, endPoint y: 641, distance: 12.0
click at [282, 645] on button "button" at bounding box center [287, 644] width 34 height 34
click at [102, 641] on button "button" at bounding box center [97, 644] width 34 height 34
click at [125, 57] on span "Zoom" at bounding box center [111, 57] width 29 height 13
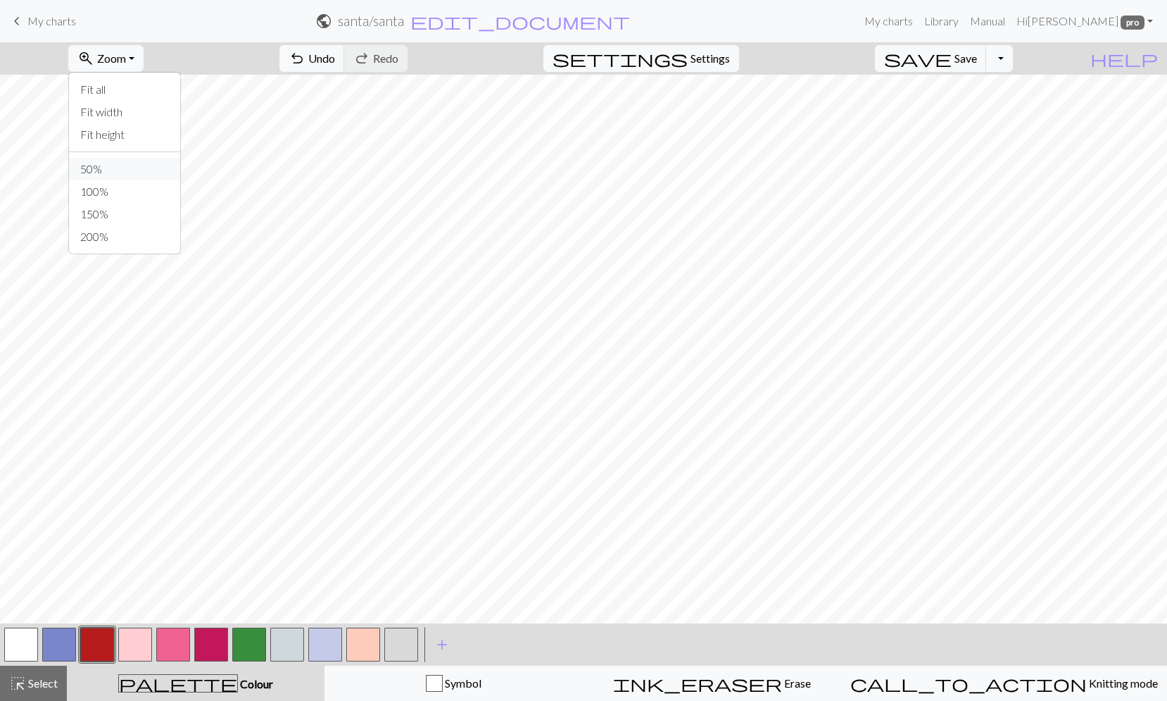
click at [147, 167] on button "50%" at bounding box center [124, 169] width 111 height 23
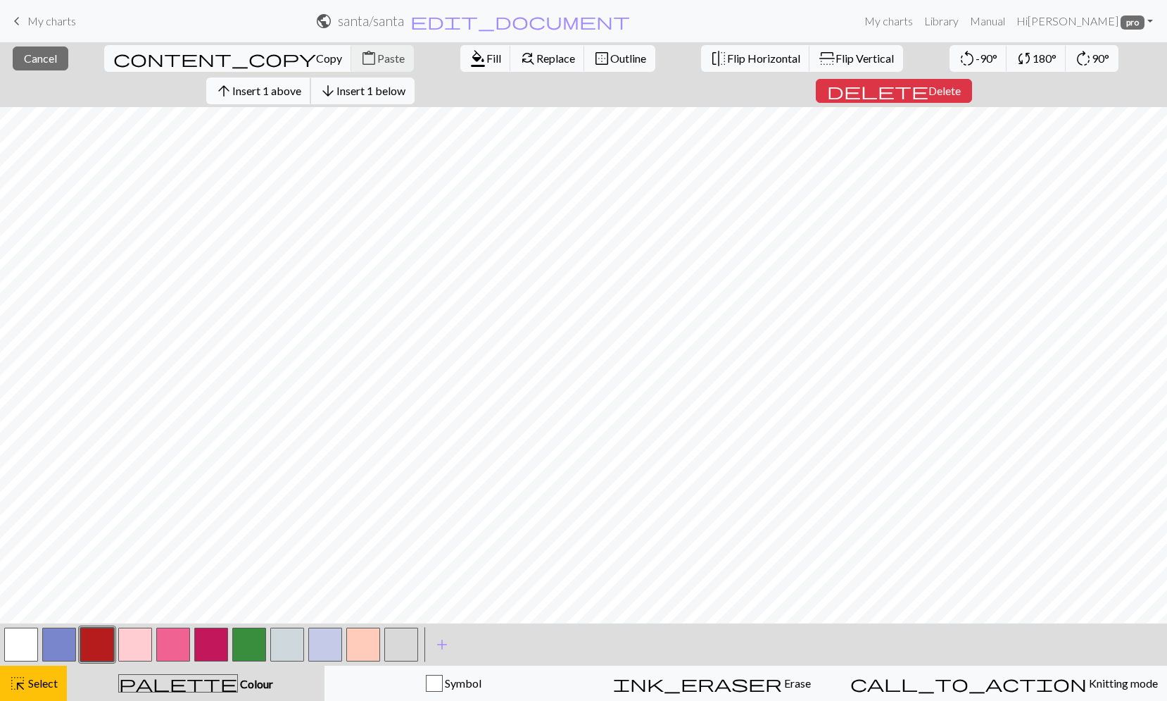
click at [301, 84] on span "Insert 1 above" at bounding box center [266, 90] width 69 height 13
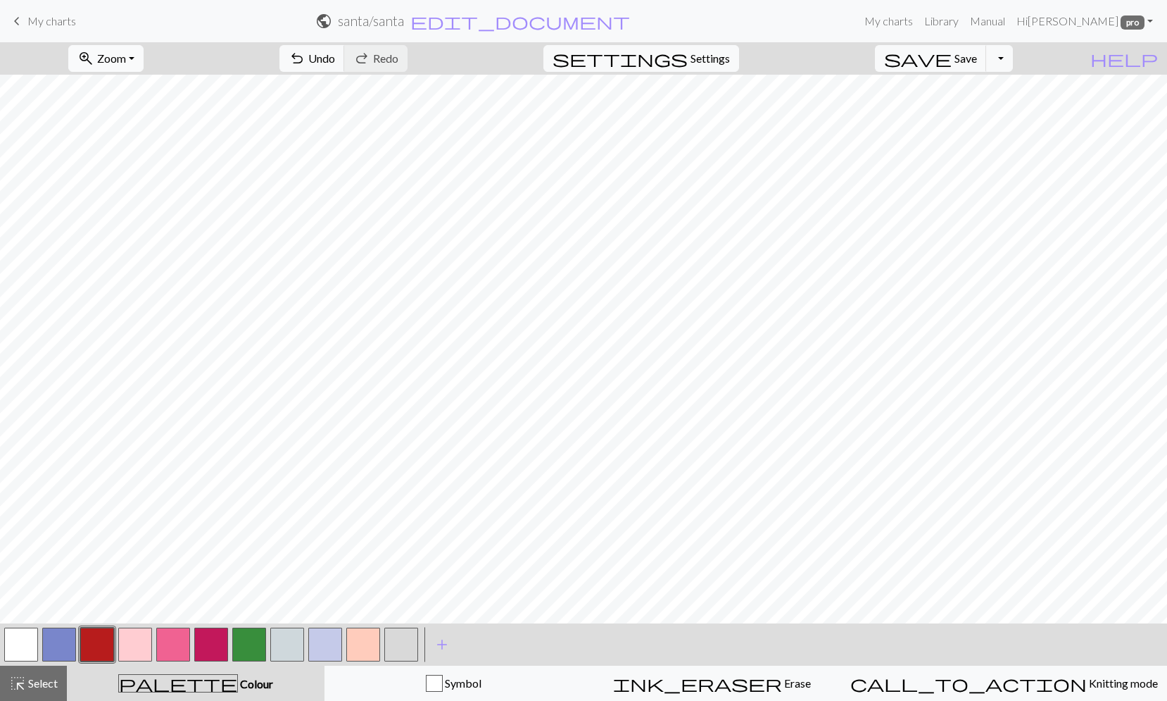
click at [144, 59] on button "zoom_in Zoom Zoom" at bounding box center [105, 58] width 75 height 27
click at [139, 184] on button "100%" at bounding box center [124, 191] width 111 height 23
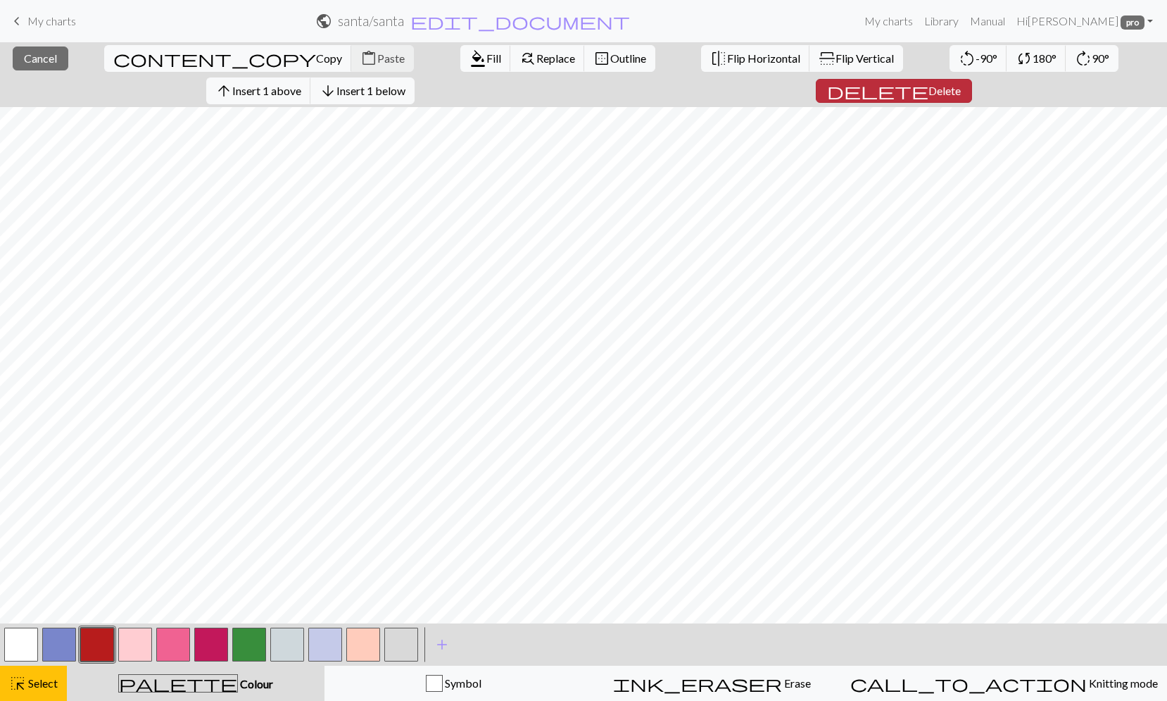
click at [961, 84] on span "Delete" at bounding box center [945, 90] width 32 height 13
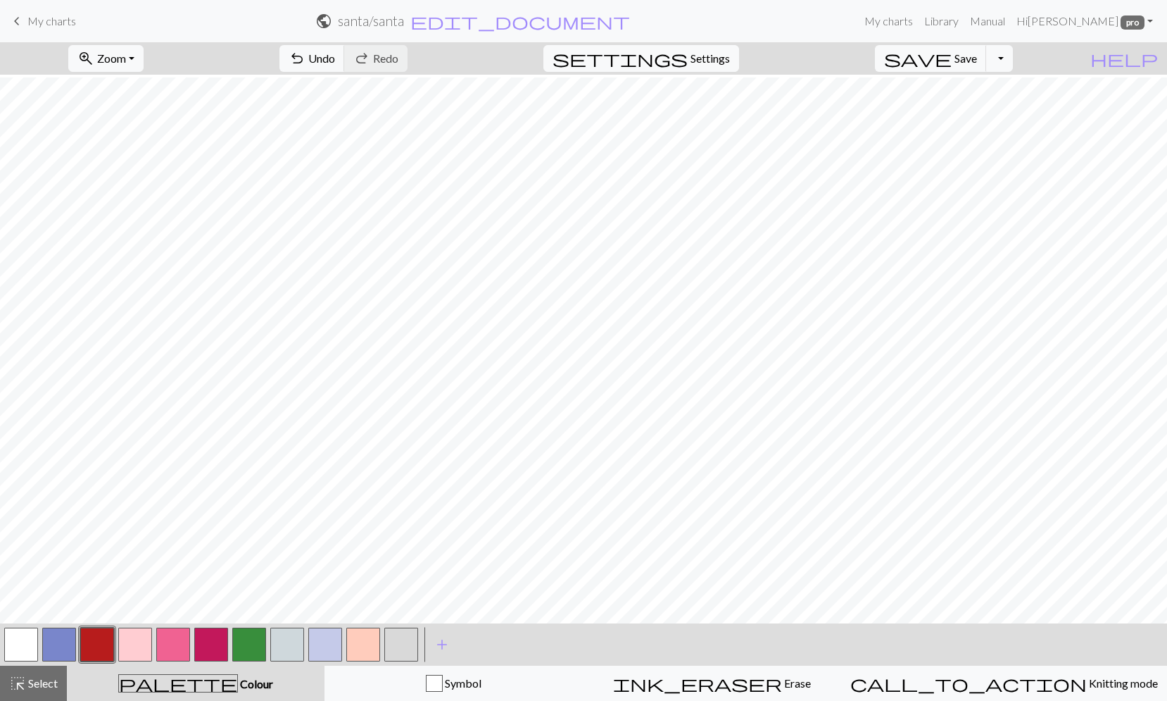
scroll to position [300, 0]
click at [101, 639] on button "button" at bounding box center [97, 644] width 34 height 34
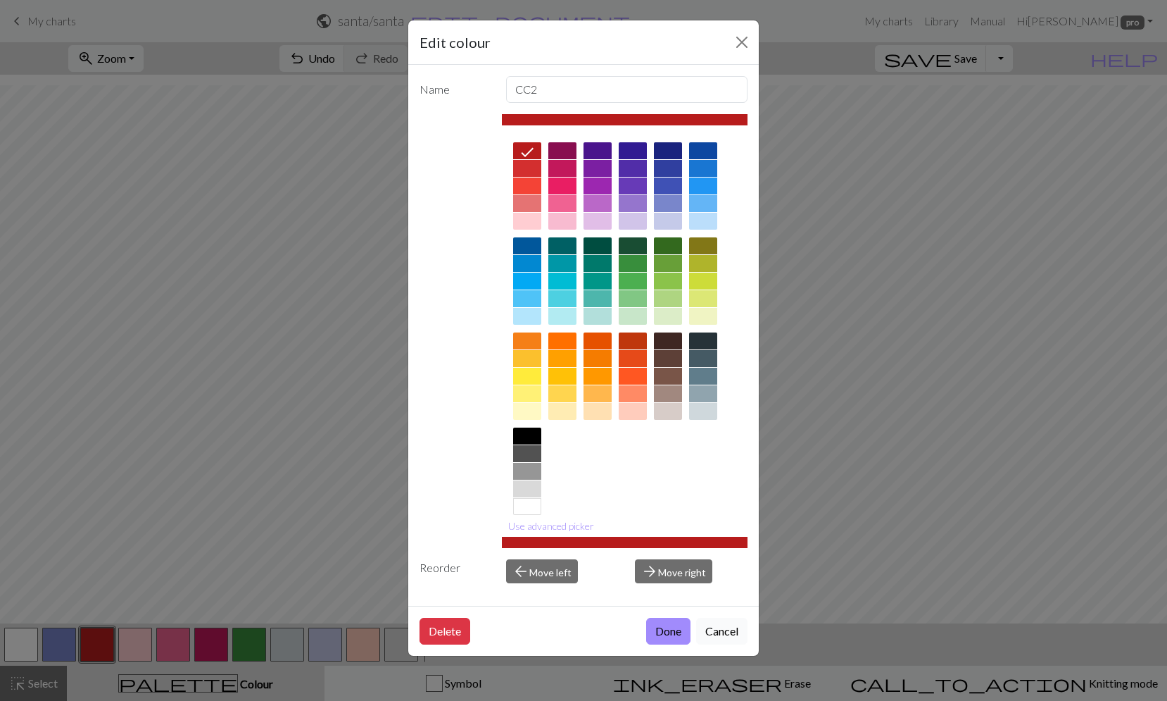
click at [736, 629] on button "Cancel" at bounding box center [721, 630] width 51 height 27
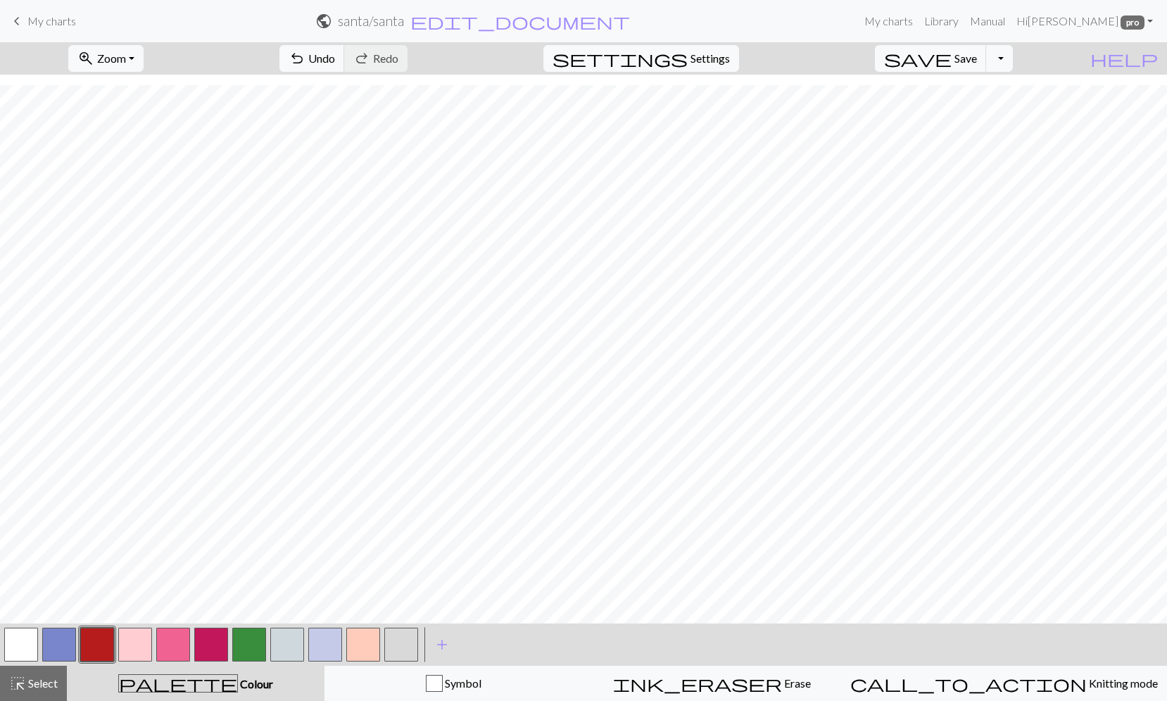
click at [102, 639] on button "button" at bounding box center [97, 644] width 34 height 34
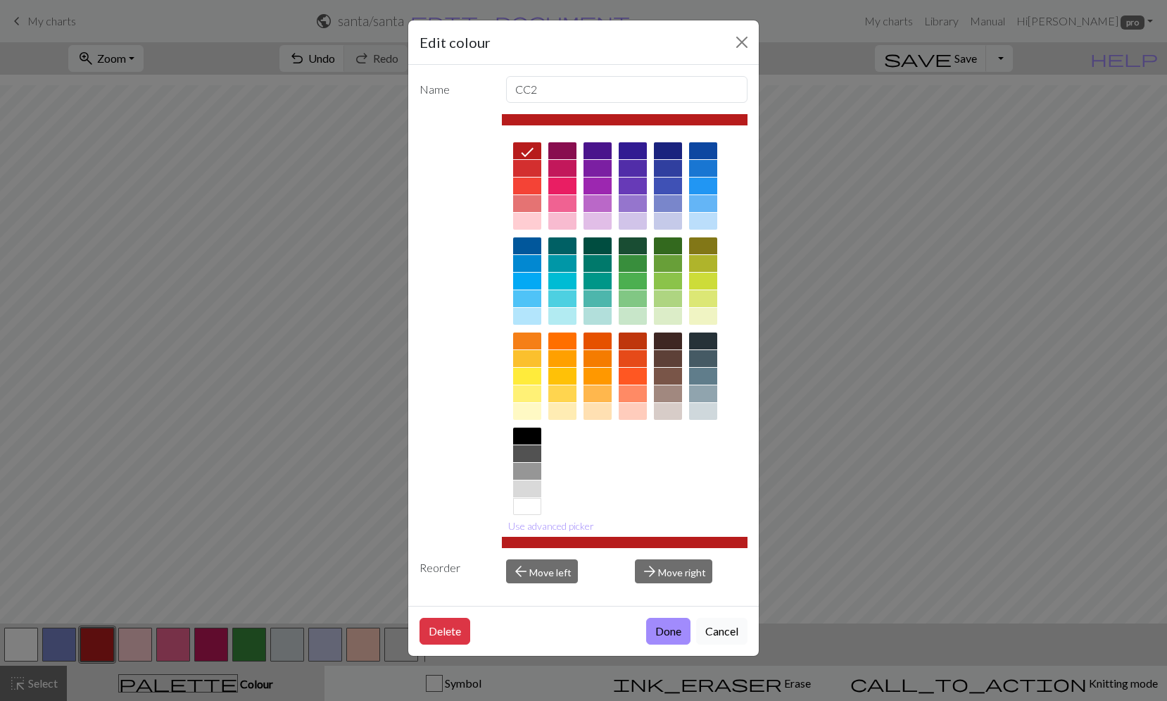
click at [724, 628] on button "Cancel" at bounding box center [721, 630] width 51 height 27
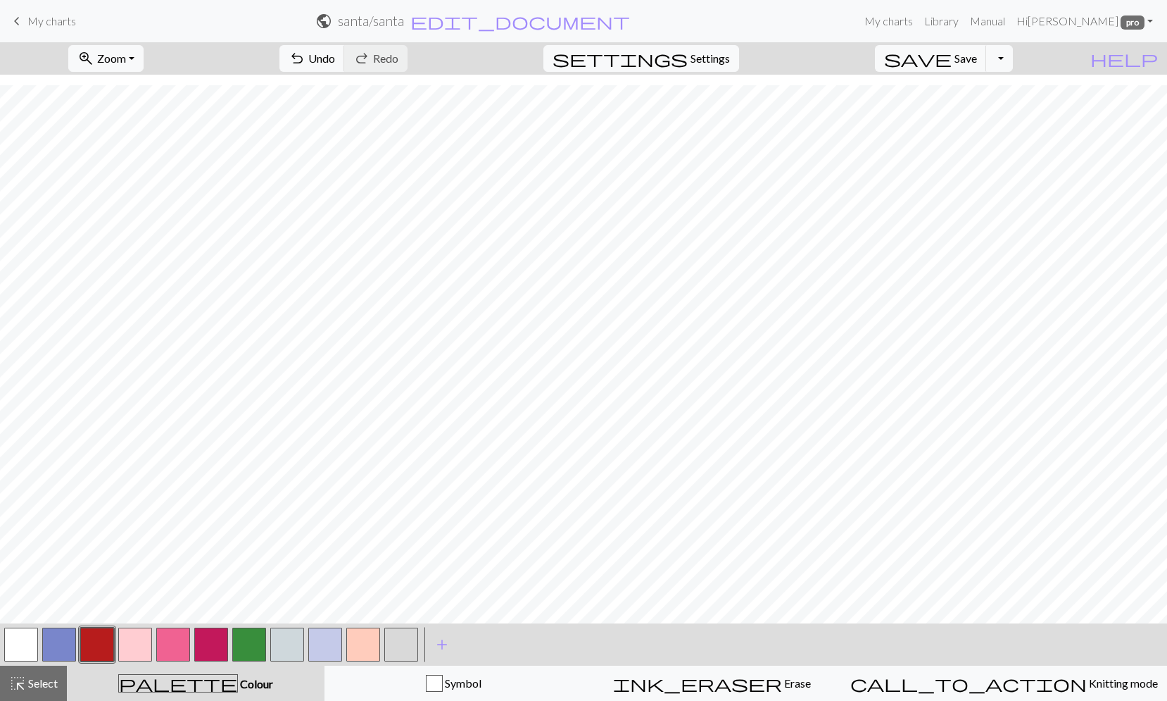
drag, startPoint x: 250, startPoint y: 648, endPoint x: 260, endPoint y: 624, distance: 25.2
click at [251, 646] on button "button" at bounding box center [249, 644] width 34 height 34
click at [977, 58] on span "Save" at bounding box center [966, 57] width 23 height 13
click at [144, 57] on button "zoom_in Zoom Zoom" at bounding box center [105, 58] width 75 height 27
click at [137, 163] on button "50%" at bounding box center [124, 169] width 111 height 23
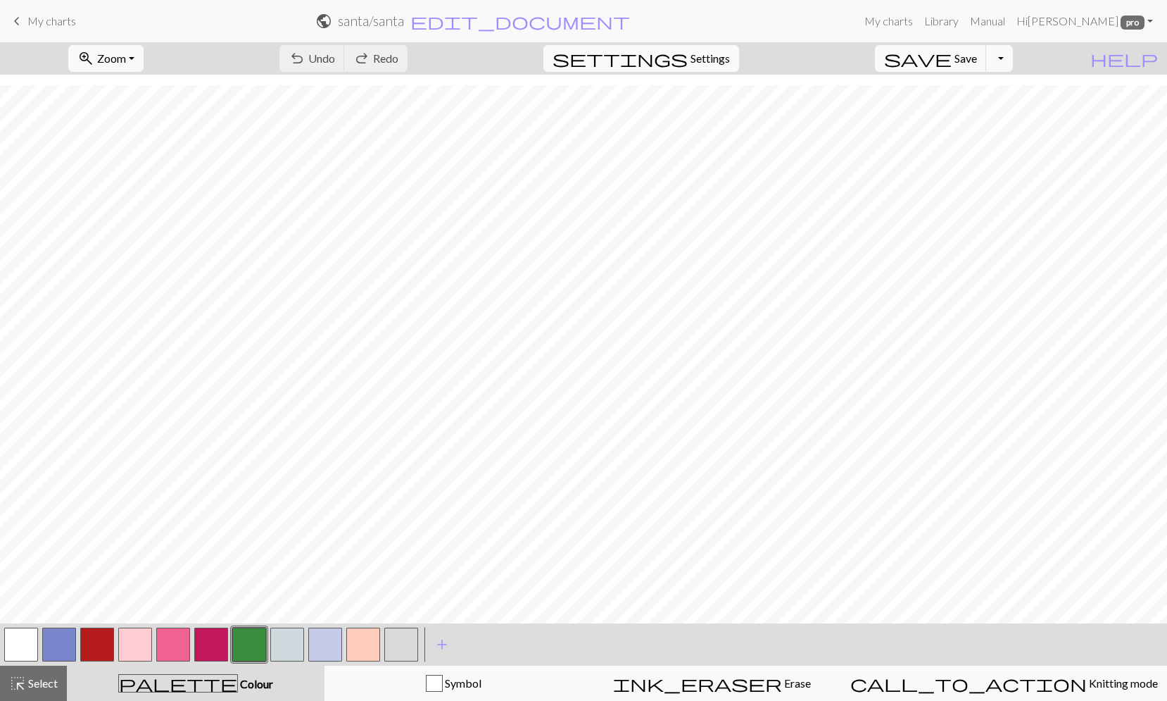
scroll to position [11, 0]
click at [126, 60] on span "Zoom" at bounding box center [111, 57] width 29 height 13
click at [144, 184] on button "100%" at bounding box center [124, 191] width 111 height 23
click at [94, 641] on button "button" at bounding box center [97, 644] width 34 height 34
click at [282, 643] on button "button" at bounding box center [287, 644] width 34 height 34
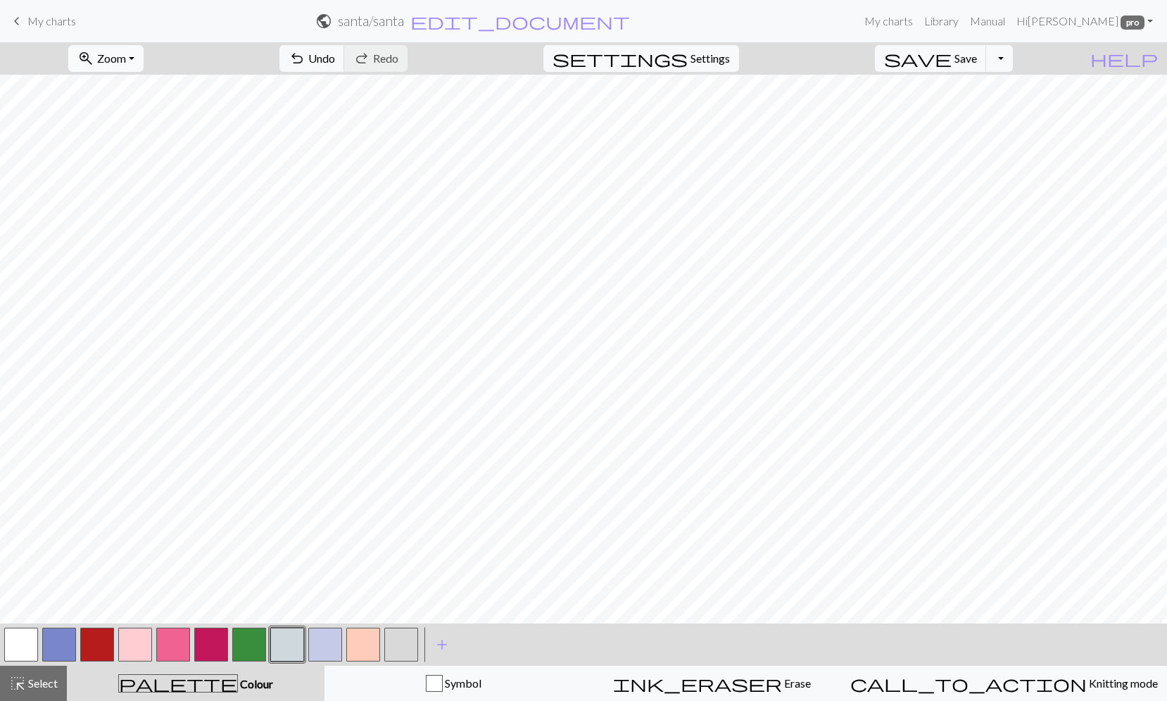
click at [126, 56] on span "Zoom" at bounding box center [111, 57] width 29 height 13
click at [130, 172] on button "50%" at bounding box center [124, 169] width 111 height 23
click at [975, 58] on button "save Save Save" at bounding box center [931, 58] width 112 height 27
click at [144, 59] on button "zoom_in Zoom Zoom" at bounding box center [105, 58] width 75 height 27
click at [148, 192] on button "100%" at bounding box center [124, 191] width 111 height 23
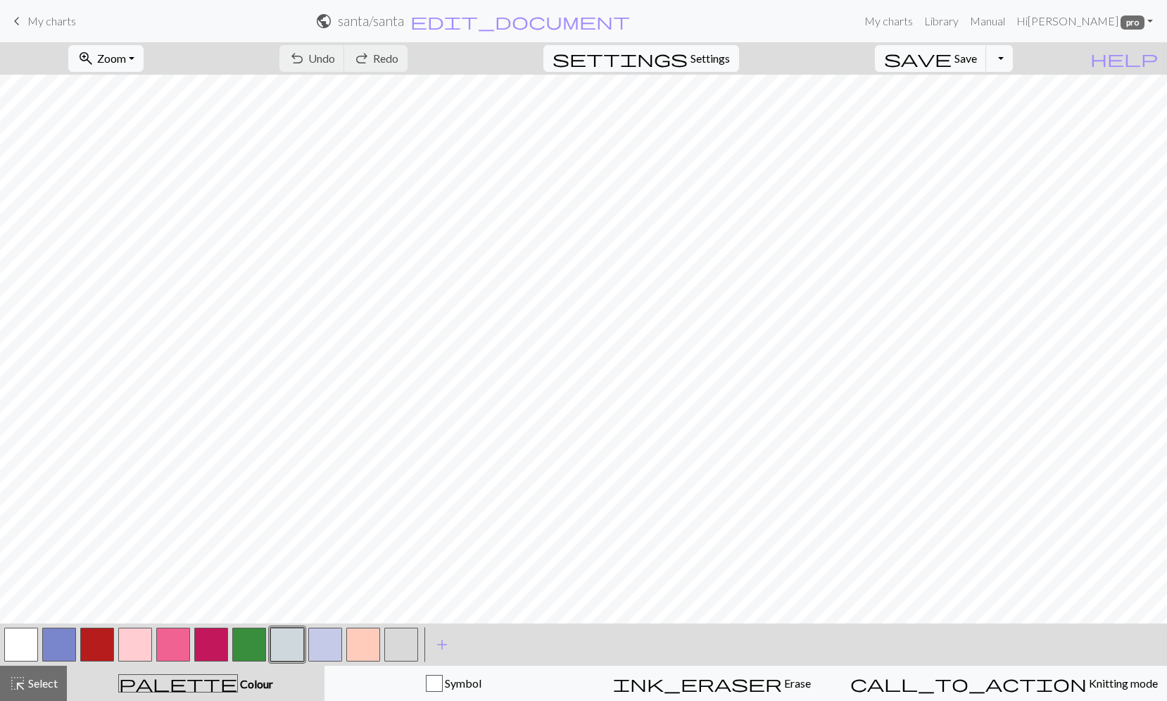
drag, startPoint x: 98, startPoint y: 640, endPoint x: 125, endPoint y: 624, distance: 30.9
click at [99, 639] on button "button" at bounding box center [97, 644] width 34 height 34
click at [977, 58] on span "Save" at bounding box center [966, 57] width 23 height 13
click at [144, 60] on button "zoom_in Zoom Zoom" at bounding box center [105, 58] width 75 height 27
click at [142, 184] on button "100%" at bounding box center [124, 191] width 111 height 23
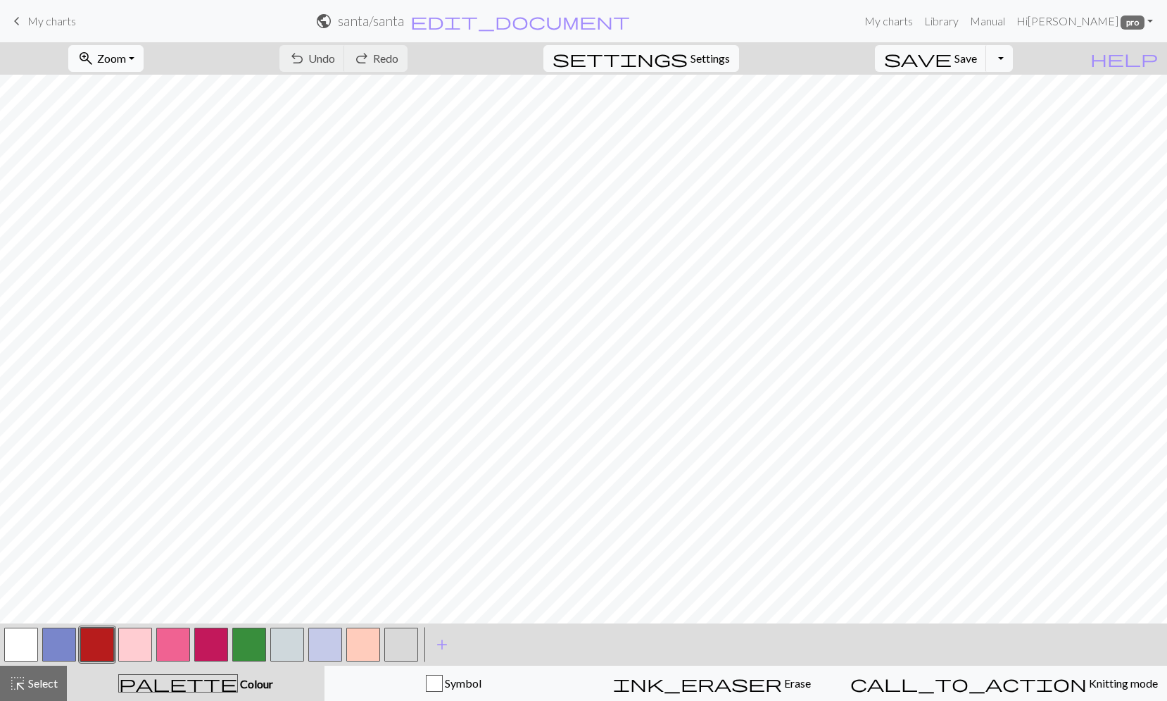
click at [144, 63] on button "zoom_in Zoom Zoom" at bounding box center [105, 58] width 75 height 27
click at [137, 166] on button "50%" at bounding box center [124, 169] width 111 height 23
click at [977, 57] on span "Save" at bounding box center [966, 57] width 23 height 13
click at [1013, 58] on button "Toggle Dropdown" at bounding box center [999, 58] width 27 height 27
click at [995, 117] on button "save_alt Download" at bounding box center [896, 112] width 232 height 23
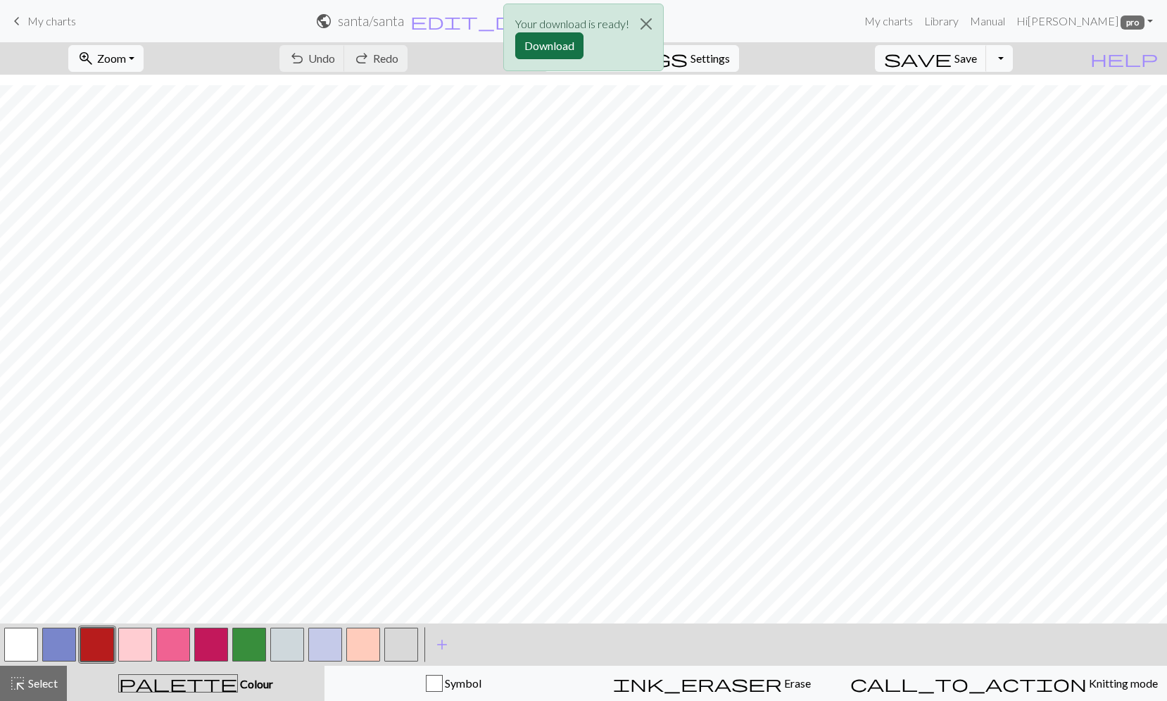
click at [553, 44] on button "Download" at bounding box center [549, 45] width 68 height 27
click at [730, 61] on span "Settings" at bounding box center [710, 58] width 39 height 17
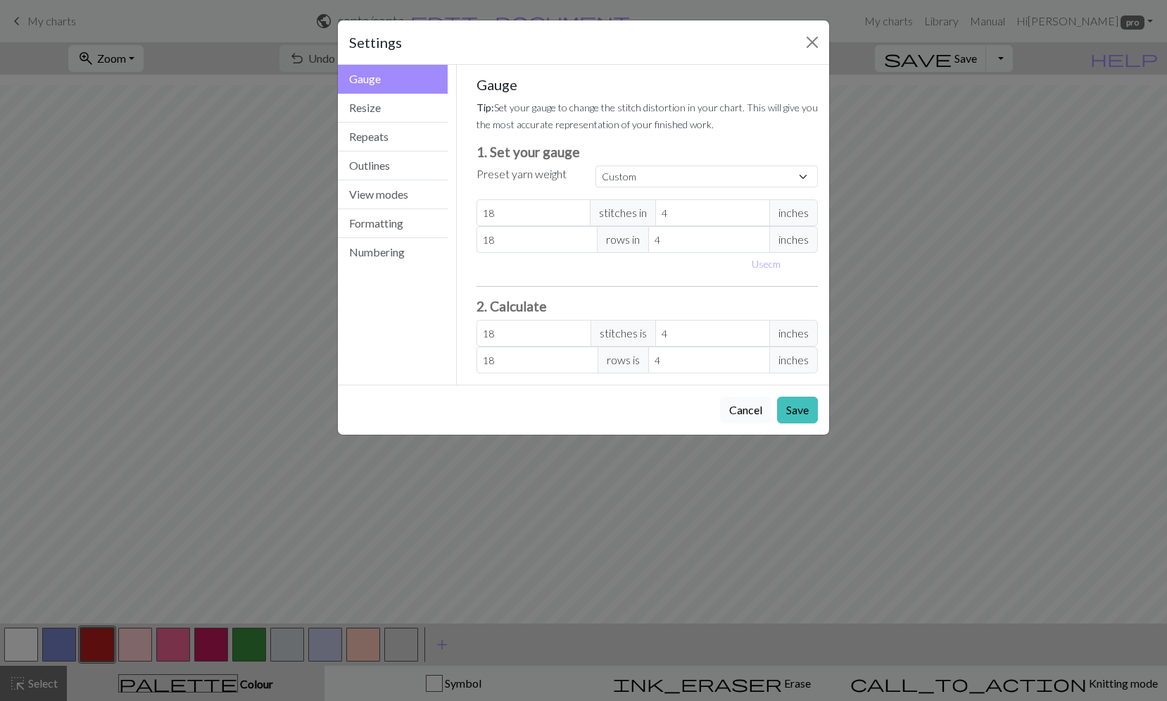
click at [739, 416] on button "Cancel" at bounding box center [745, 409] width 51 height 27
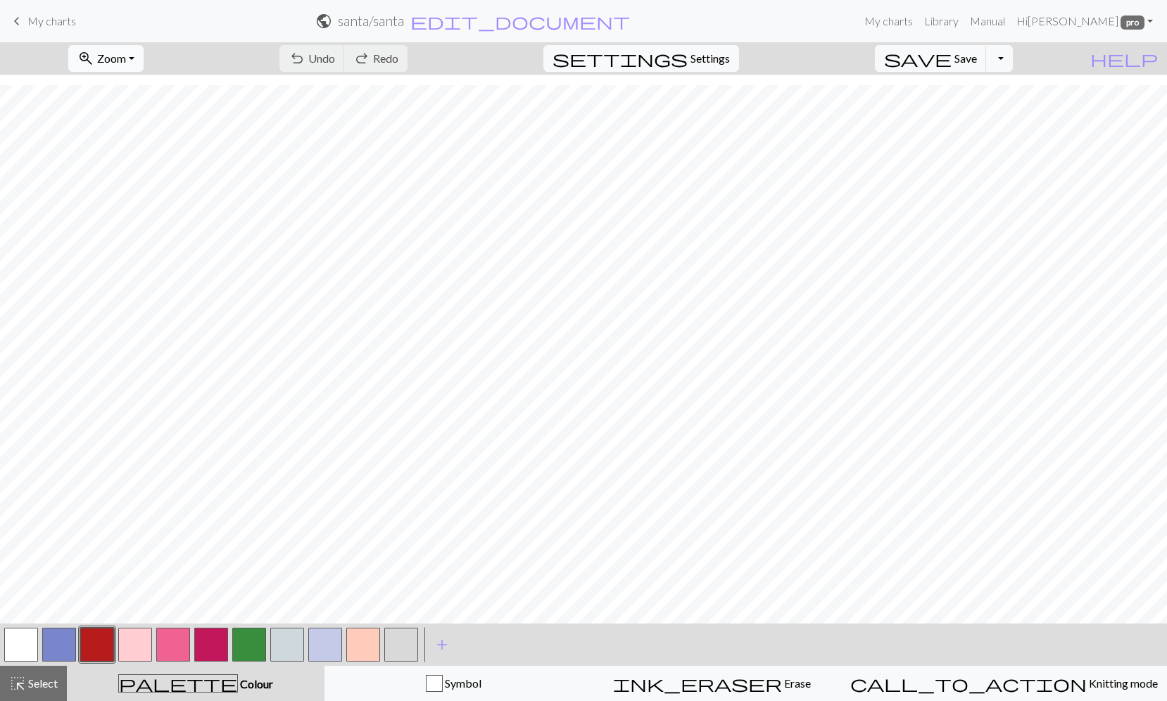
click at [126, 57] on span "Zoom" at bounding box center [111, 57] width 29 height 13
click at [128, 188] on button "100%" at bounding box center [124, 191] width 111 height 23
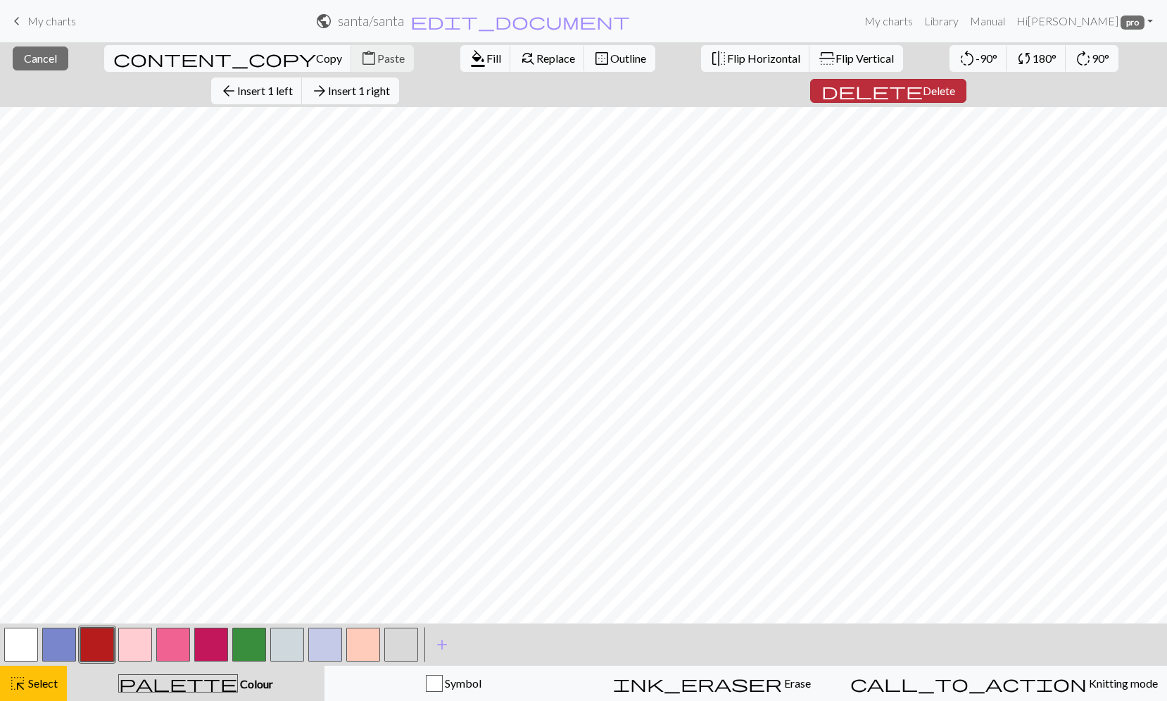
click at [955, 84] on span "Delete" at bounding box center [939, 90] width 32 height 13
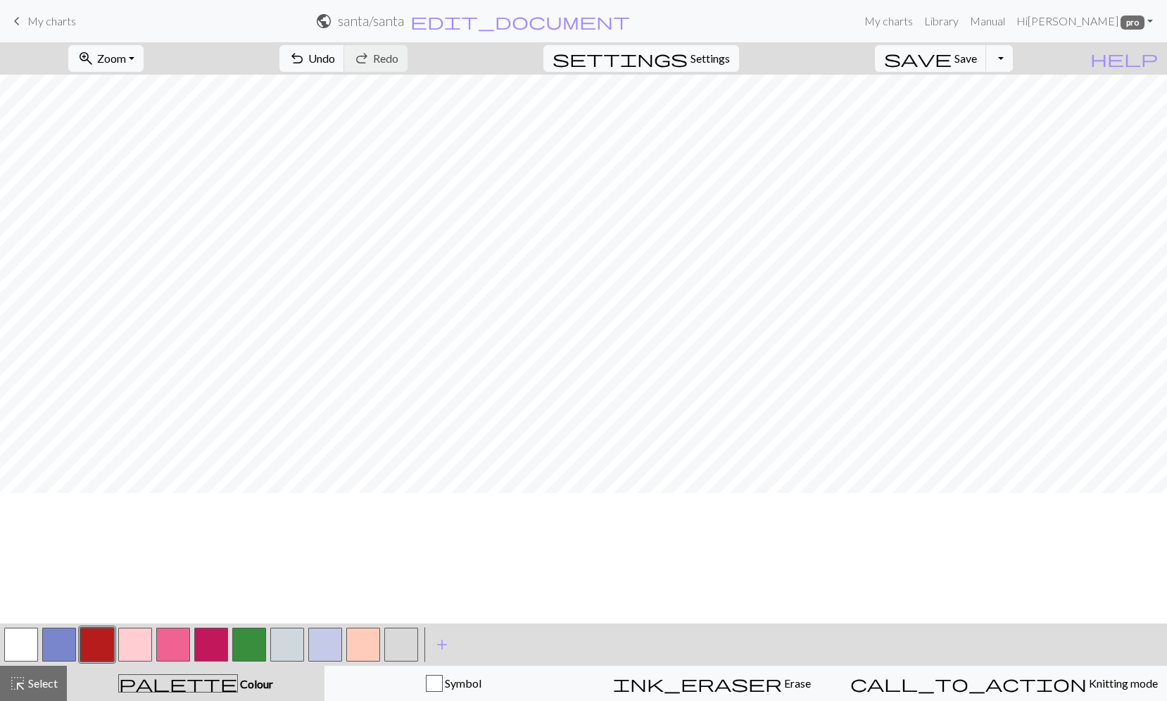
scroll to position [159, 0]
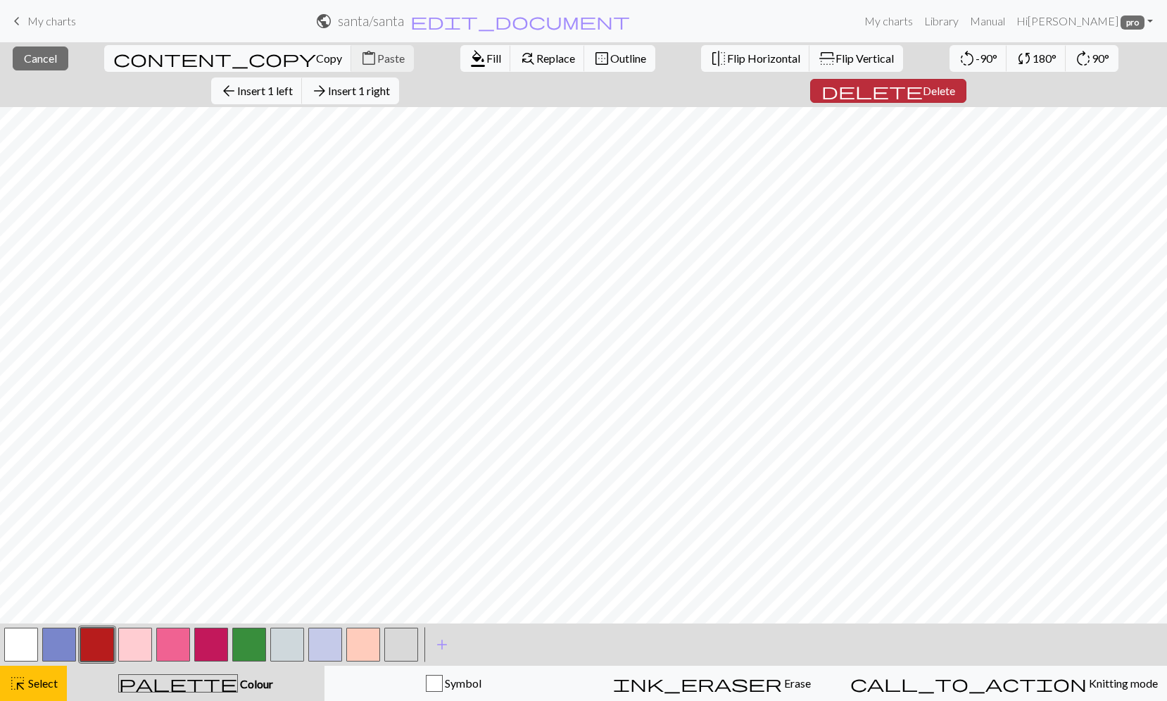
click at [955, 84] on span "Delete" at bounding box center [939, 90] width 32 height 13
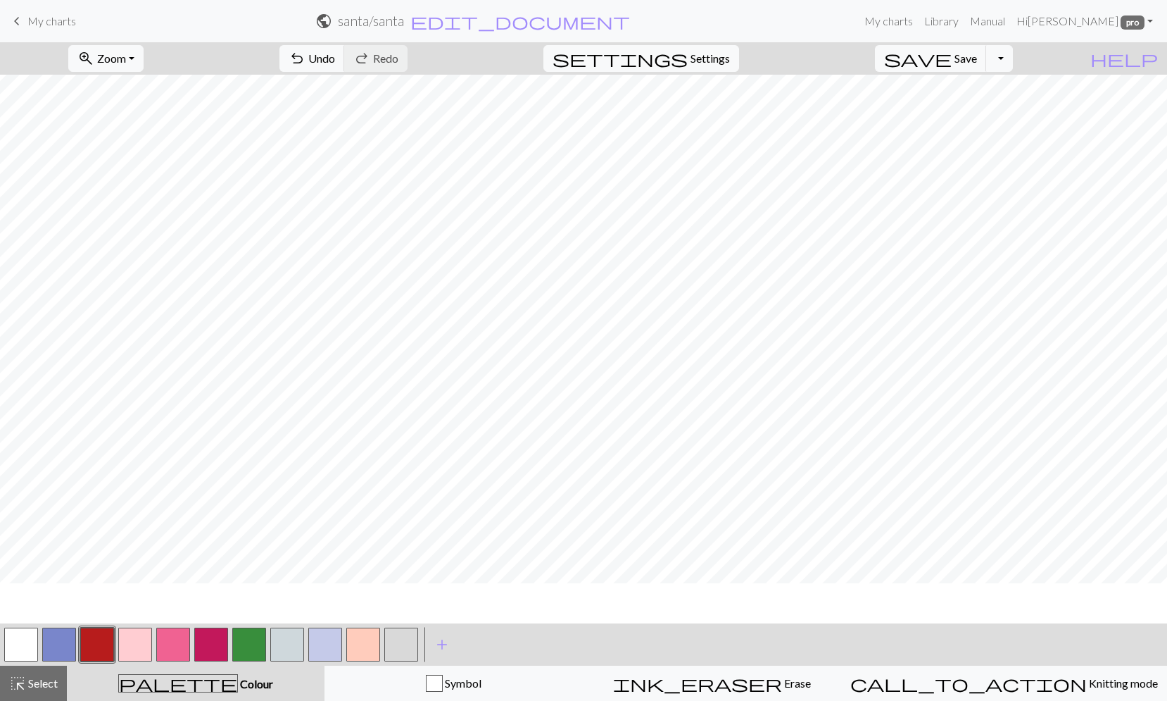
scroll to position [0, 0]
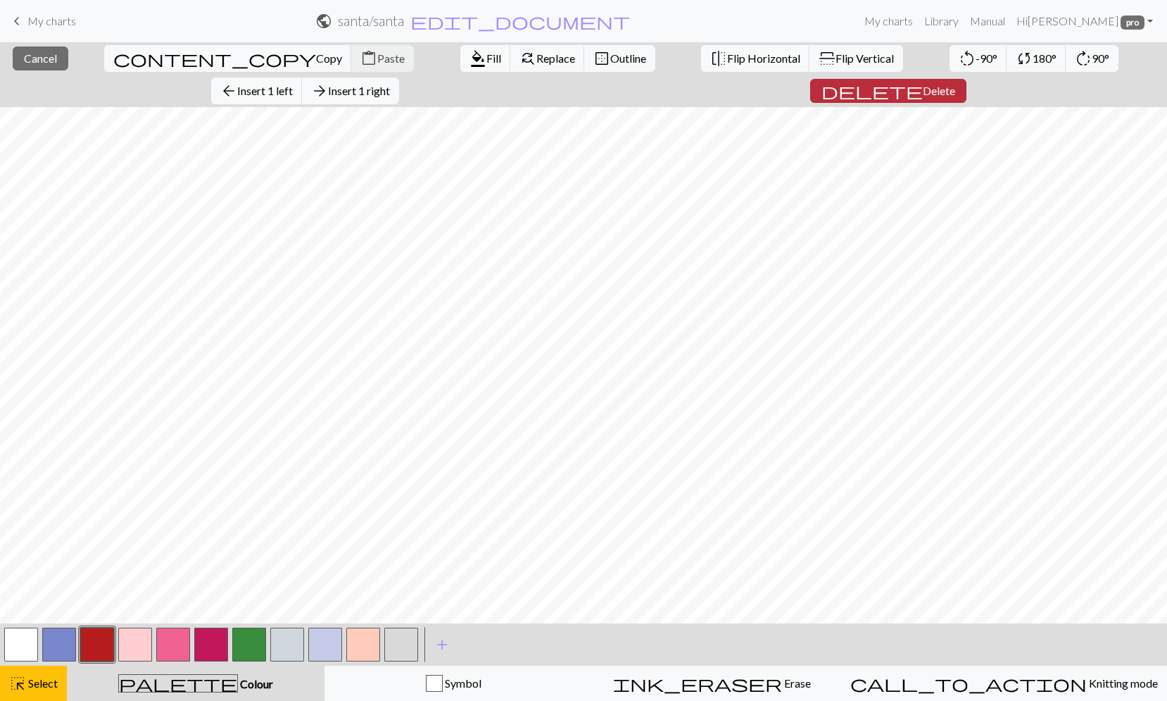
click at [955, 84] on span "Delete" at bounding box center [939, 90] width 32 height 13
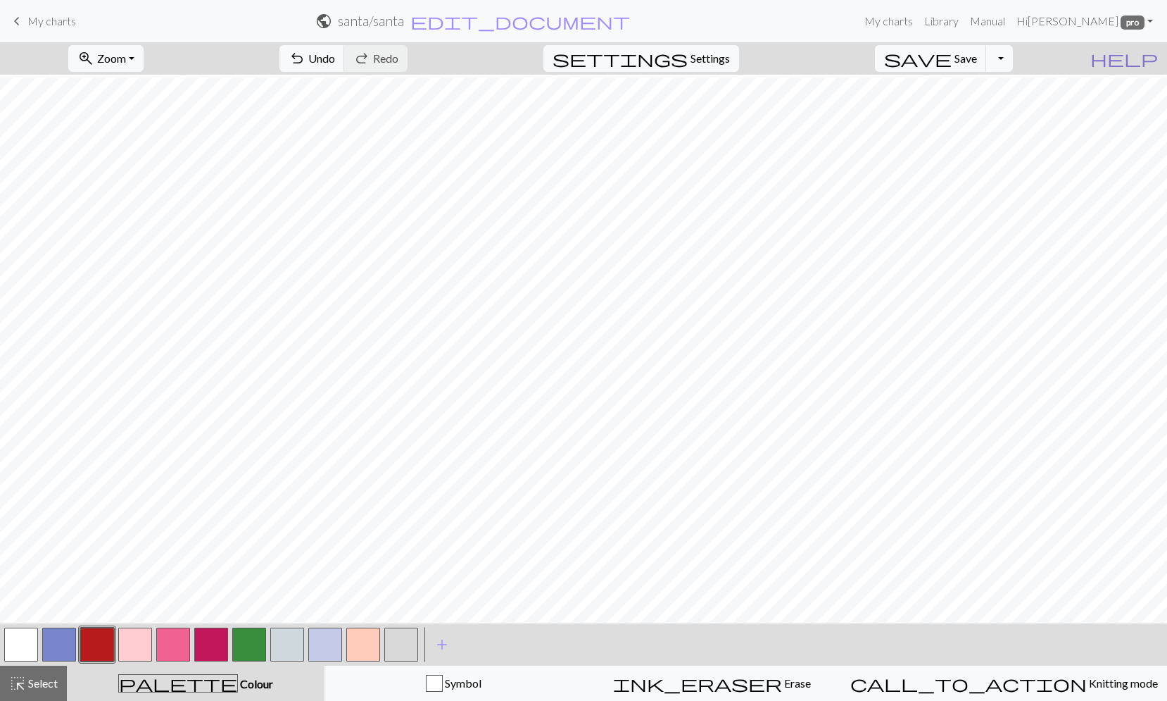
scroll to position [32, 0]
click at [286, 643] on button "button" at bounding box center [287, 644] width 34 height 34
drag, startPoint x: 101, startPoint y: 648, endPoint x: 138, endPoint y: 616, distance: 48.4
click at [102, 648] on button "button" at bounding box center [97, 644] width 34 height 34
drag, startPoint x: 288, startPoint y: 638, endPoint x: 317, endPoint y: 624, distance: 32.1
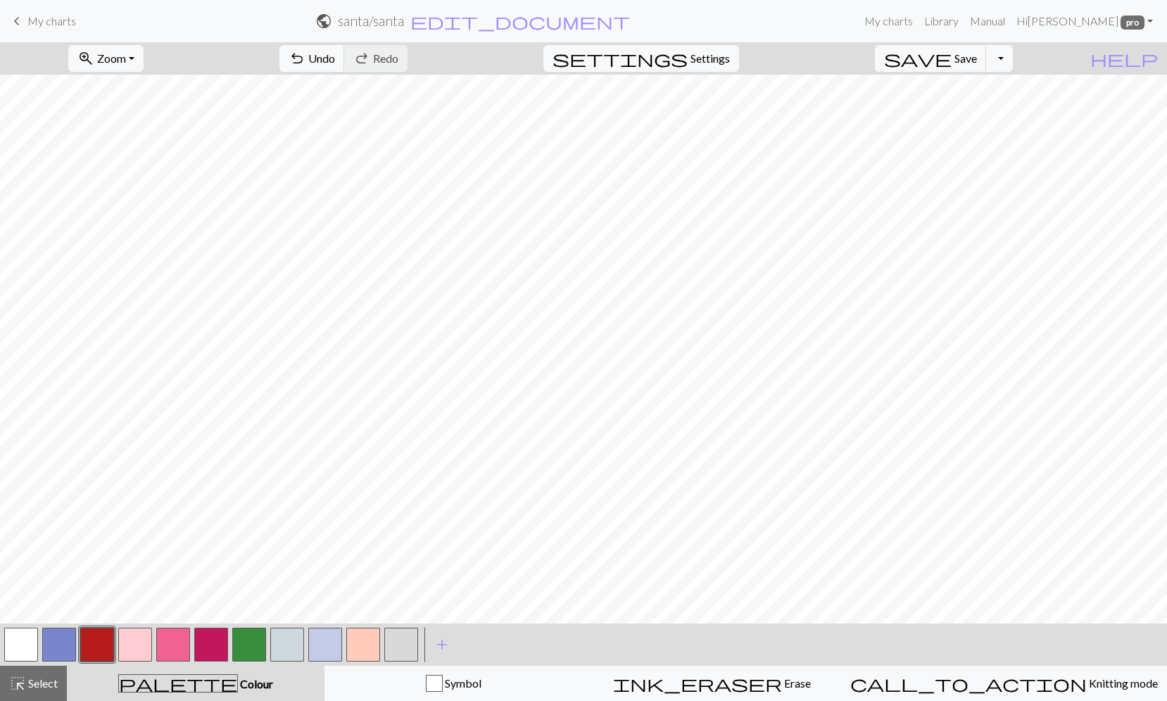
click at [289, 637] on button "button" at bounding box center [287, 644] width 34 height 34
click at [108, 646] on button "button" at bounding box center [97, 644] width 34 height 34
drag, startPoint x: 289, startPoint y: 643, endPoint x: 301, endPoint y: 618, distance: 28.0
click at [290, 640] on button "button" at bounding box center [287, 644] width 34 height 34
click at [126, 57] on span "Zoom" at bounding box center [111, 57] width 29 height 13
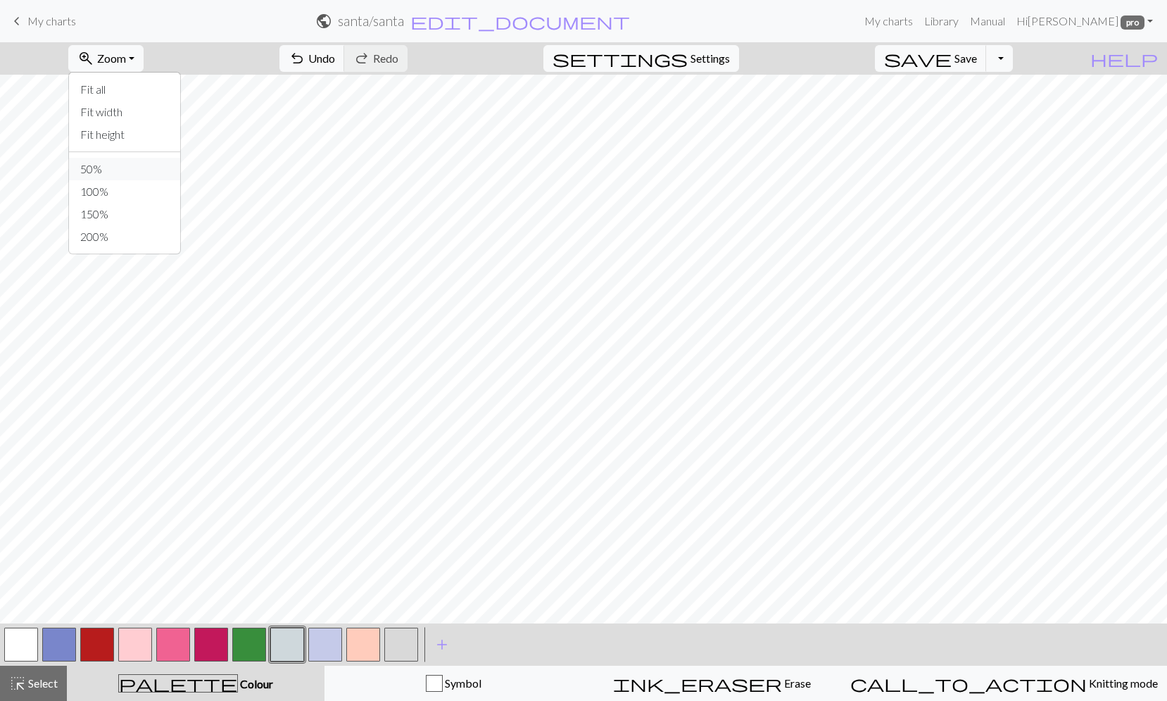
click at [151, 173] on button "50%" at bounding box center [124, 169] width 111 height 23
click at [952, 59] on span "save" at bounding box center [918, 59] width 68 height 20
click at [977, 58] on span "Save" at bounding box center [966, 57] width 23 height 13
click at [1013, 63] on button "Toggle Dropdown" at bounding box center [999, 58] width 27 height 27
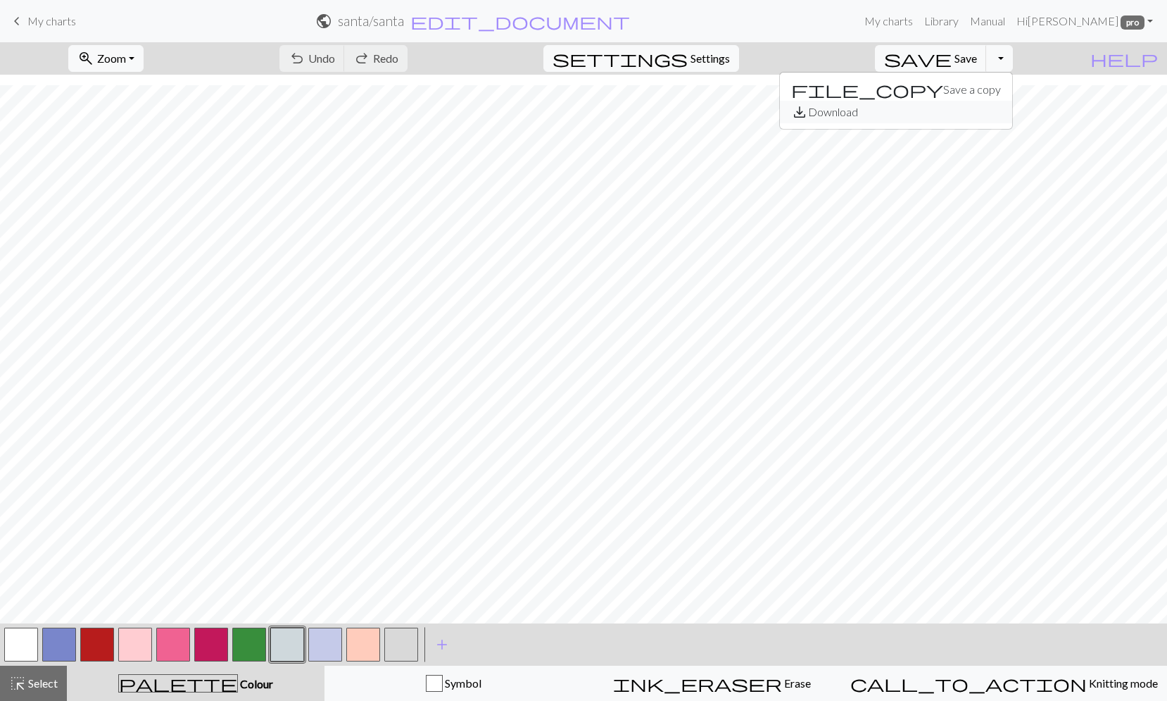
click at [999, 113] on button "save_alt Download" at bounding box center [896, 112] width 232 height 23
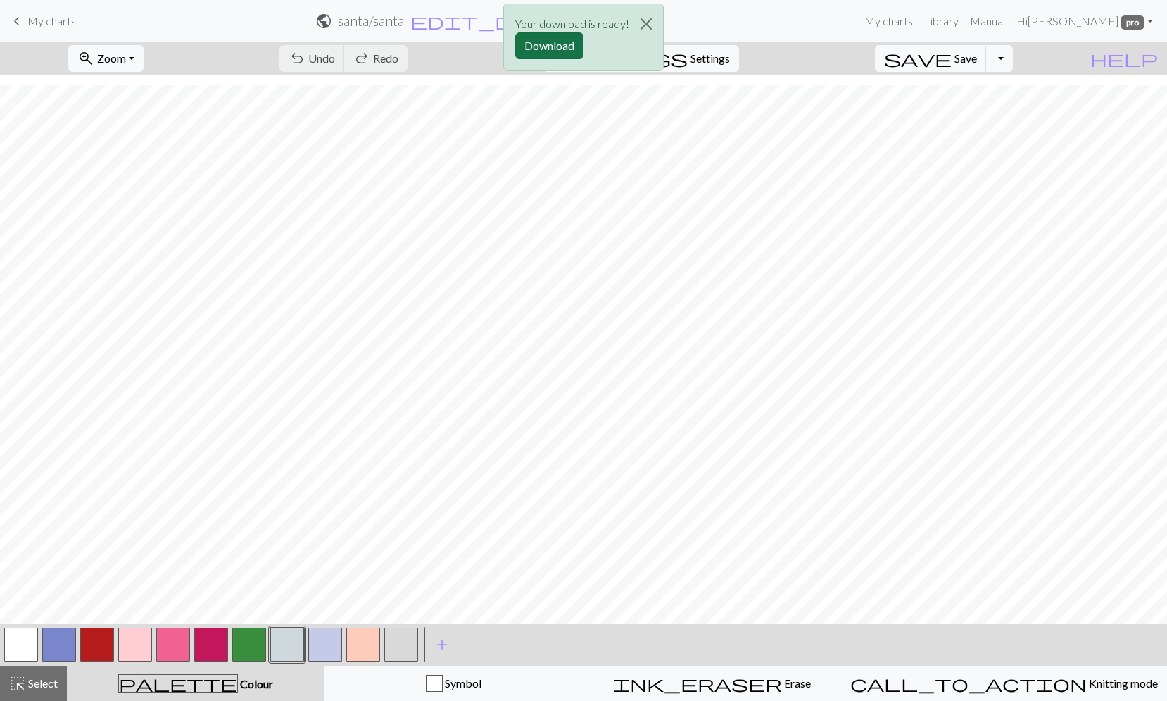
click at [552, 41] on button "Download" at bounding box center [549, 45] width 68 height 27
